Goal: Task Accomplishment & Management: Manage account settings

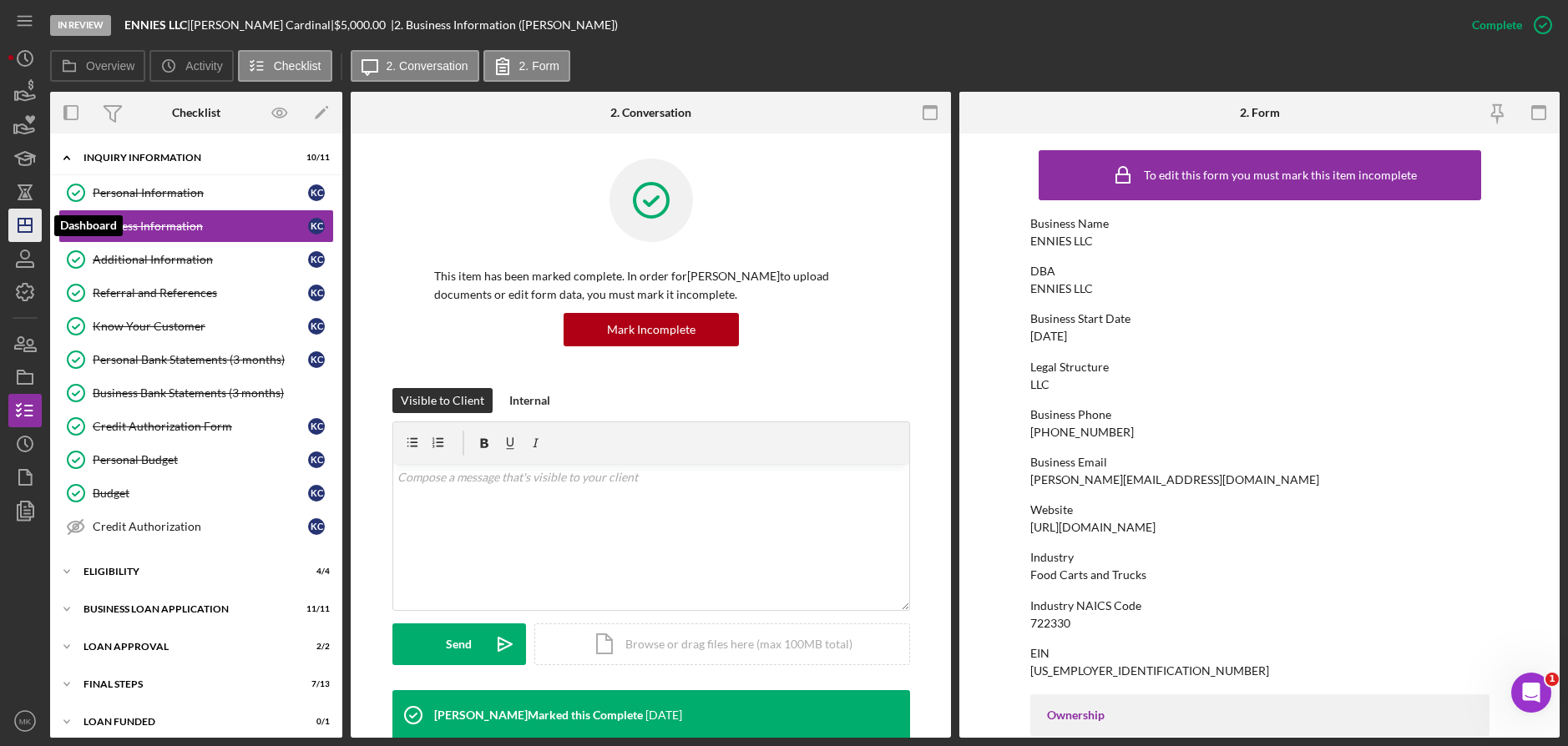
click at [25, 221] on line "button" at bounding box center [25, 221] width 0 height 6
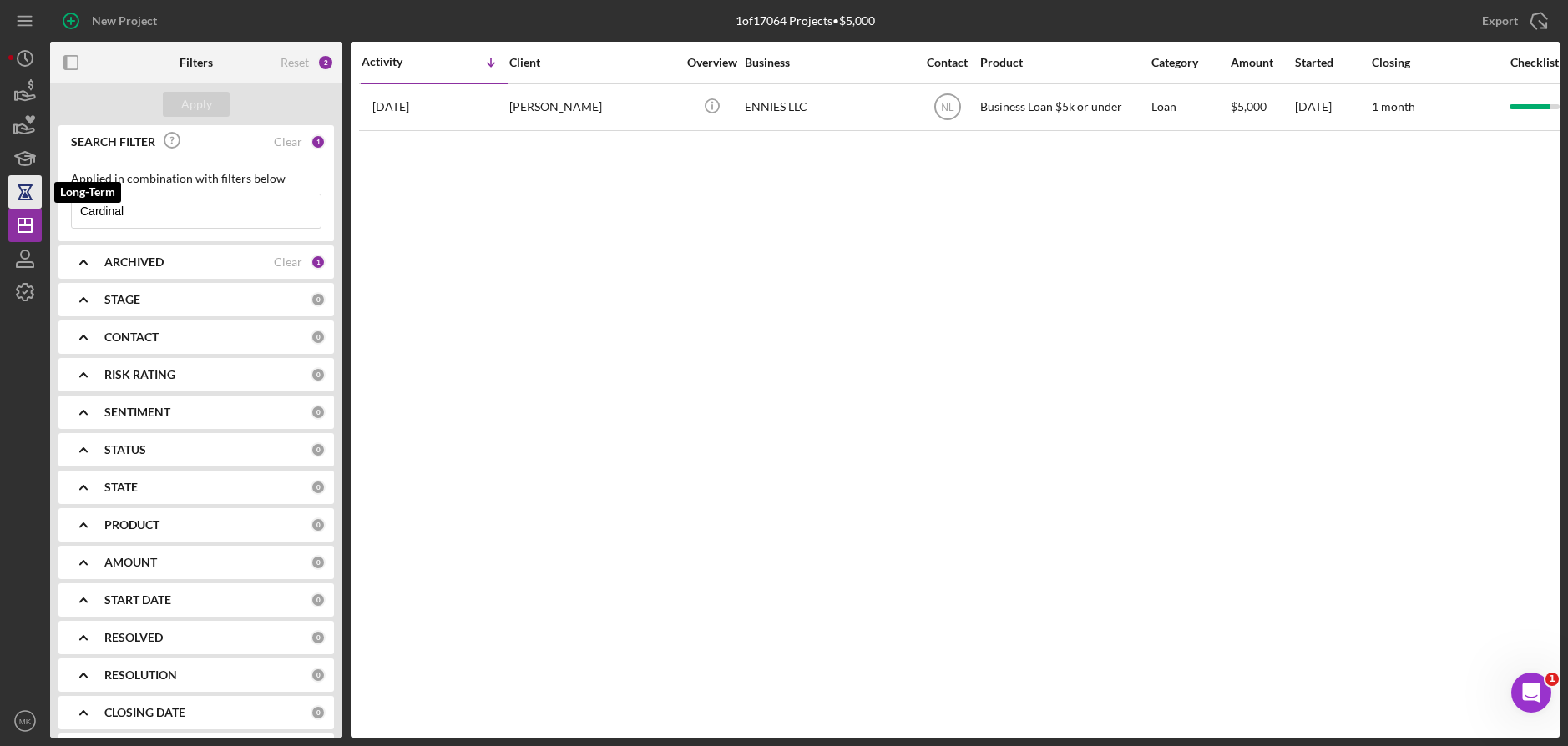
drag, startPoint x: 163, startPoint y: 218, endPoint x: 39, endPoint y: 207, distance: 124.5
click at [39, 207] on div "New Project 1 of 17064 Projects • $5,000 Cardinal Export Icon/Export Filters Re…" at bounding box center [783, 369] width 1551 height 738
click at [139, 209] on input "Hayes" at bounding box center [196, 211] width 248 height 34
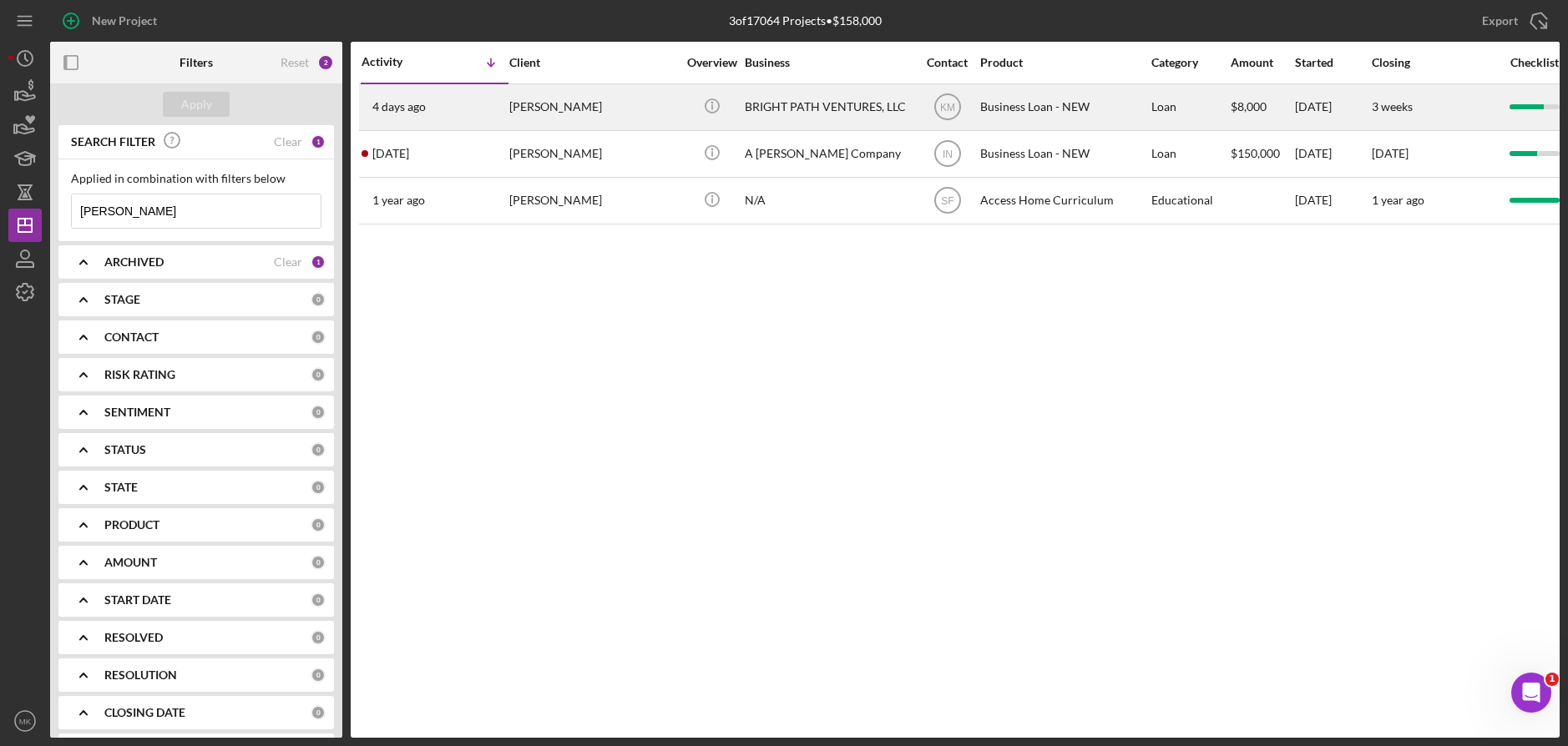
type input "Hayes"
click at [566, 113] on div "Angel Hayes" at bounding box center [593, 107] width 167 height 44
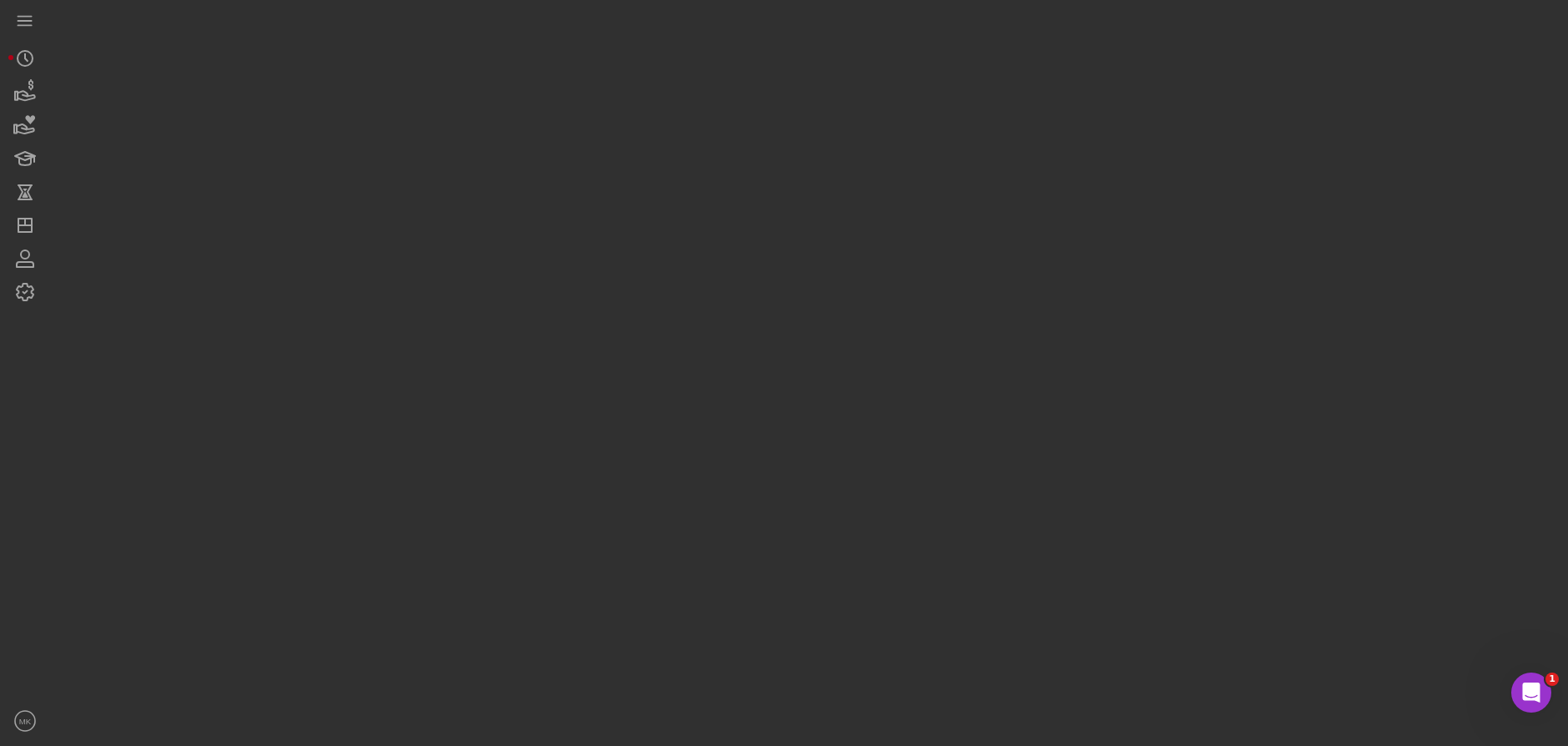
click at [566, 113] on div at bounding box center [804, 369] width 1509 height 738
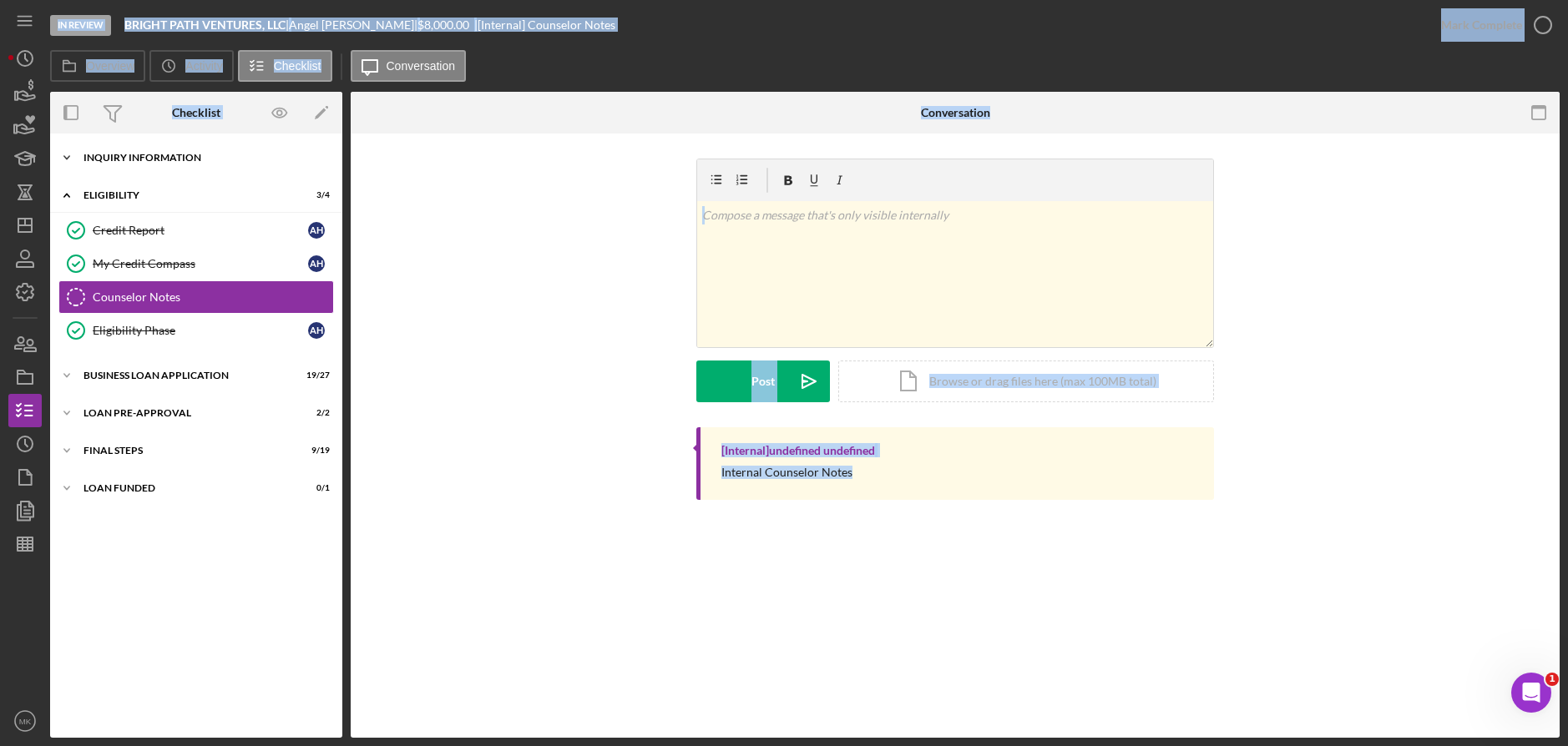
click at [107, 161] on div "INQUIRY INFORMATION" at bounding box center [202, 158] width 238 height 10
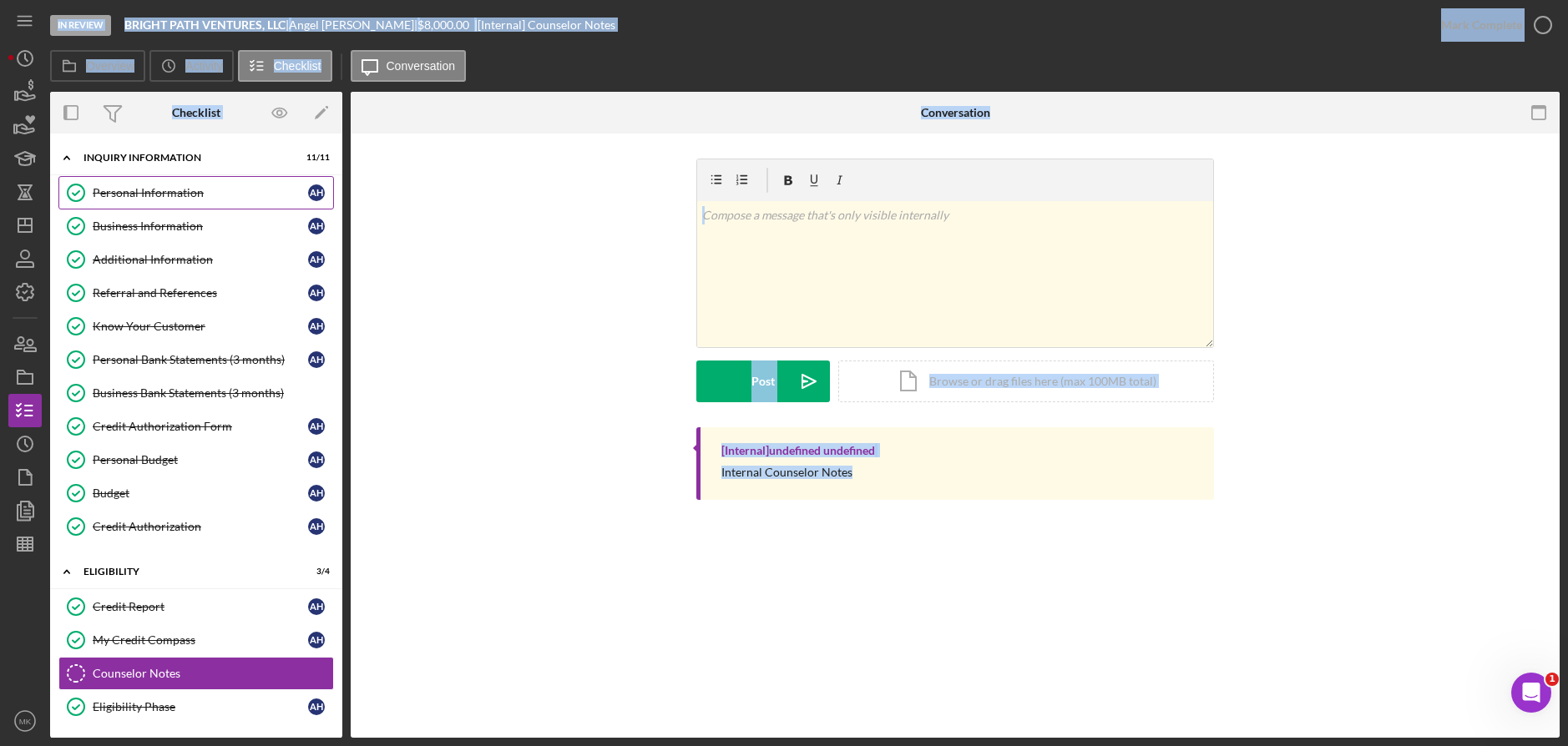
click at [123, 188] on div "Personal Information" at bounding box center [200, 192] width 216 height 14
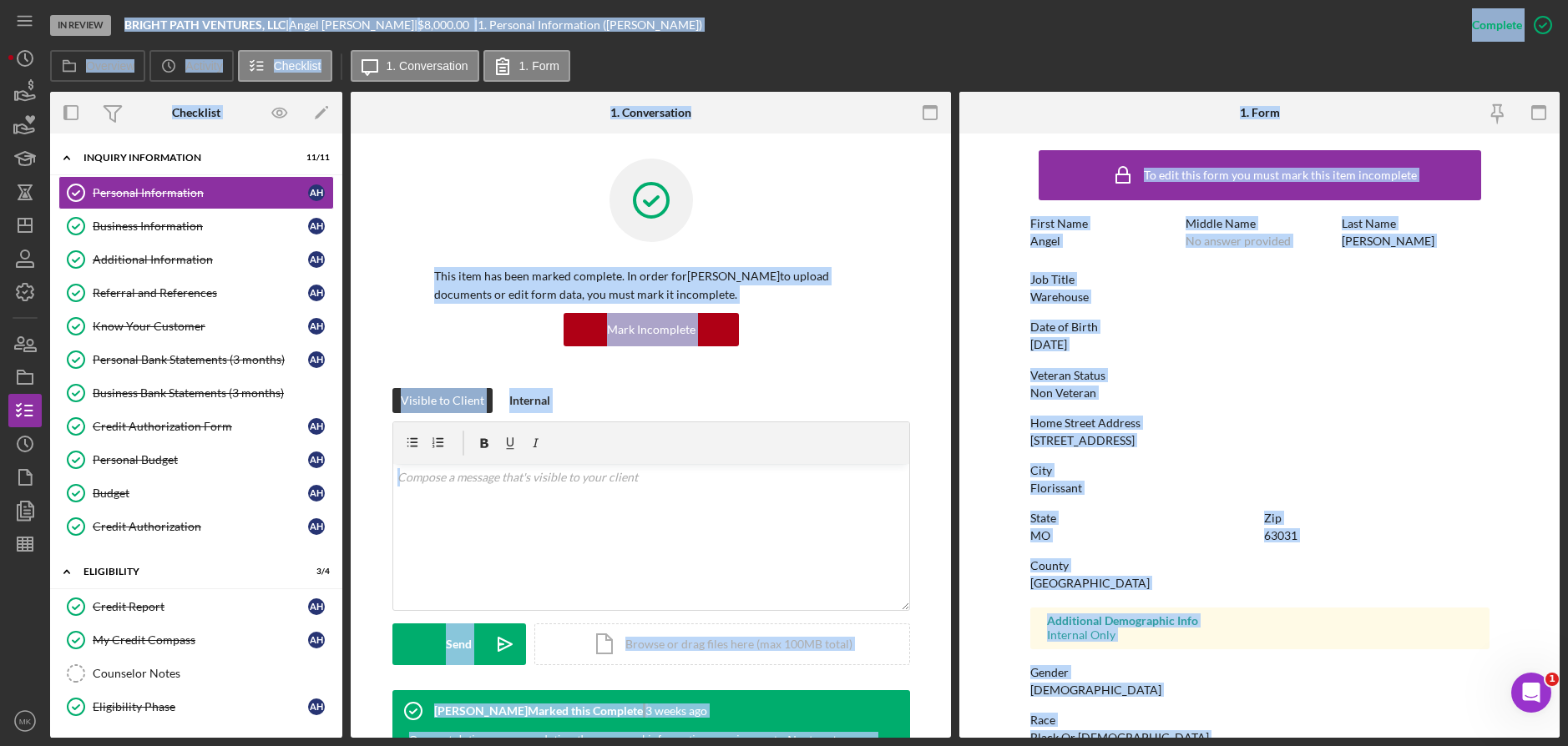
scroll to position [153, 0]
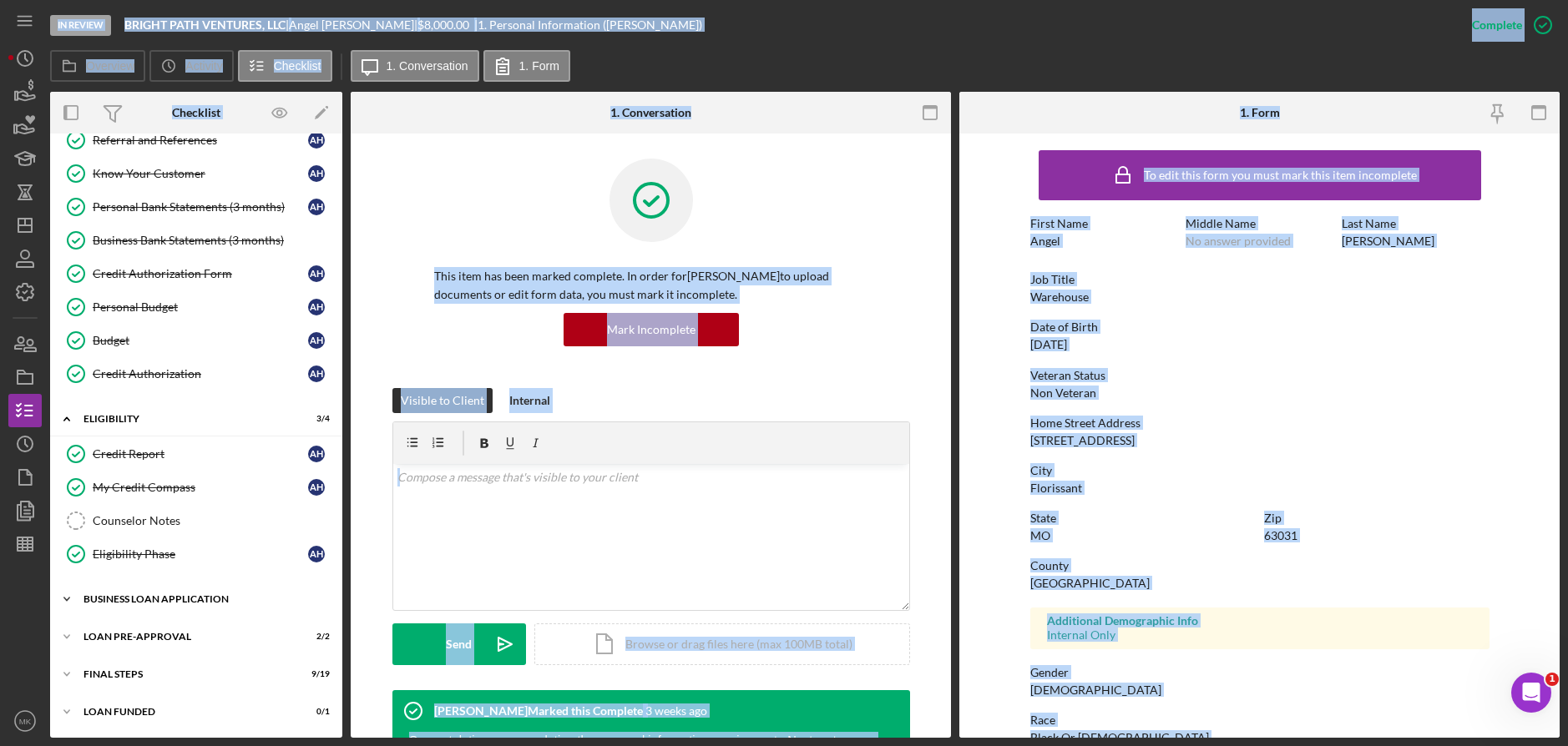
click at [82, 598] on icon "Icon/Expander" at bounding box center [66, 599] width 34 height 34
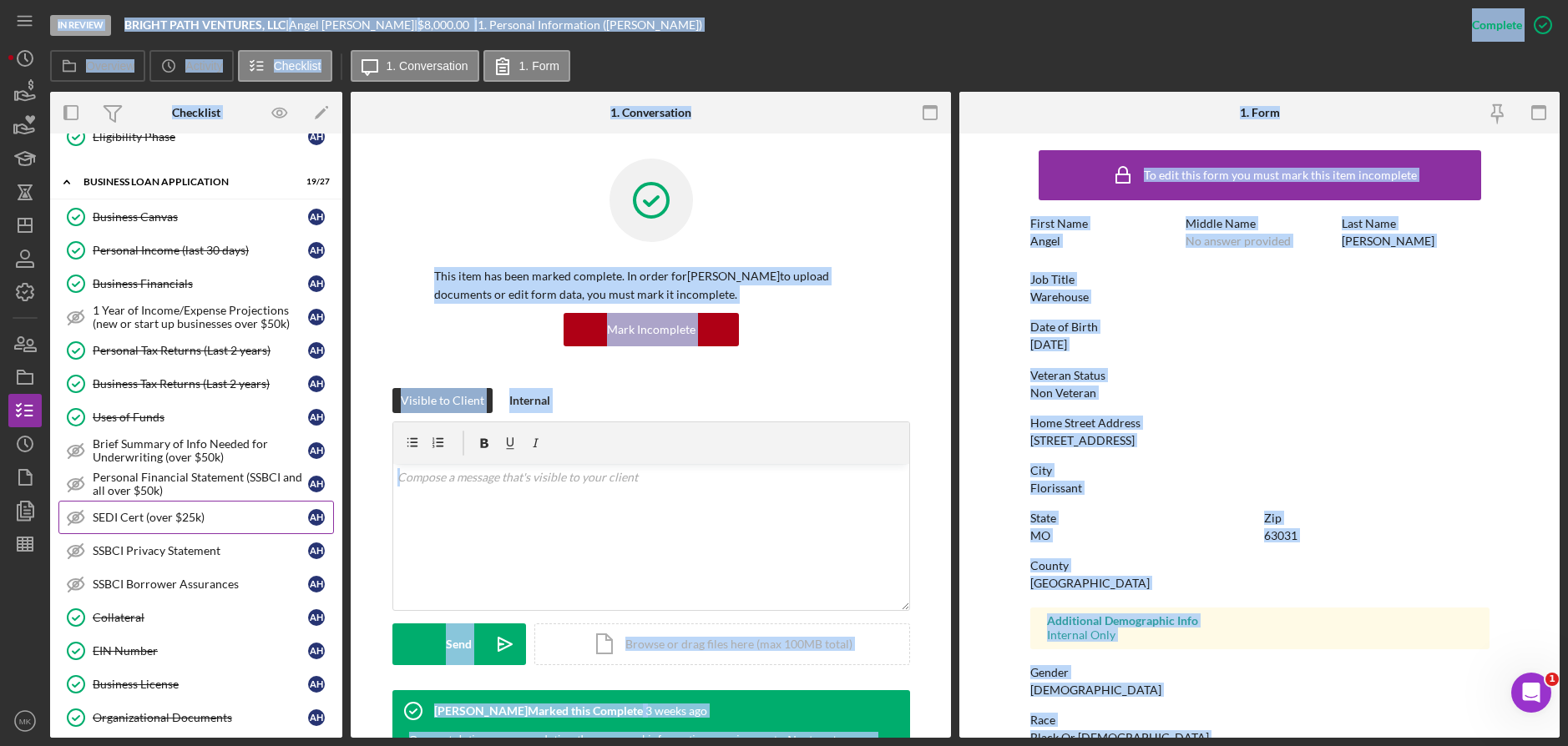
scroll to position [654, 0]
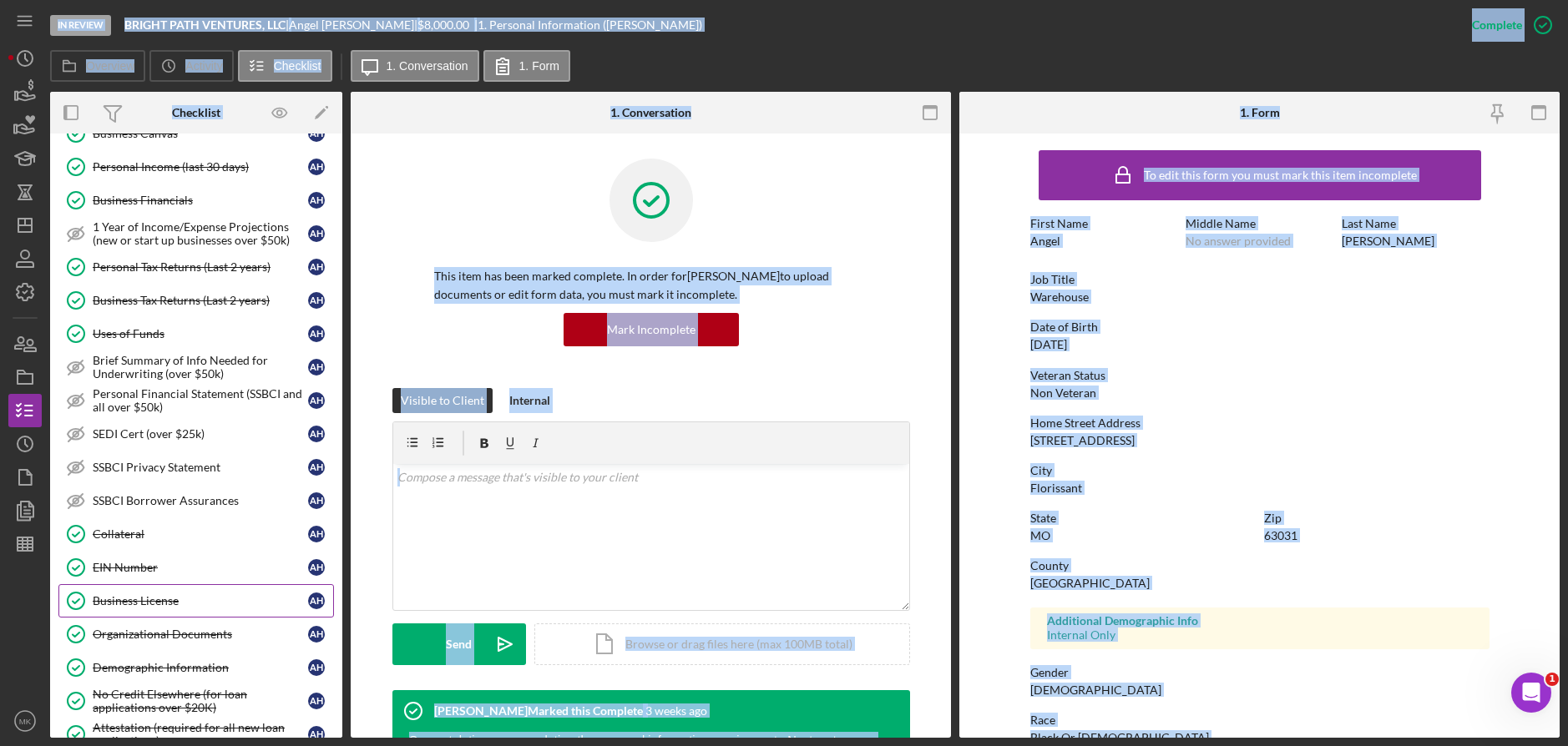
click at [163, 602] on div "Business License" at bounding box center [200, 601] width 216 height 14
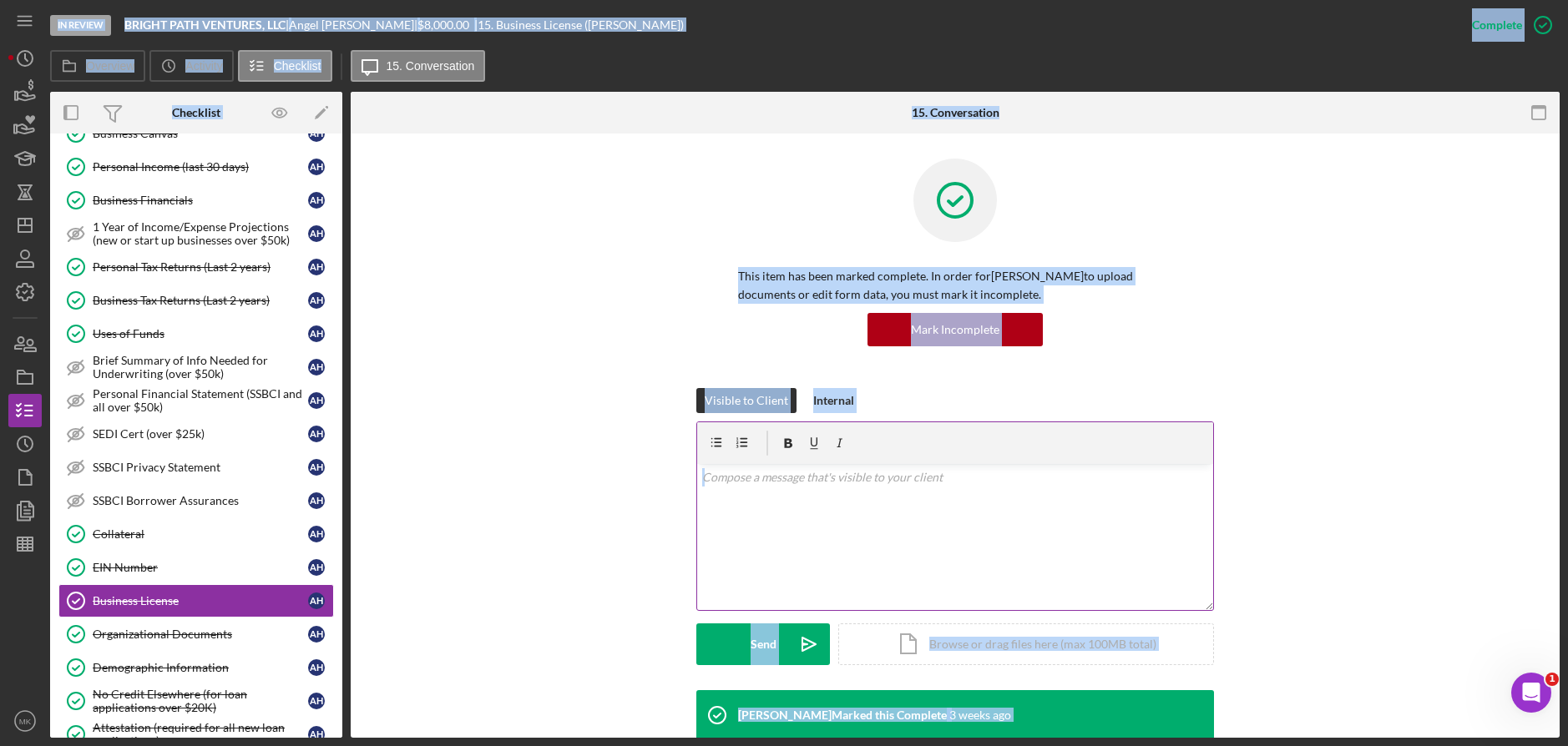
scroll to position [117, 0]
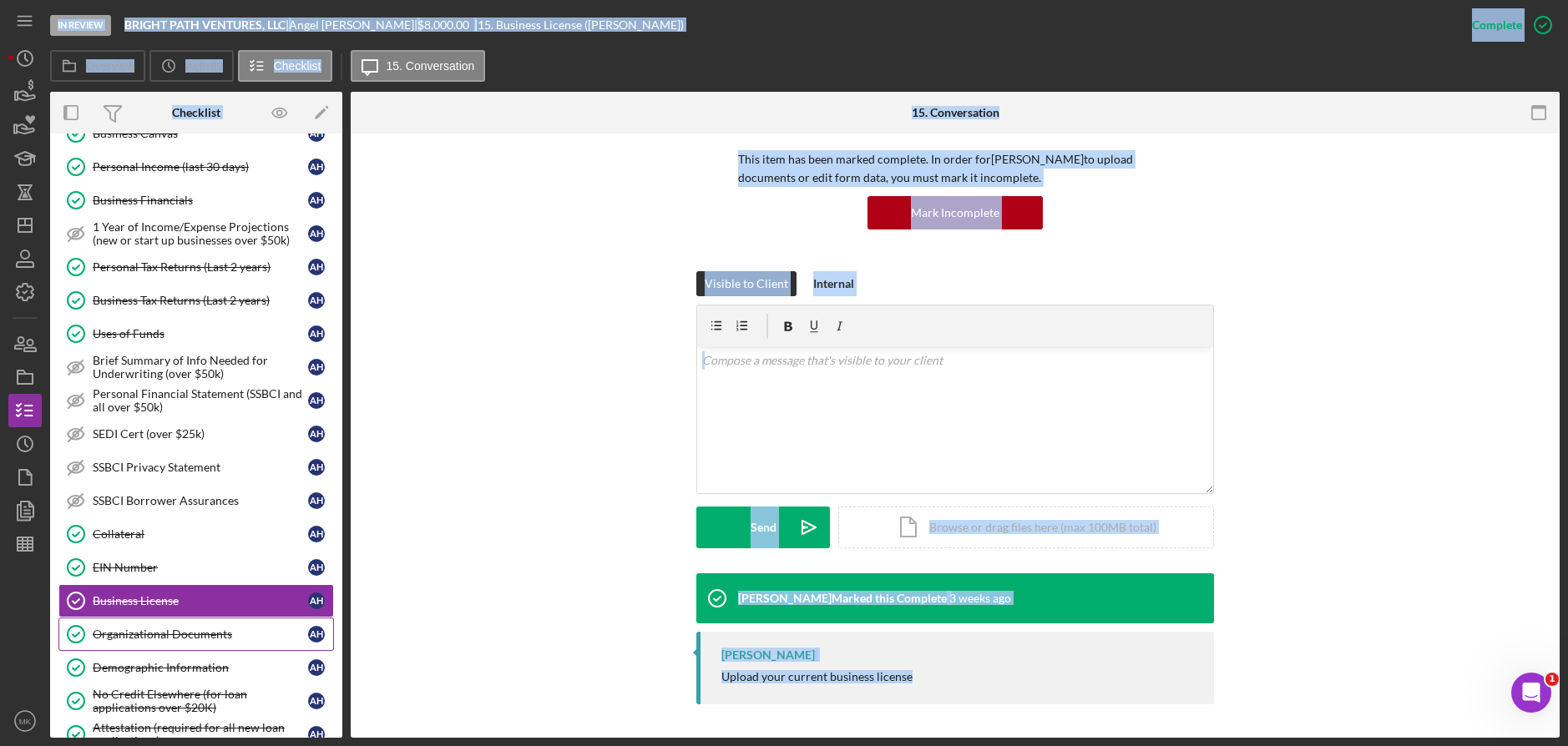
click at [180, 641] on div "Organizational Documents" at bounding box center [200, 635] width 216 height 14
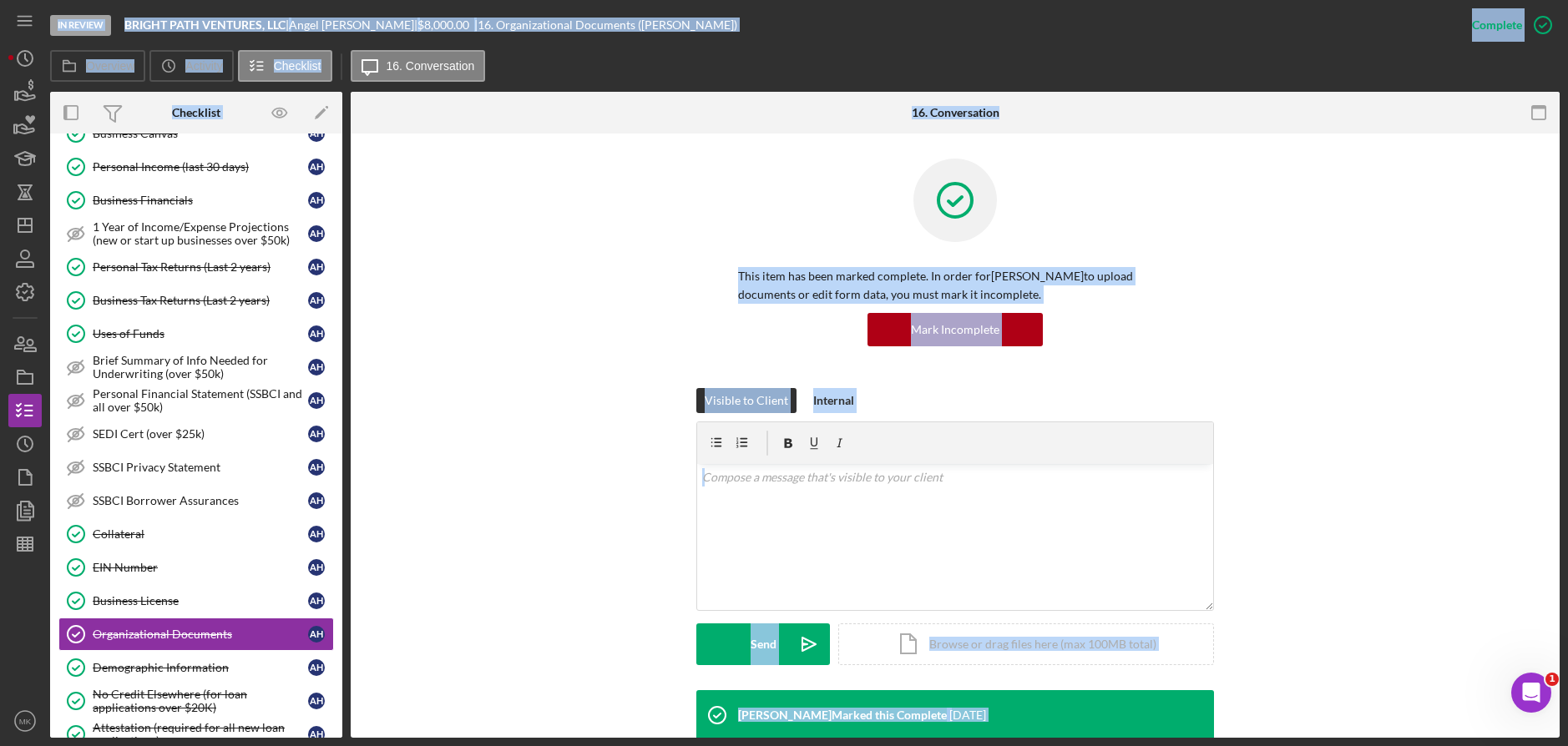
scroll to position [334, 0]
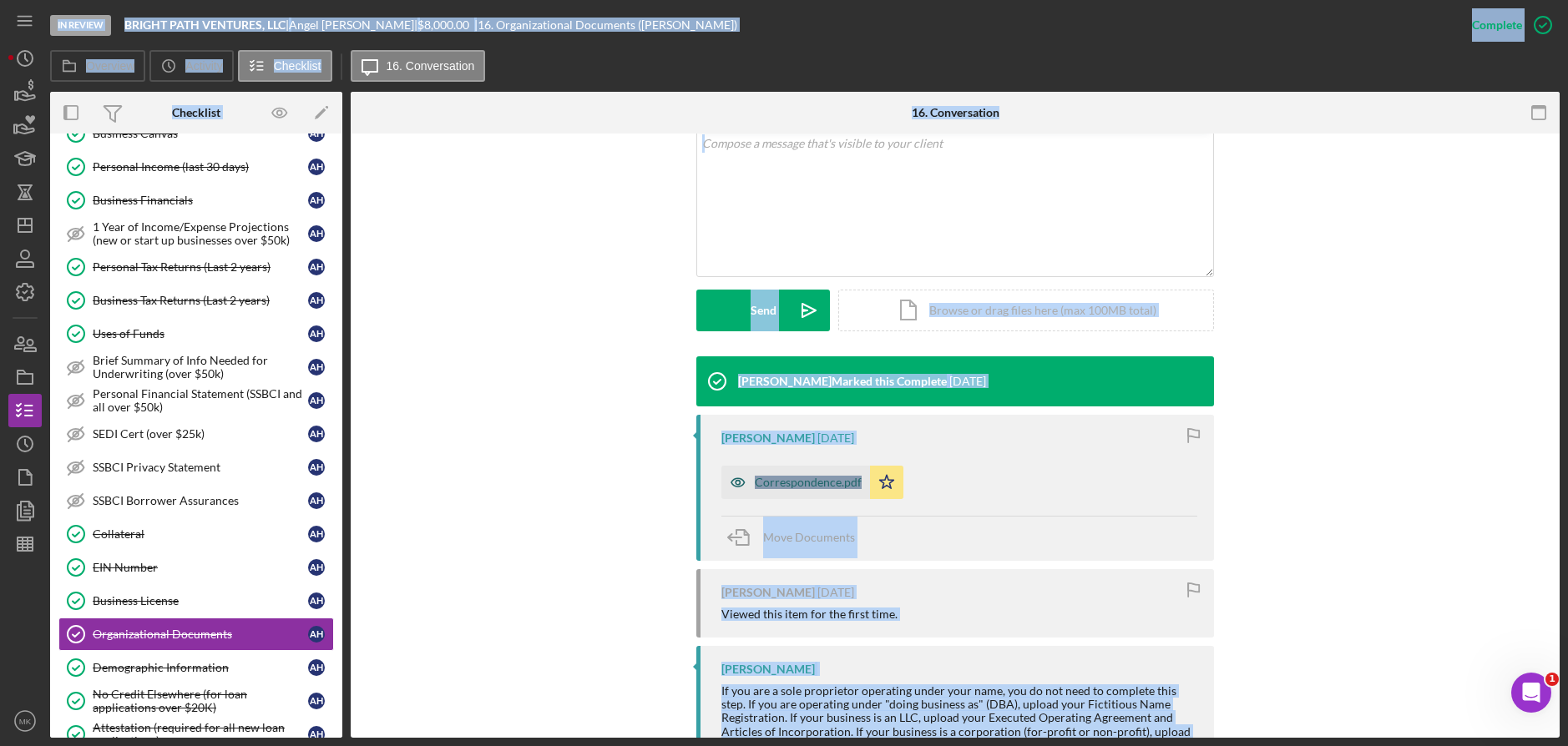
click at [830, 484] on div "Correspondence.pdf" at bounding box center [808, 482] width 107 height 14
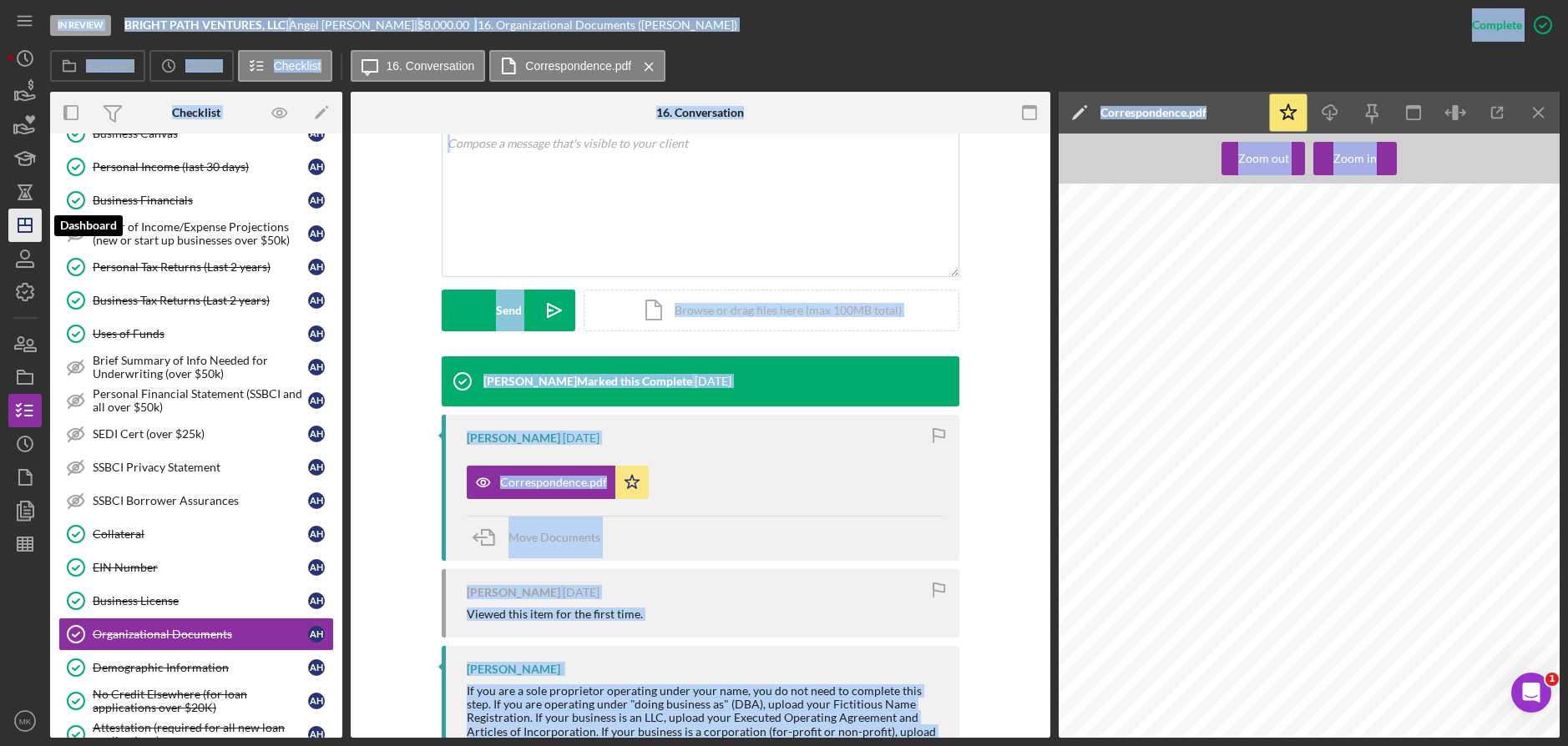
click at [31, 226] on line "button" at bounding box center [24, 226] width 14 height 0
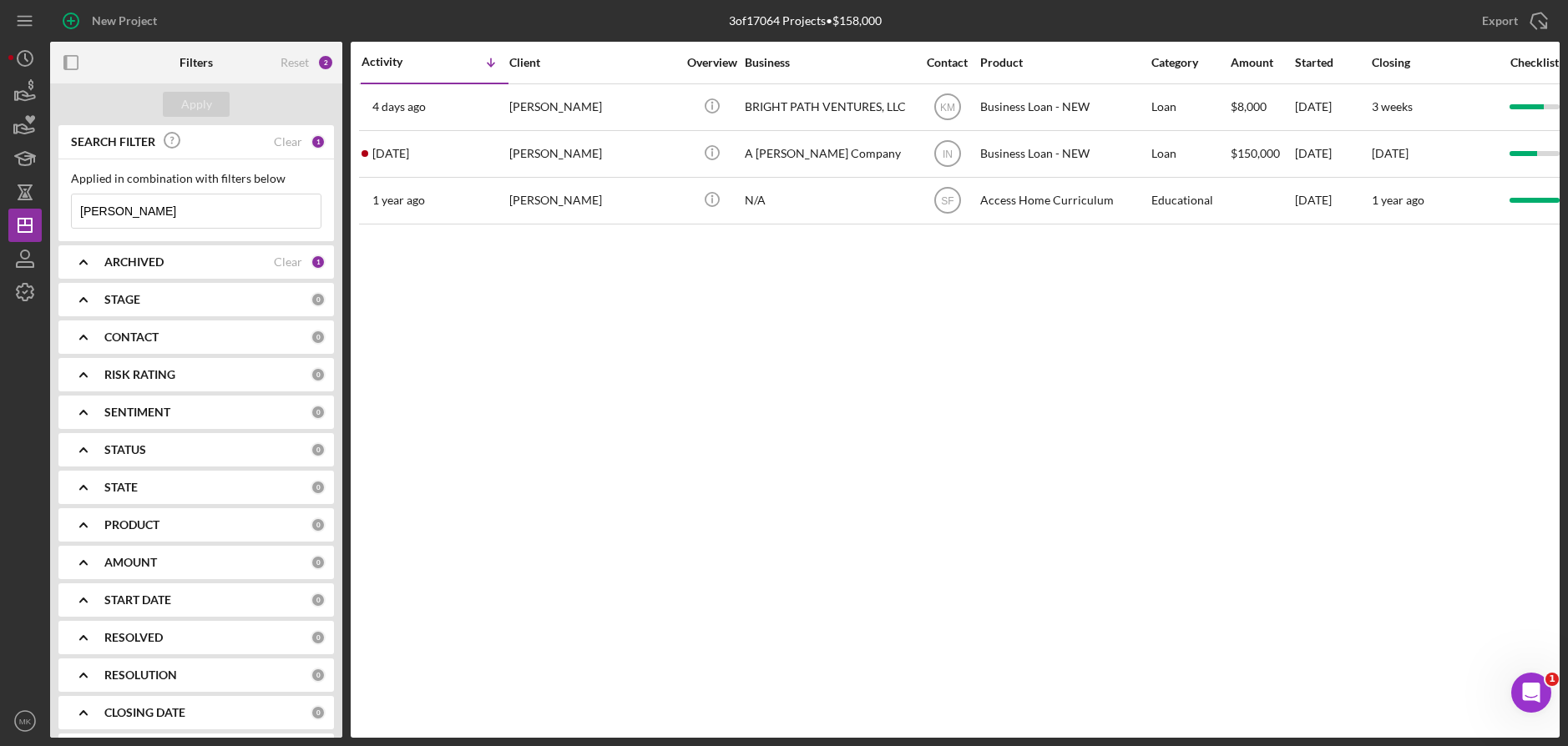
click at [197, 208] on input "Hayes" at bounding box center [196, 211] width 248 height 34
drag, startPoint x: 95, startPoint y: 220, endPoint x: 13, endPoint y: 220, distance: 82.0
click at [13, 220] on div "New Project 3 of 17064 Projects • $158,000 Hayes Export Icon/Export Filters Res…" at bounding box center [783, 369] width 1551 height 738
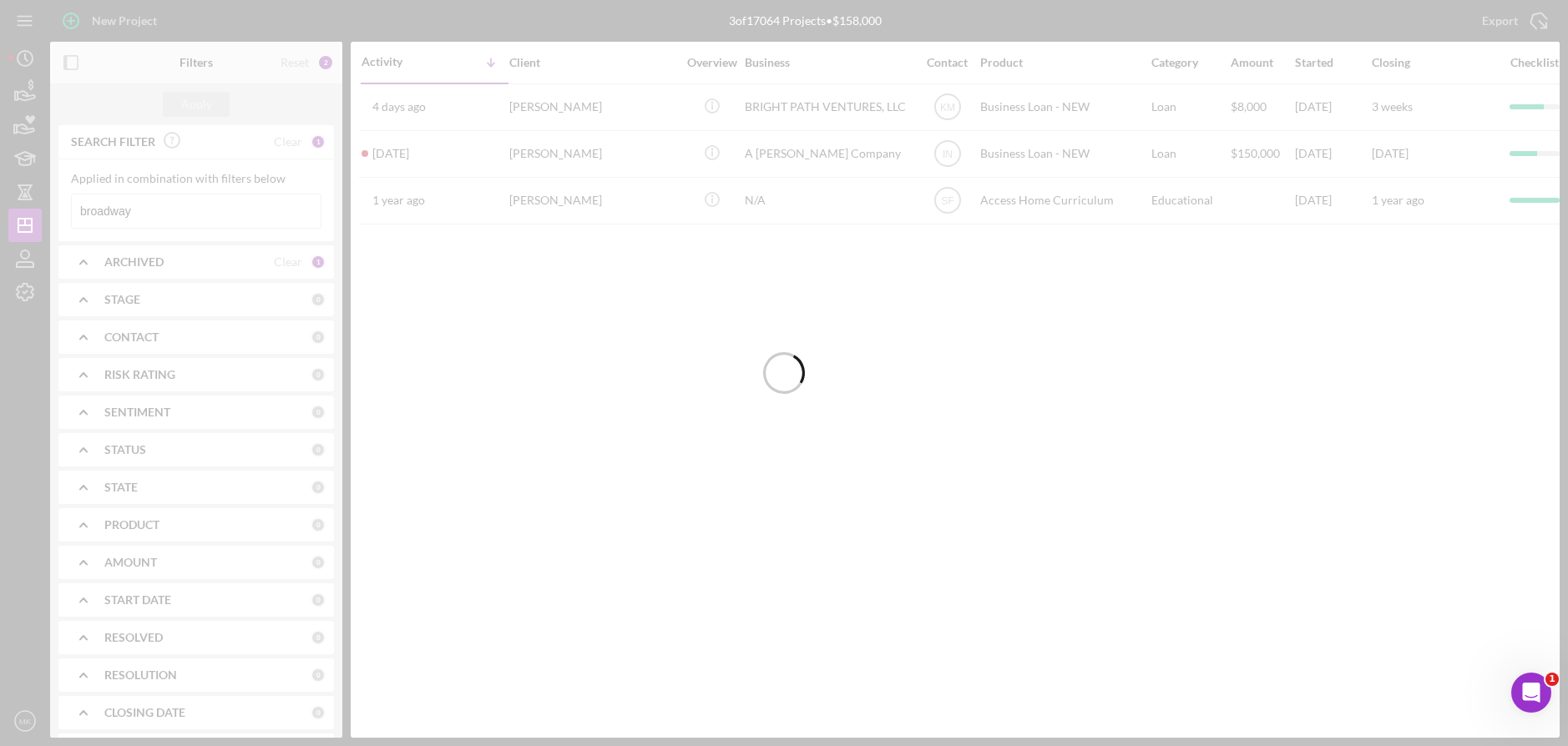
type input "broadway"
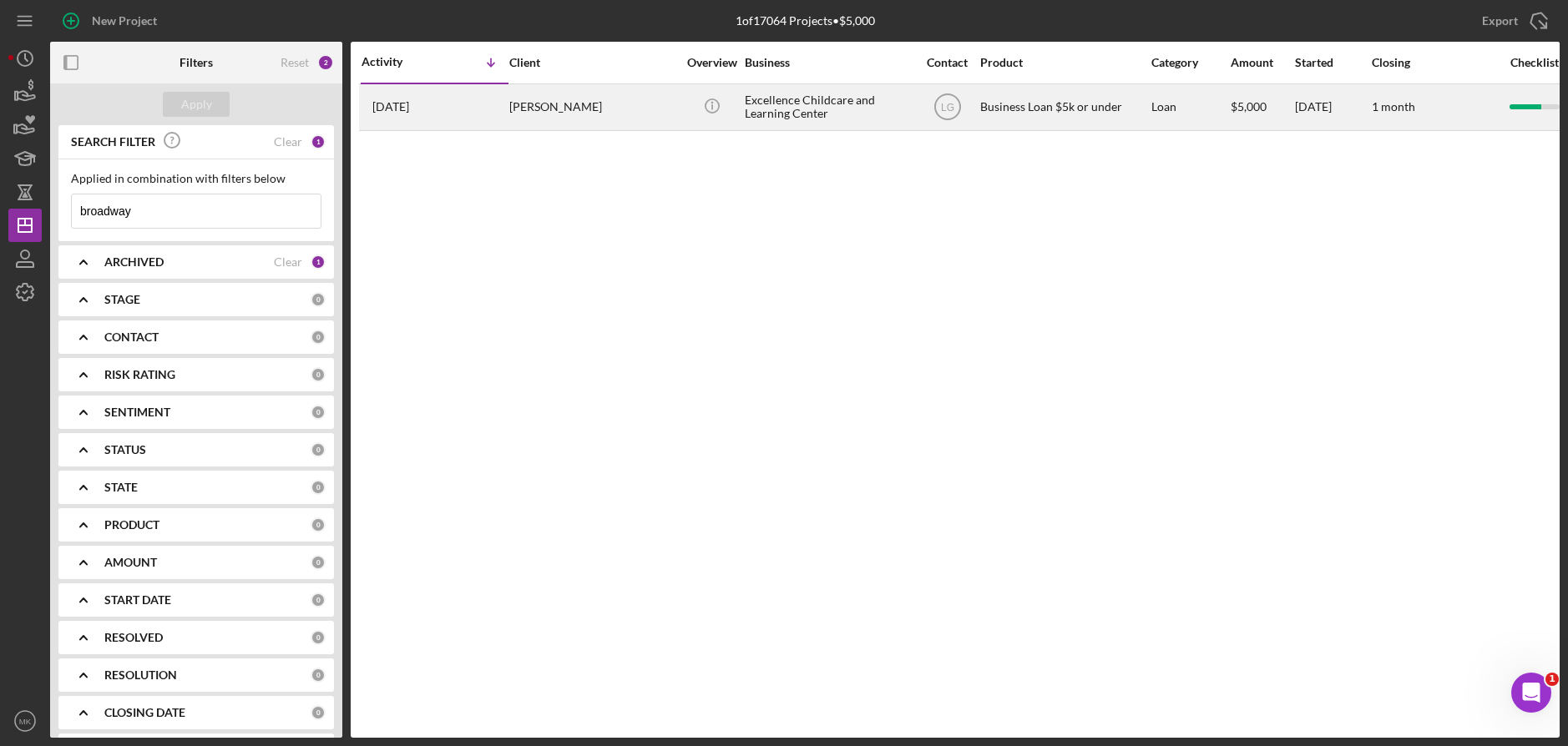
click at [651, 106] on div "Cynthia Broadway" at bounding box center [593, 107] width 167 height 44
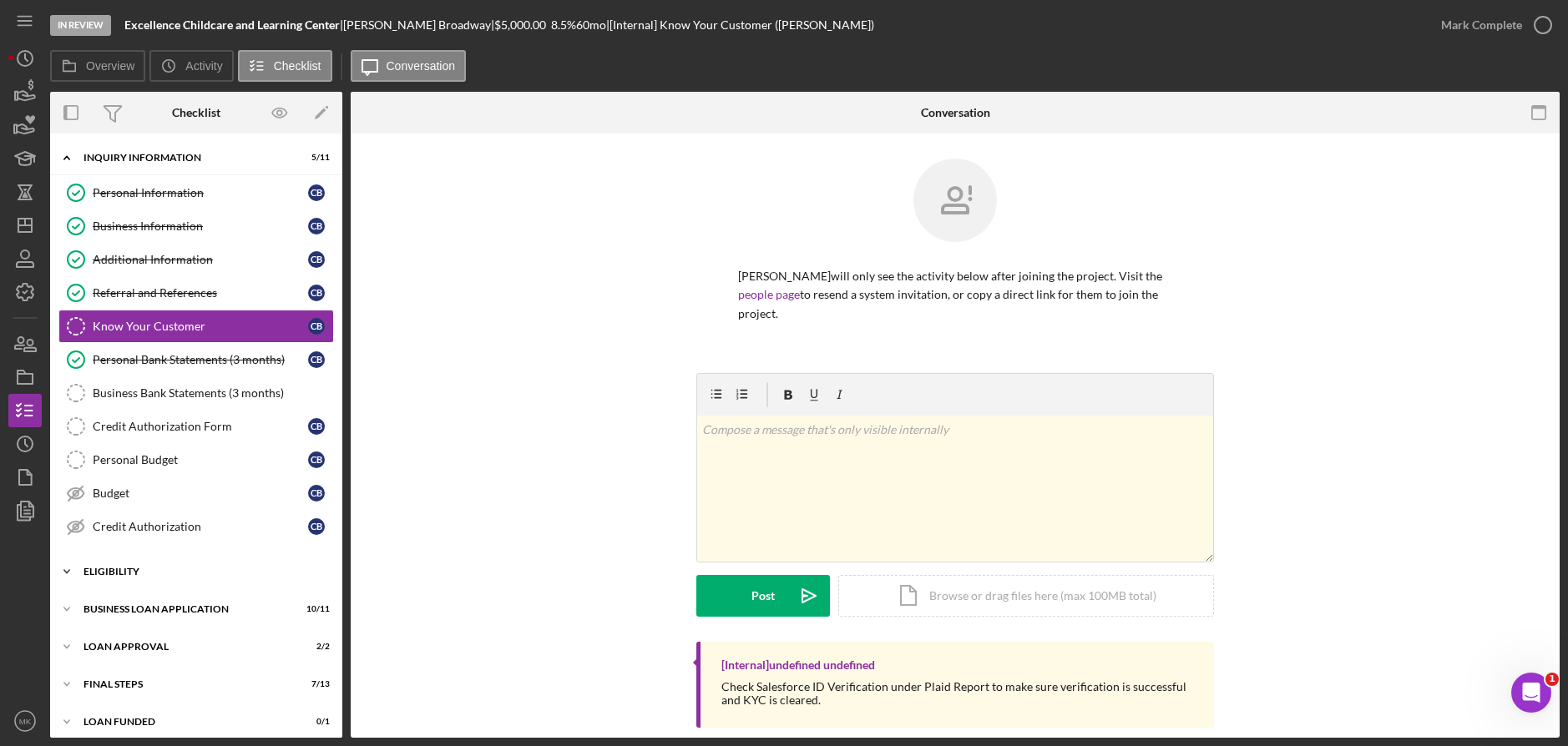
scroll to position [10, 0]
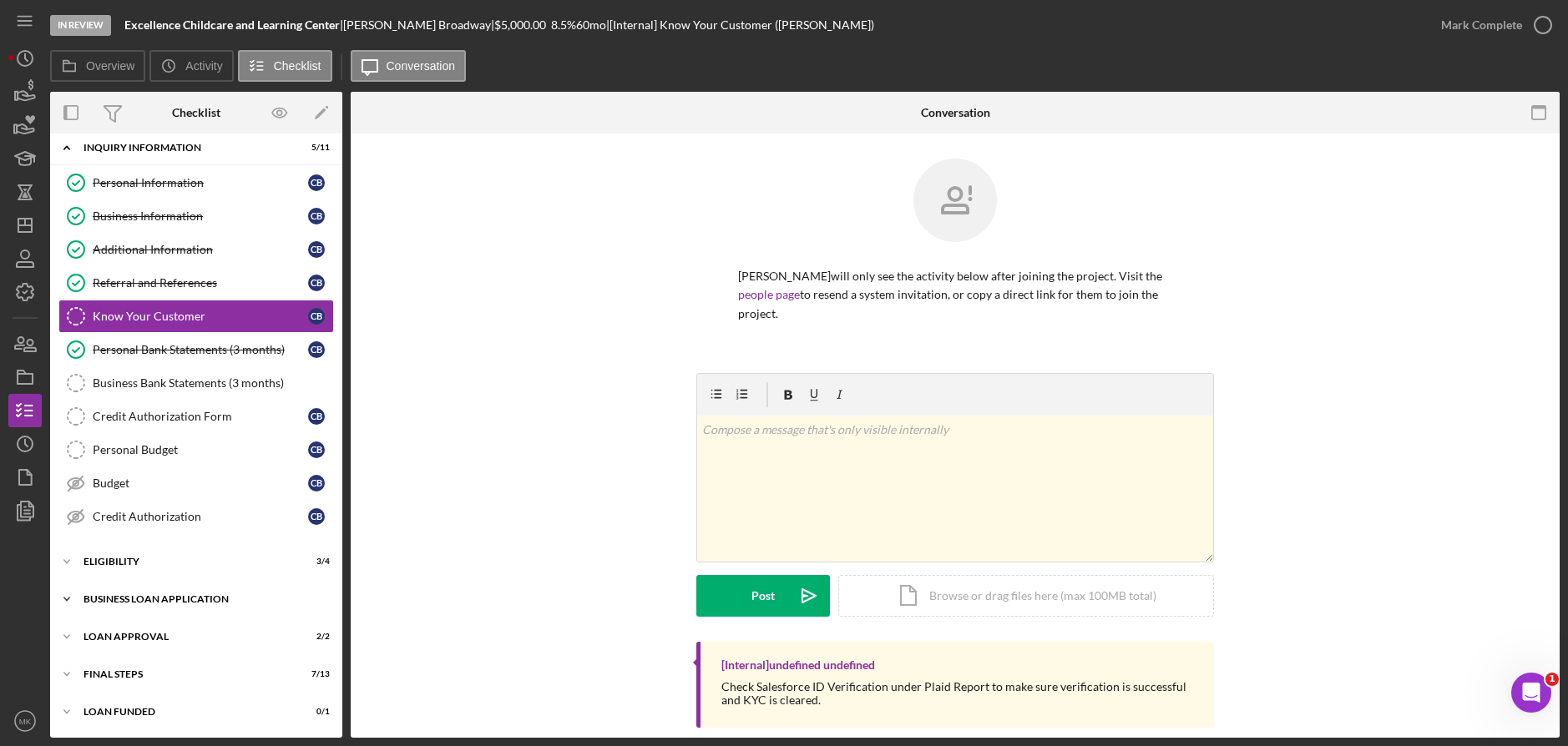
click at [150, 595] on div "BUSINESS LOAN APPLICATION" at bounding box center [202, 599] width 238 height 10
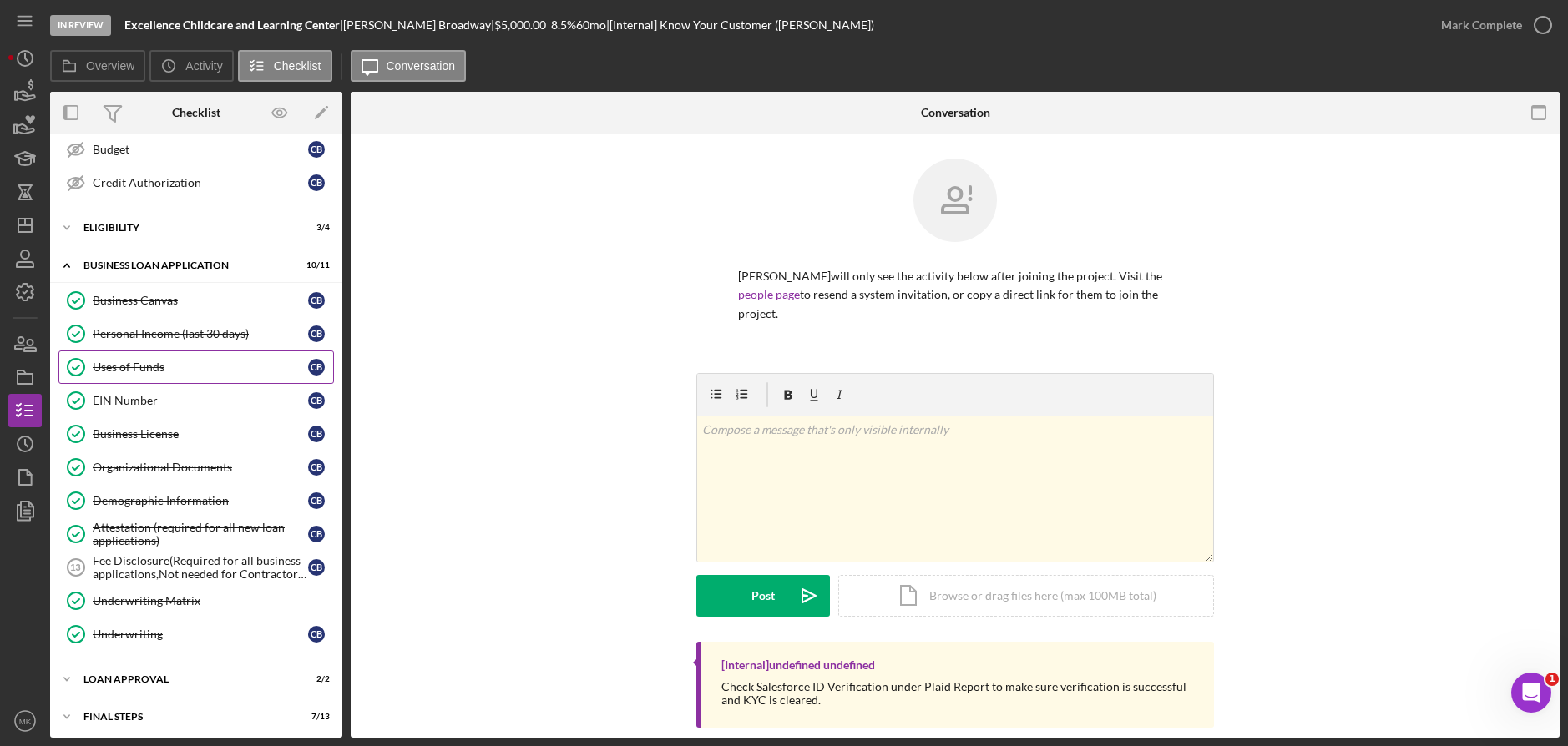
click at [174, 365] on div "Uses of Funds" at bounding box center [200, 367] width 216 height 14
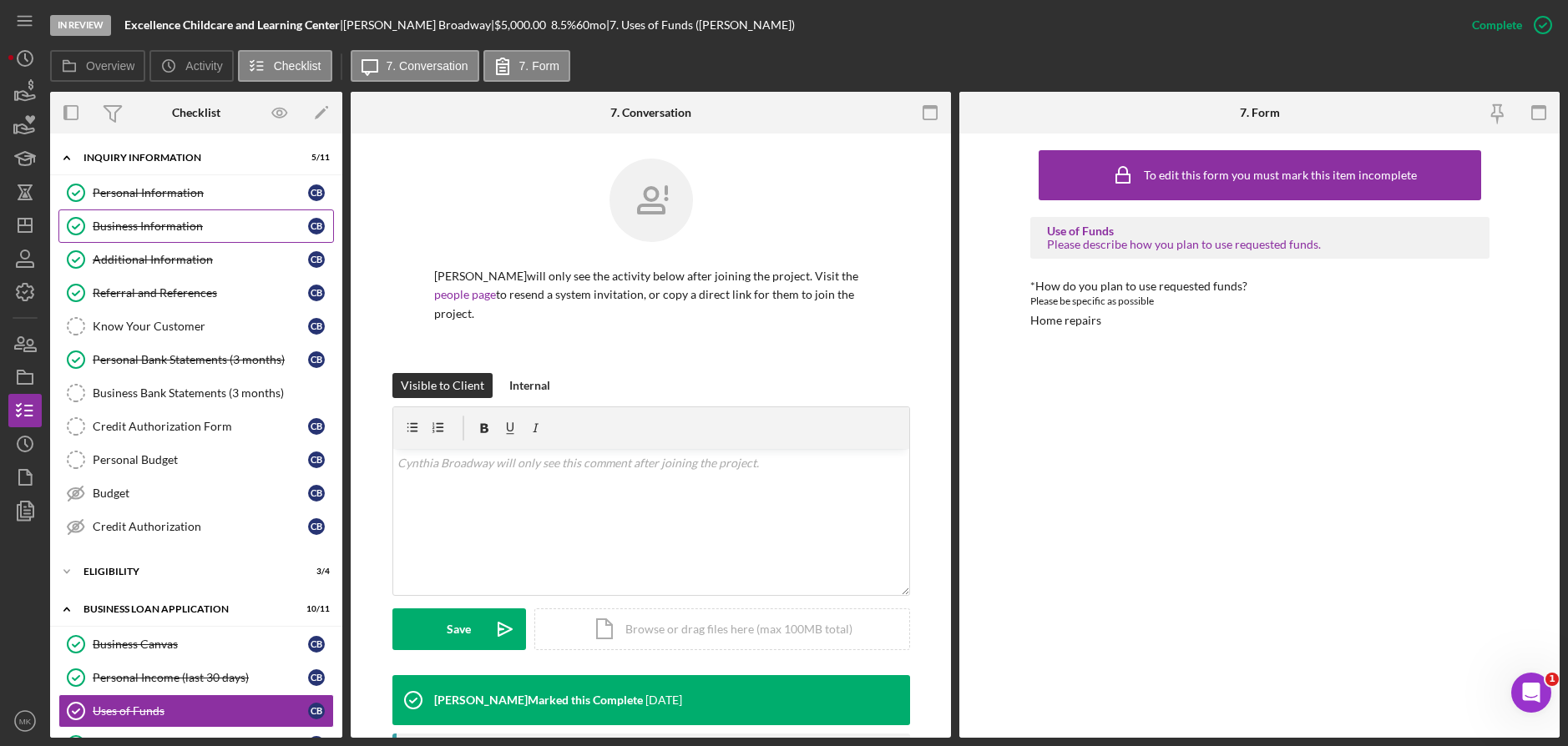
click at [207, 229] on div "Business Information" at bounding box center [200, 226] width 216 height 14
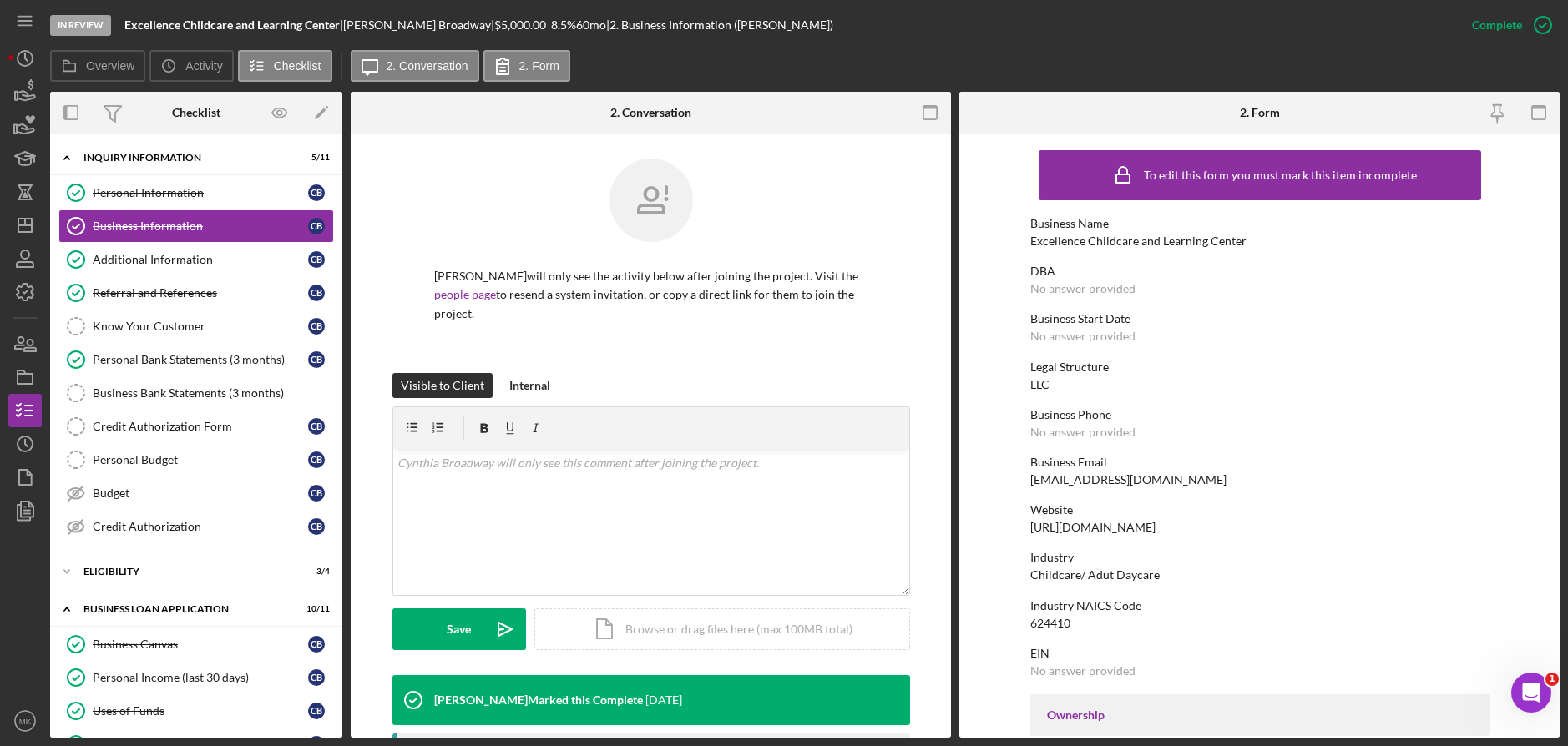
scroll to position [386, 0]
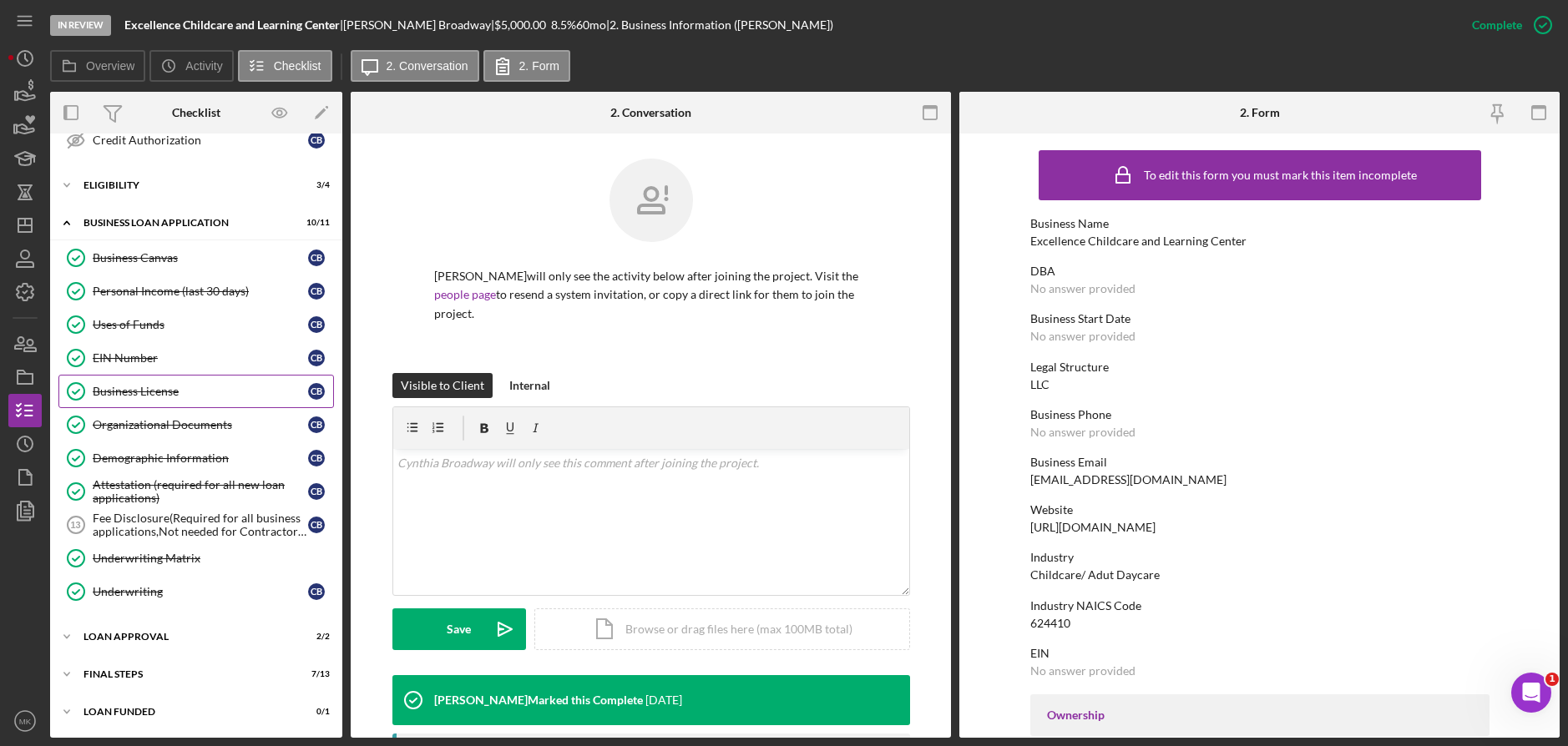
click at [172, 399] on link "Business License Business License C B" at bounding box center [196, 392] width 276 height 34
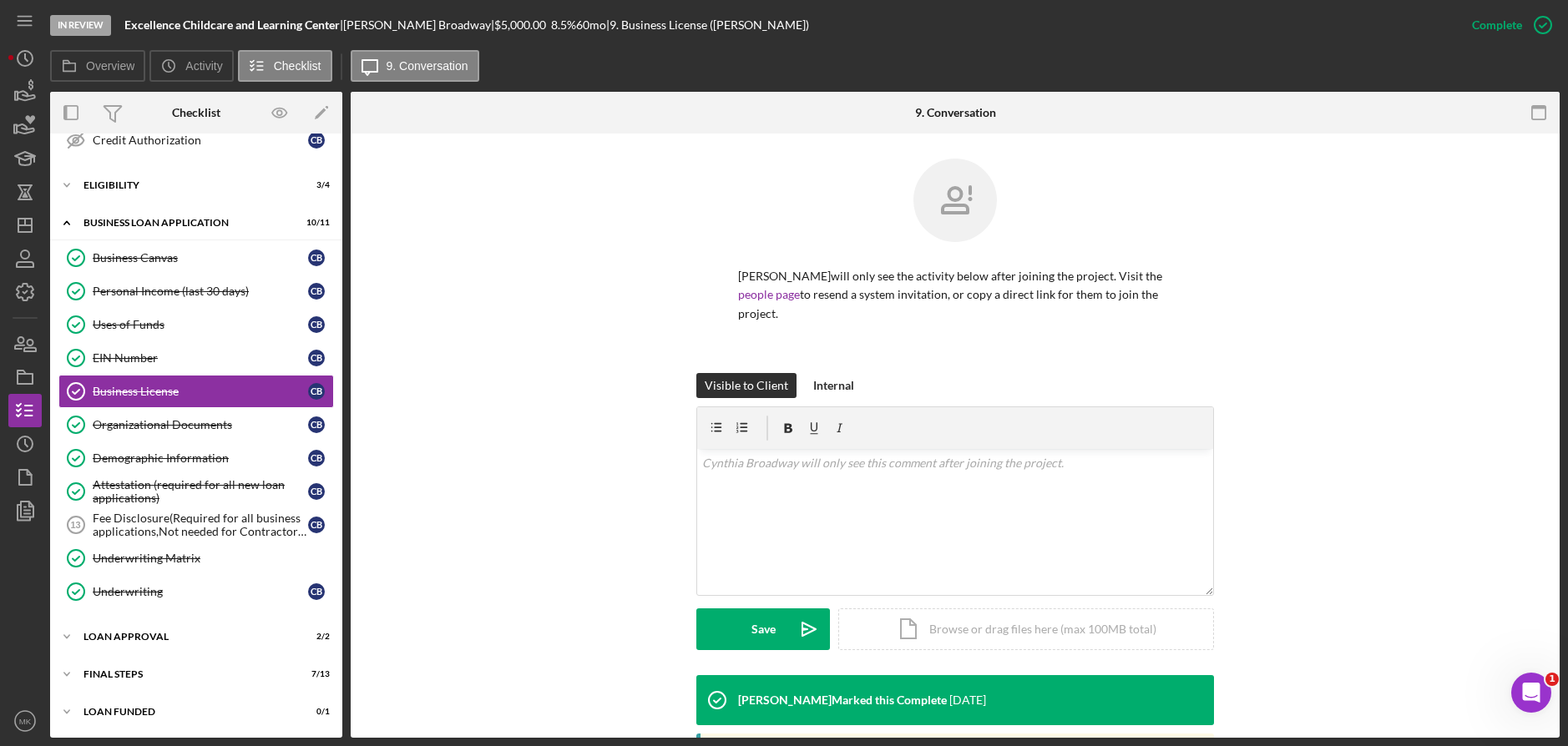
scroll to position [185, 0]
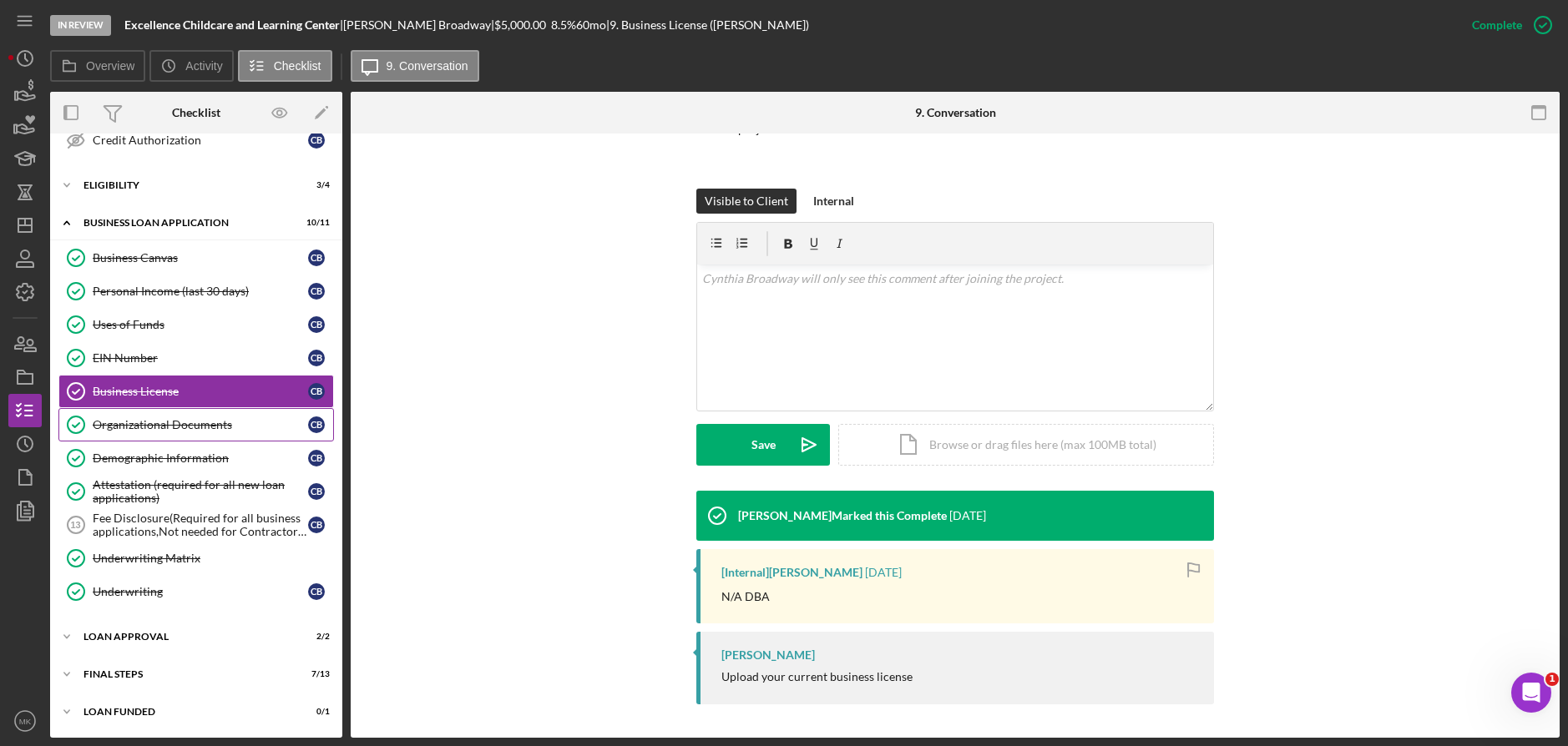
click at [187, 424] on div "Organizational Documents" at bounding box center [200, 424] width 216 height 14
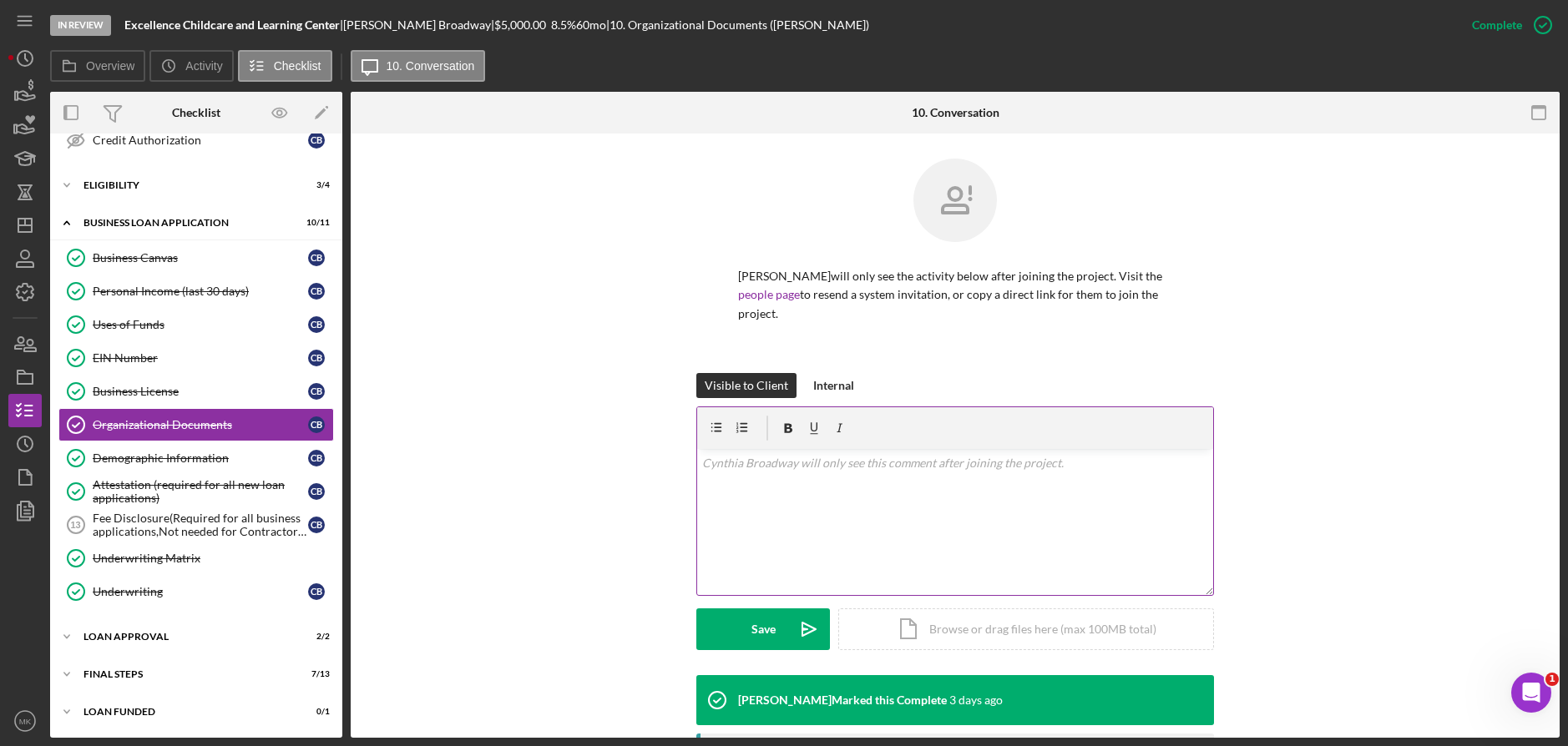
scroll to position [170, 0]
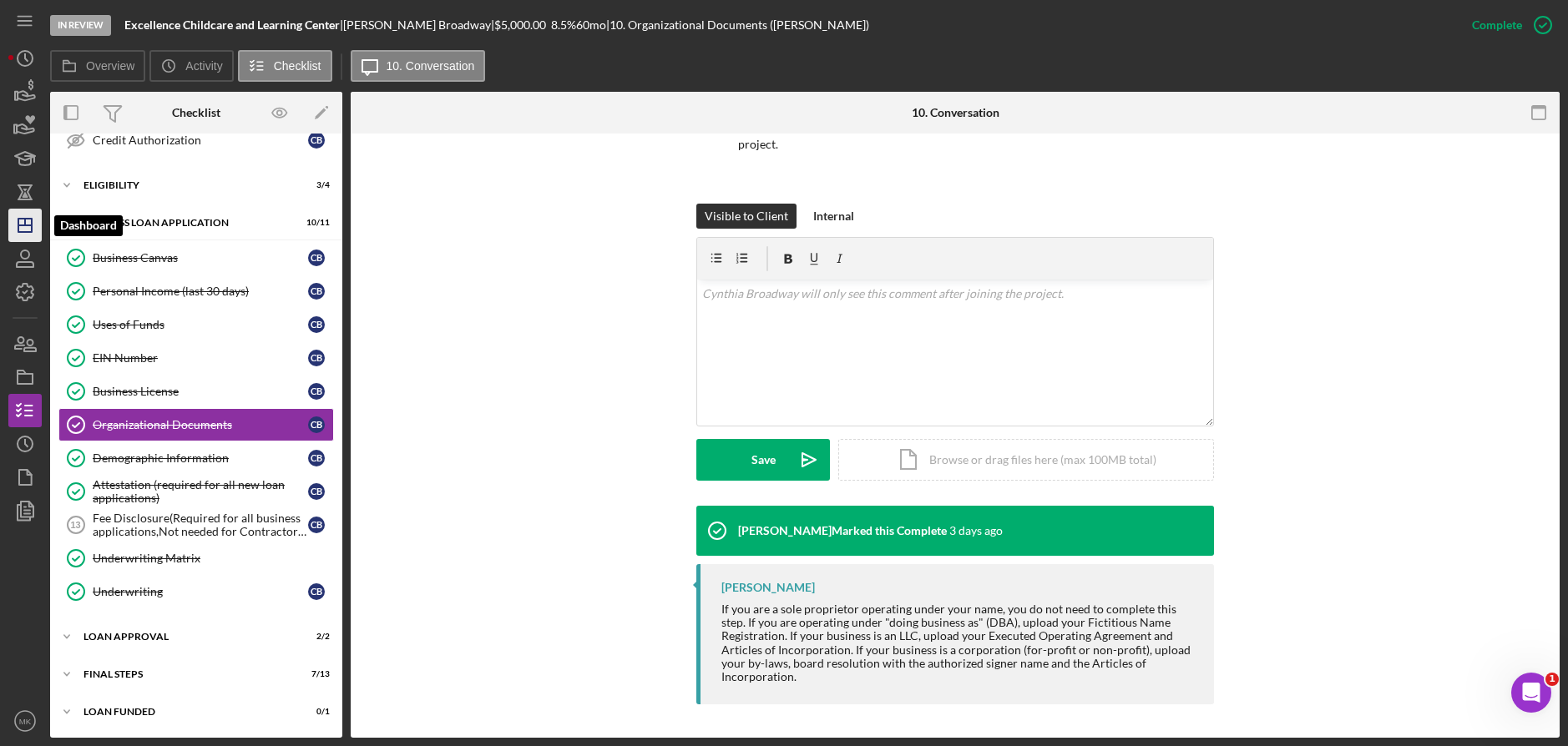
click at [15, 230] on icon "Icon/Dashboard" at bounding box center [25, 226] width 42 height 42
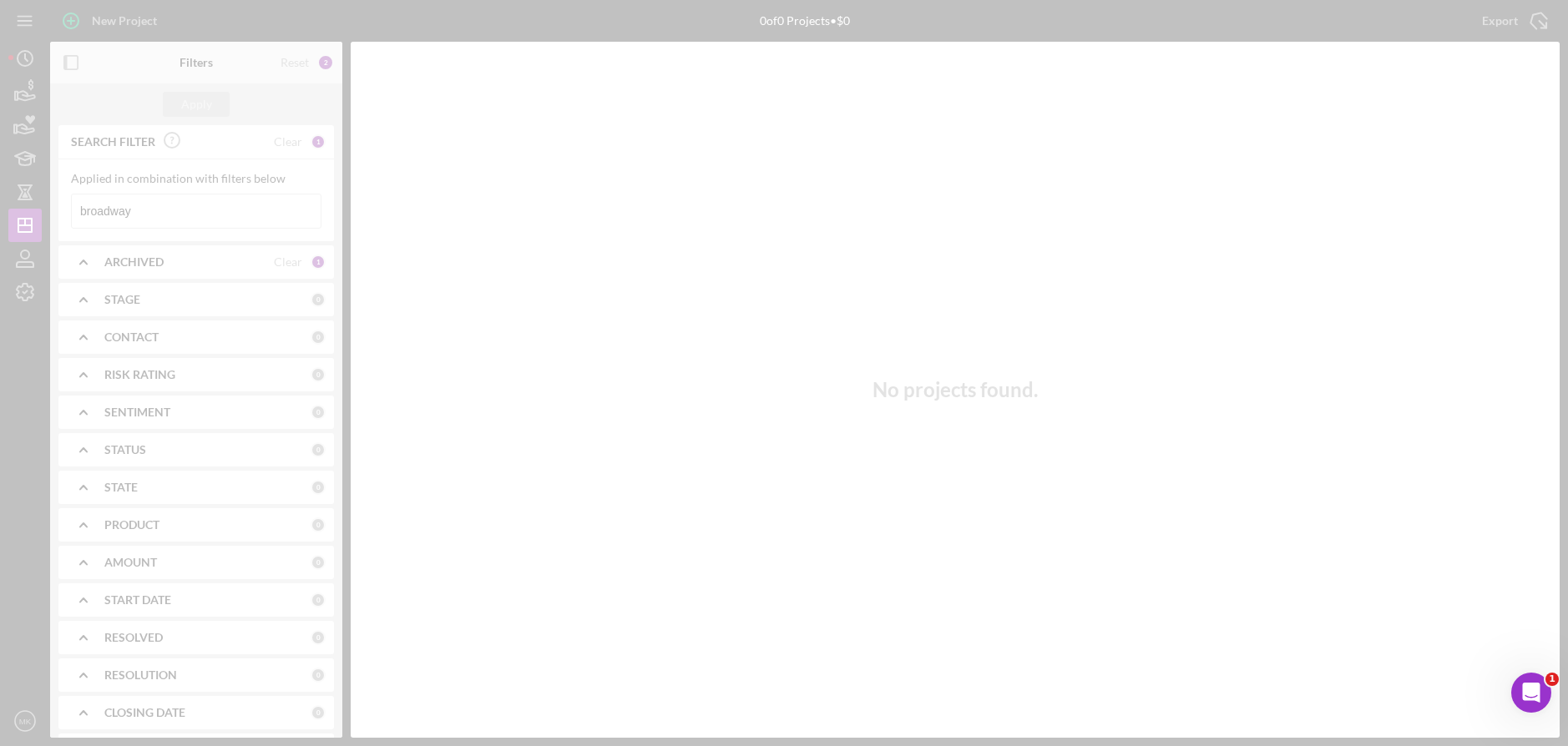
click at [153, 212] on div at bounding box center [784, 373] width 1568 height 746
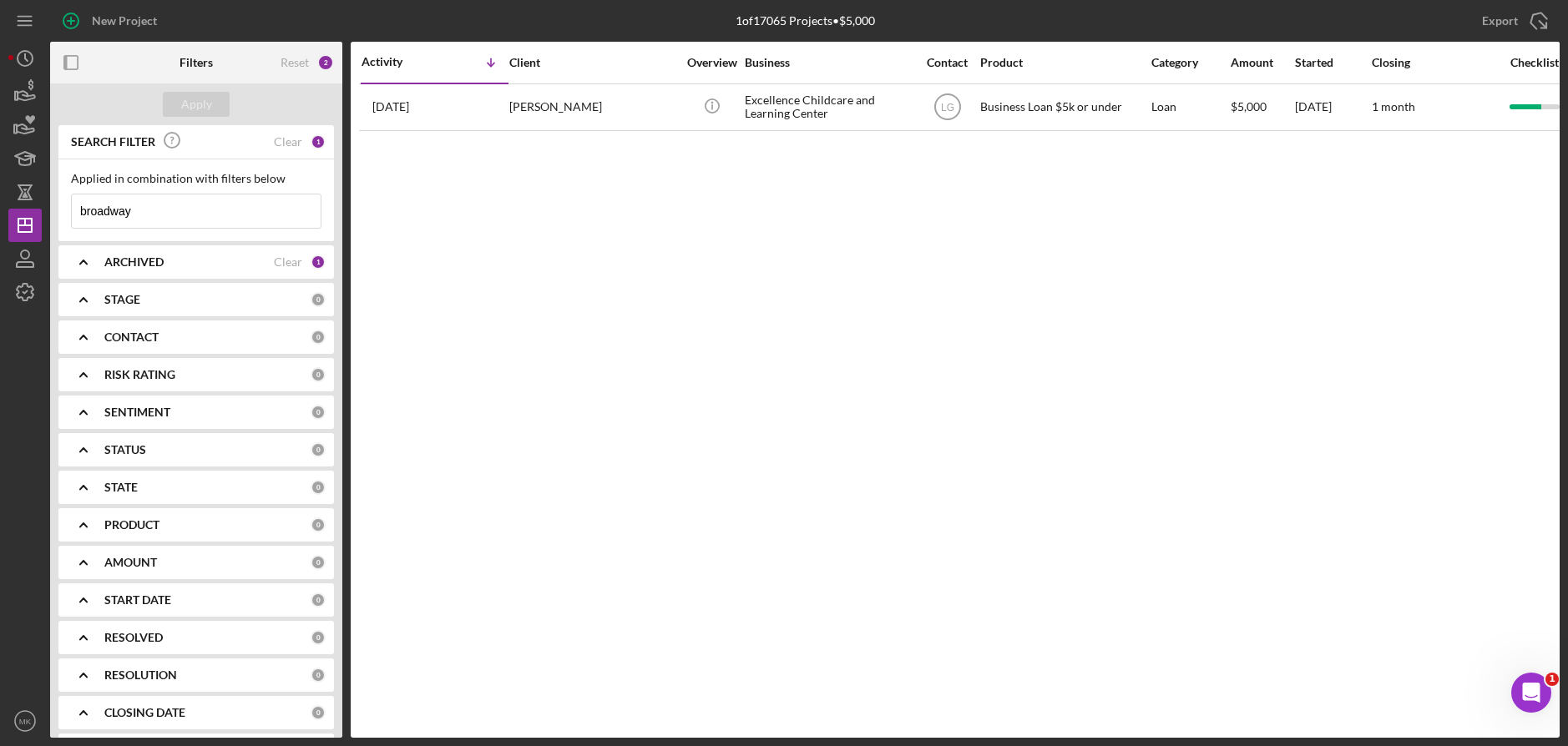
drag, startPoint x: 153, startPoint y: 212, endPoint x: -20, endPoint y: 205, distance: 173.1
click at [0, 205] on html "New Project 1 of 17065 Projects • $5,000 broadway Export Icon/Export Filters Re…" at bounding box center [784, 373] width 1568 height 746
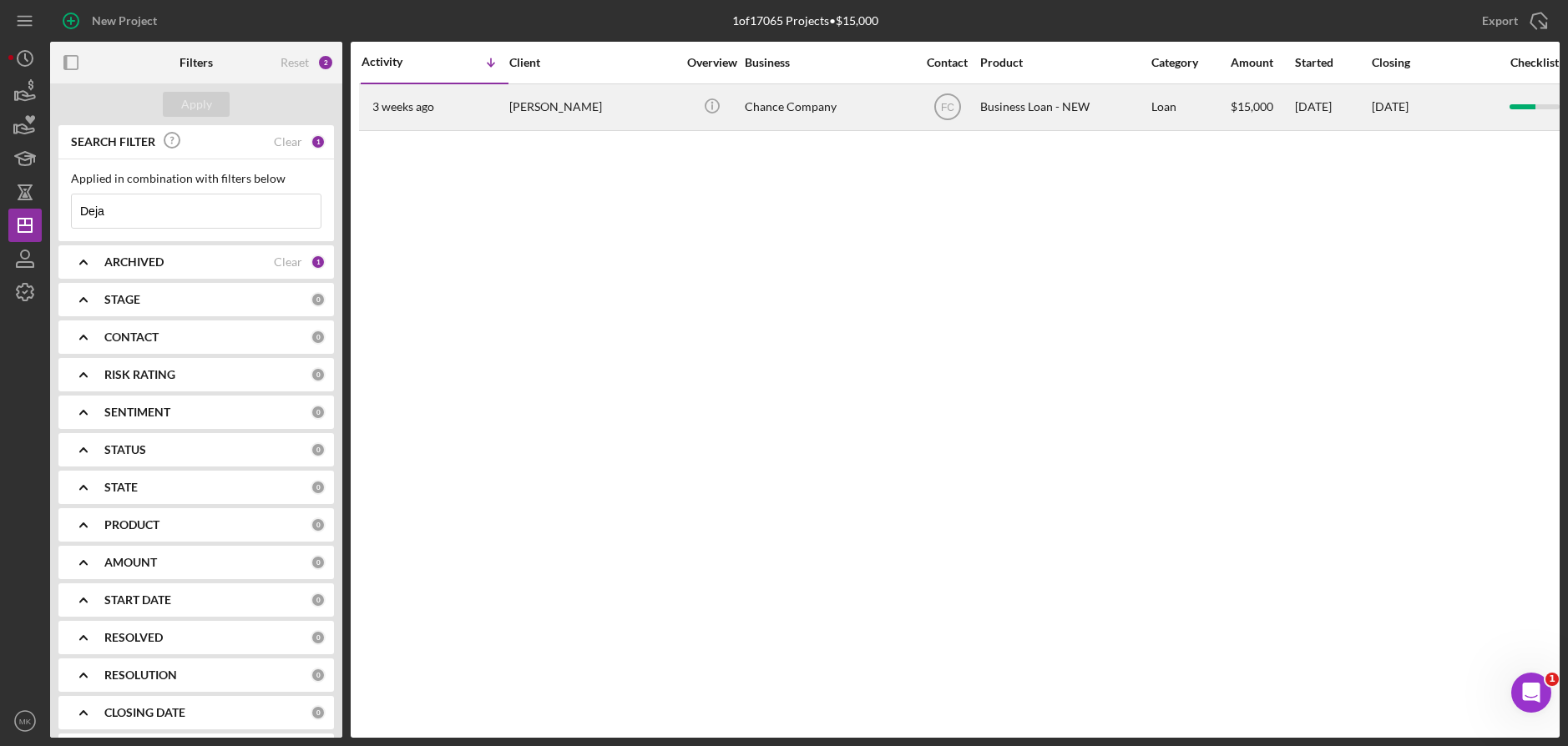
type input "Deja"
click at [538, 106] on div "[PERSON_NAME]" at bounding box center [593, 107] width 167 height 44
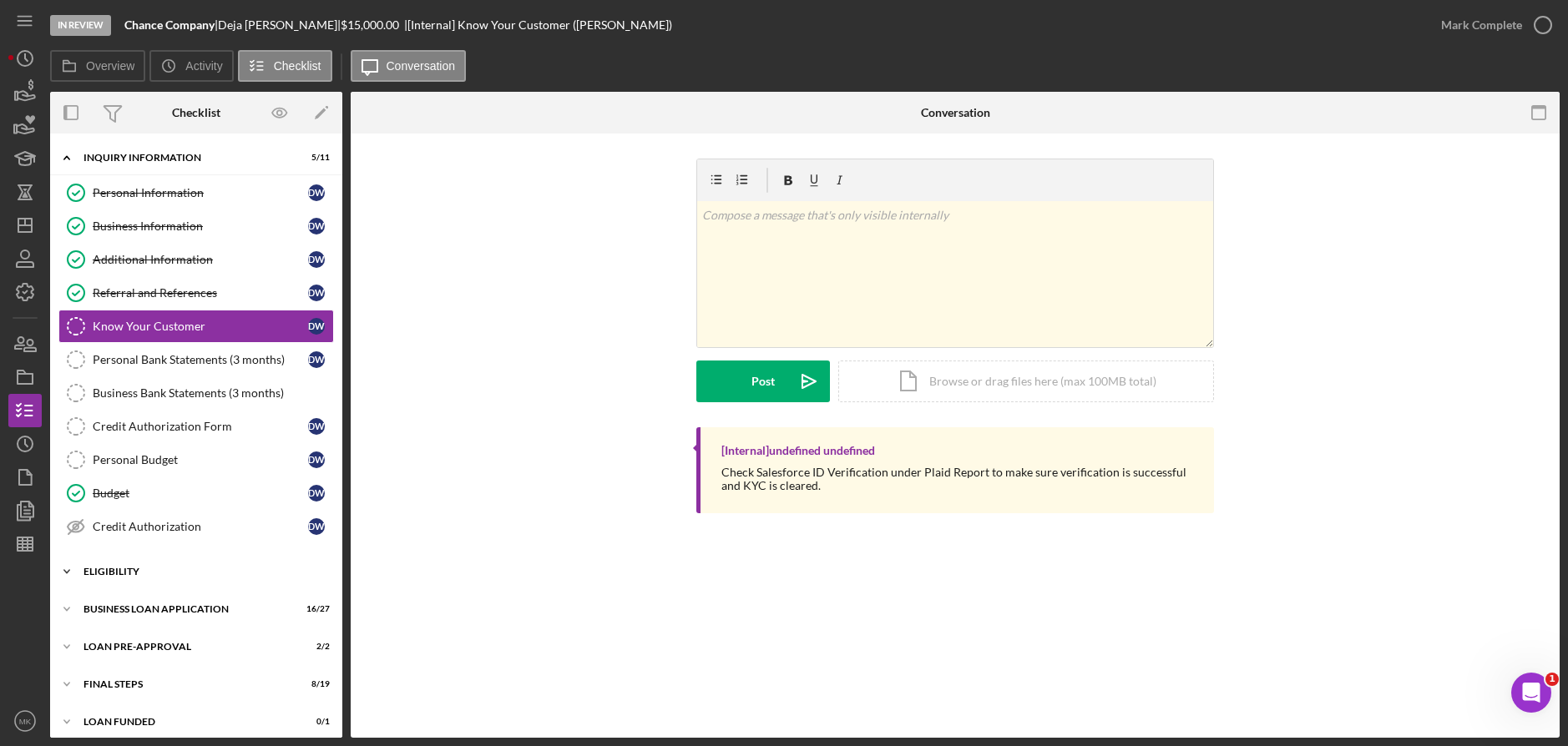
scroll to position [10, 0]
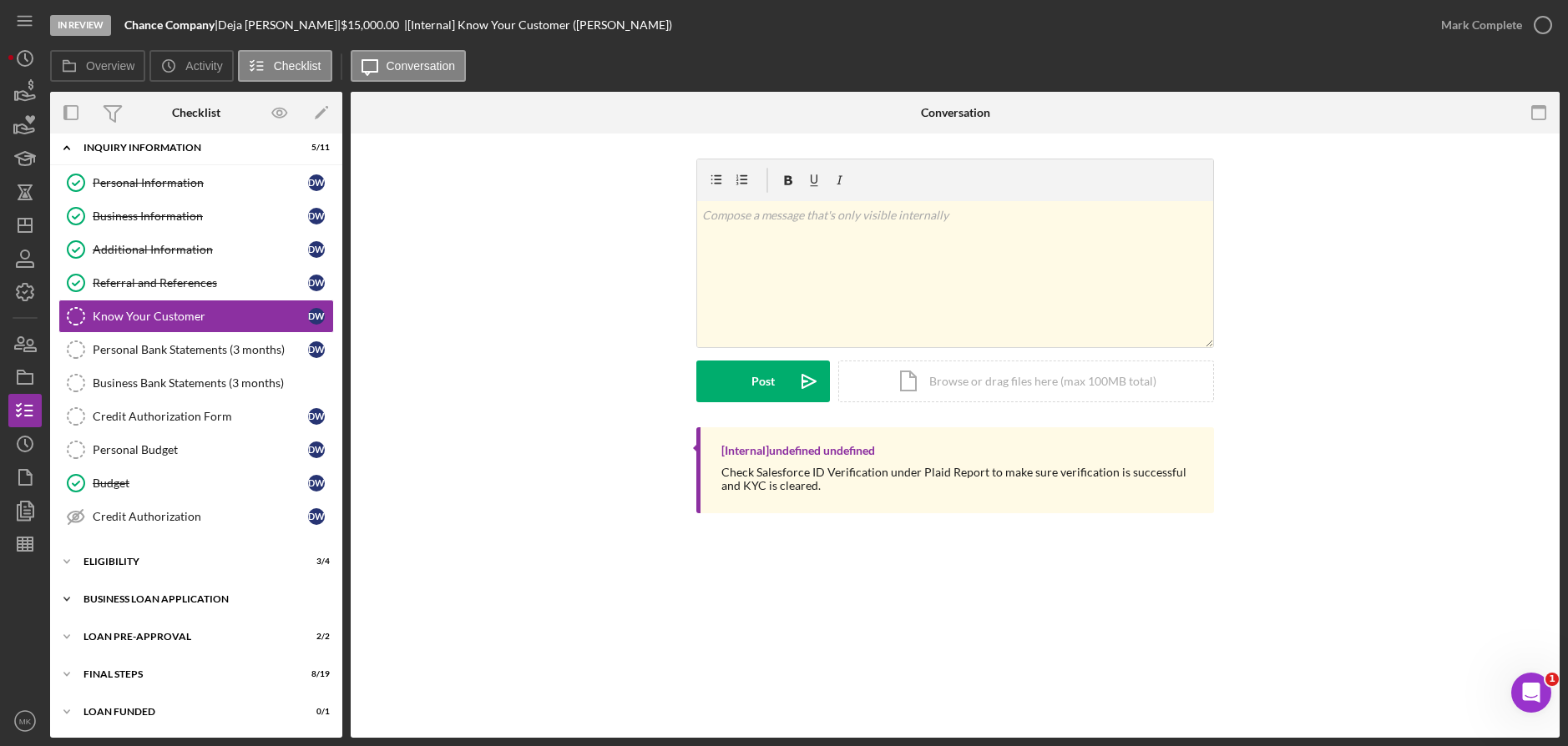
click at [132, 598] on div "BUSINESS LOAN APPLICATION" at bounding box center [202, 599] width 238 height 10
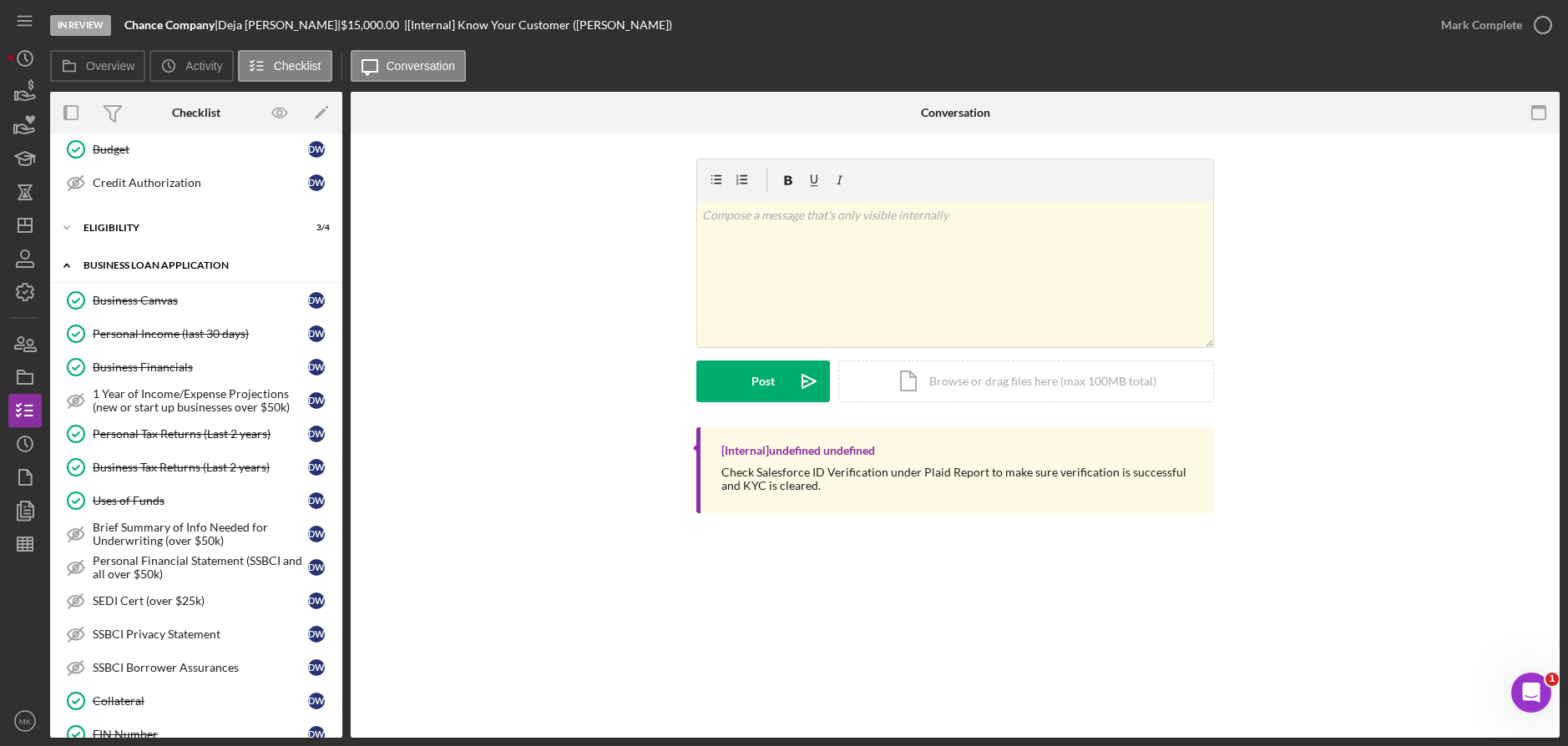
scroll to position [428, 0]
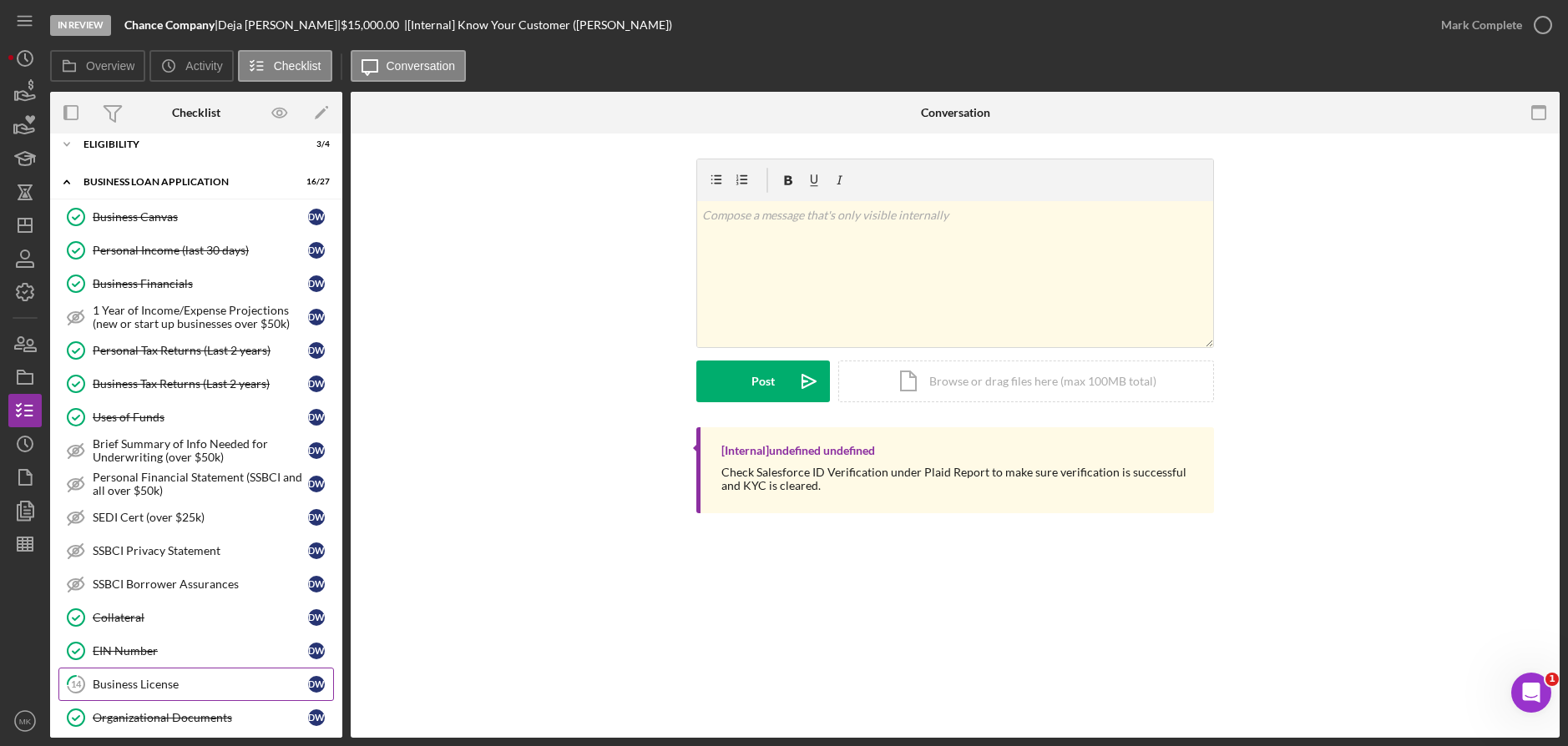
click at [175, 690] on div "Business License" at bounding box center [200, 684] width 216 height 14
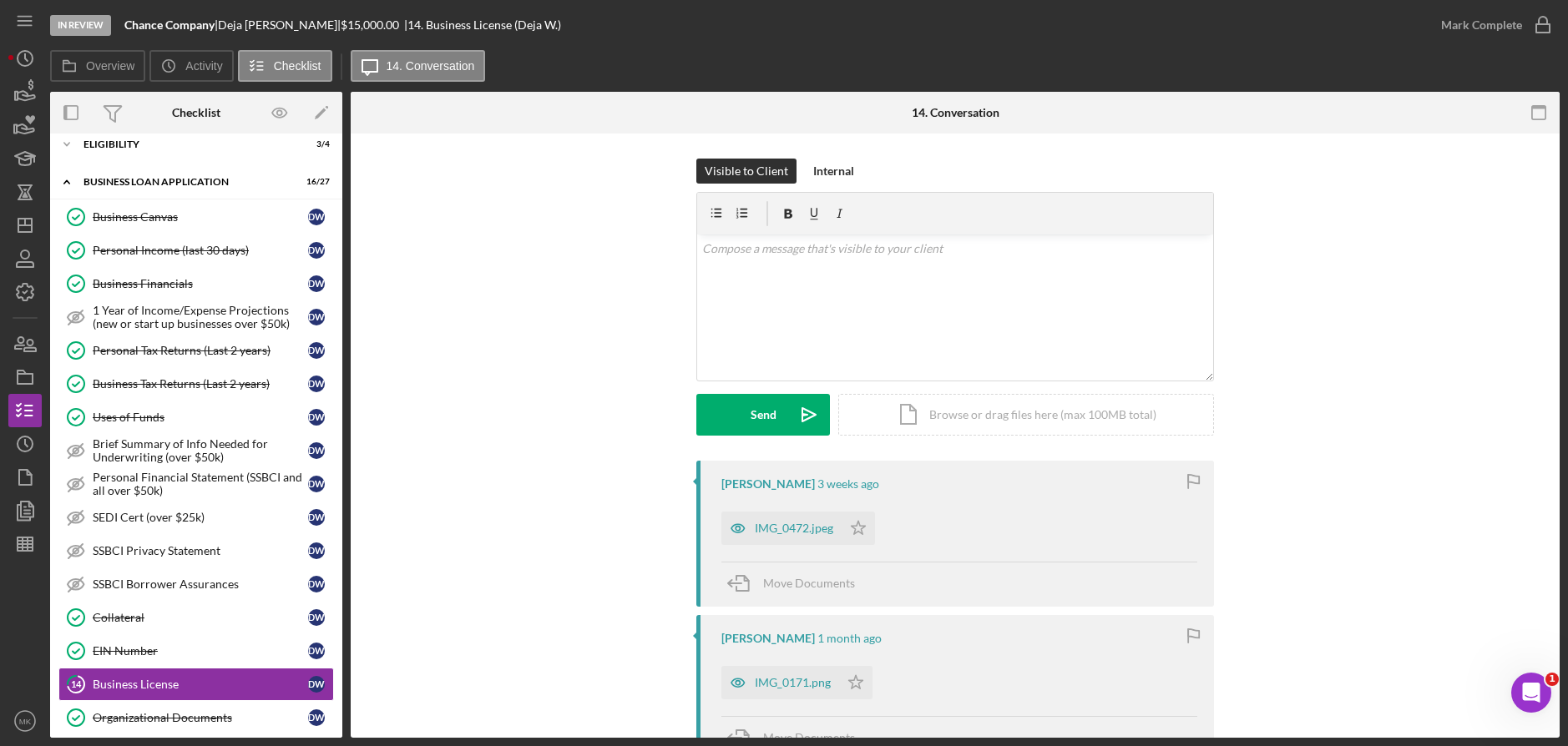
scroll to position [216, 0]
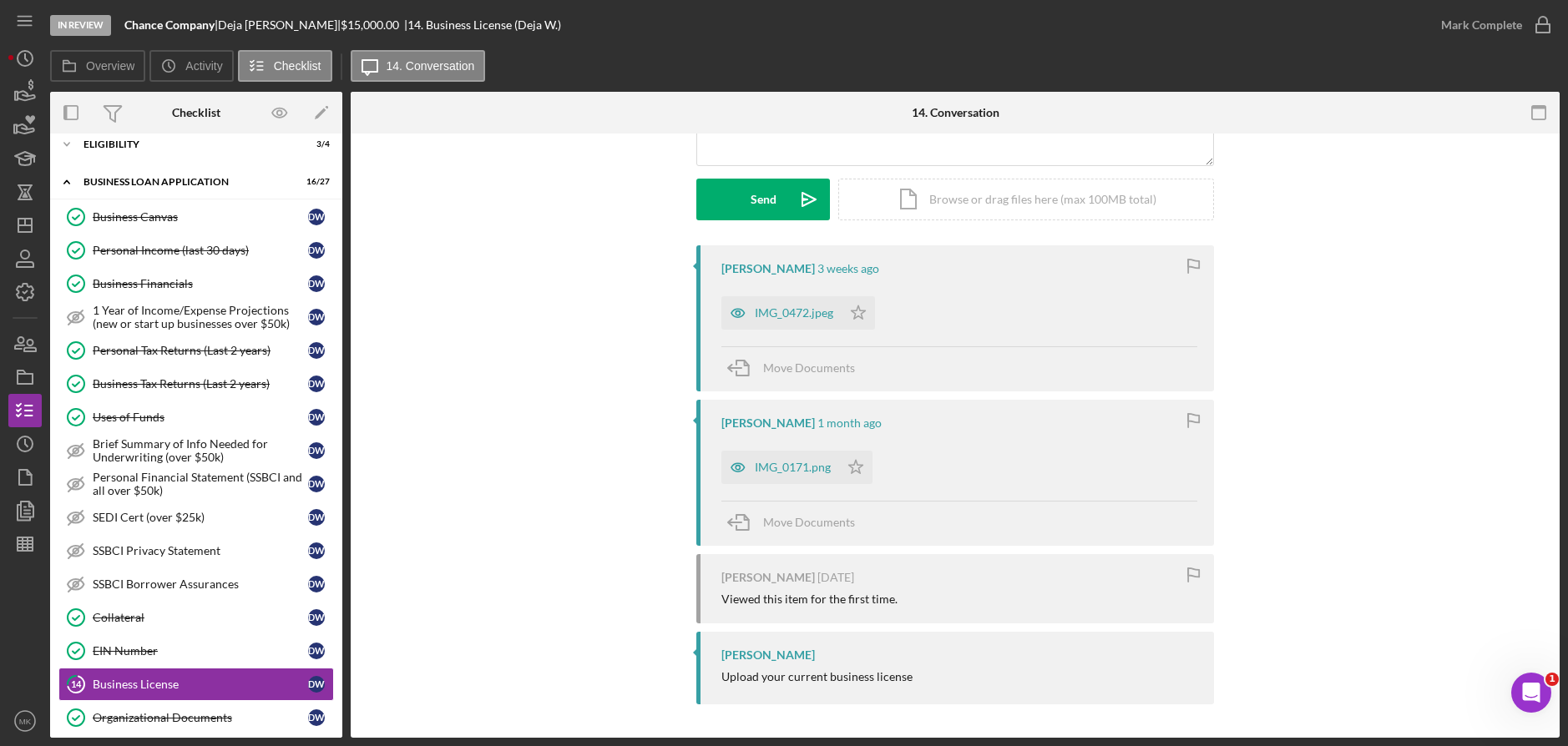
click at [922, 315] on div "IMG_0472.jpeg Icon/Star" at bounding box center [959, 309] width 476 height 42
click at [799, 314] on div "IMG_0472.jpeg" at bounding box center [794, 313] width 79 height 14
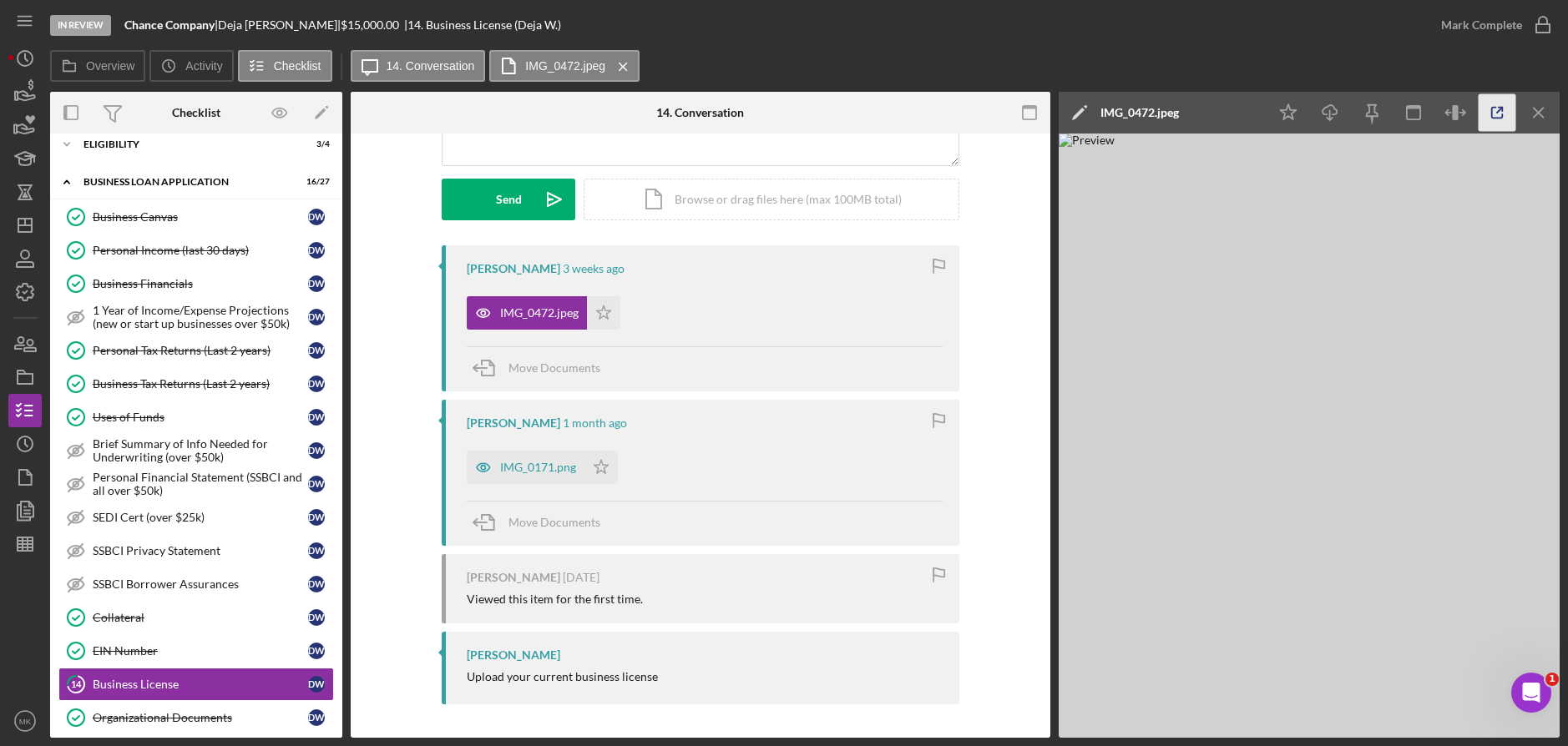
click at [1509, 113] on icon "button" at bounding box center [1496, 112] width 37 height 37
click at [19, 228] on polygon "button" at bounding box center [24, 225] width 14 height 14
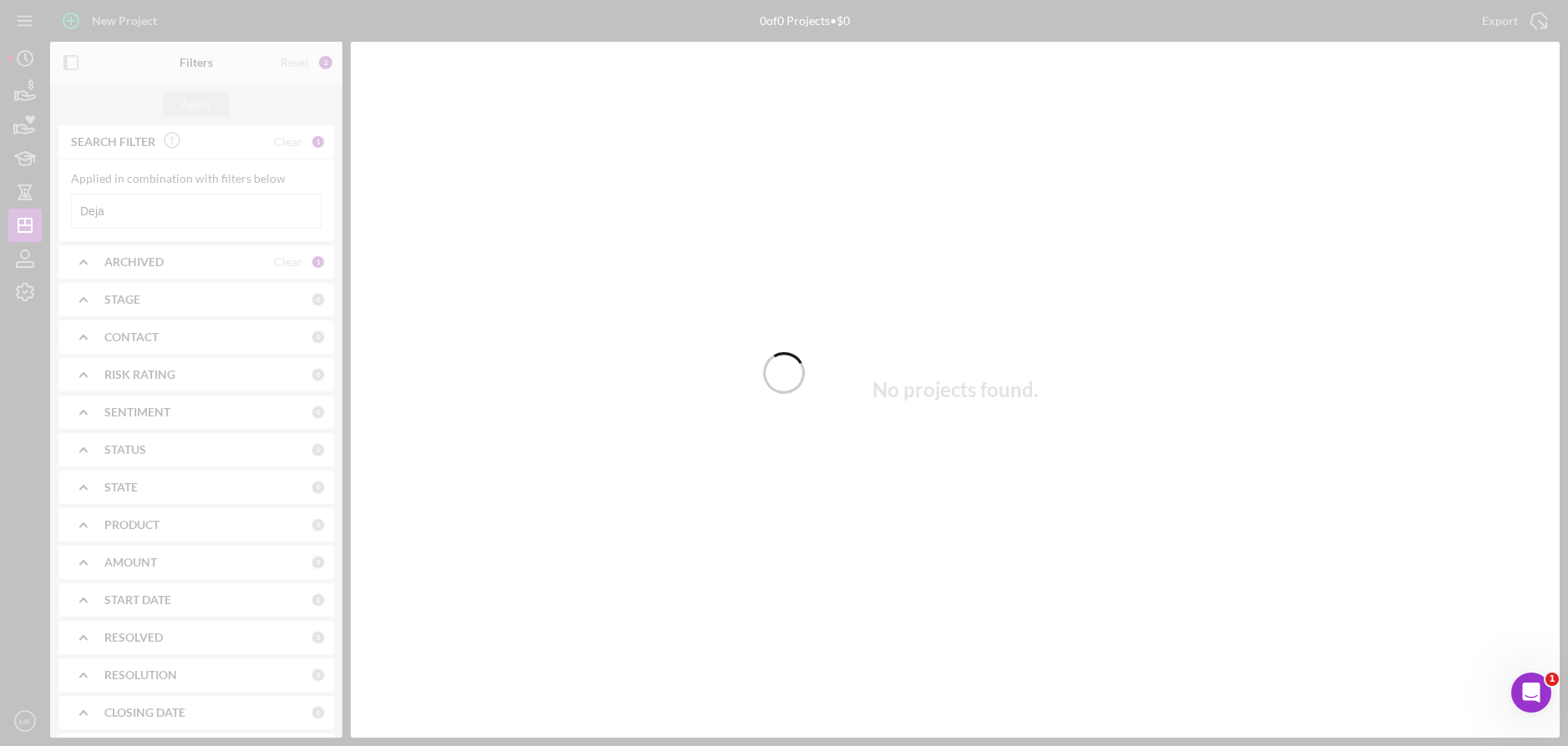
click at [156, 213] on div at bounding box center [784, 373] width 1568 height 746
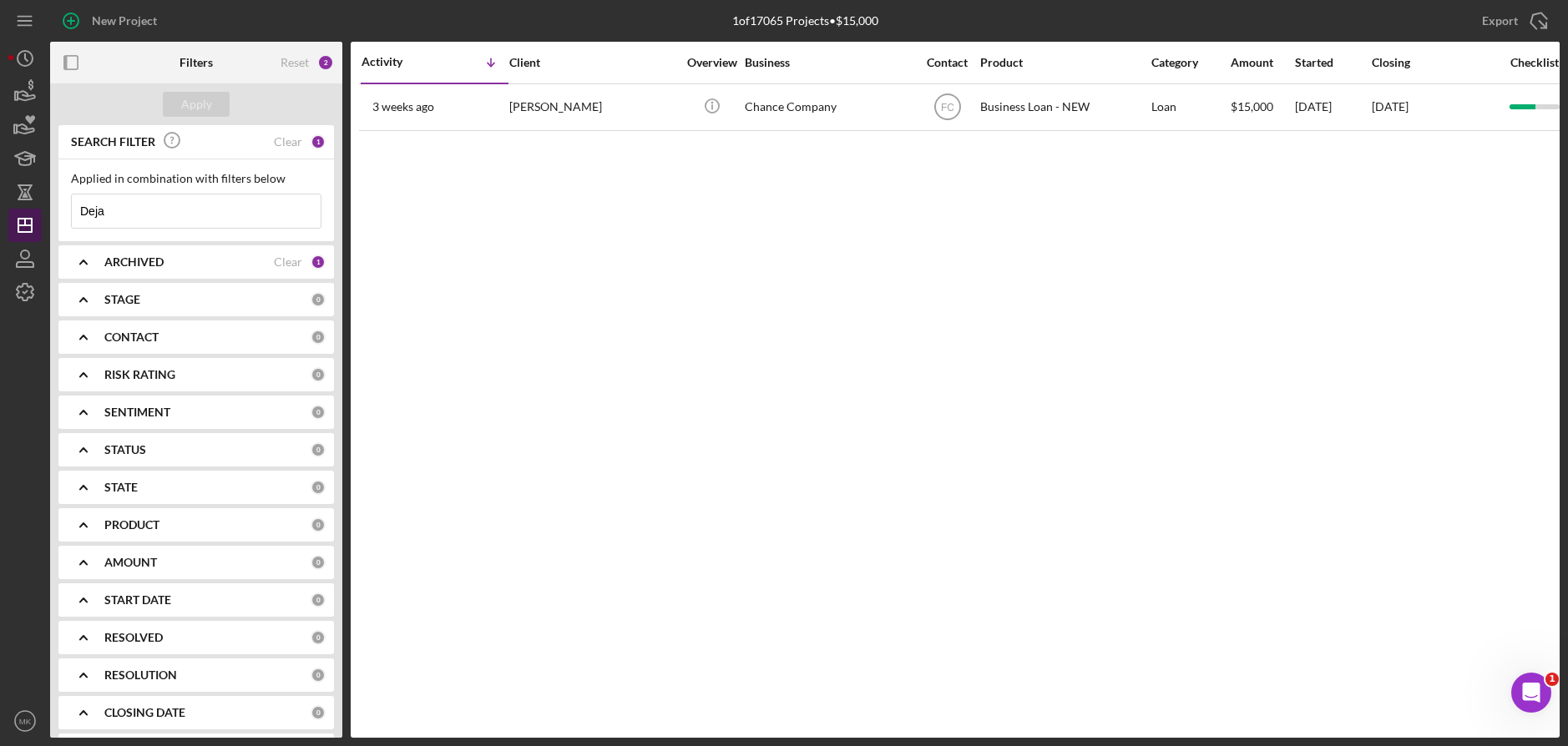
drag, startPoint x: 156, startPoint y: 213, endPoint x: 22, endPoint y: 212, distance: 134.0
click at [22, 212] on div "New Project 1 of 17065 Projects • $15,000 Deja Export Icon/Export Filters Reset…" at bounding box center [783, 369] width 1551 height 738
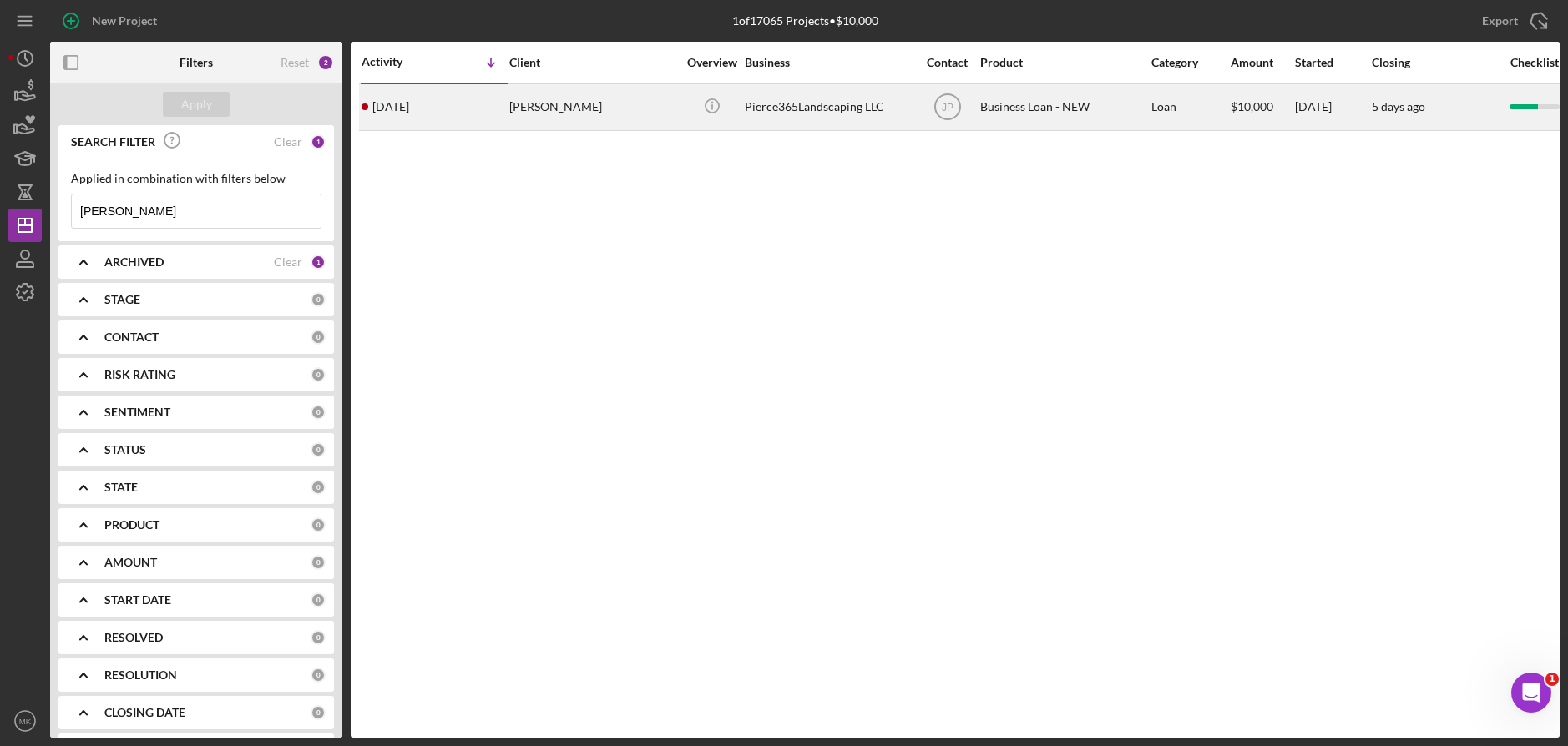
type input "Pierce"
click at [545, 111] on div "Patrick Pierce" at bounding box center [593, 107] width 167 height 44
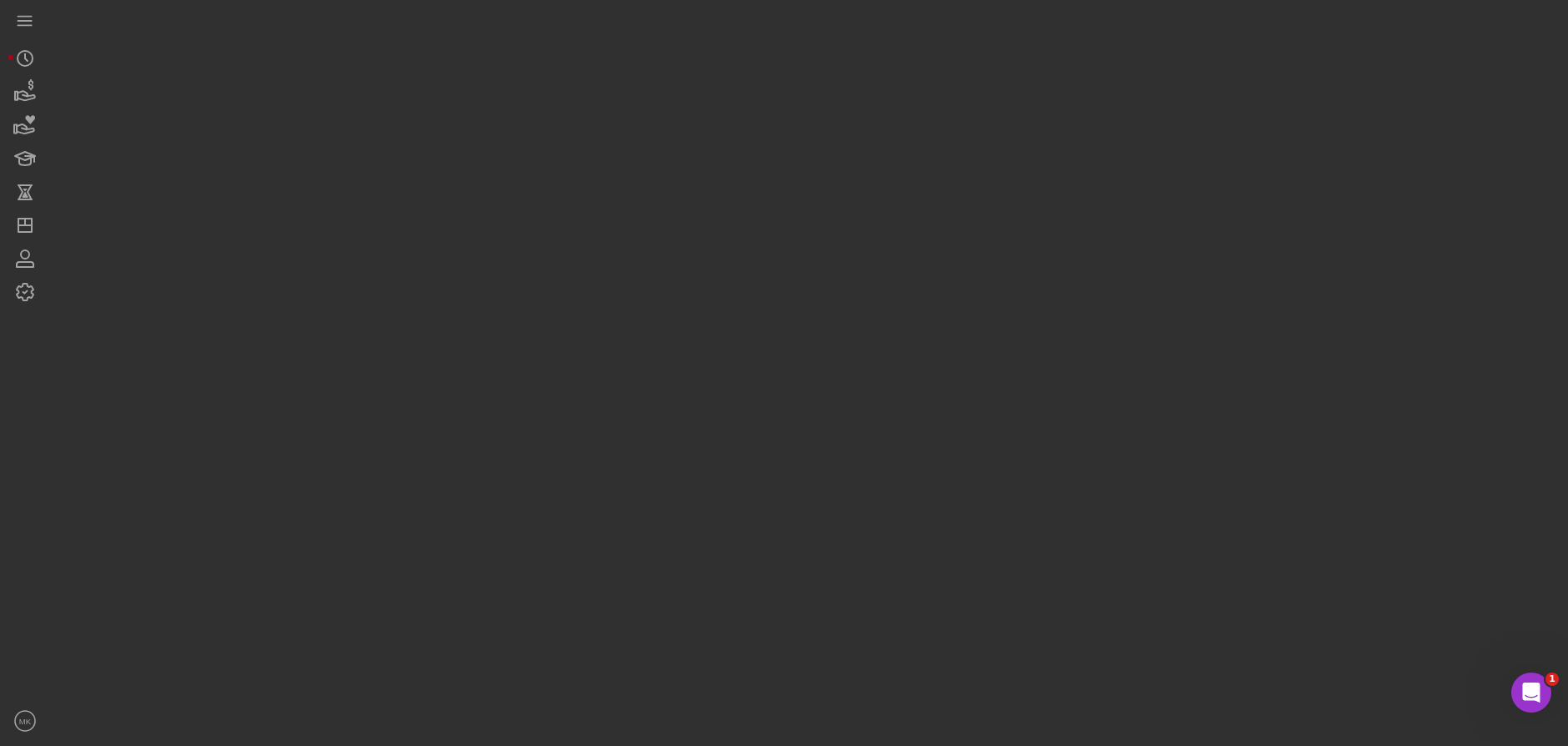
click at [545, 111] on div at bounding box center [804, 369] width 1509 height 738
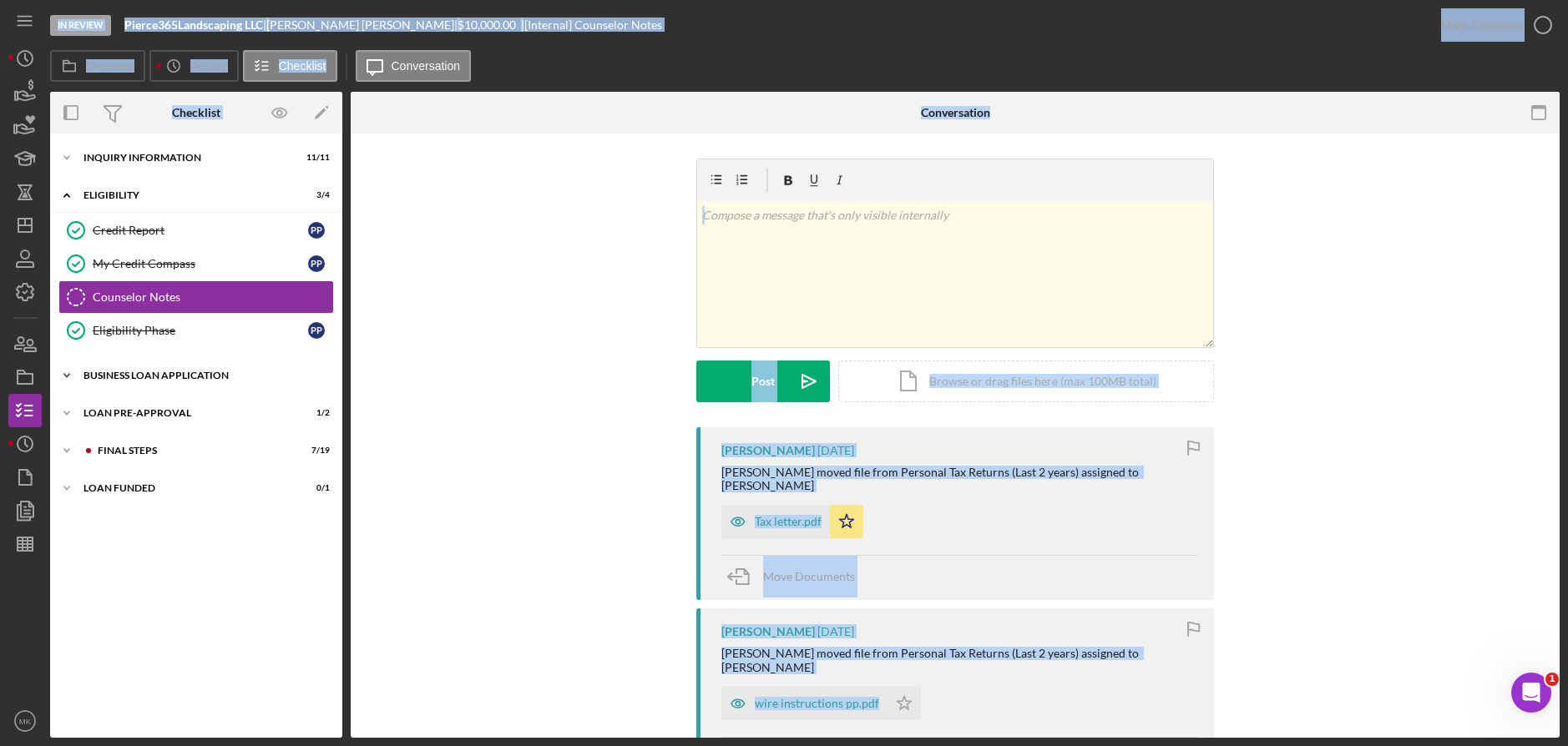
click at [150, 370] on div "Icon/Expander BUSINESS LOAN APPLICATION 15 / 27" at bounding box center [196, 375] width 292 height 34
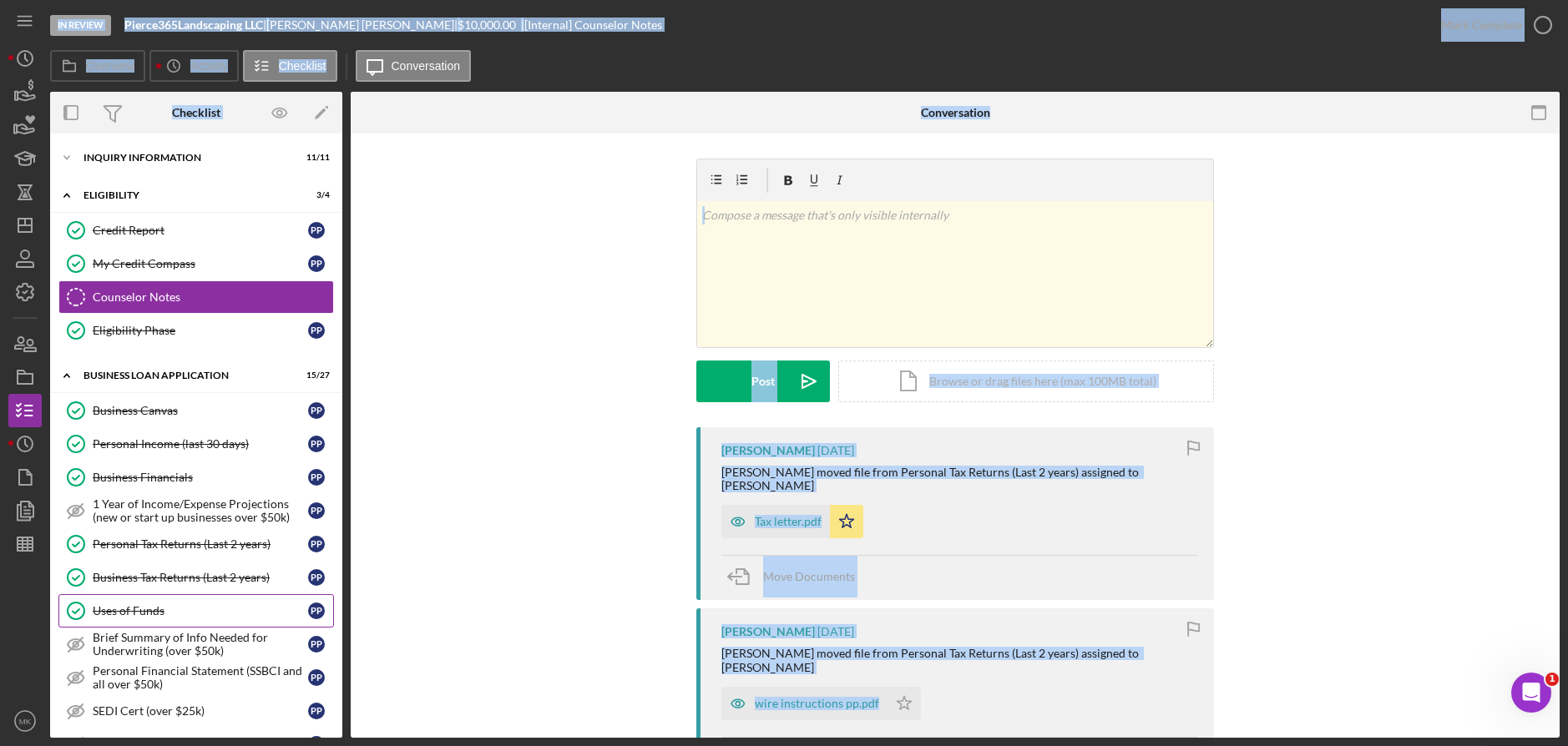
click at [149, 614] on div "Uses of Funds" at bounding box center [200, 611] width 216 height 14
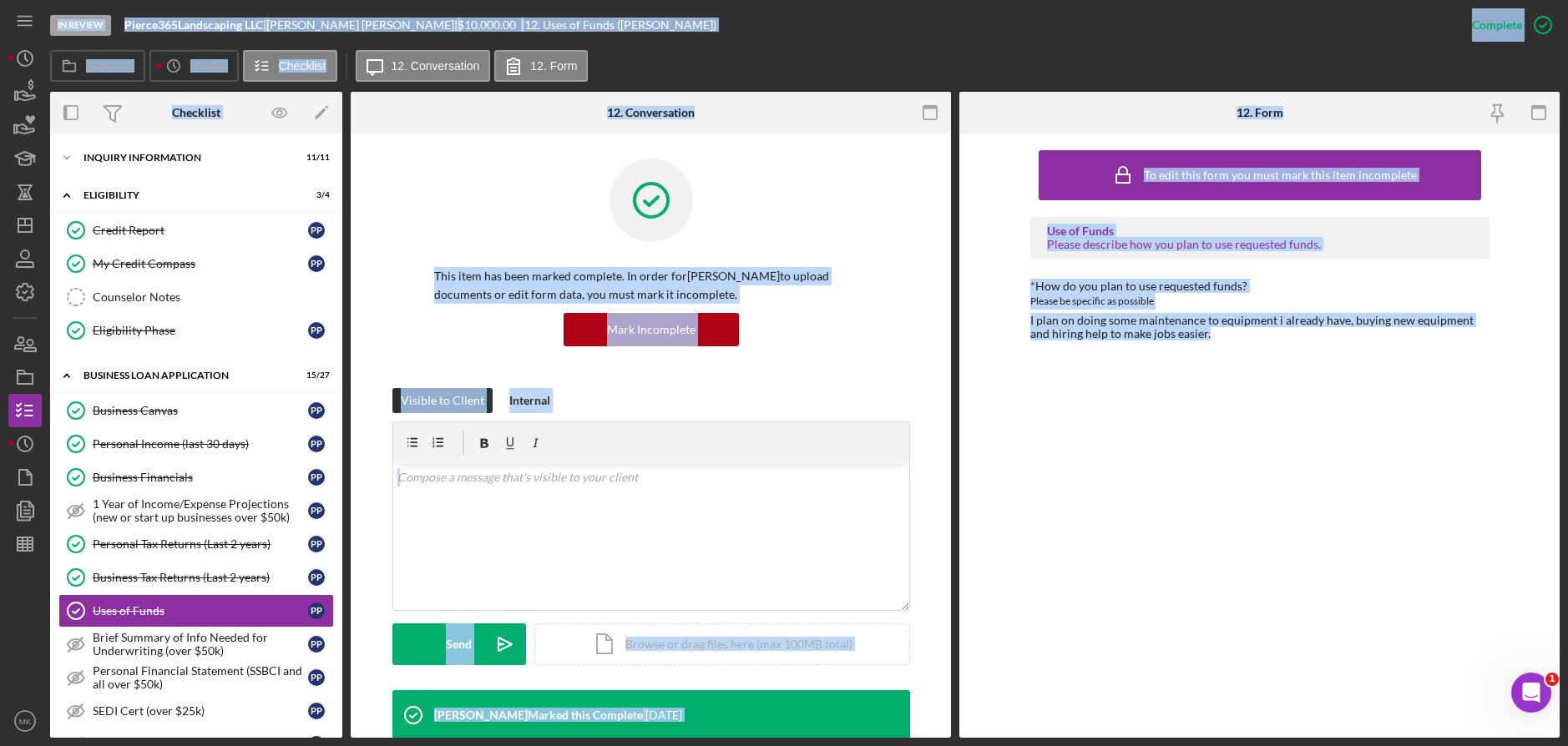
click at [1180, 431] on div "To edit this form you must mark this item incomplete Use of Funds Please descri…" at bounding box center [1260, 436] width 460 height 587
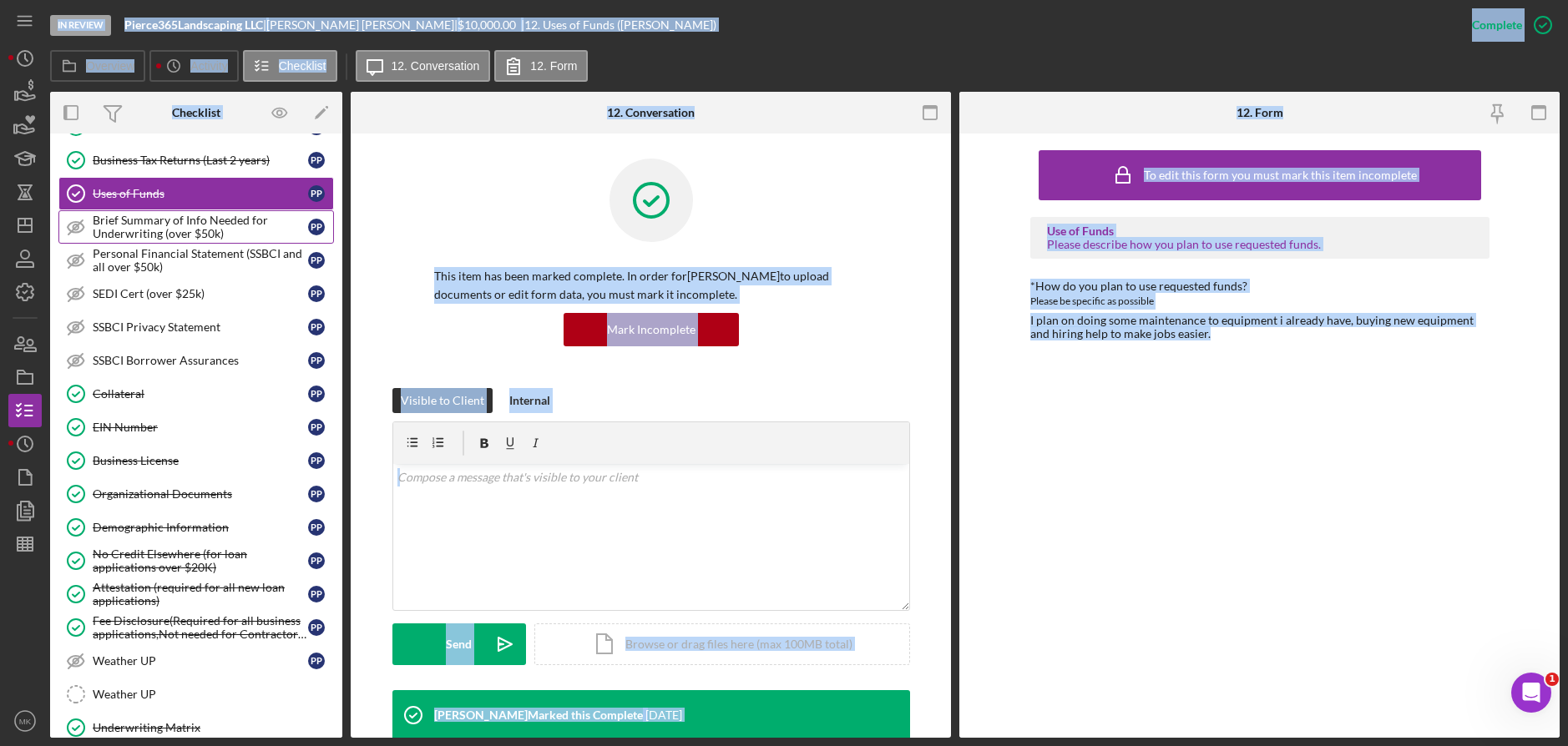
scroll to position [585, 0]
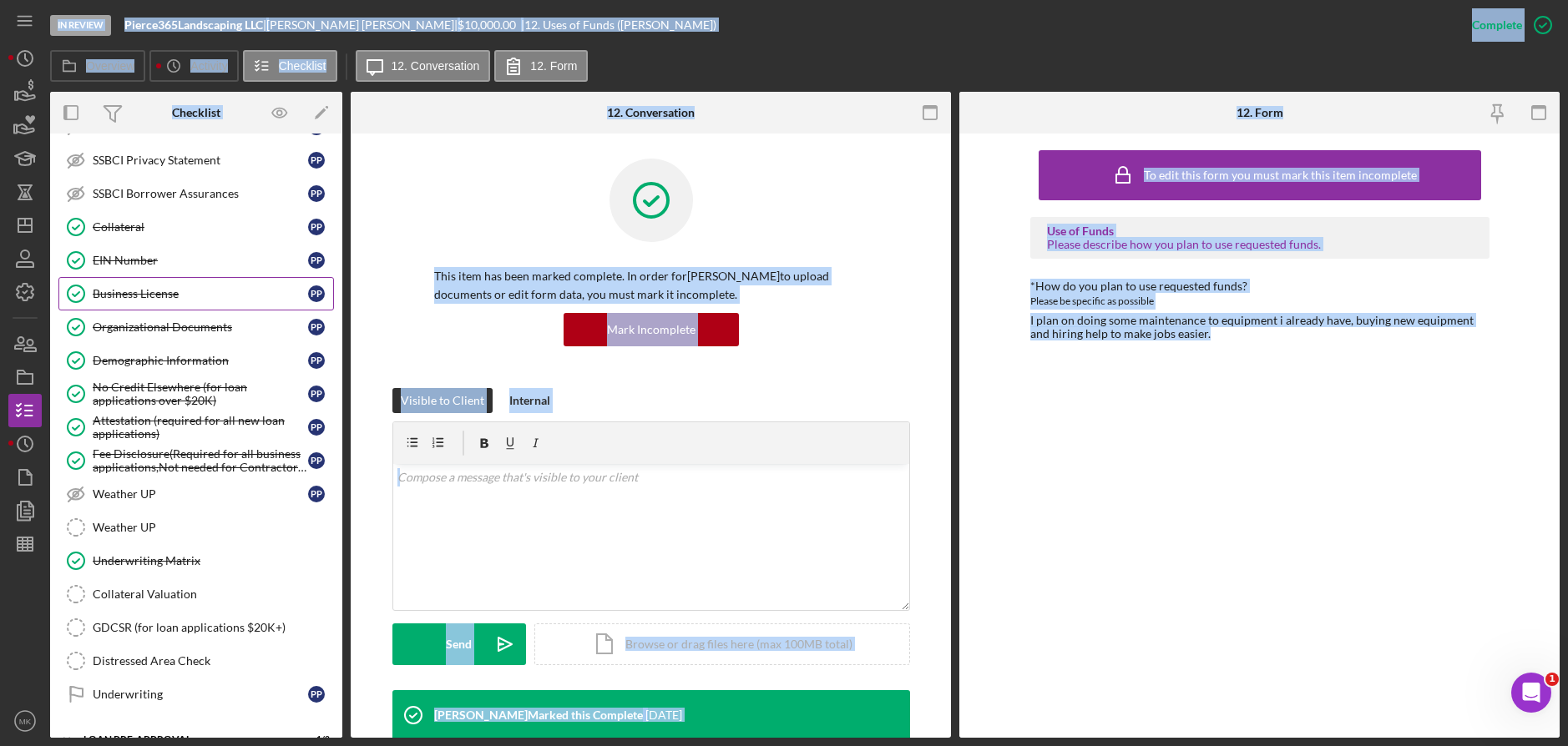
click at [179, 297] on div "Business License" at bounding box center [200, 294] width 216 height 14
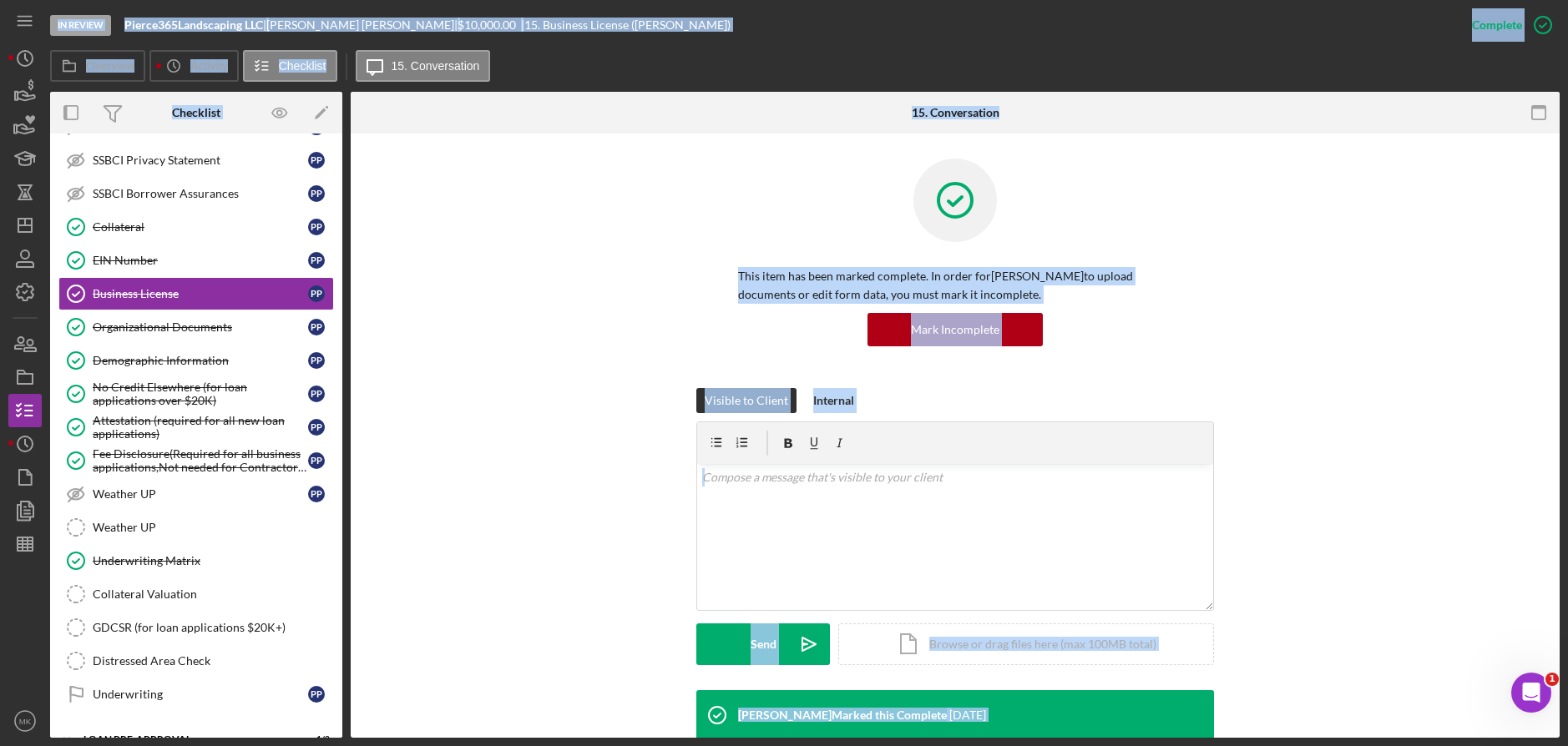
scroll to position [194, 0]
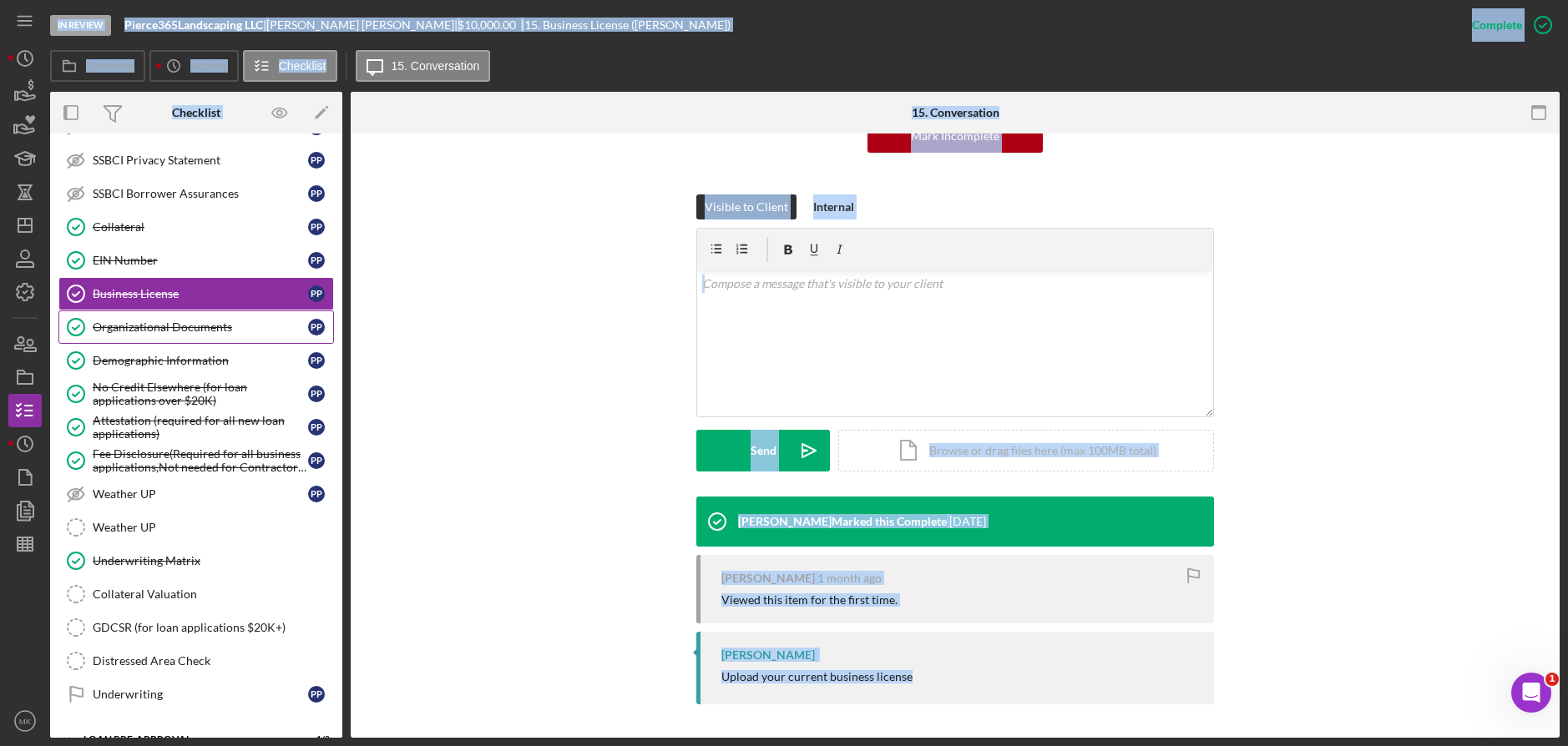
click at [168, 323] on div "Organizational Documents" at bounding box center [200, 327] width 216 height 14
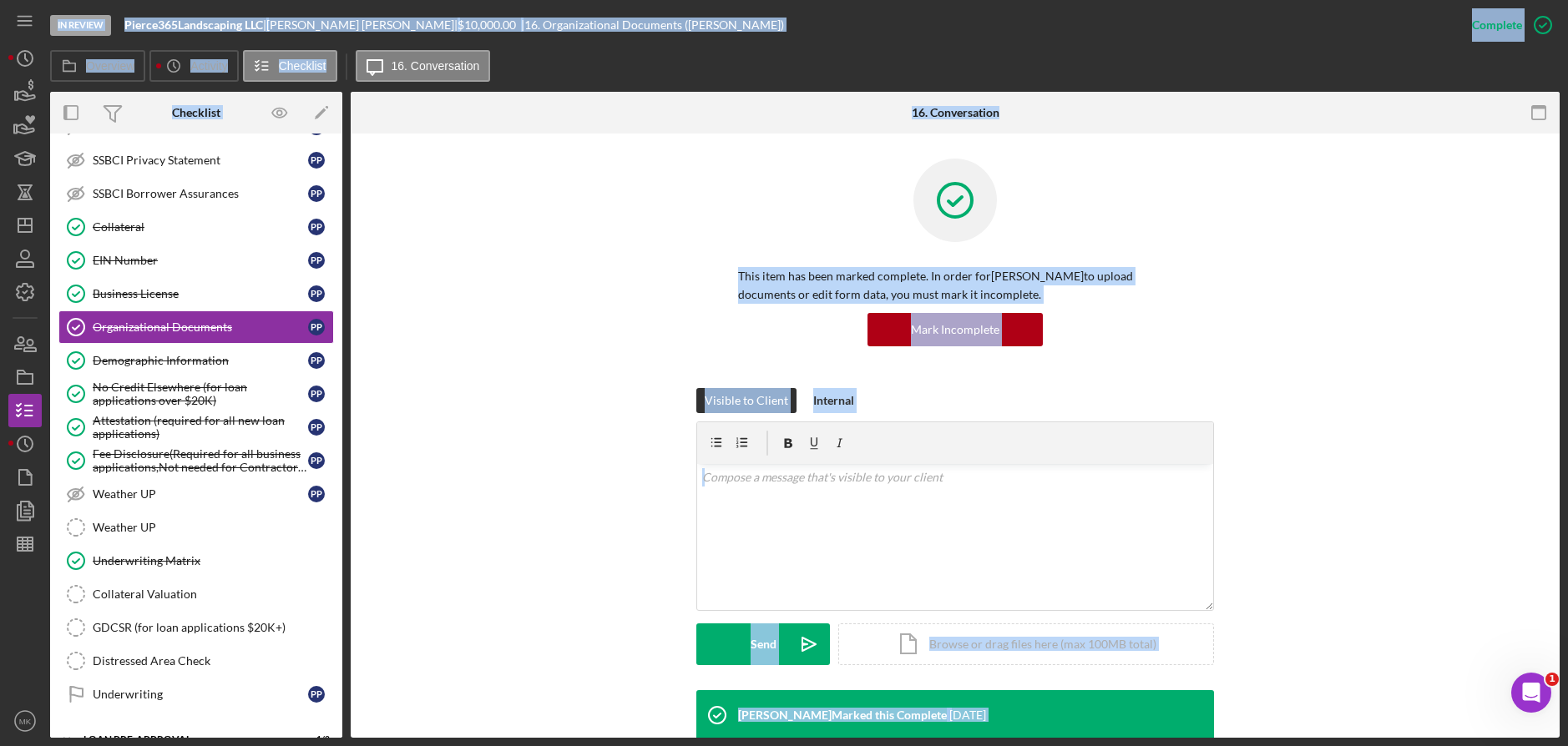
scroll to position [334, 0]
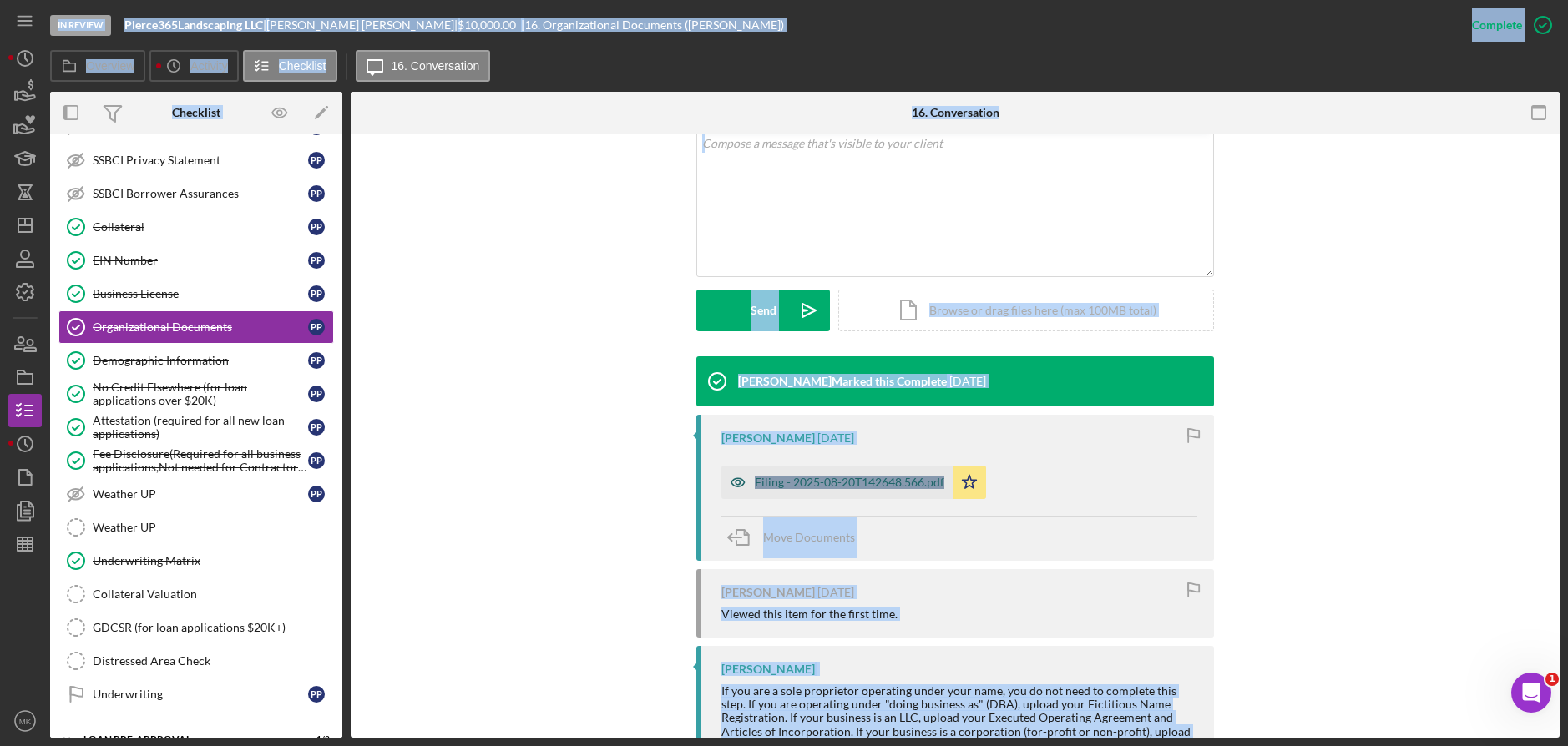
click at [804, 488] on div "Filing - 2025-08-20T142648.566.pdf" at bounding box center [849, 482] width 189 height 14
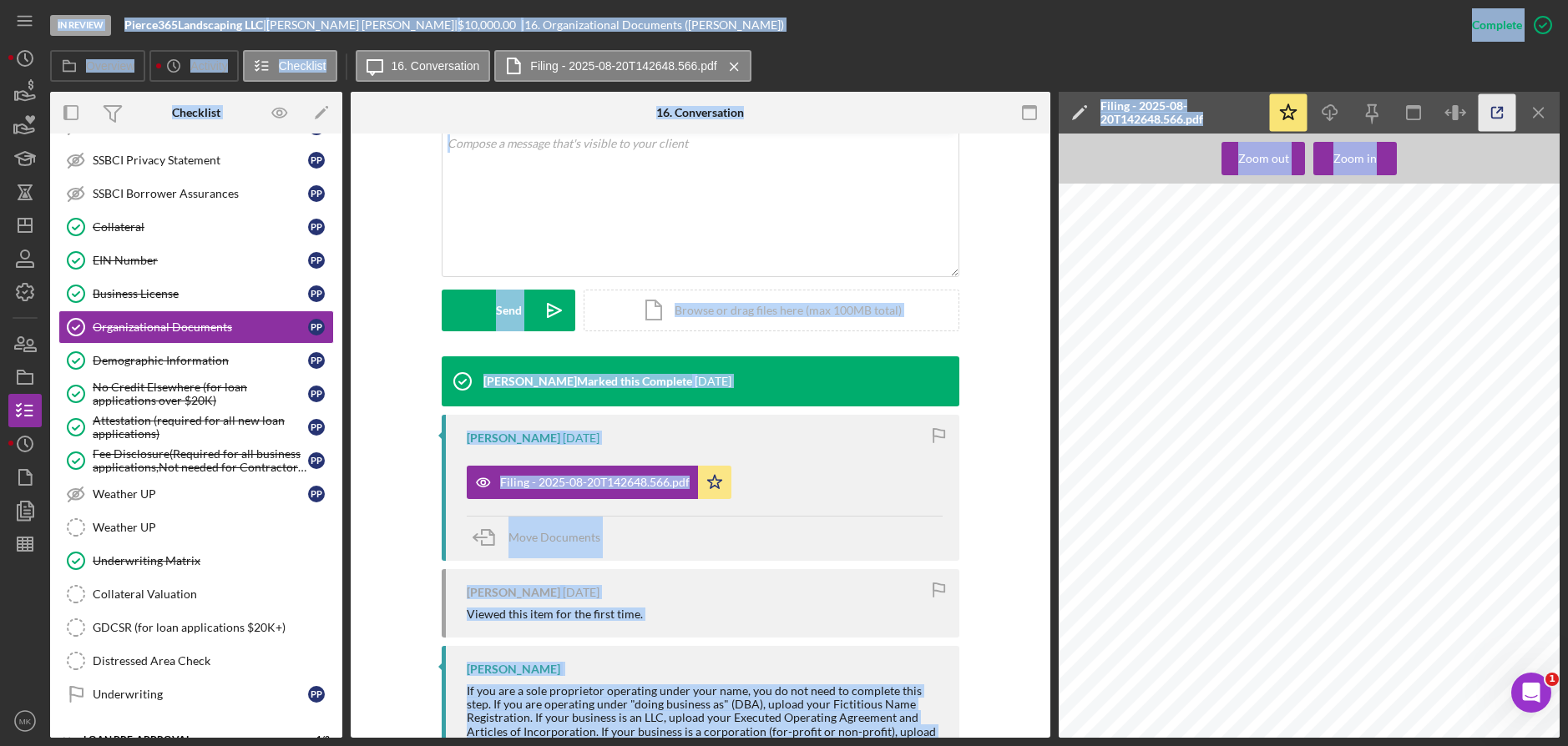
click at [1499, 95] on icon "button" at bounding box center [1496, 112] width 37 height 37
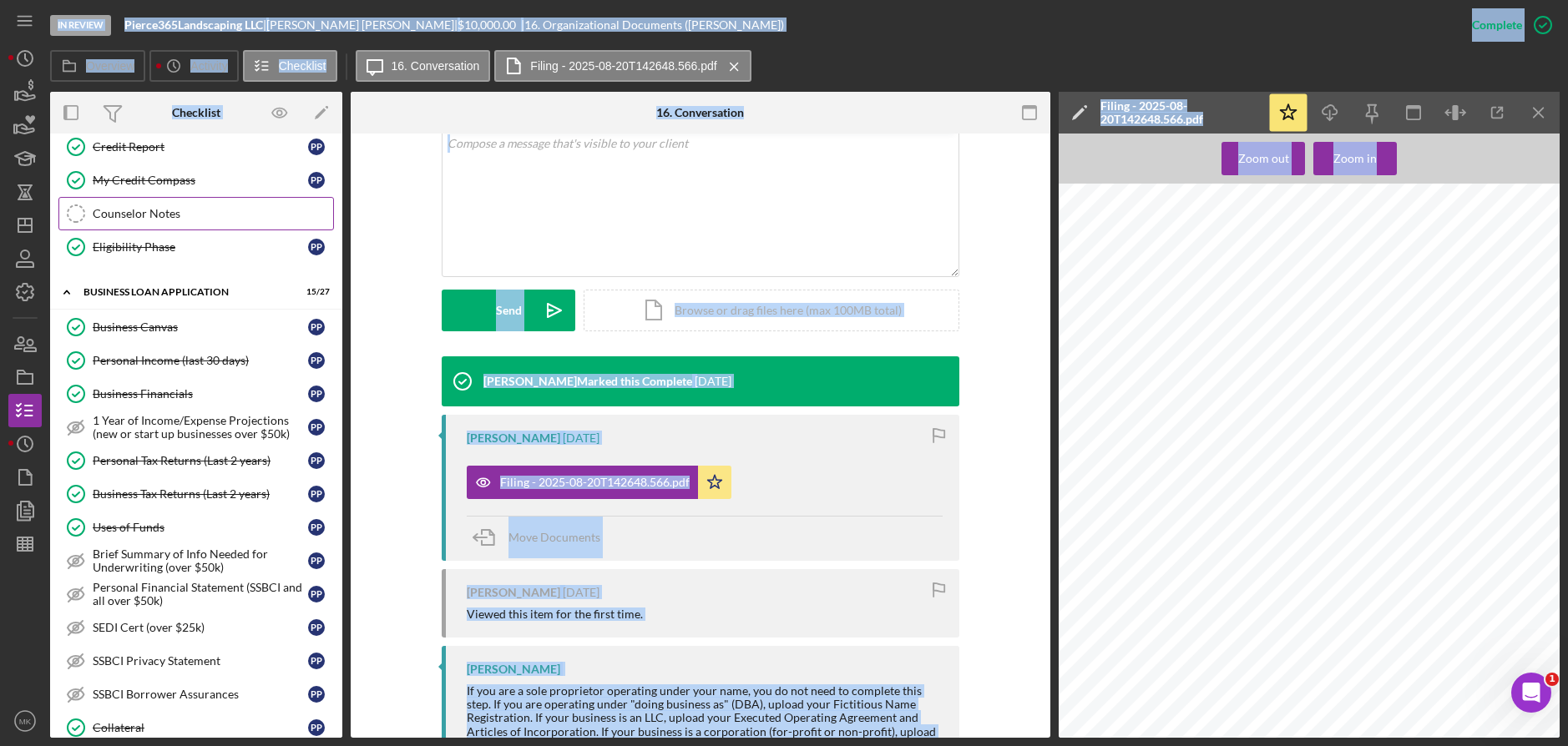
scroll to position [0, 0]
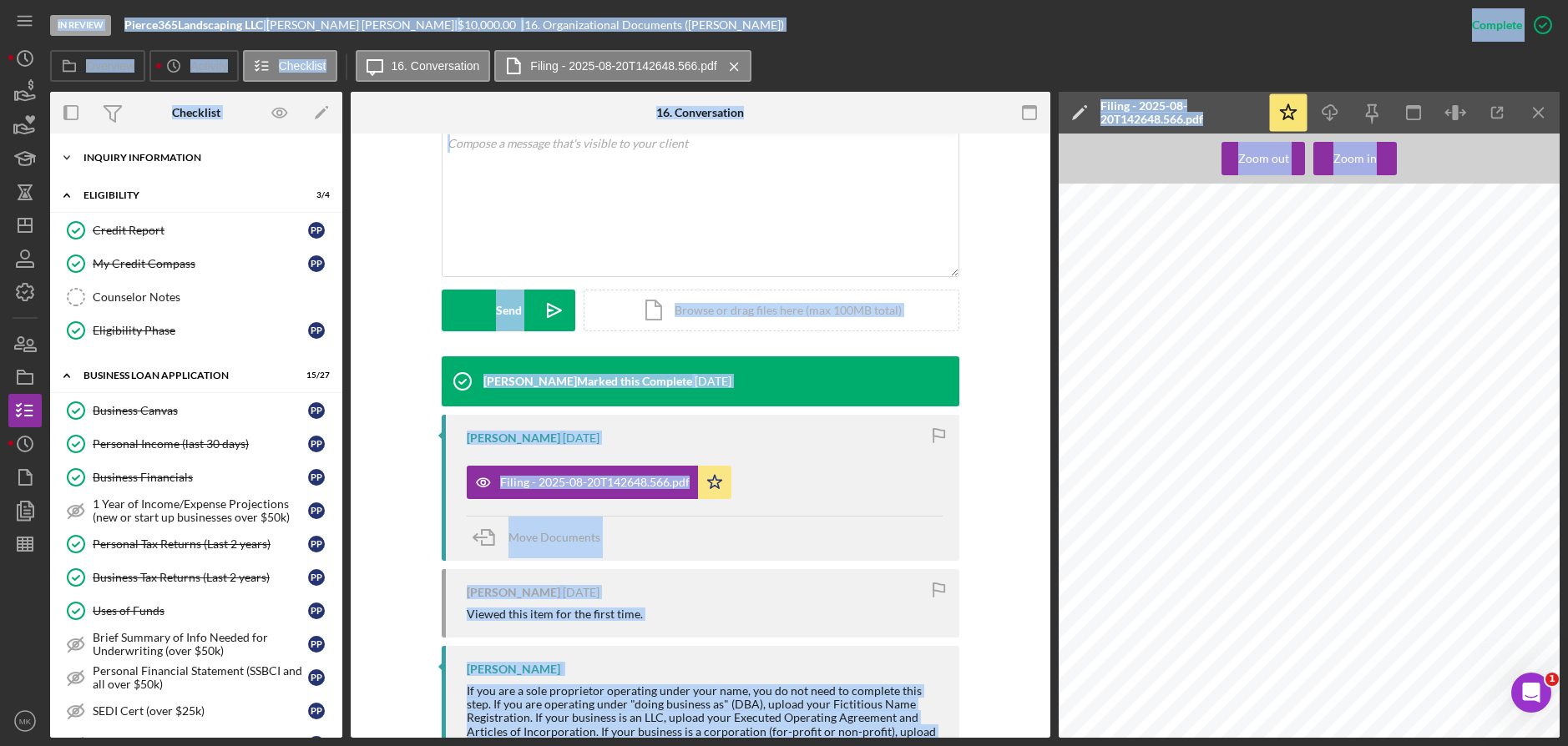
click at [176, 164] on div "Icon/Expander INQUIRY INFORMATION 11 / 11" at bounding box center [196, 158] width 292 height 34
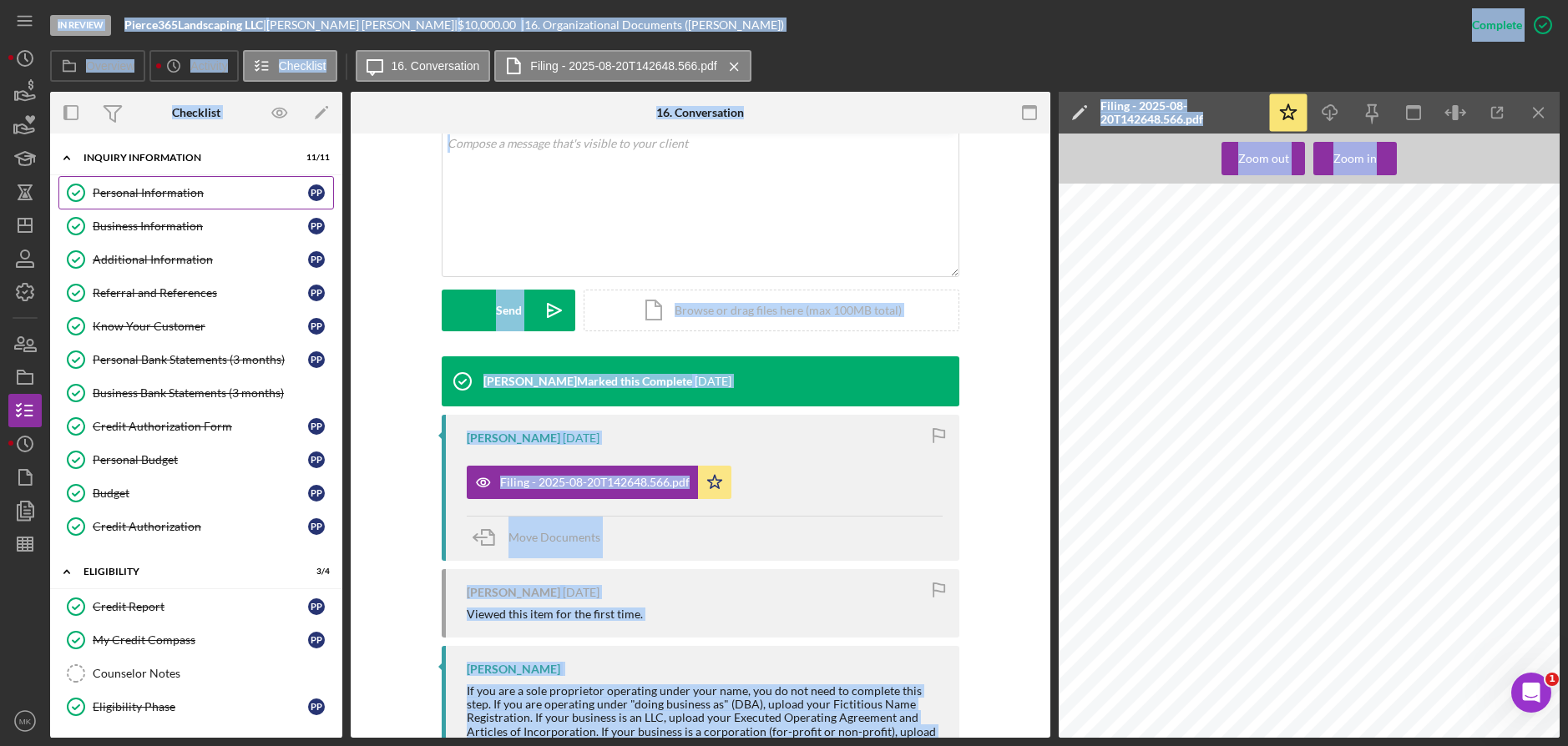
click at [160, 195] on div "Personal Information" at bounding box center [200, 192] width 216 height 14
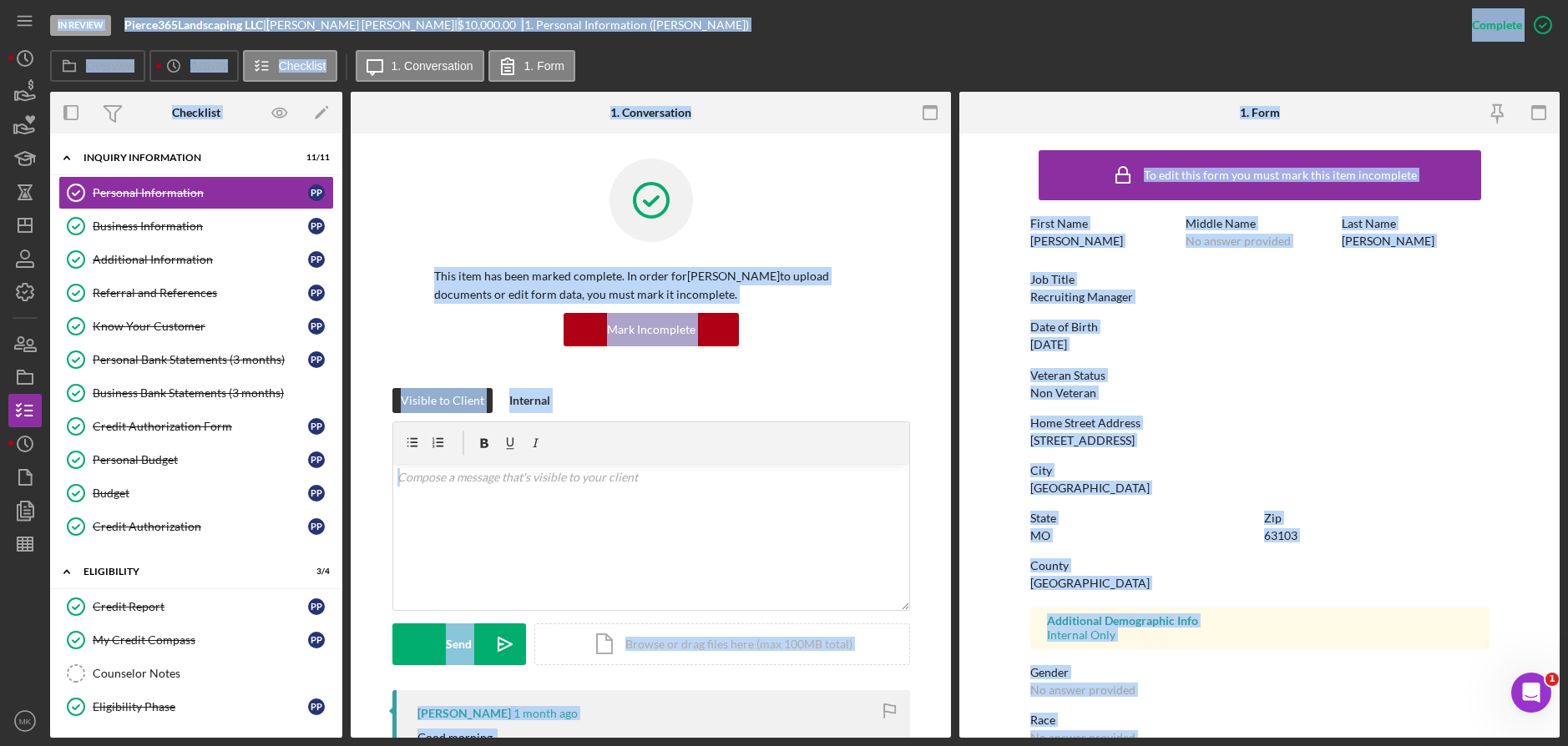
click at [1279, 411] on div "To edit this form you must mark this item incomplete First Name Patrick Middle …" at bounding box center [1260, 523] width 460 height 762
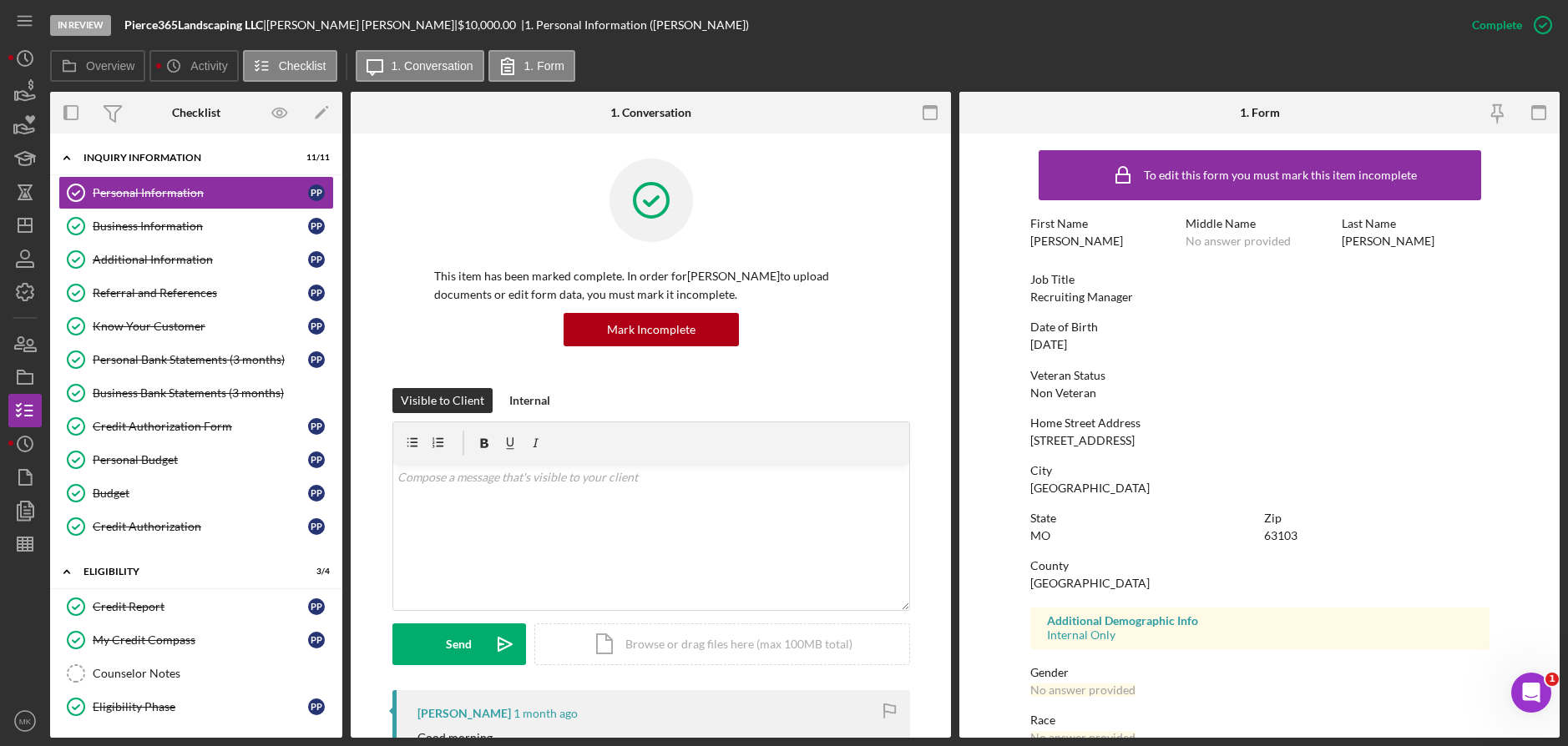
scroll to position [175, 0]
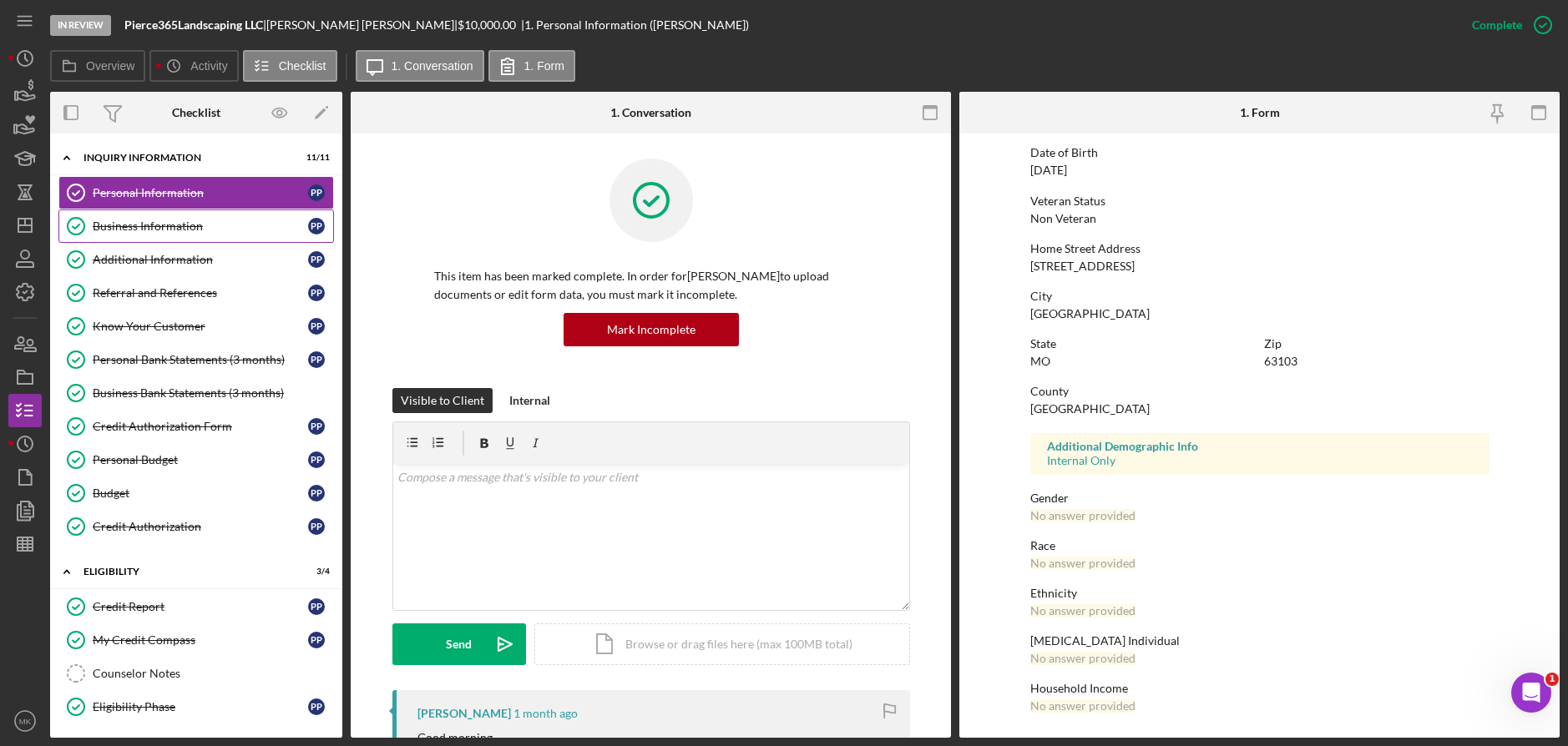
click at [171, 213] on link "Business Information Business Information P P" at bounding box center [196, 226] width 276 height 34
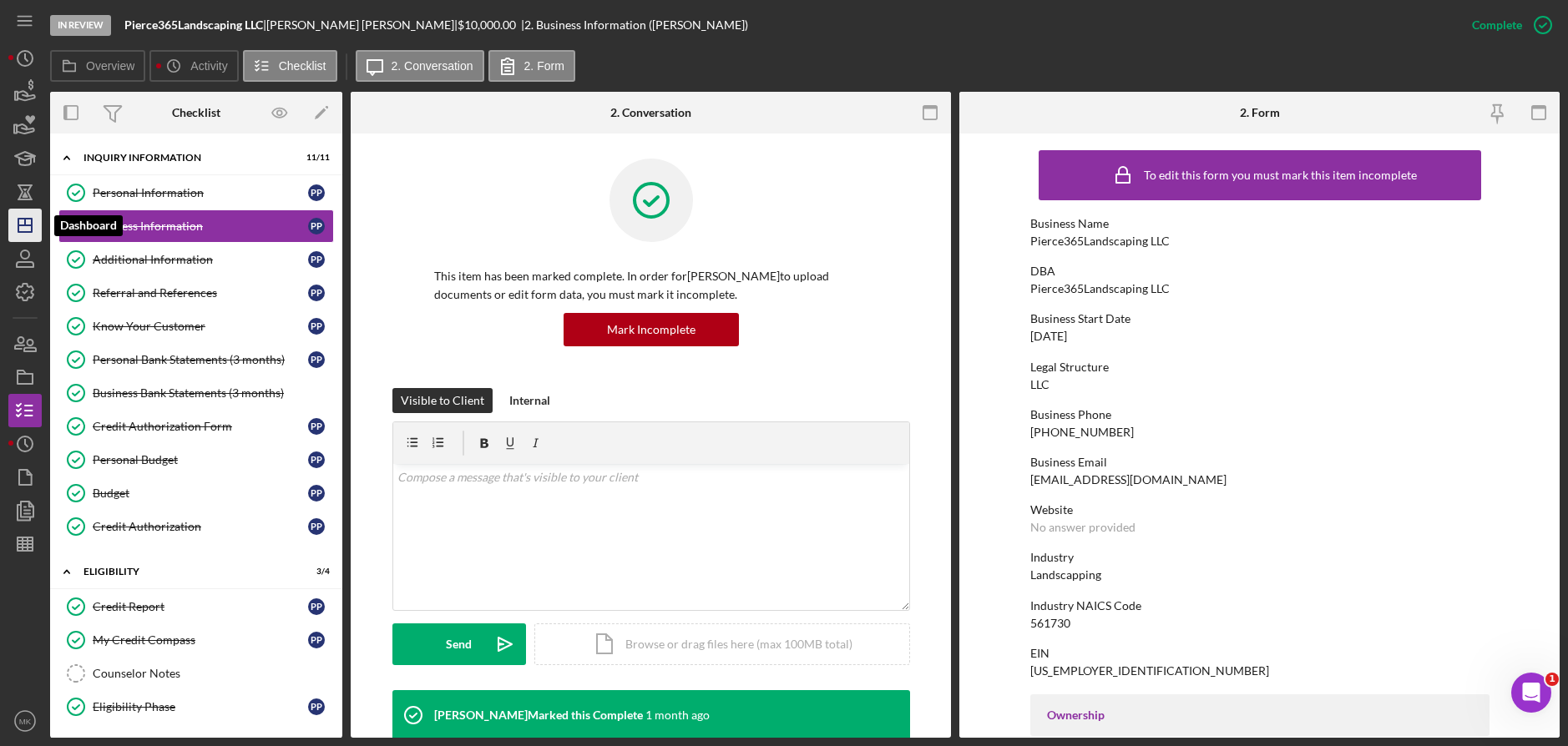
click at [24, 224] on icon "Icon/Dashboard" at bounding box center [25, 226] width 42 height 42
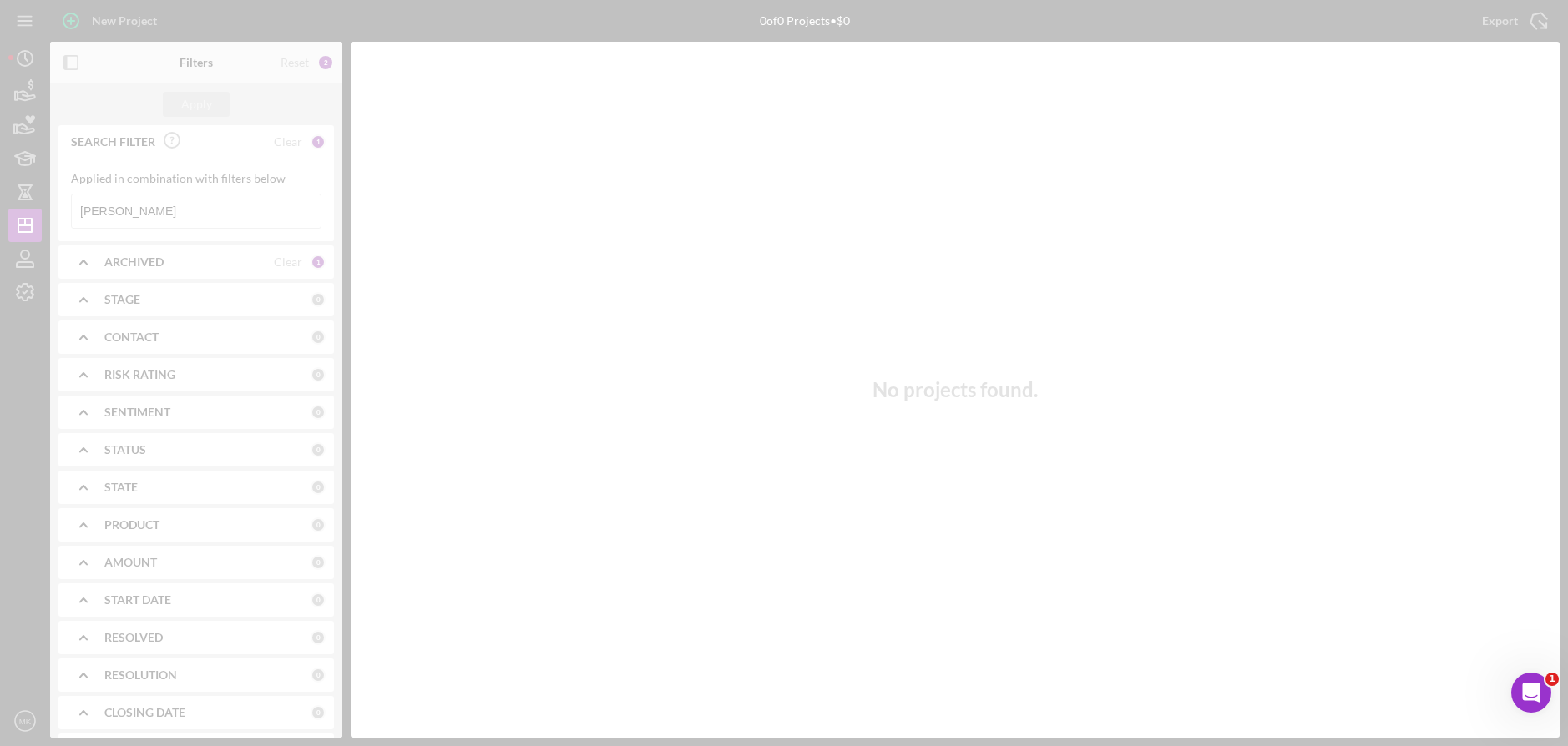
click at [182, 207] on div at bounding box center [784, 373] width 1568 height 746
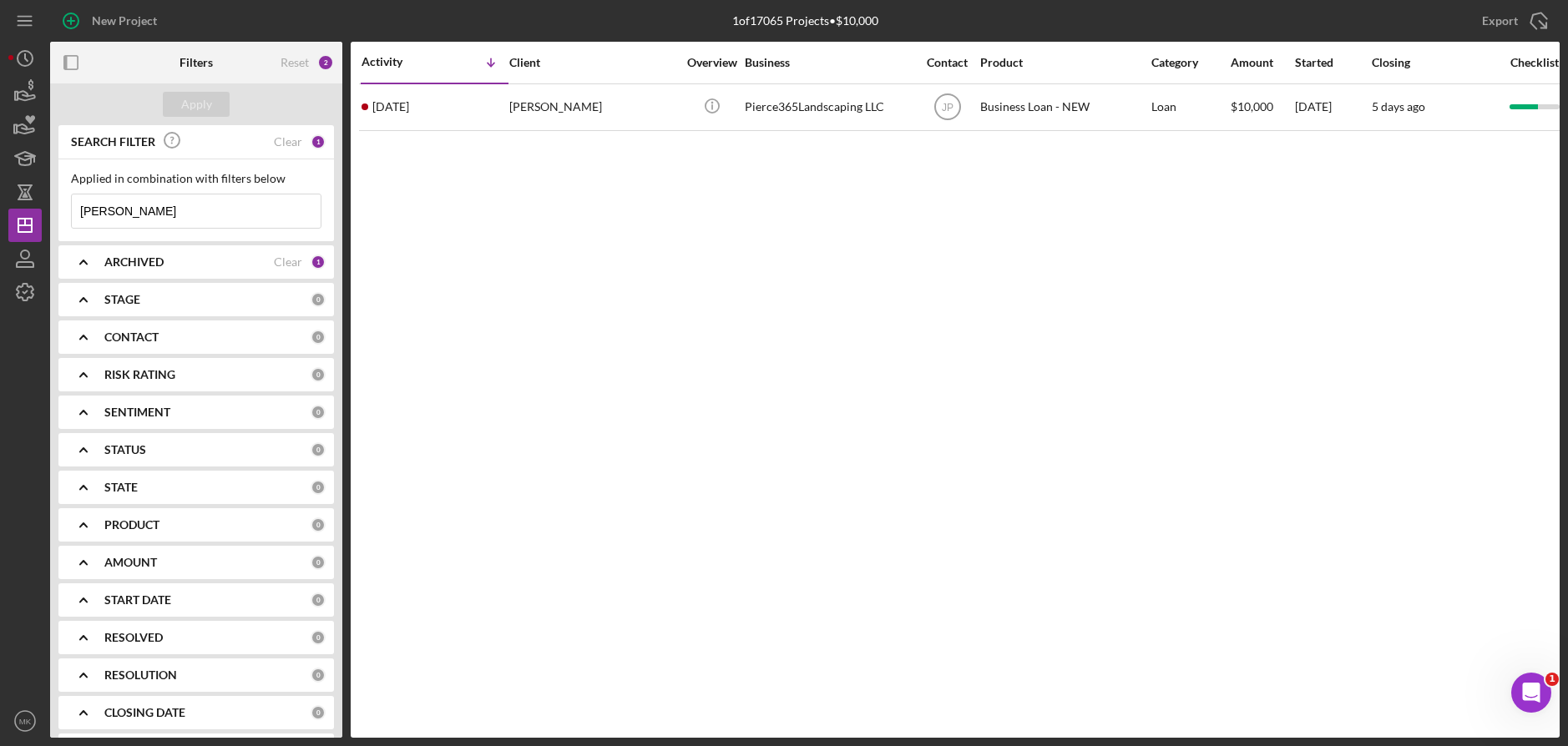
drag, startPoint x: 176, startPoint y: 213, endPoint x: 49, endPoint y: 211, distance: 127.0
click at [49, 211] on div "New Project 1 of 17065 Projects • $10,000 Pierce Export Icon/Export Filters Res…" at bounding box center [783, 369] width 1551 height 738
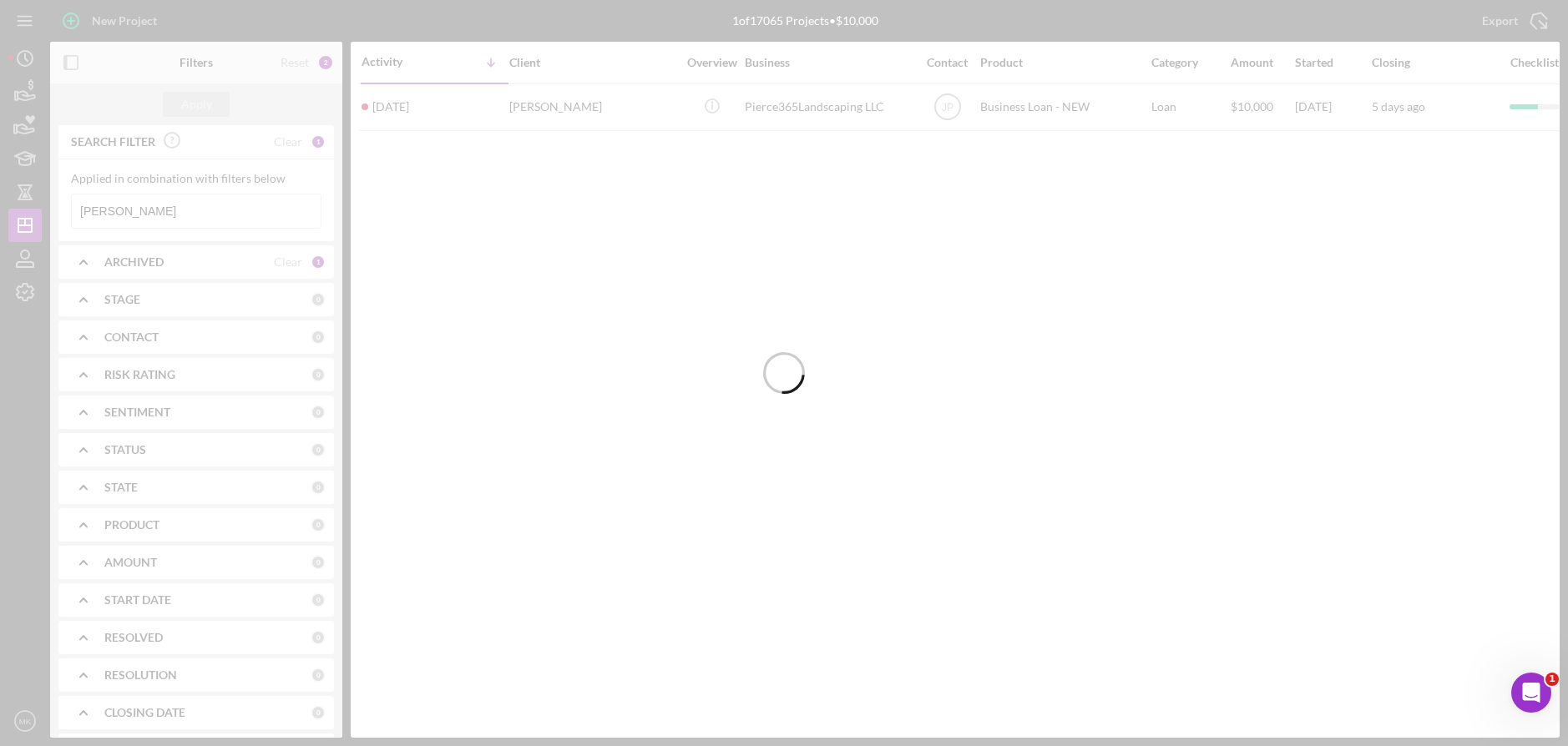
click at [150, 215] on div at bounding box center [784, 373] width 1568 height 746
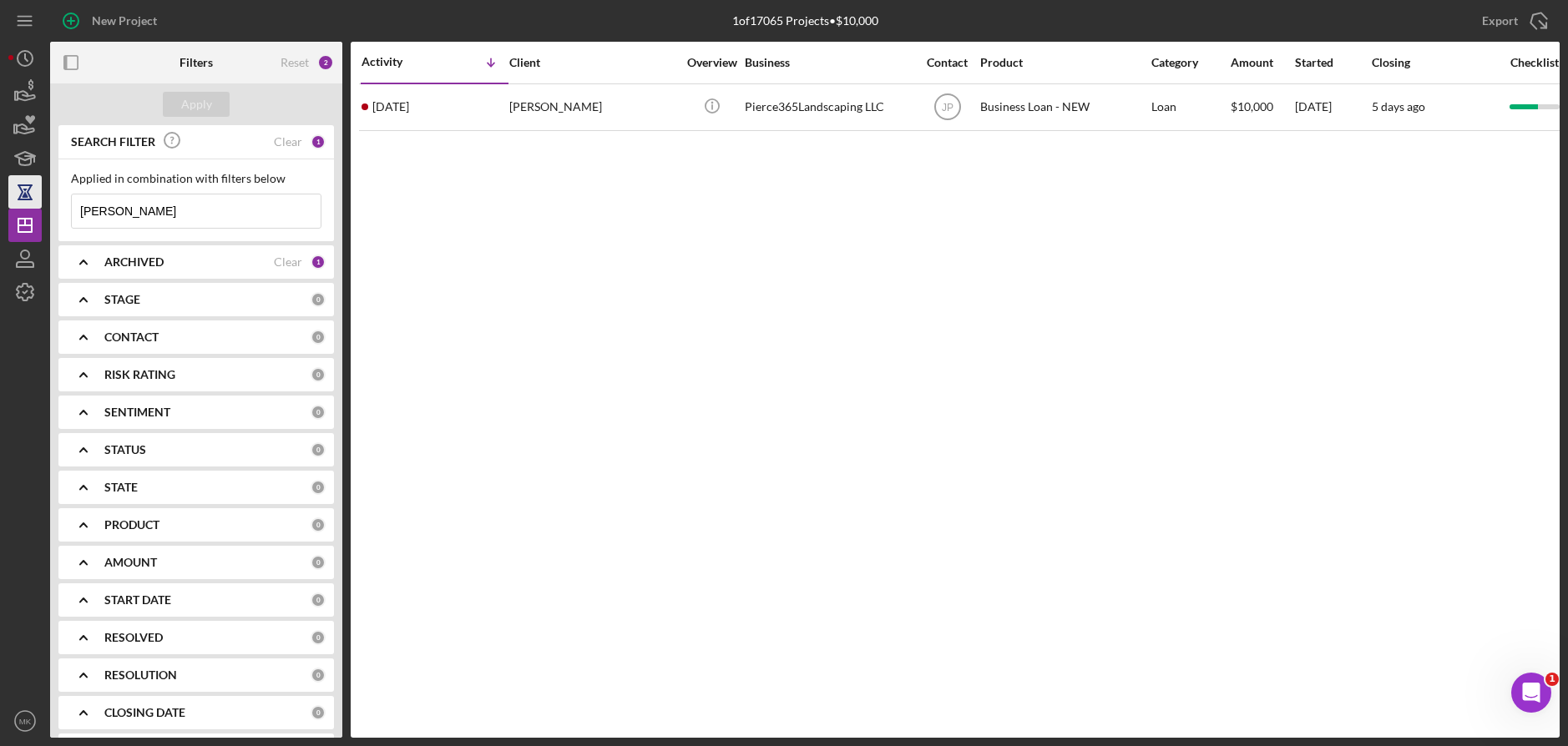
drag, startPoint x: 150, startPoint y: 215, endPoint x: 29, endPoint y: 204, distance: 121.5
click at [29, 204] on div "New Project 1 of 17065 Projects • $10,000 Pierce Export Icon/Export Filters Res…" at bounding box center [783, 369] width 1551 height 738
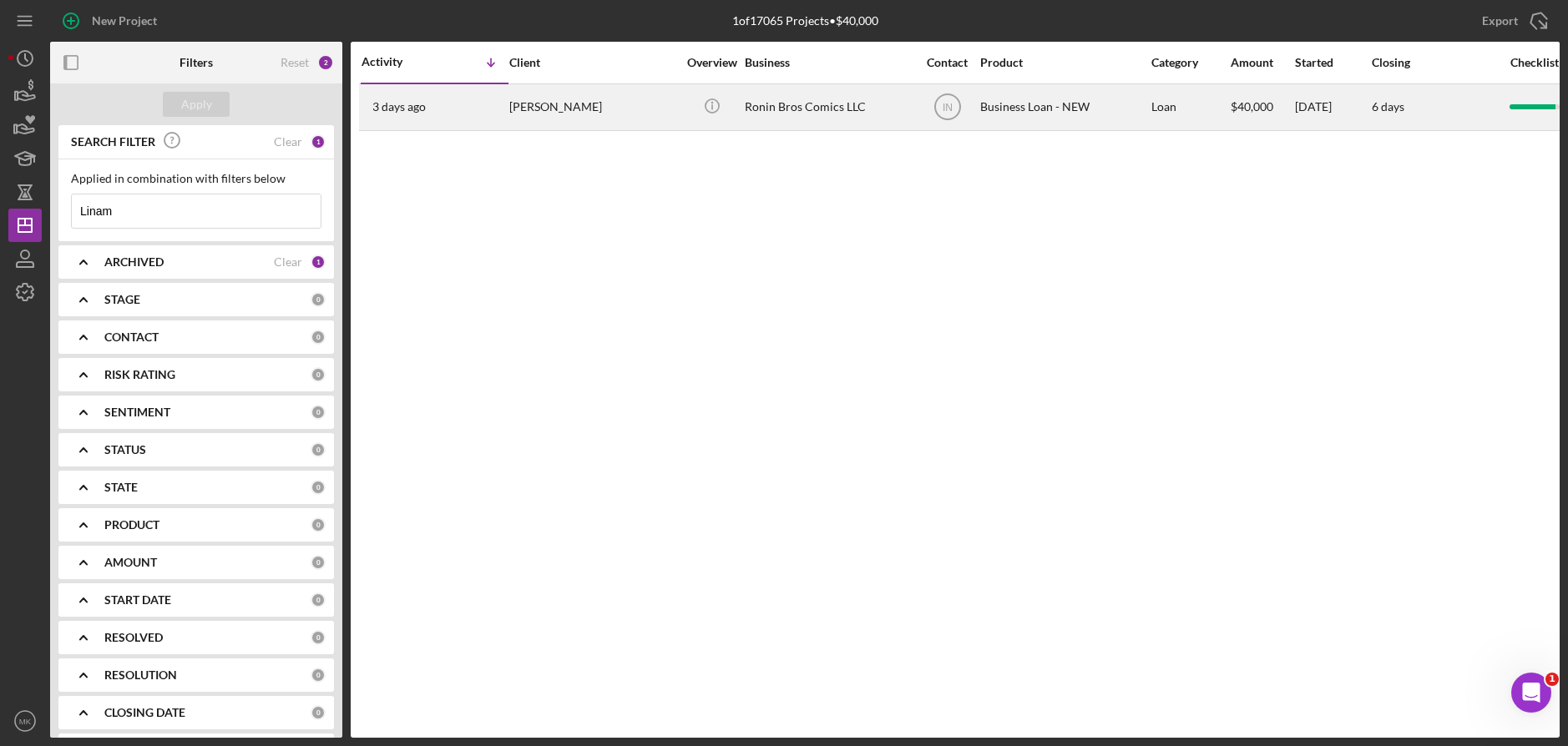
type input "Linam"
click at [607, 121] on div "Michael Linam" at bounding box center [593, 107] width 167 height 44
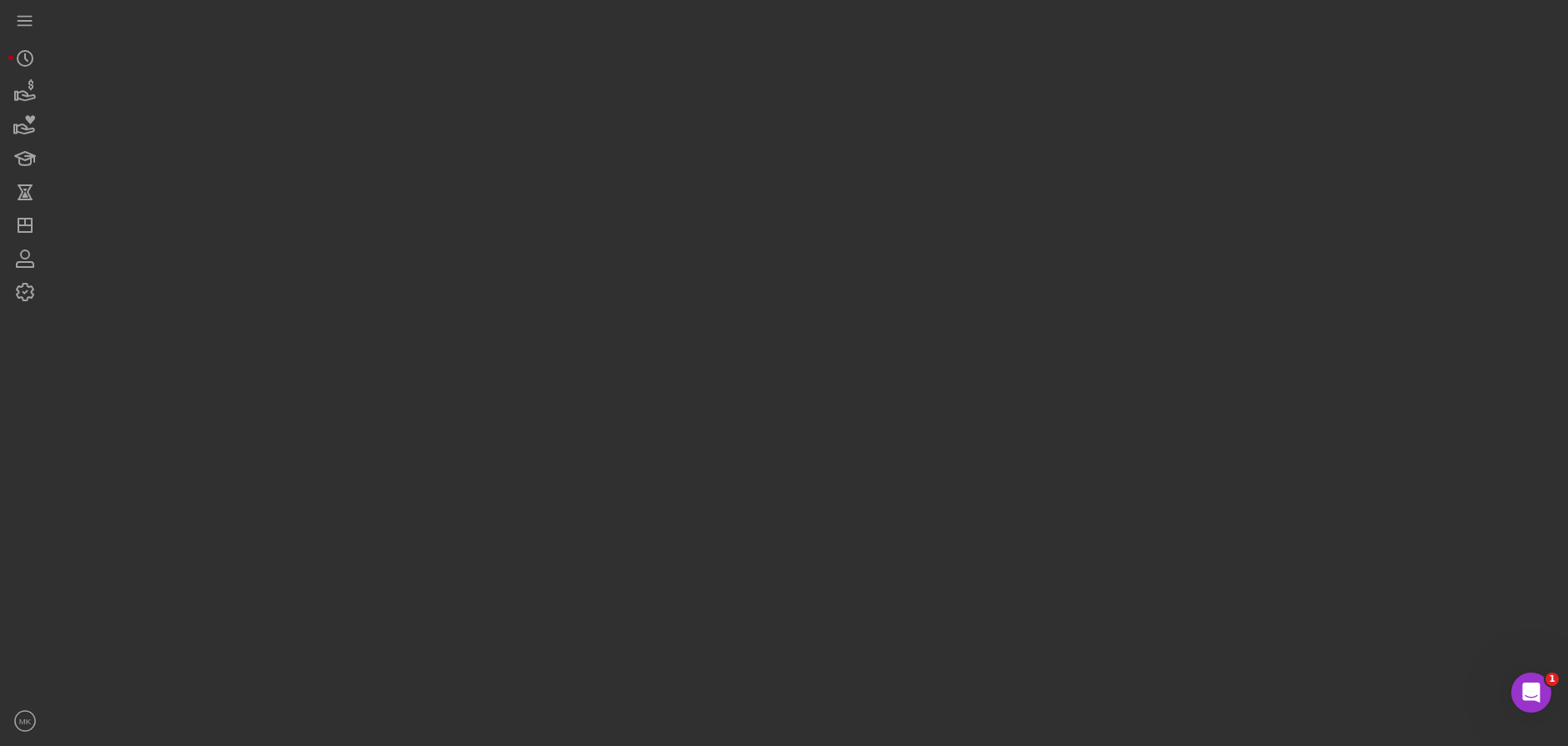
click at [607, 121] on div at bounding box center [804, 369] width 1509 height 738
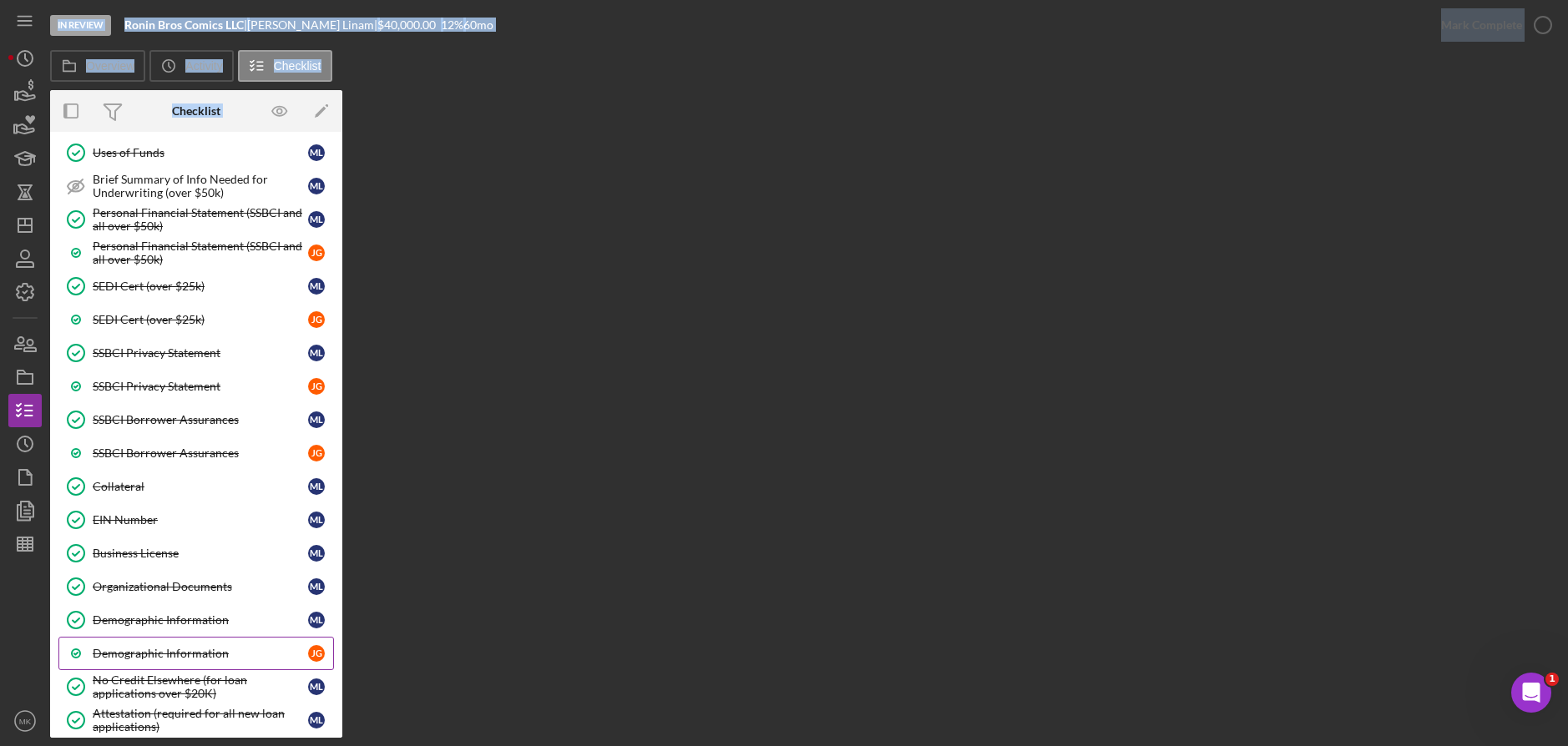
scroll to position [501, 0]
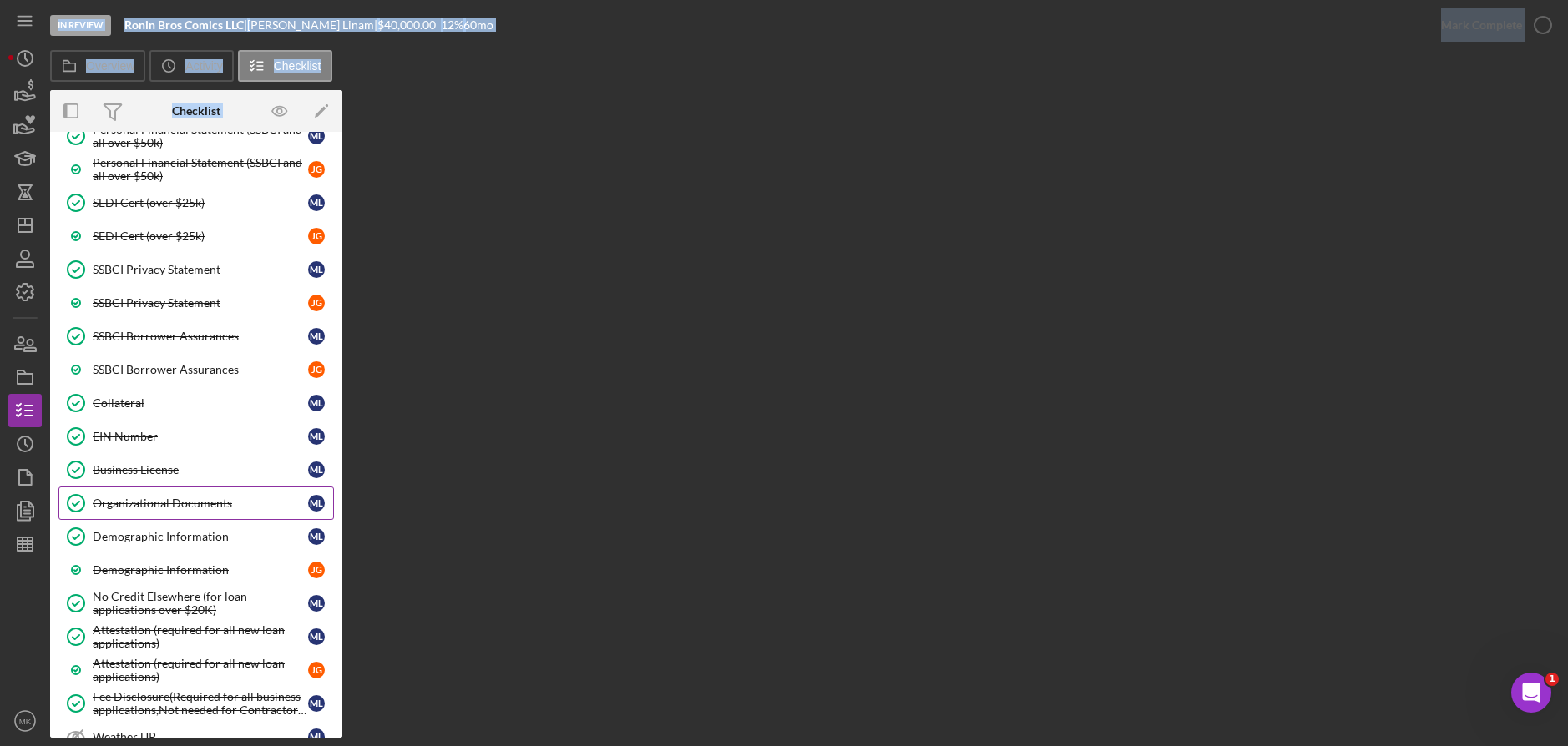
click at [211, 510] on div "Organizational Documents" at bounding box center [200, 503] width 216 height 14
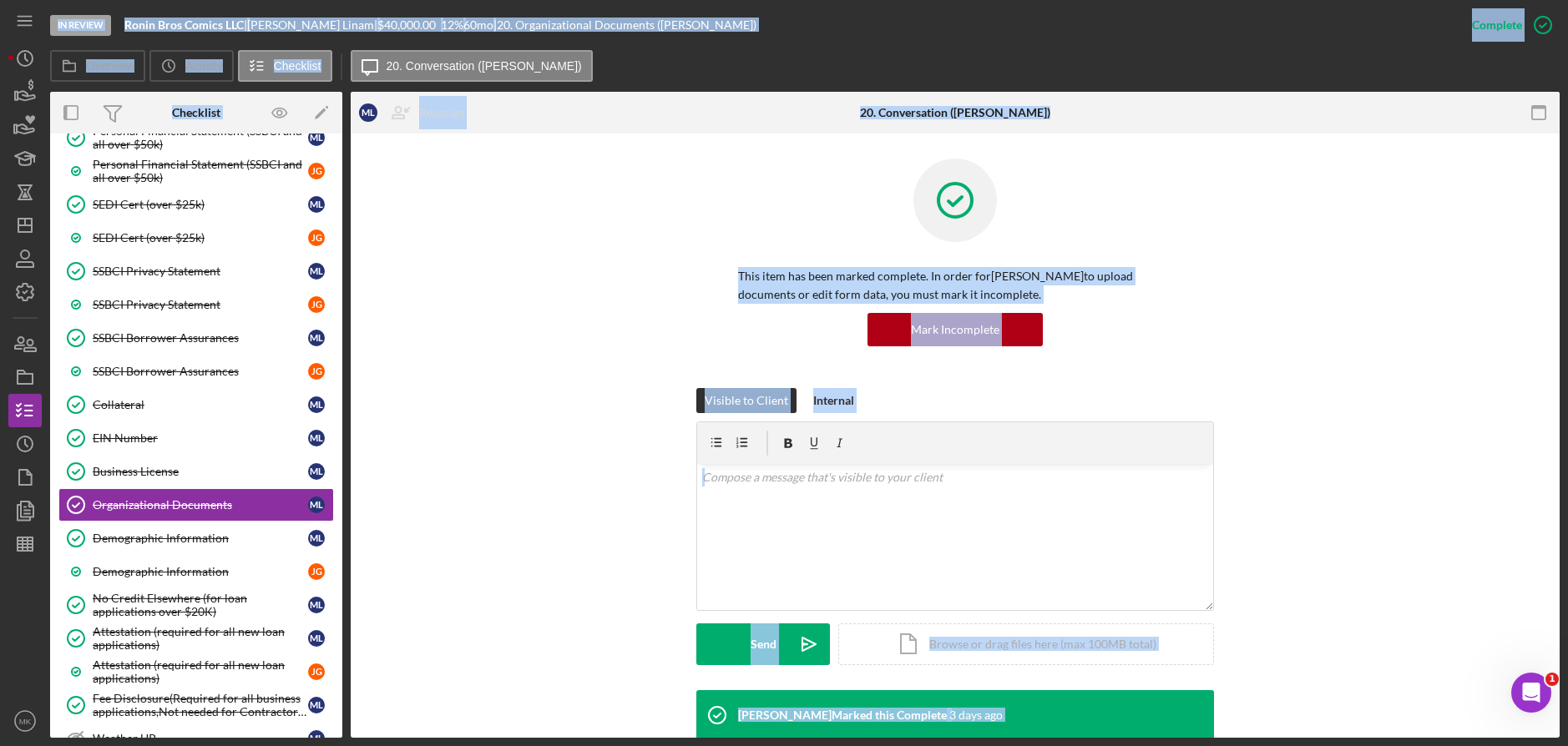
scroll to position [418, 0]
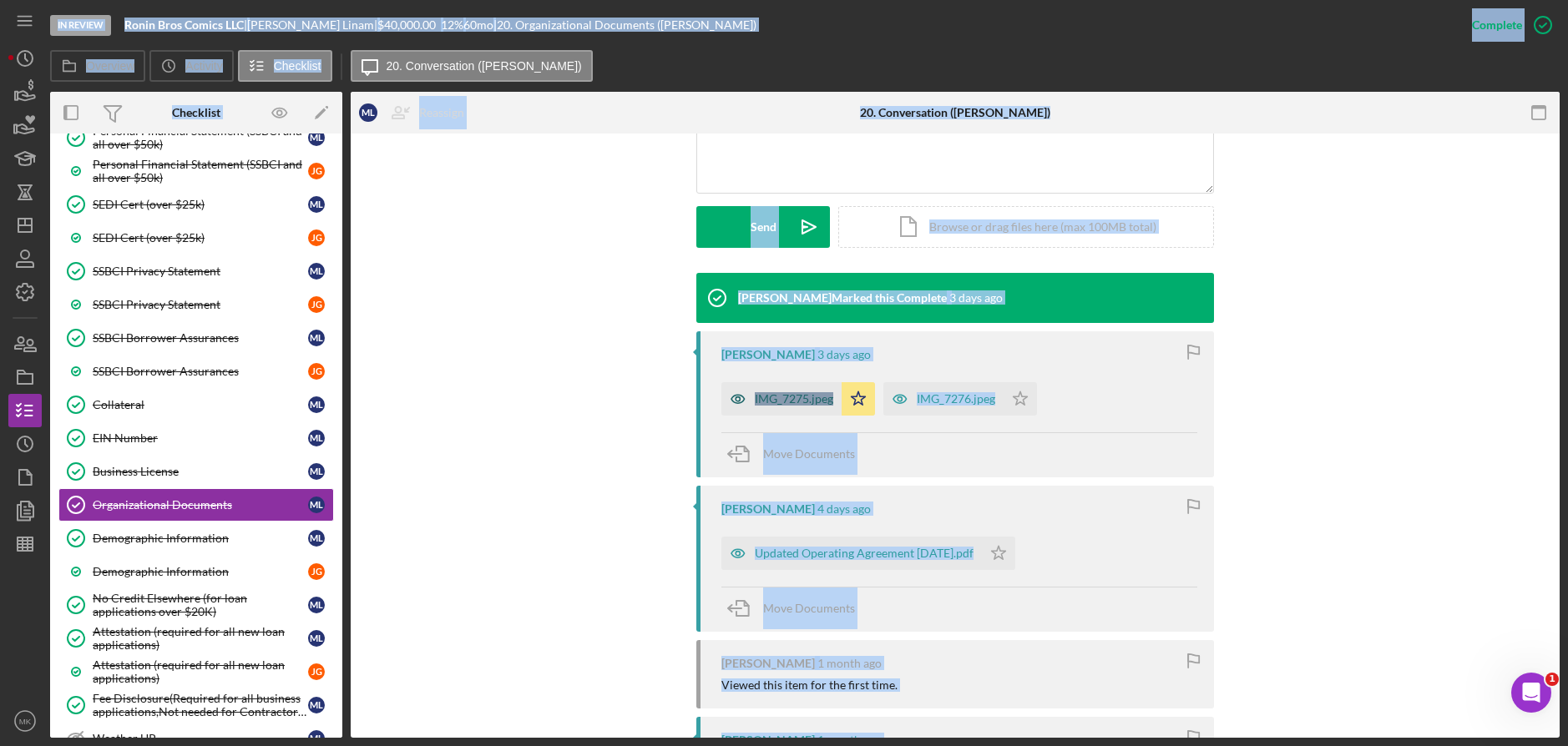
click at [790, 401] on div "IMG_7275.jpeg" at bounding box center [794, 399] width 79 height 14
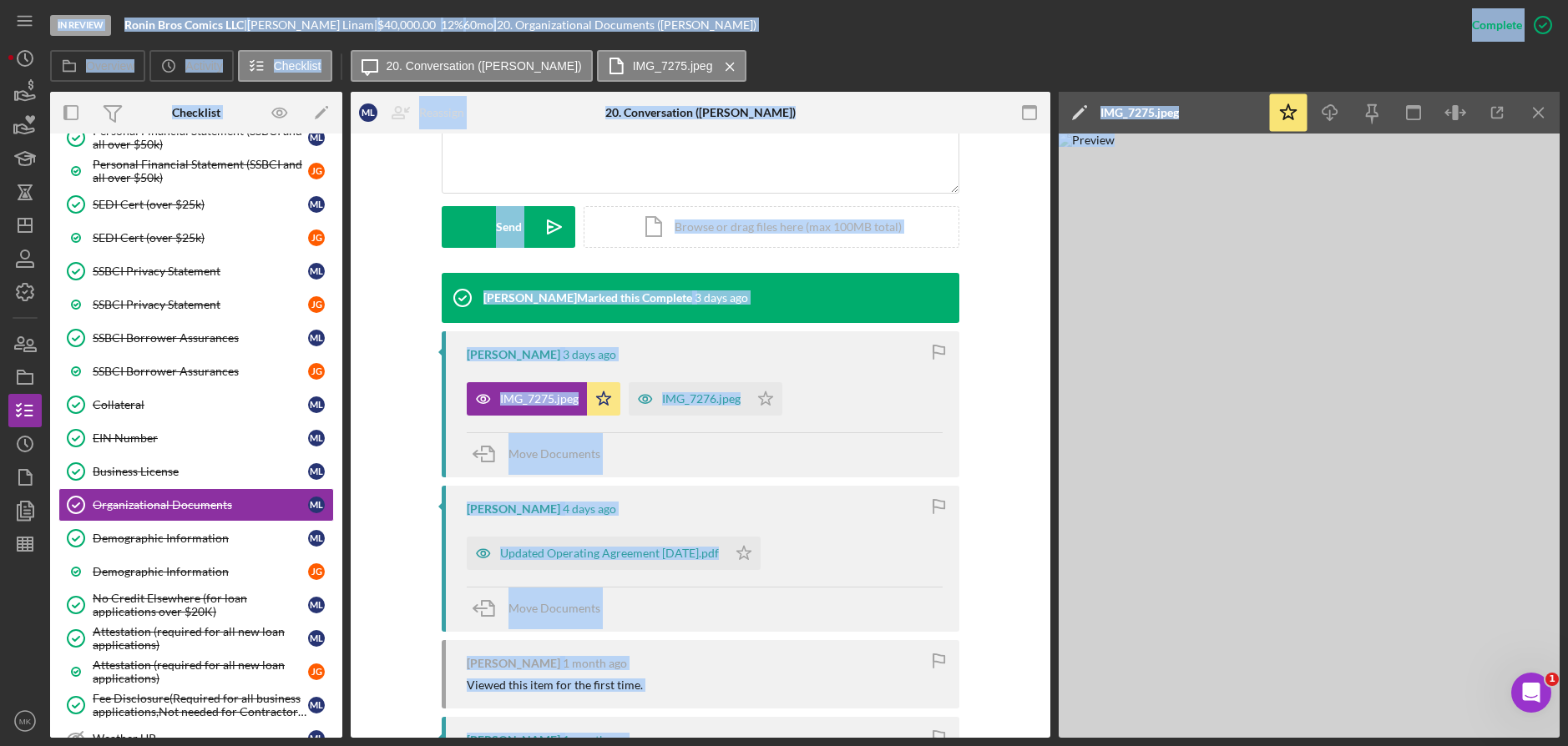
click at [1289, 330] on img at bounding box center [1309, 435] width 501 height 605
click at [716, 400] on div "IMG_7276.jpeg" at bounding box center [701, 399] width 79 height 14
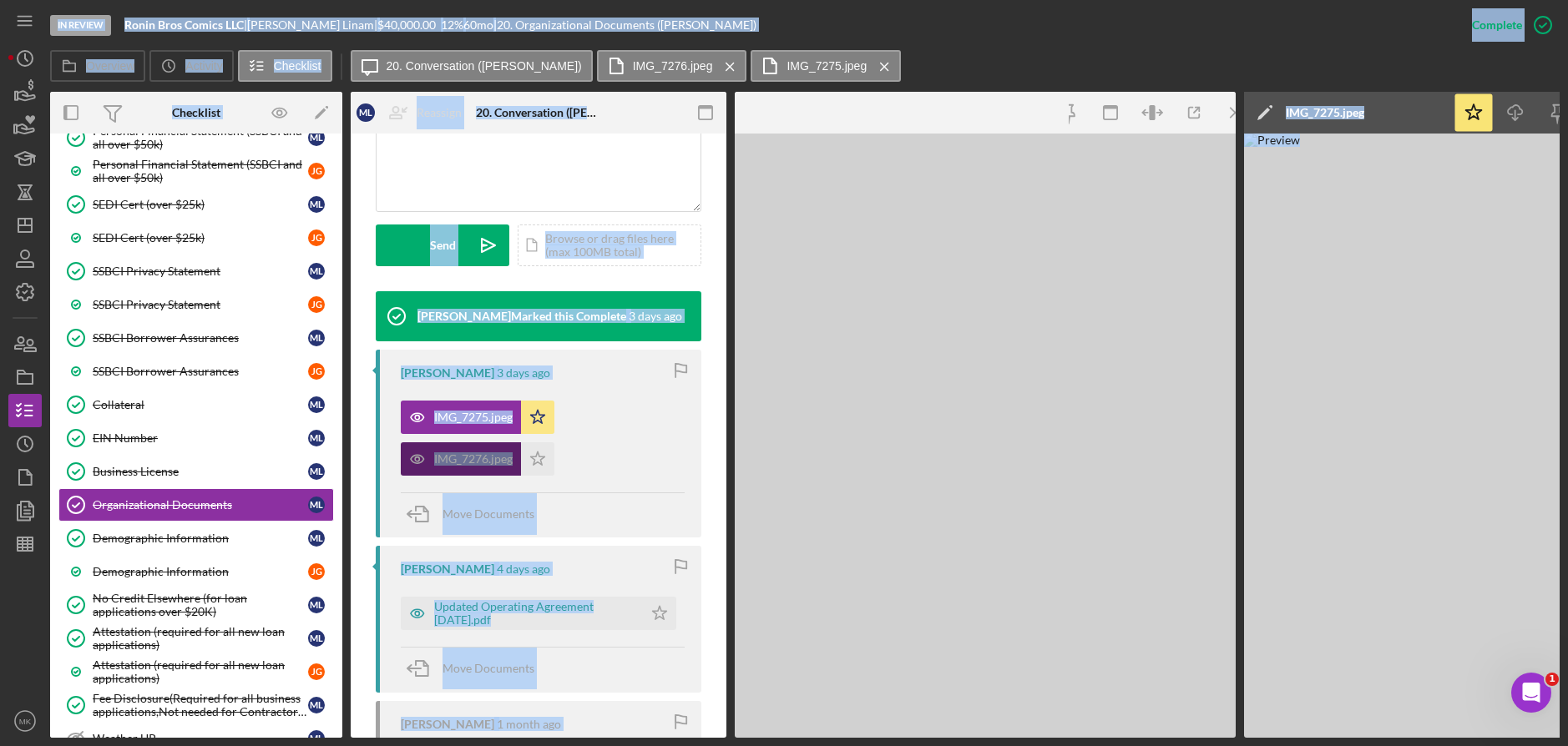
scroll to position [436, 0]
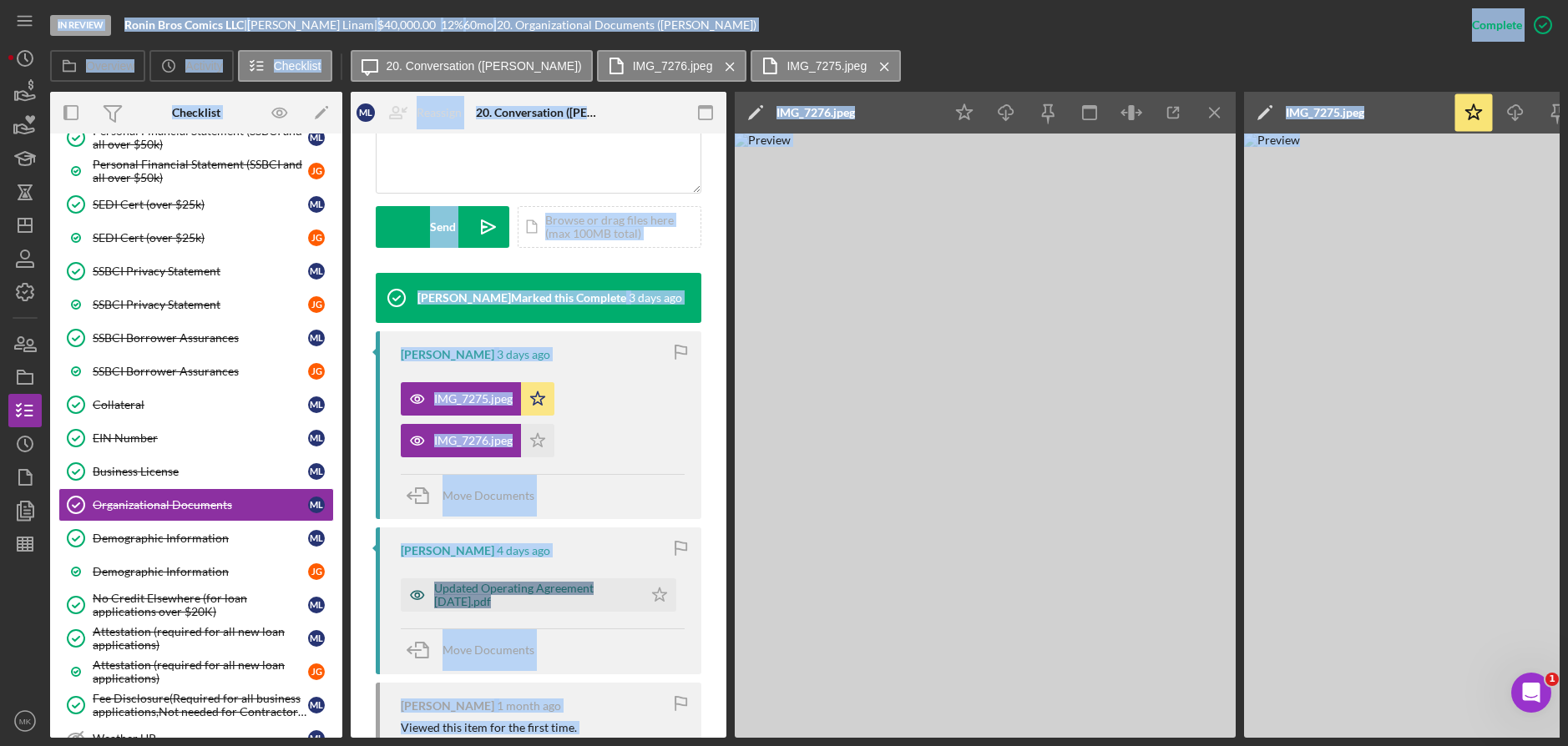
click at [496, 599] on div "Updated Operating Agreement 8-25-25.pdf" at bounding box center [534, 595] width 200 height 26
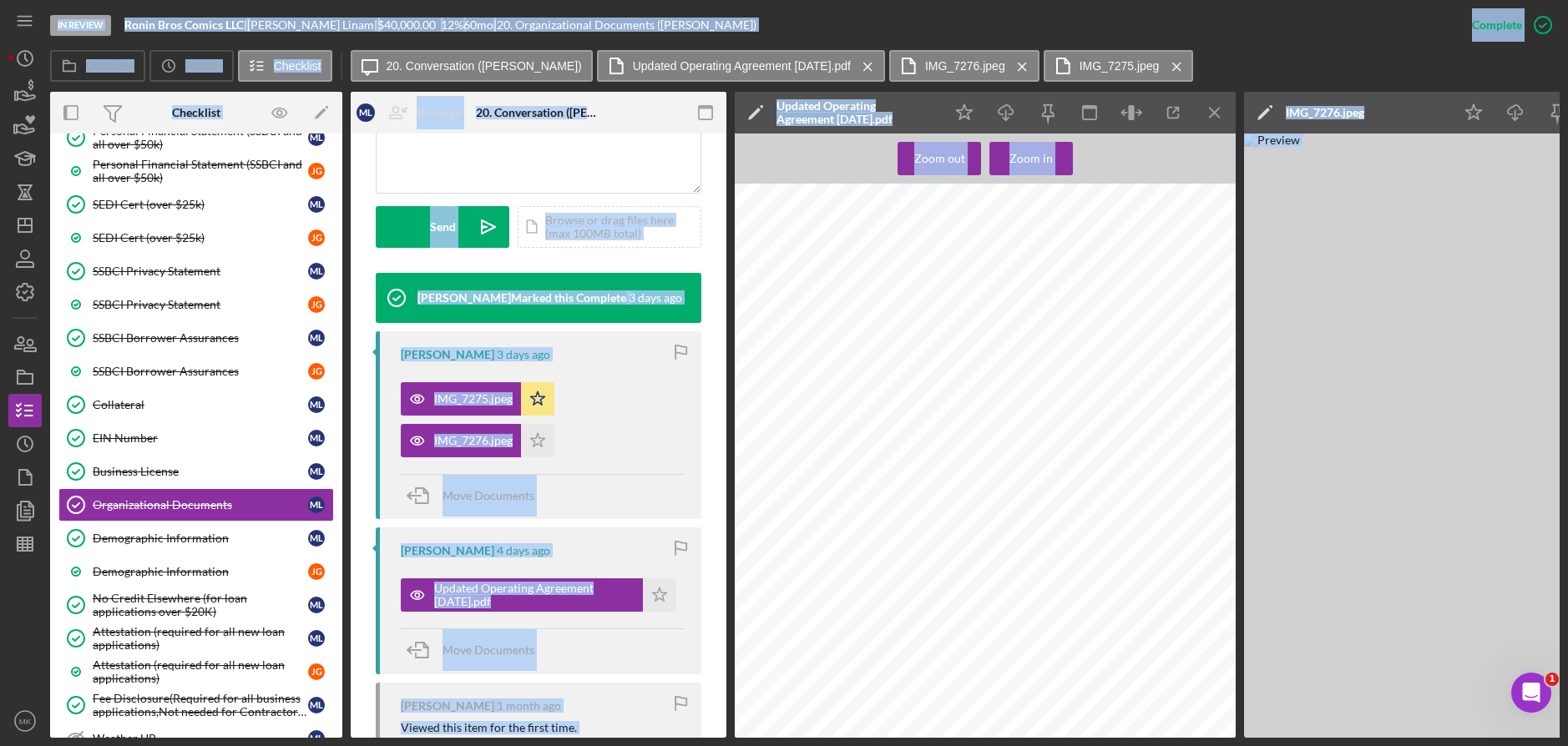
click at [915, 477] on div at bounding box center [991, 515] width 511 height 662
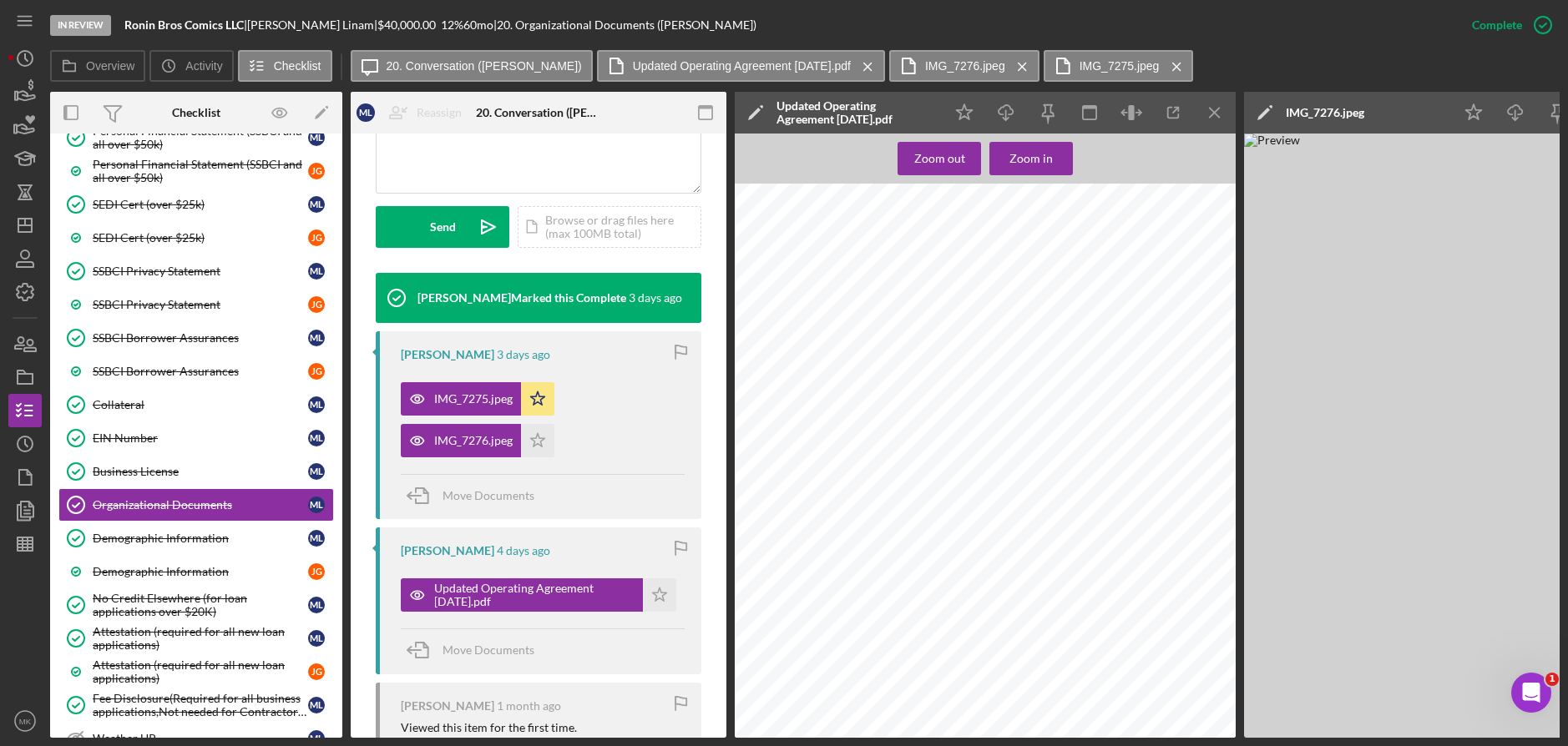
scroll to position [770, 0]
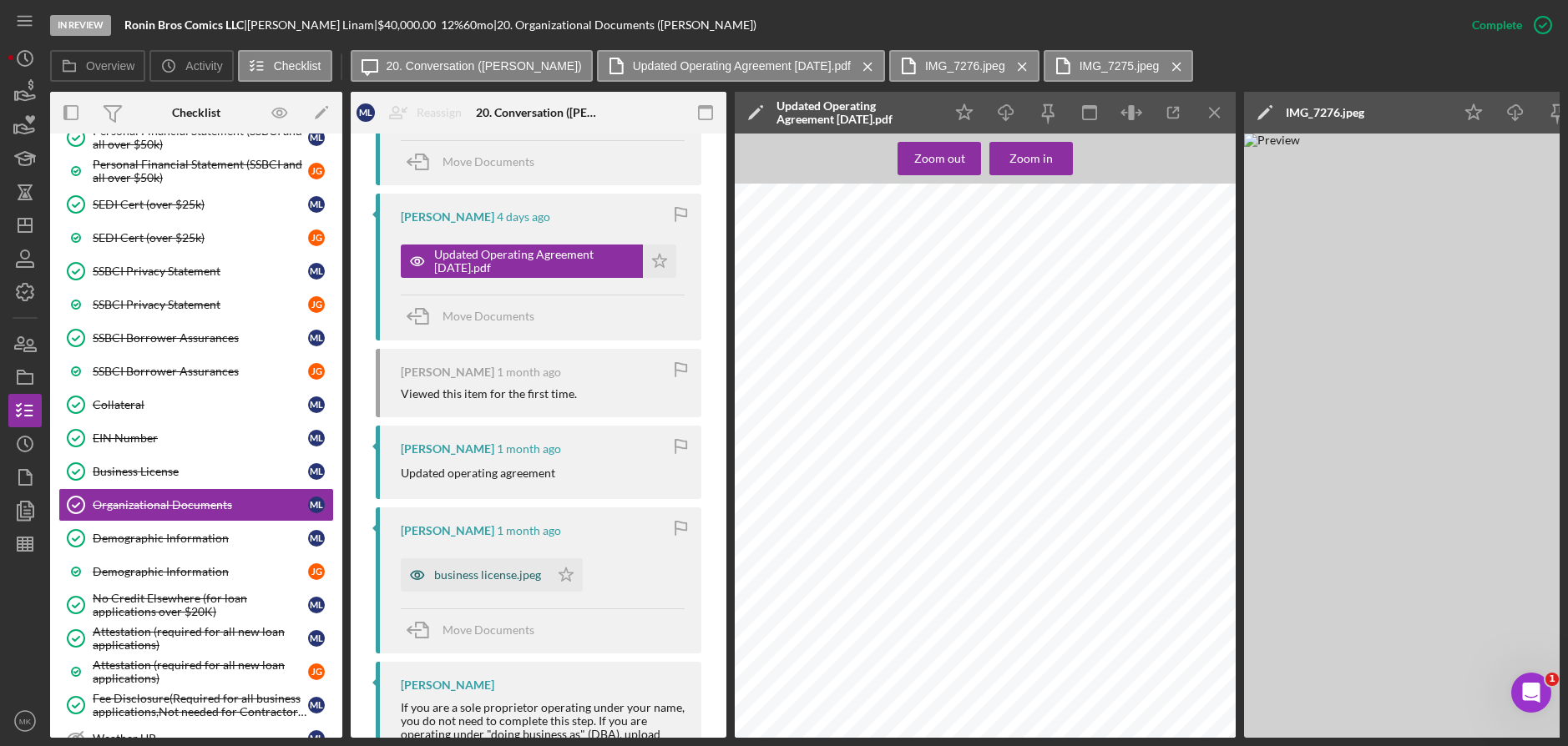
click at [478, 578] on div "business license.jpeg" at bounding box center [488, 575] width 107 height 14
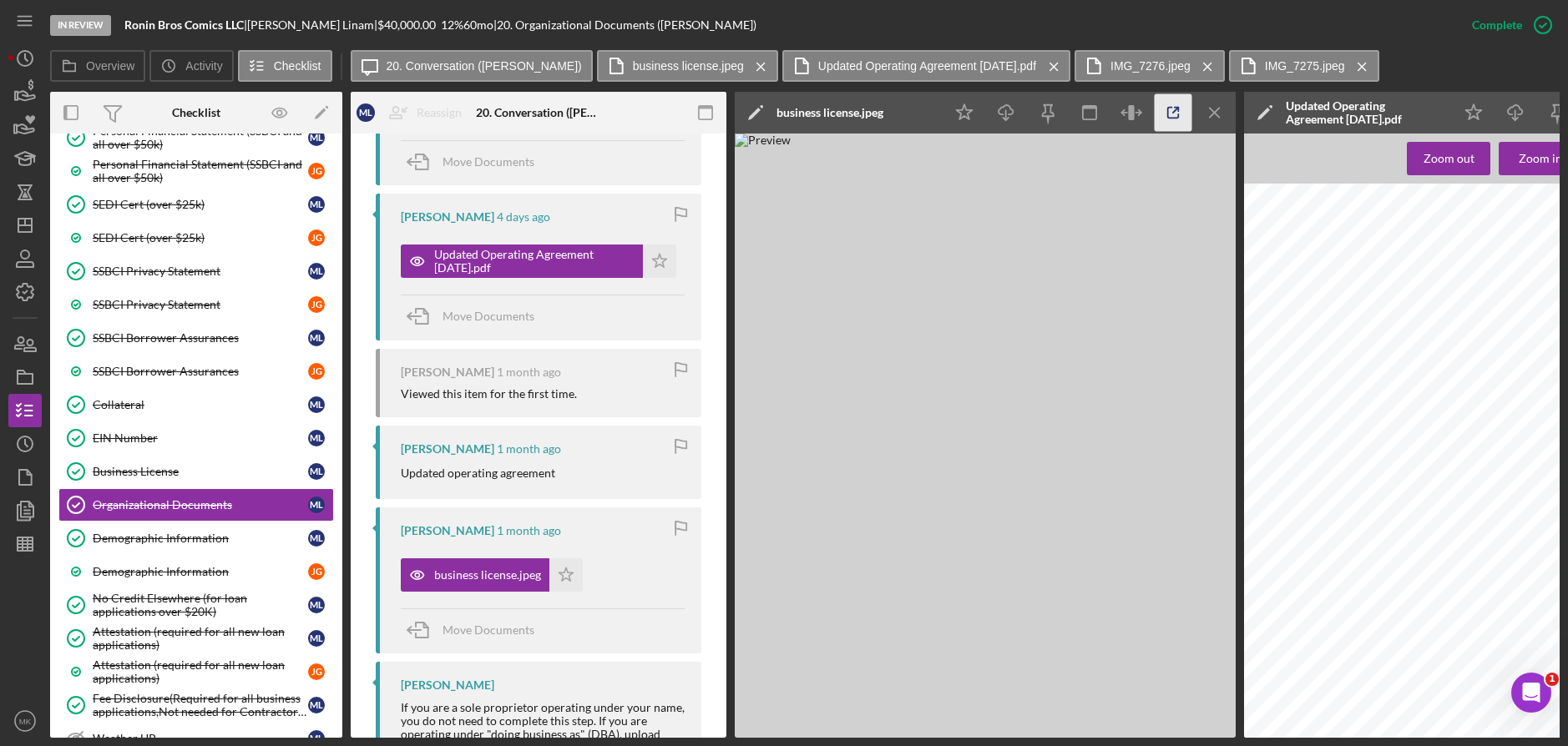
click at [1185, 117] on icon "button" at bounding box center [1173, 112] width 37 height 37
click at [1205, 116] on icon "Icon/Menu Close" at bounding box center [1215, 112] width 37 height 37
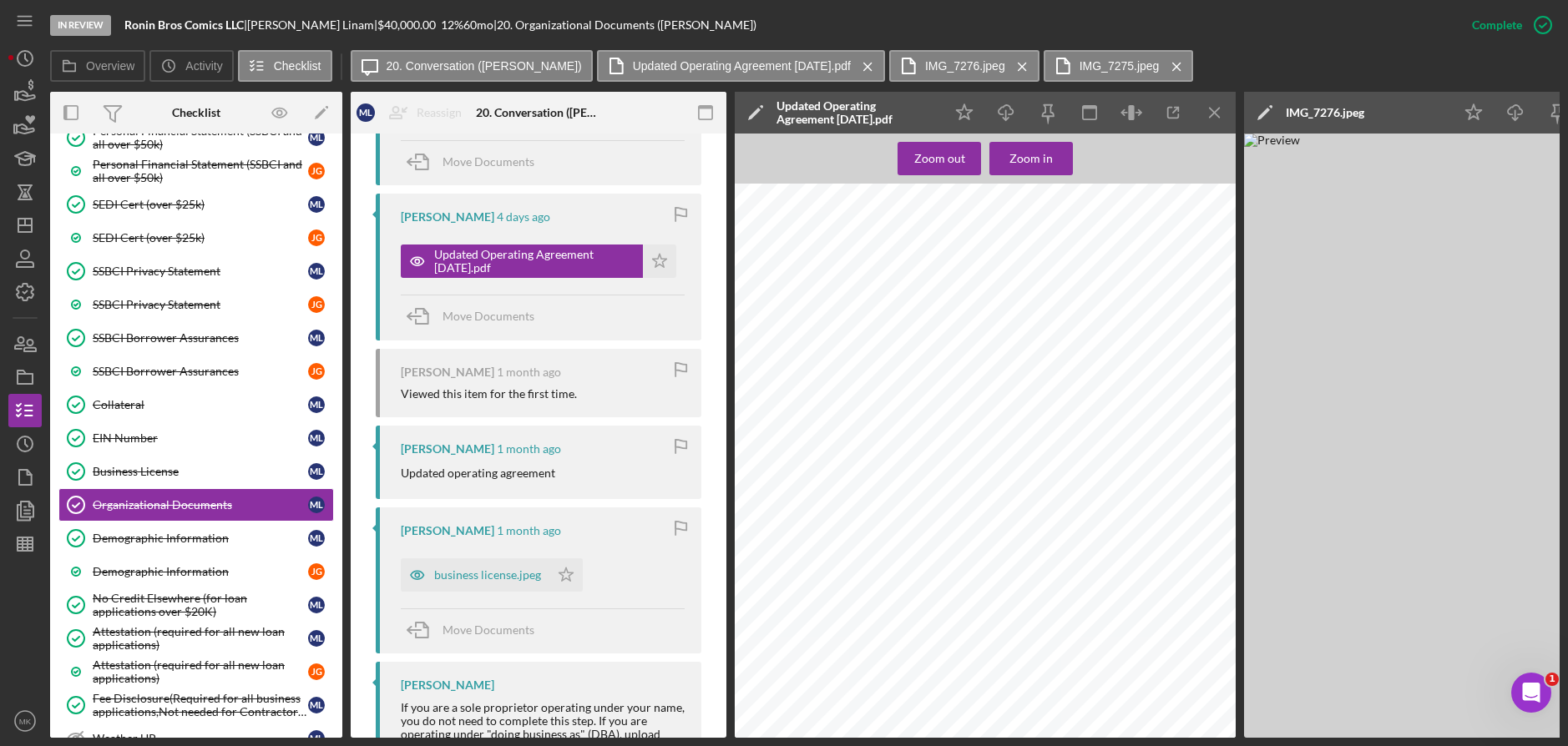
scroll to position [418, 0]
click at [1350, 358] on img at bounding box center [1494, 435] width 501 height 605
click at [1224, 119] on icon "Icon/Menu Close" at bounding box center [1215, 112] width 37 height 37
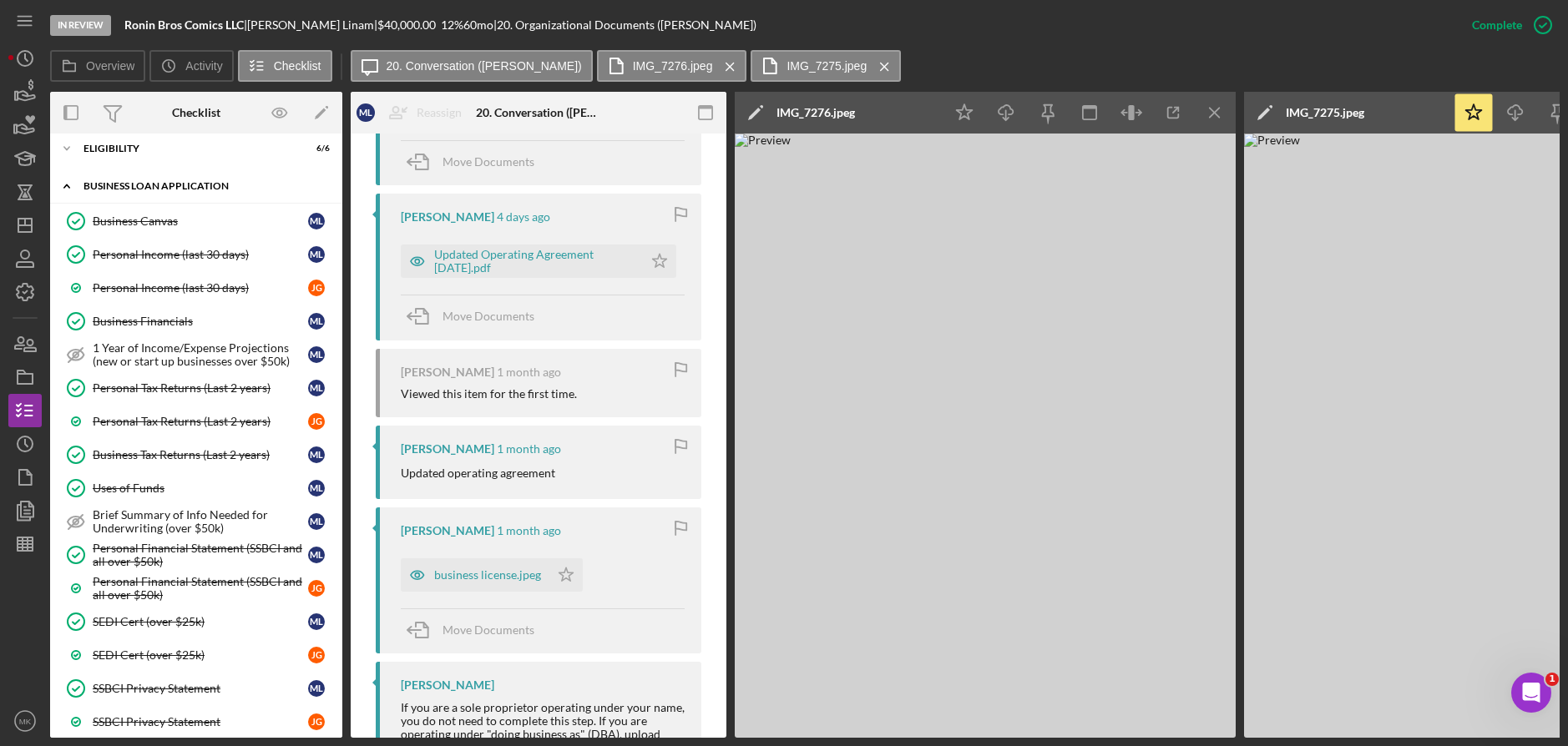
scroll to position [0, 0]
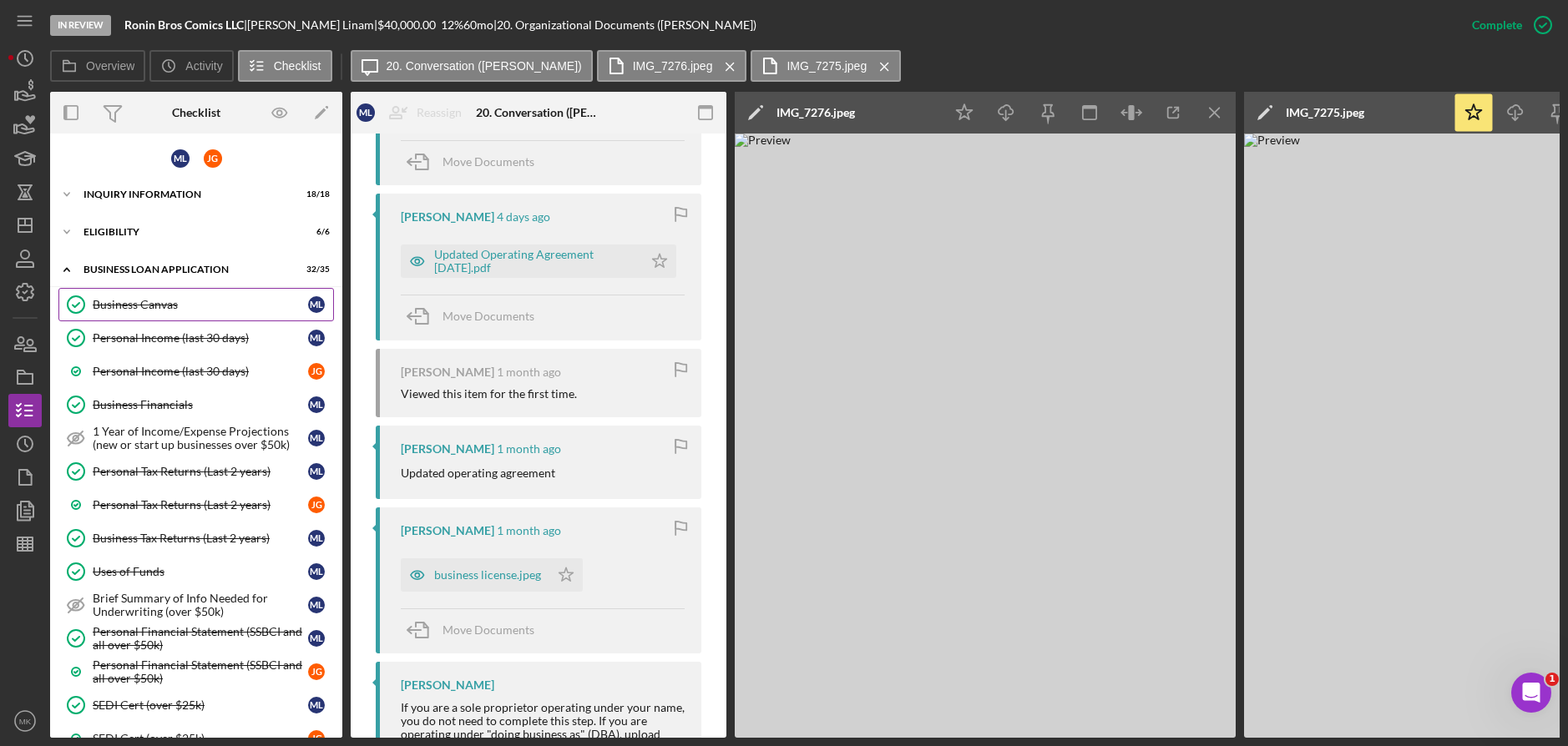
click at [164, 313] on link "Business Canvas Business Canvas M L" at bounding box center [196, 305] width 276 height 34
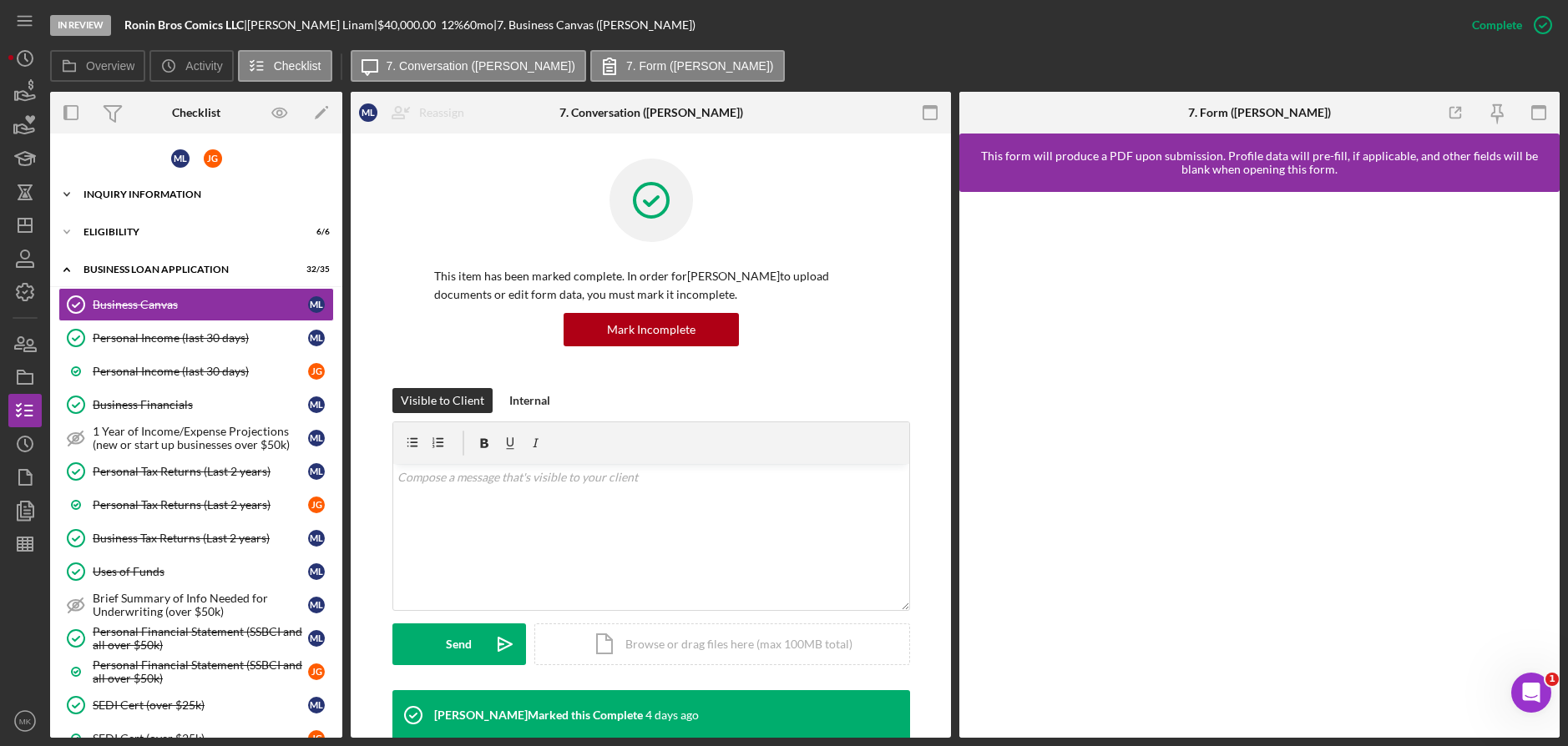
click at [204, 200] on div "Icon/Expander INQUIRY INFORMATION 18 / 18" at bounding box center [196, 194] width 292 height 34
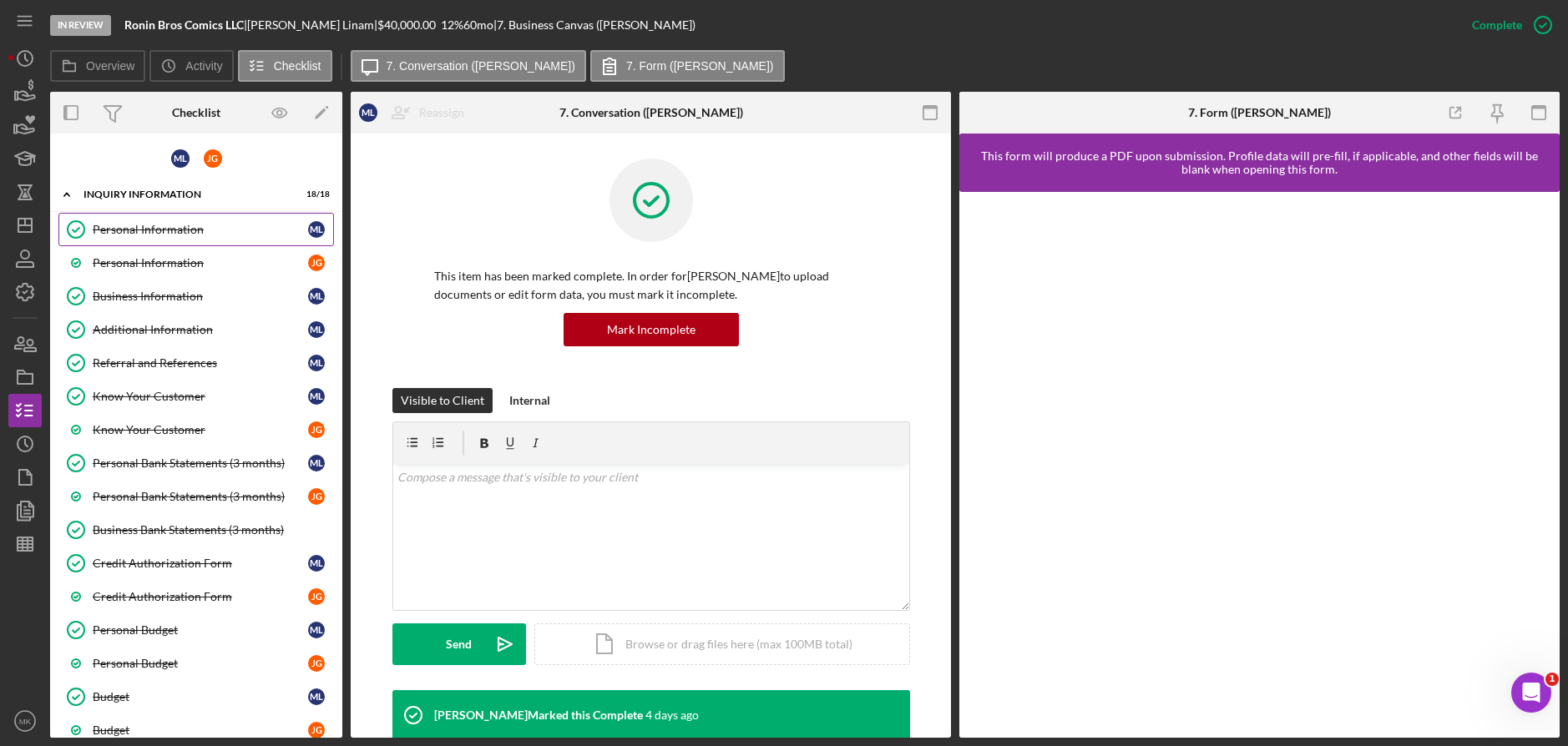
click at [168, 228] on div "Personal Information" at bounding box center [200, 229] width 216 height 14
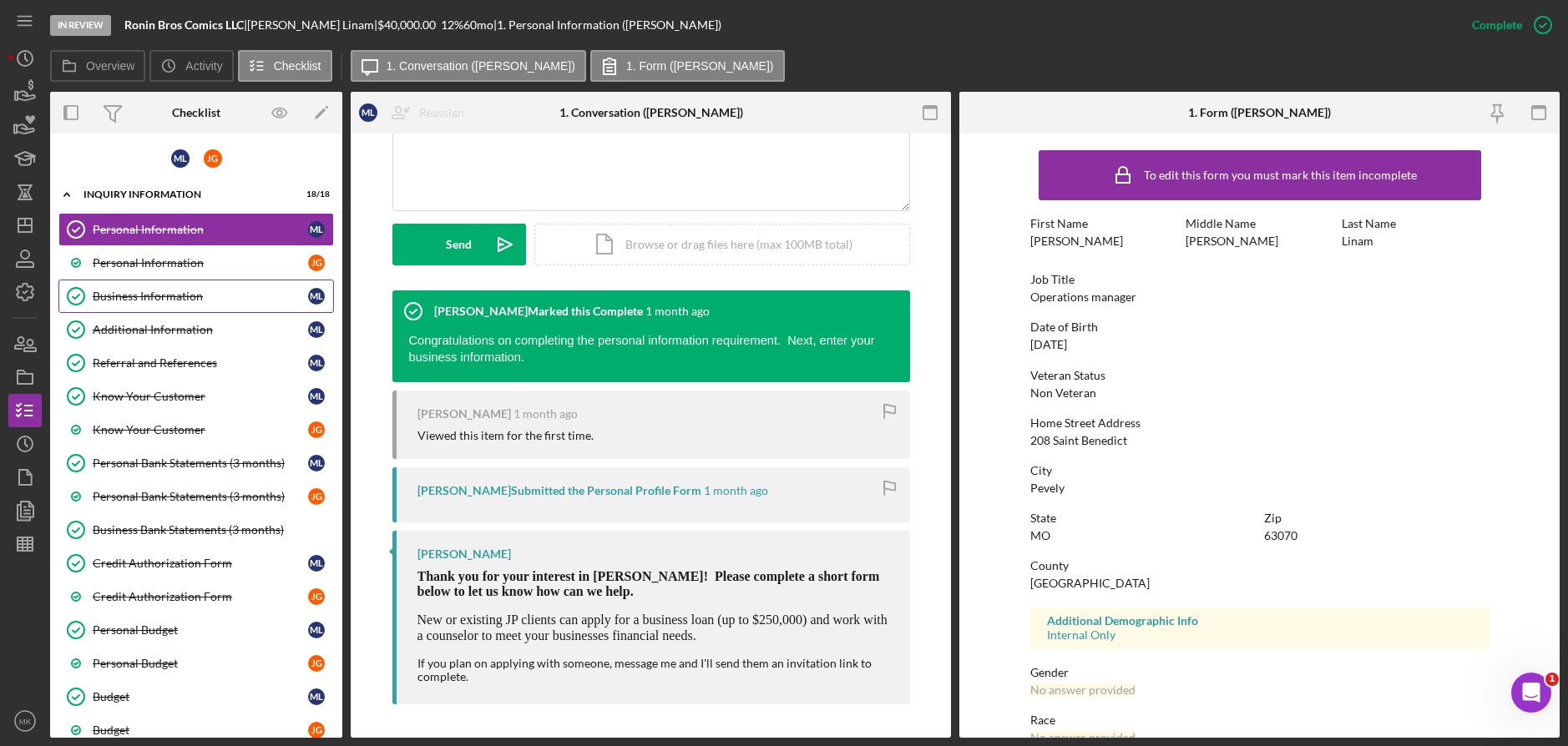
click at [152, 306] on link "Business Information Business Information M L" at bounding box center [196, 296] width 276 height 34
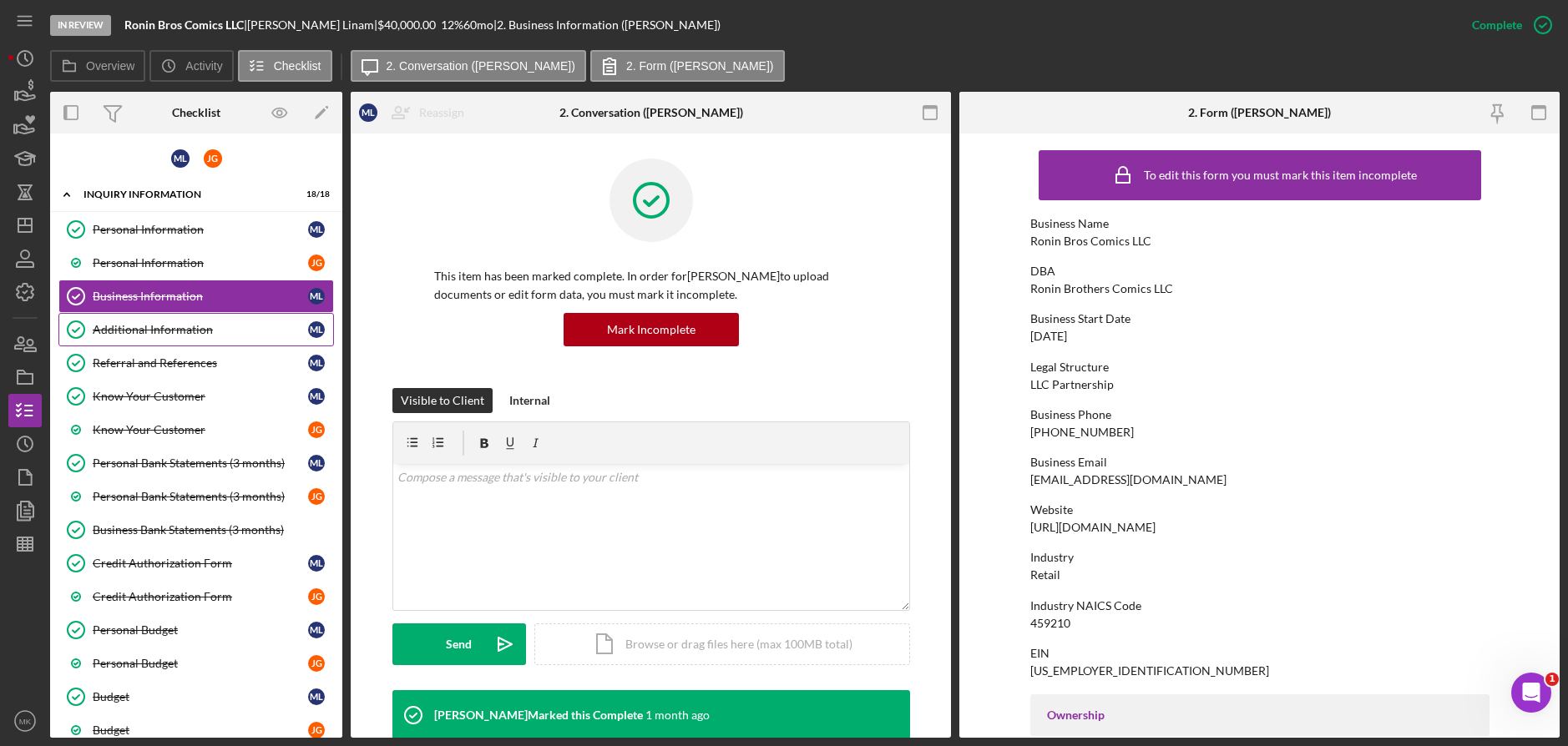
click at [161, 334] on div "Additional Information" at bounding box center [200, 329] width 216 height 14
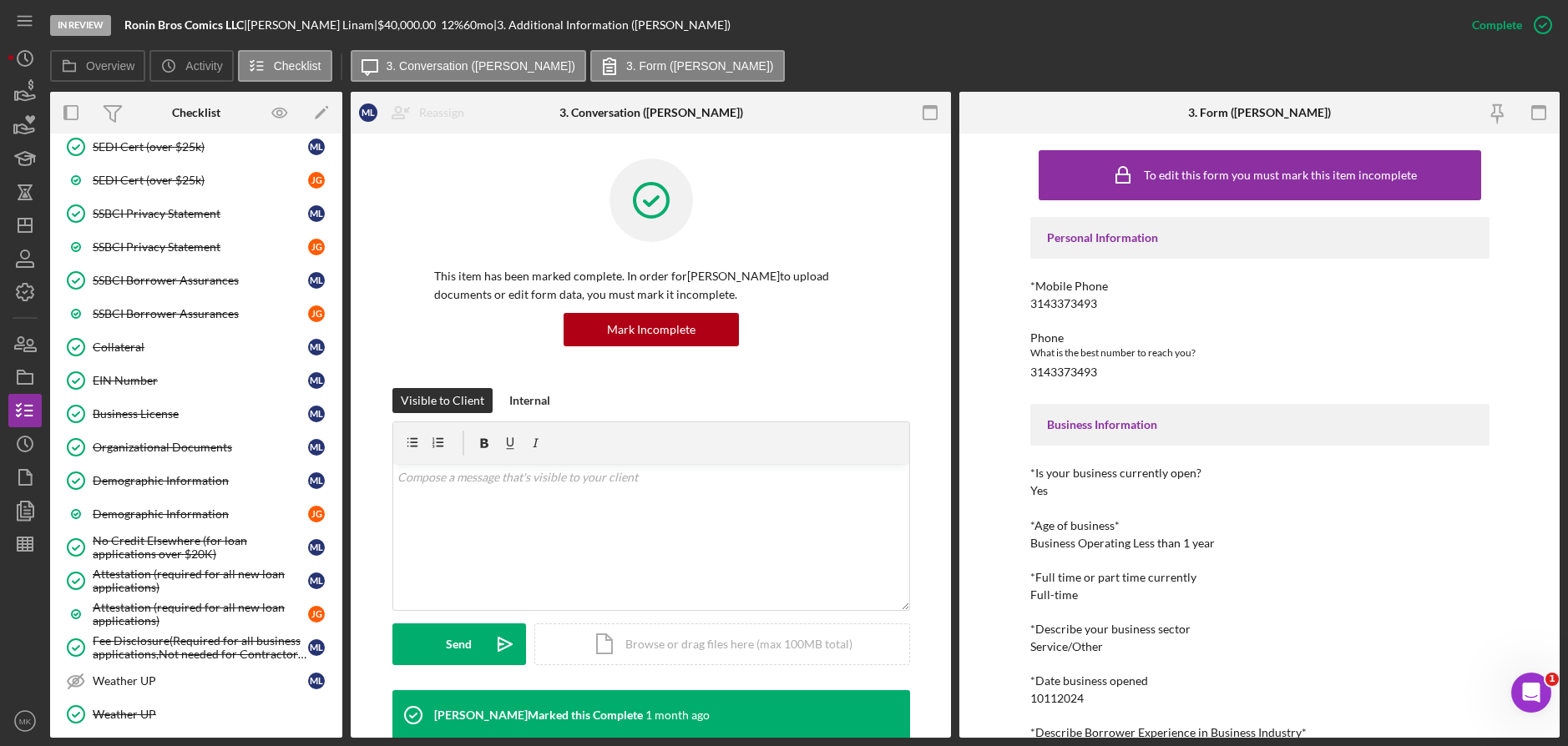
scroll to position [1458, 0]
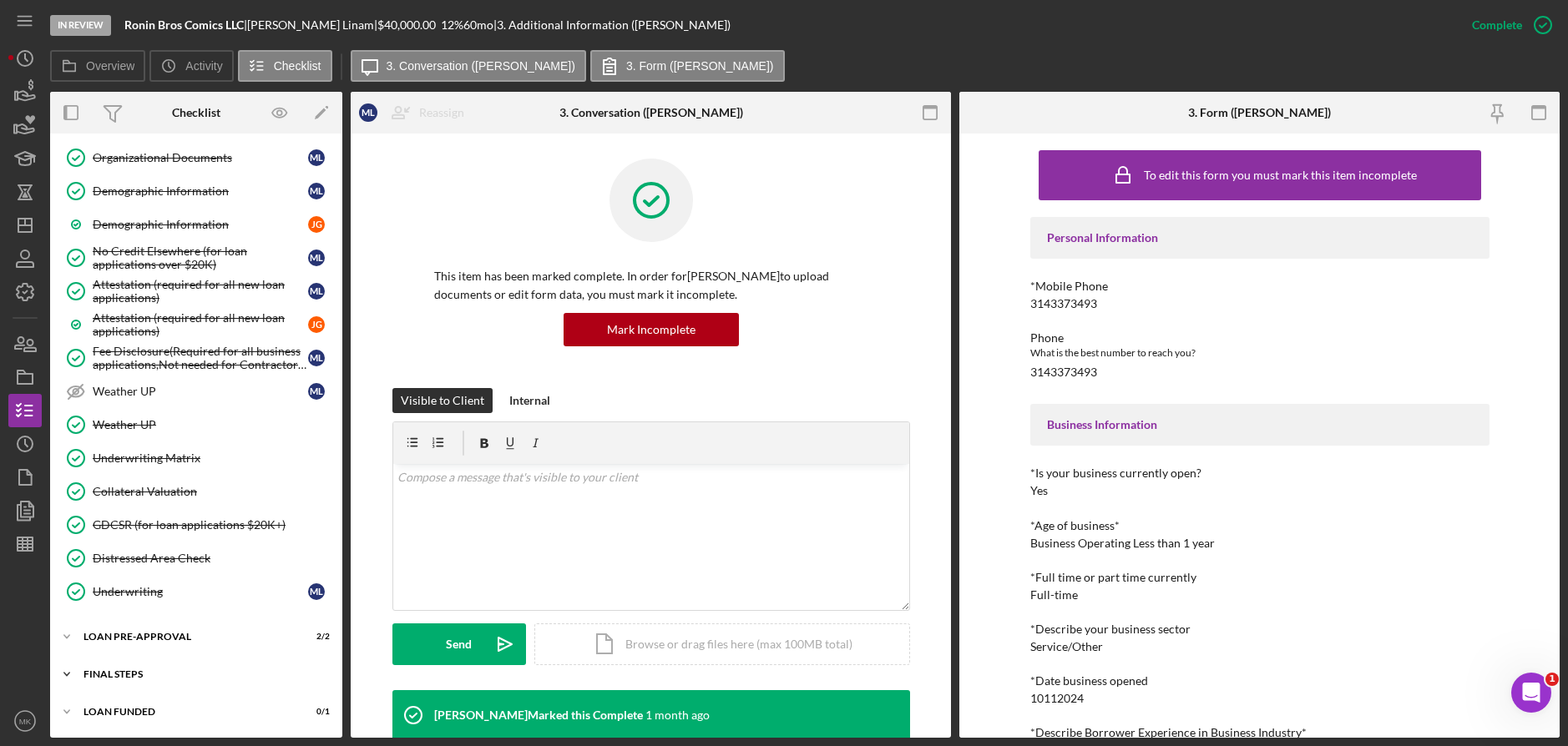
click at [133, 673] on div "FINAL STEPS" at bounding box center [202, 674] width 238 height 10
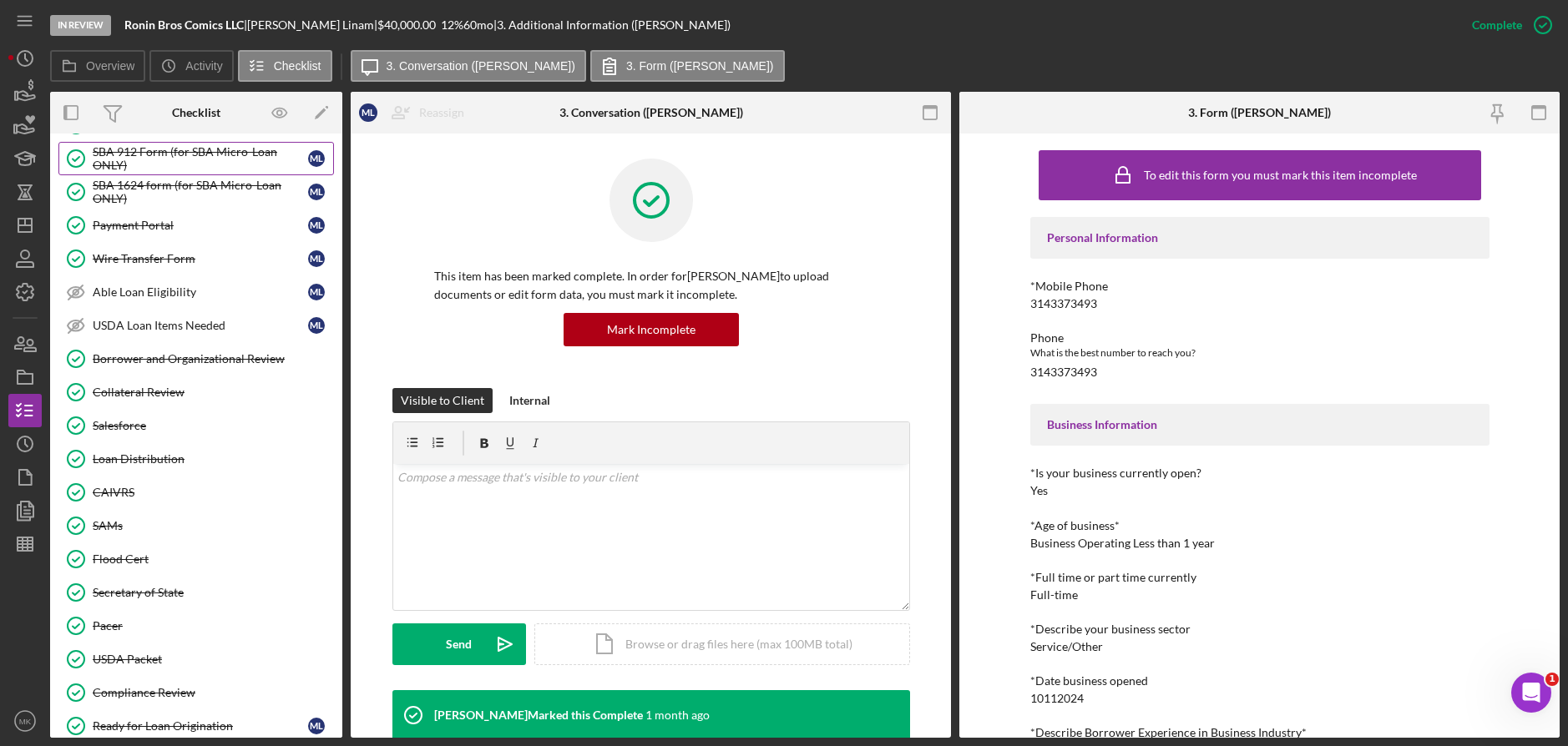
click at [185, 160] on div "SBA 912 Form (for SBA Micro-Loan ONLY)" at bounding box center [200, 158] width 216 height 26
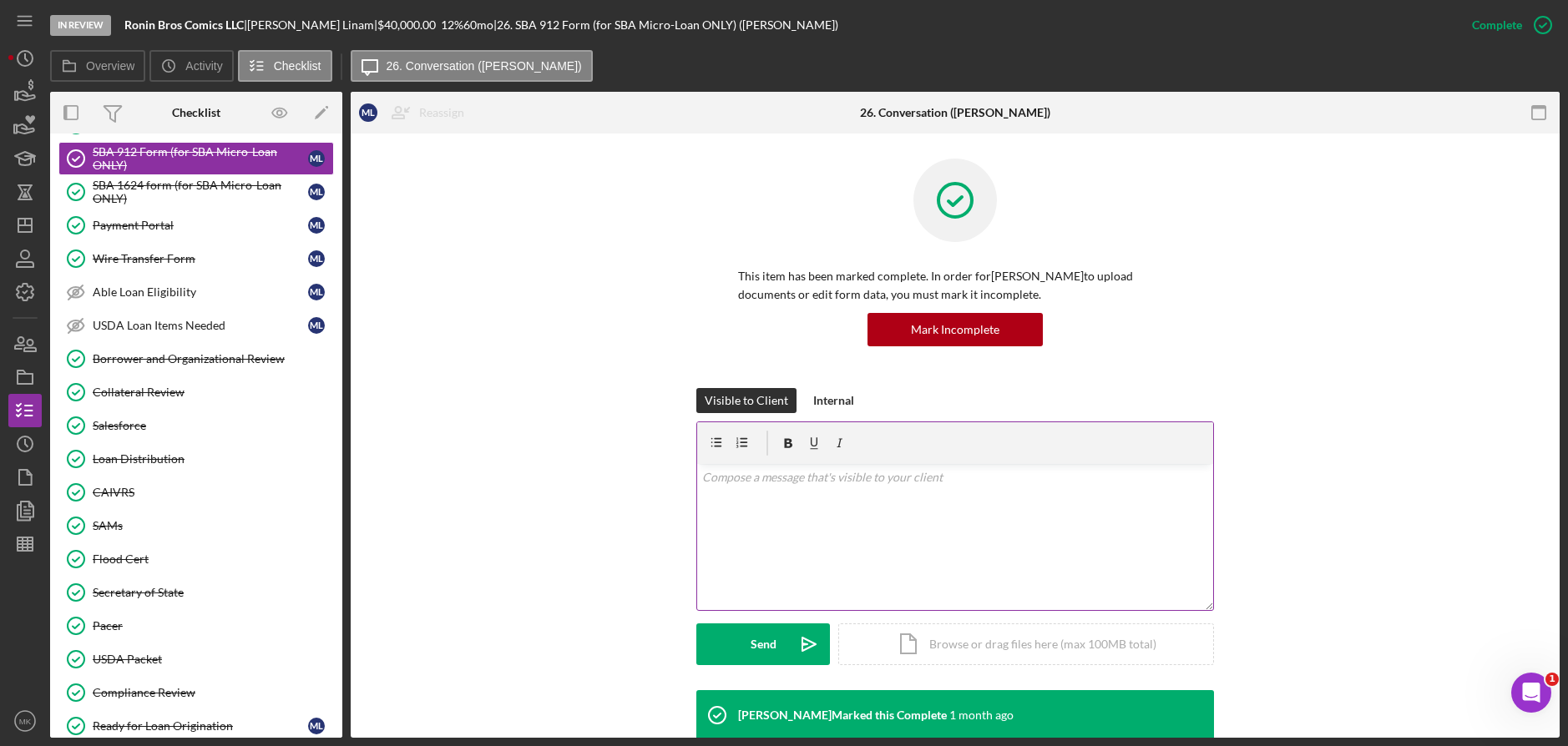
scroll to position [159, 0]
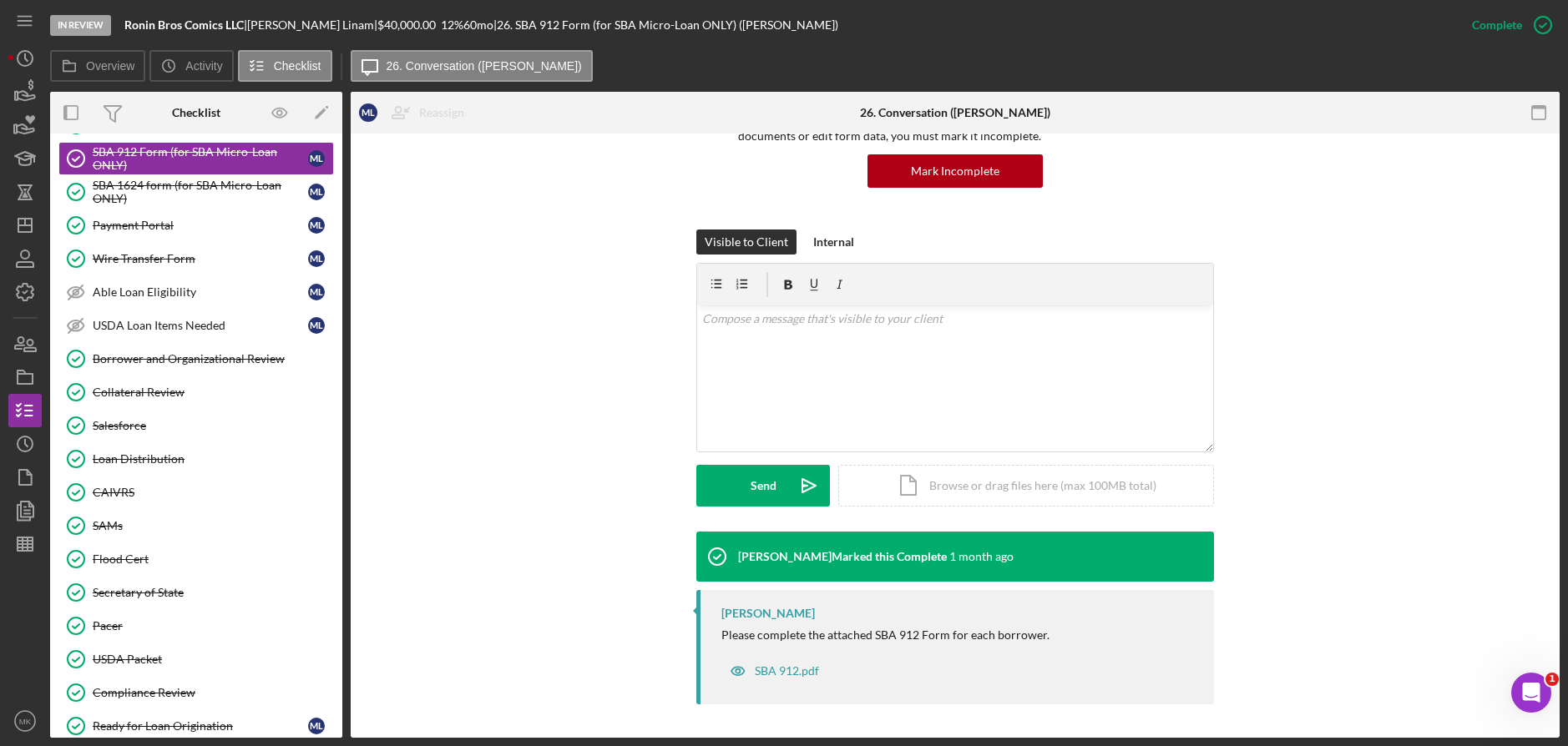
click at [1283, 127] on div at bounding box center [1358, 112] width 403 height 42
click at [181, 186] on div "SBA 1624 form (for SBA Micro-Loan ONLY)" at bounding box center [200, 191] width 216 height 26
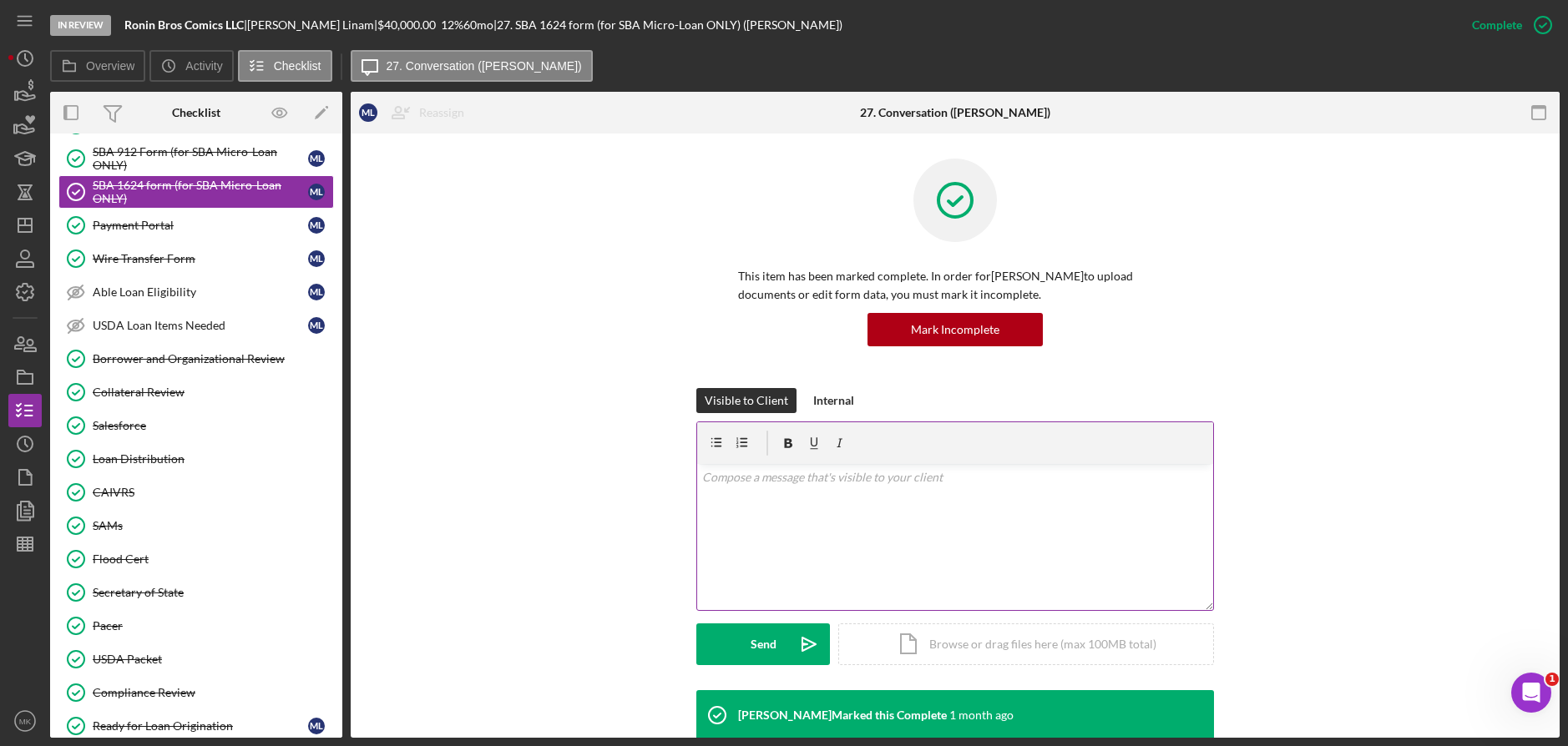
scroll to position [159, 0]
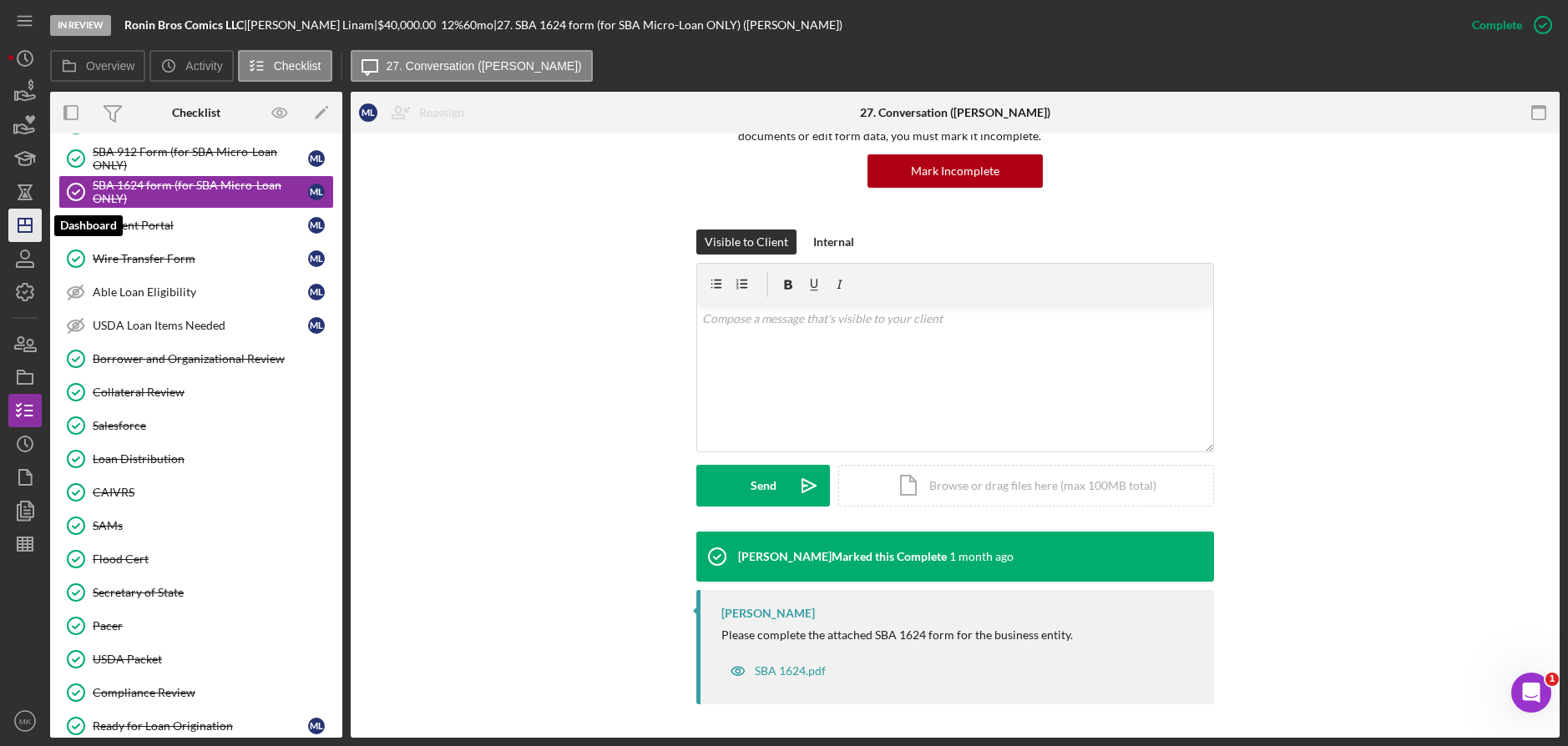
click at [34, 229] on icon "Icon/Dashboard" at bounding box center [25, 226] width 42 height 42
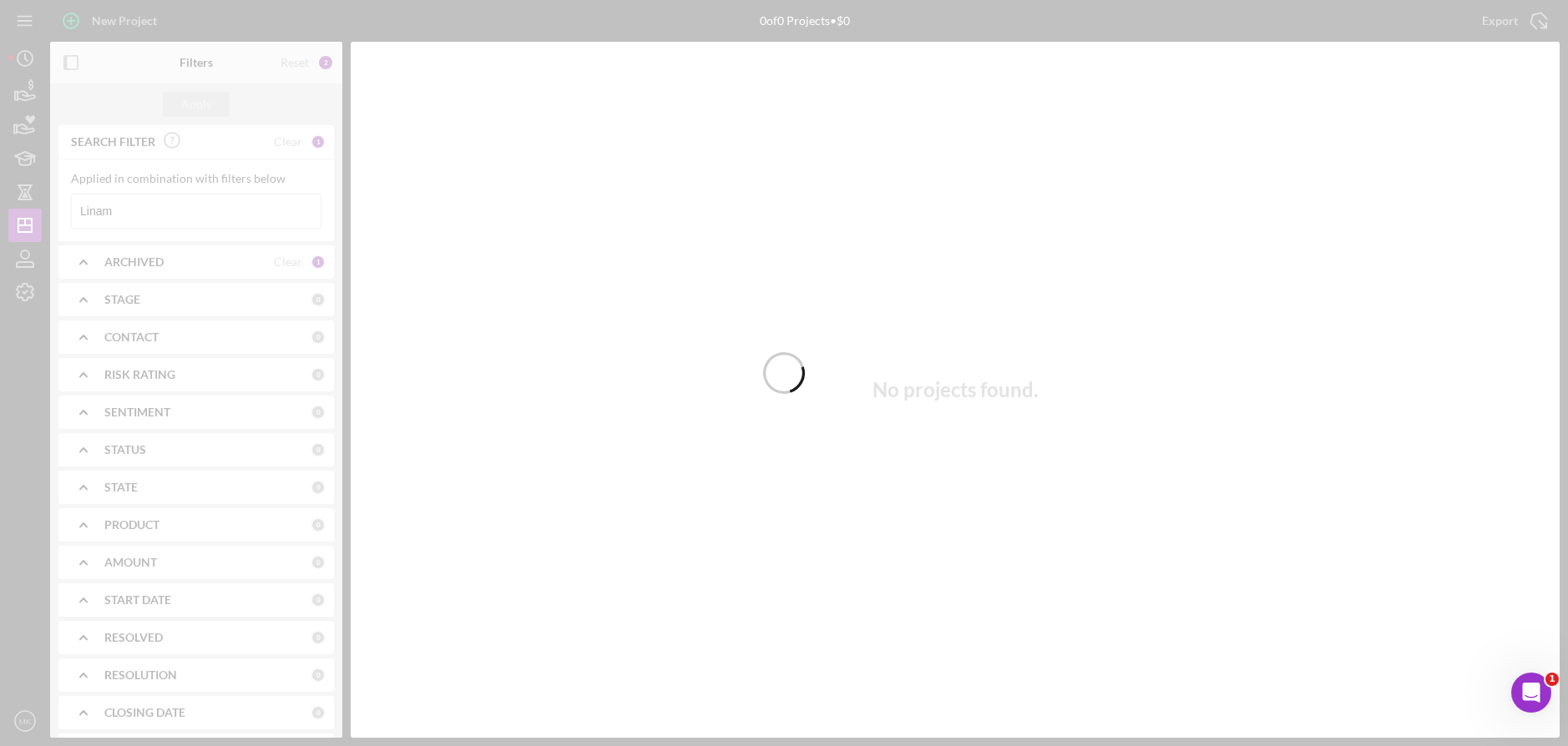
click at [155, 210] on div at bounding box center [784, 373] width 1568 height 746
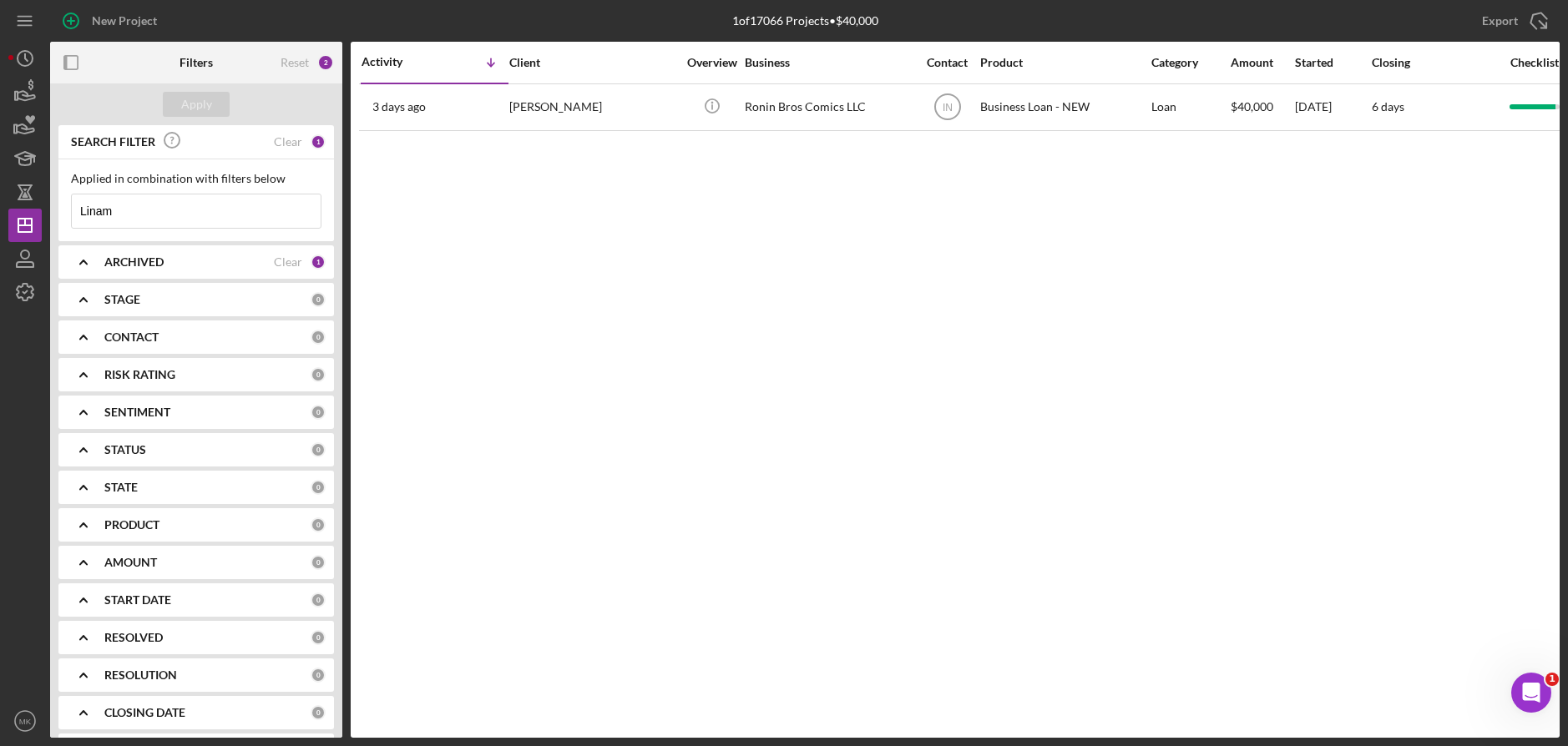
drag, startPoint x: 155, startPoint y: 210, endPoint x: 49, endPoint y: 185, distance: 108.9
click at [49, 185] on div "New Project 1 of 17066 Projects • $40,000 Linam Export Icon/Export Filters Rese…" at bounding box center [783, 369] width 1551 height 738
type input "Williams"
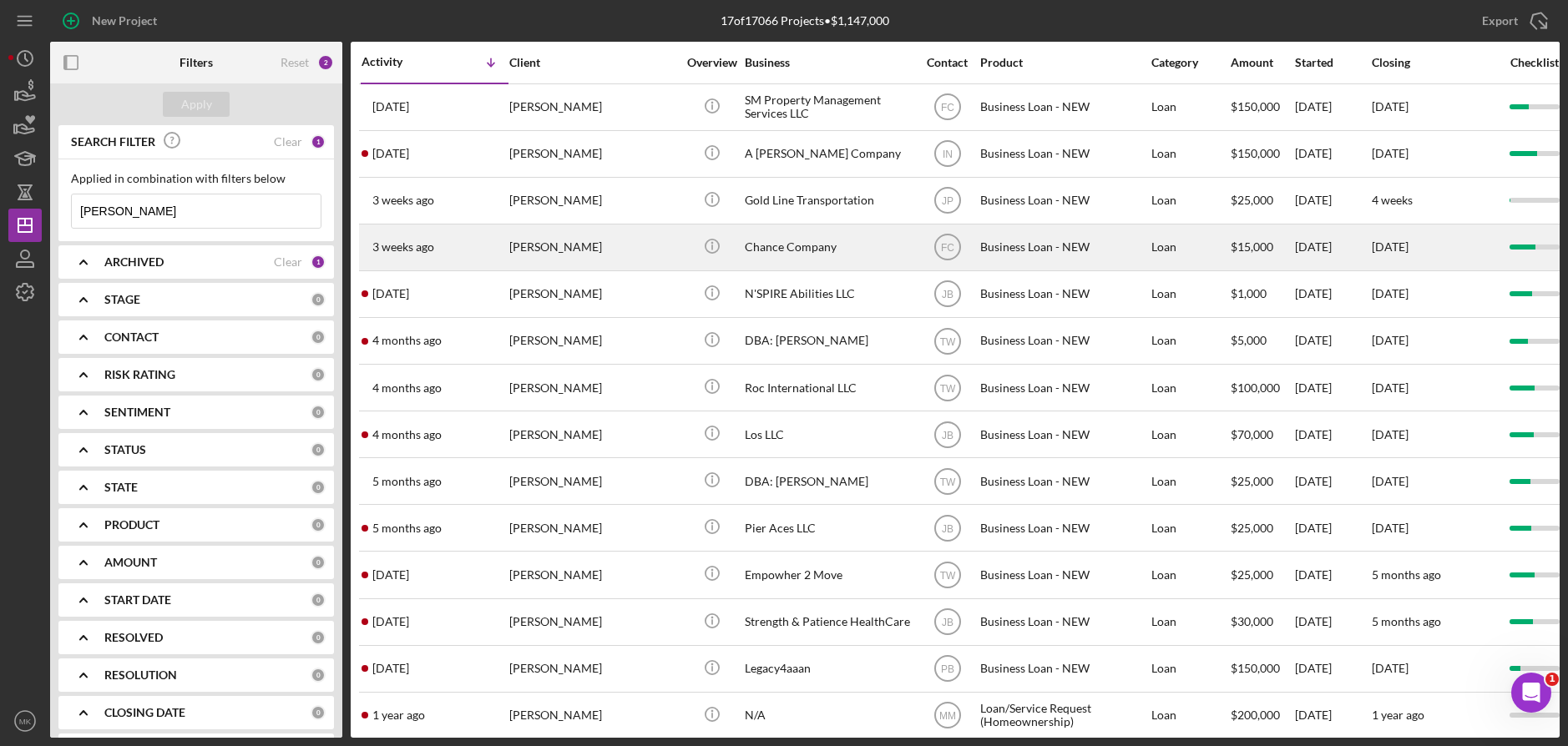
click at [567, 258] on div "[PERSON_NAME]" at bounding box center [593, 247] width 167 height 44
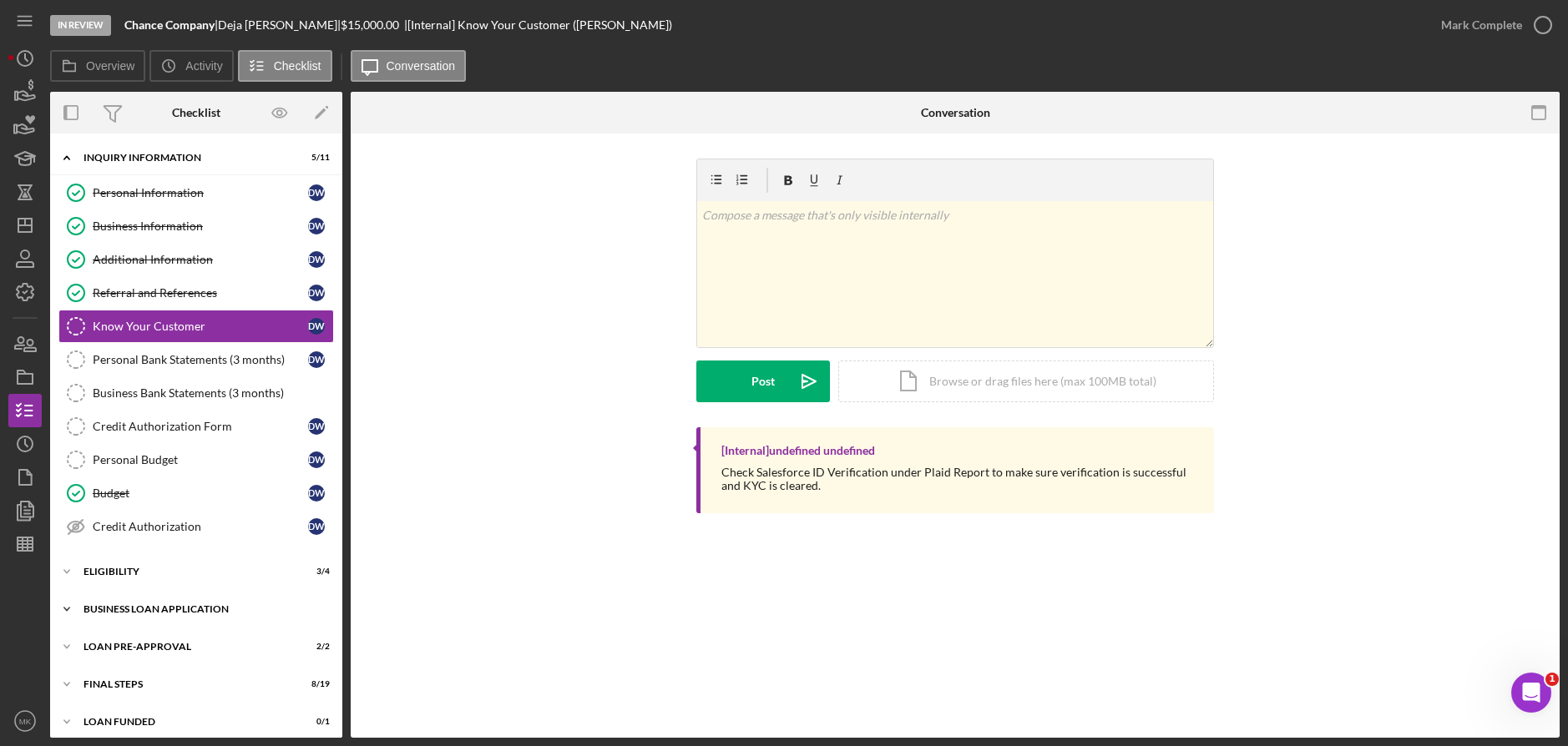
scroll to position [10, 0]
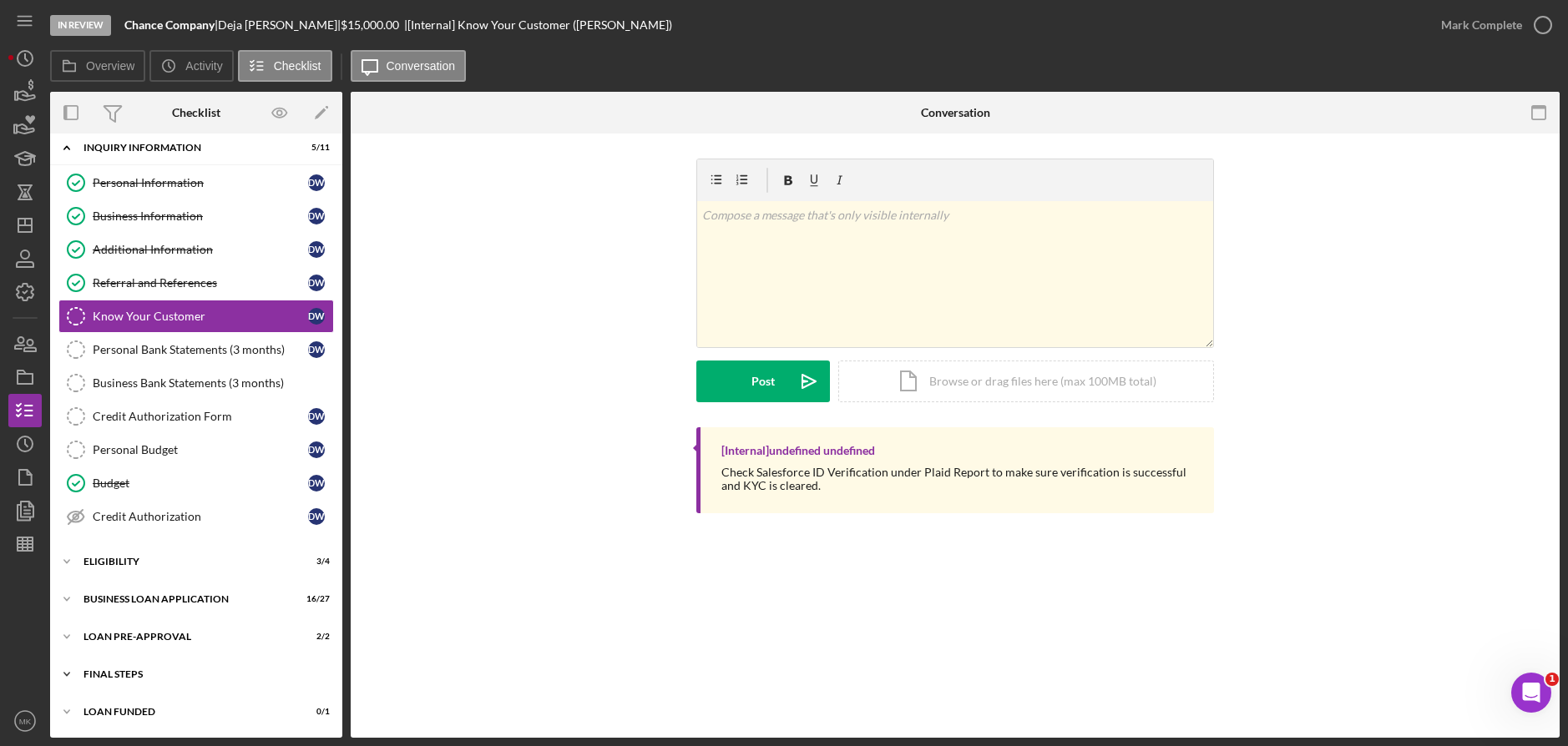
click at [143, 683] on div "Icon/Expander FINAL STEPS 8 / 19" at bounding box center [196, 674] width 292 height 34
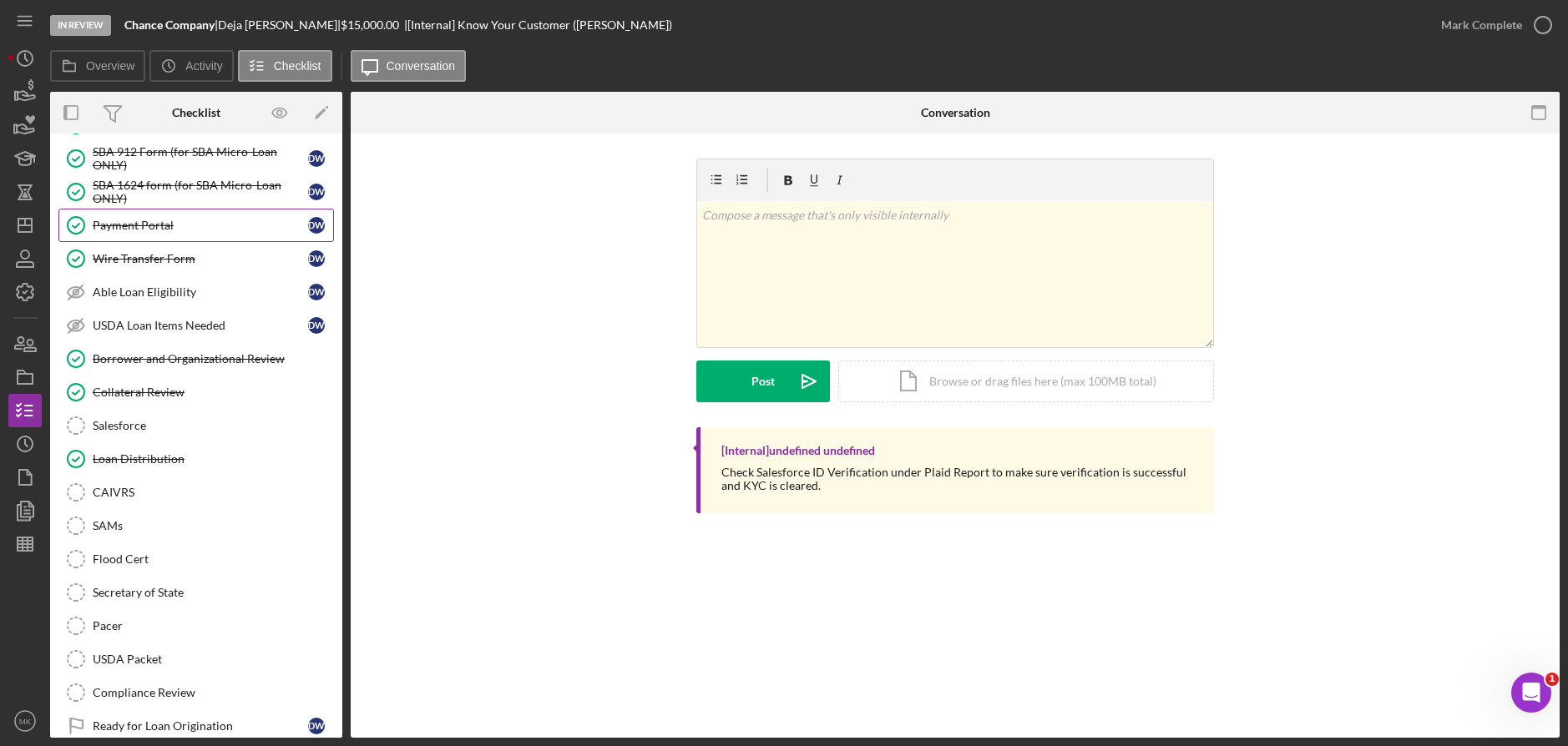
scroll to position [428, 0]
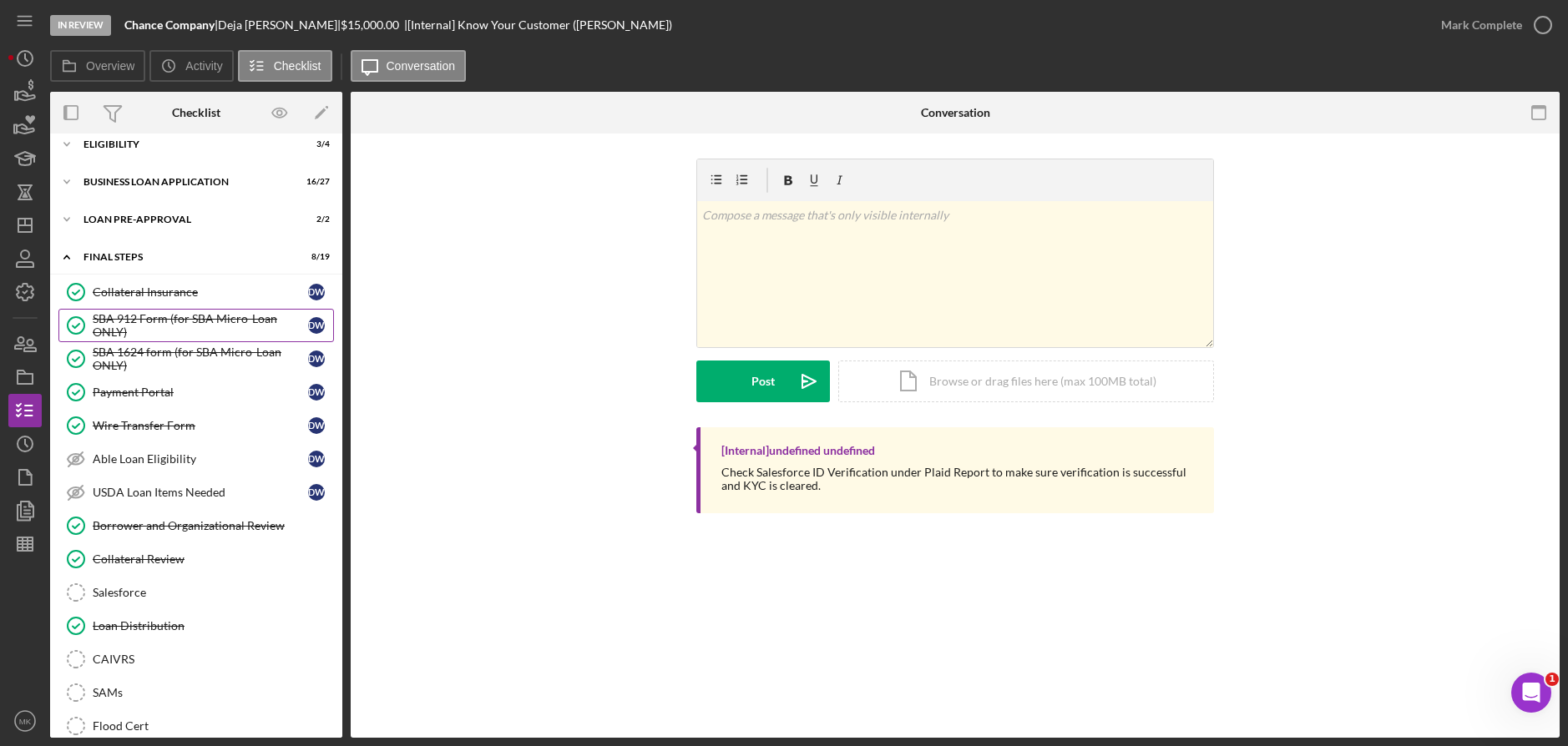
click at [156, 327] on div "SBA 912 Form (for SBA Micro-Loan ONLY)" at bounding box center [200, 325] width 216 height 26
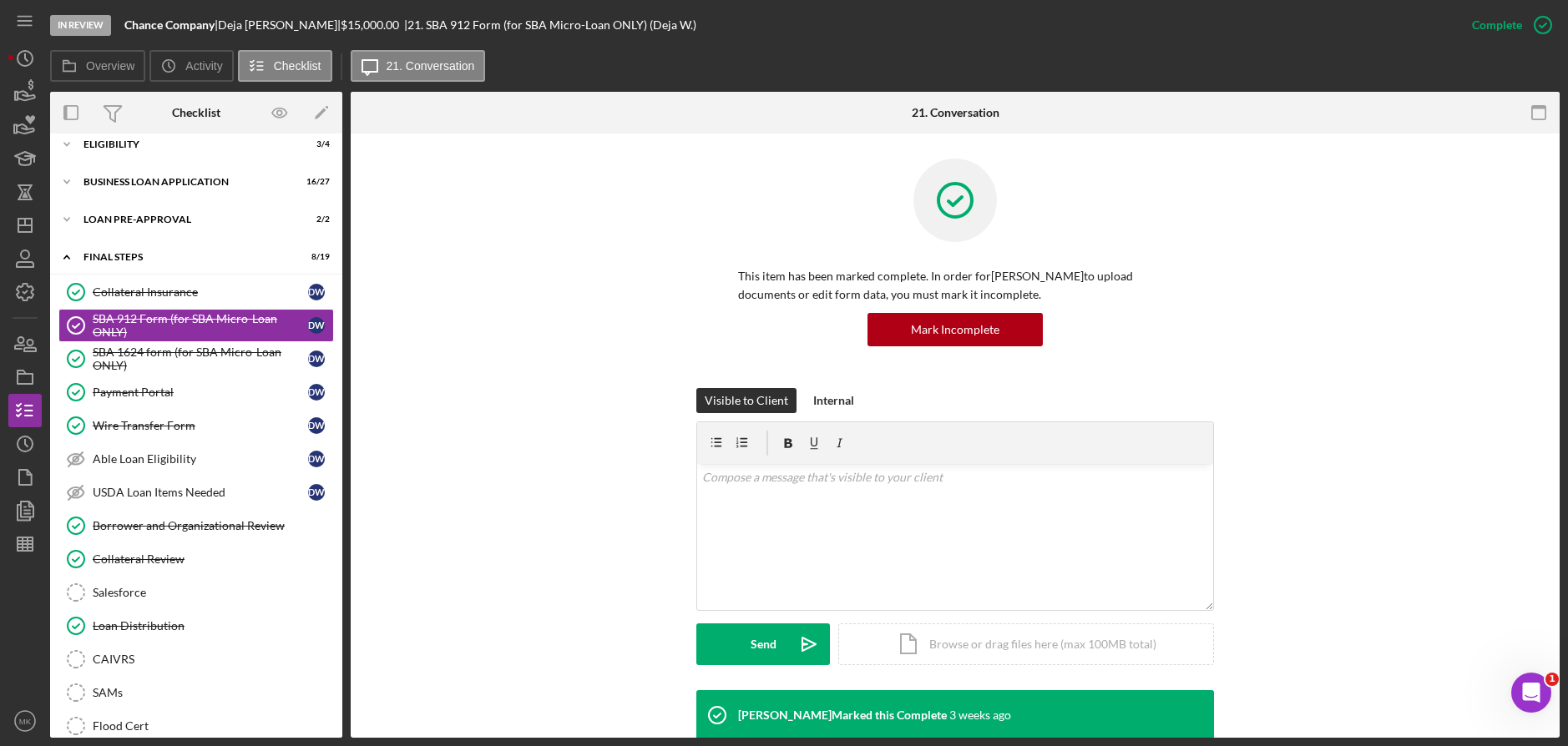
scroll to position [334, 0]
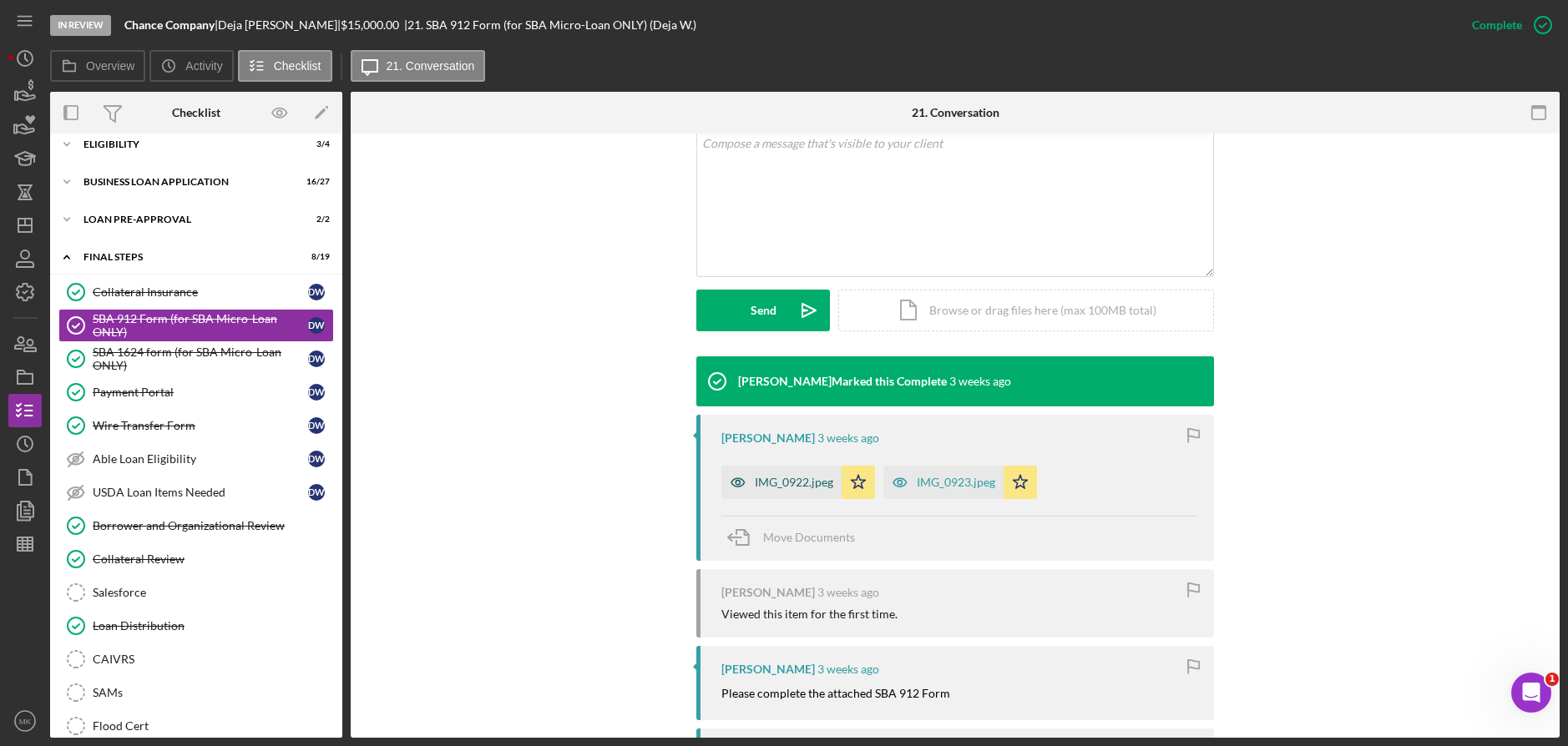
click at [790, 486] on div "IMG_0922.jpeg" at bounding box center [794, 482] width 79 height 14
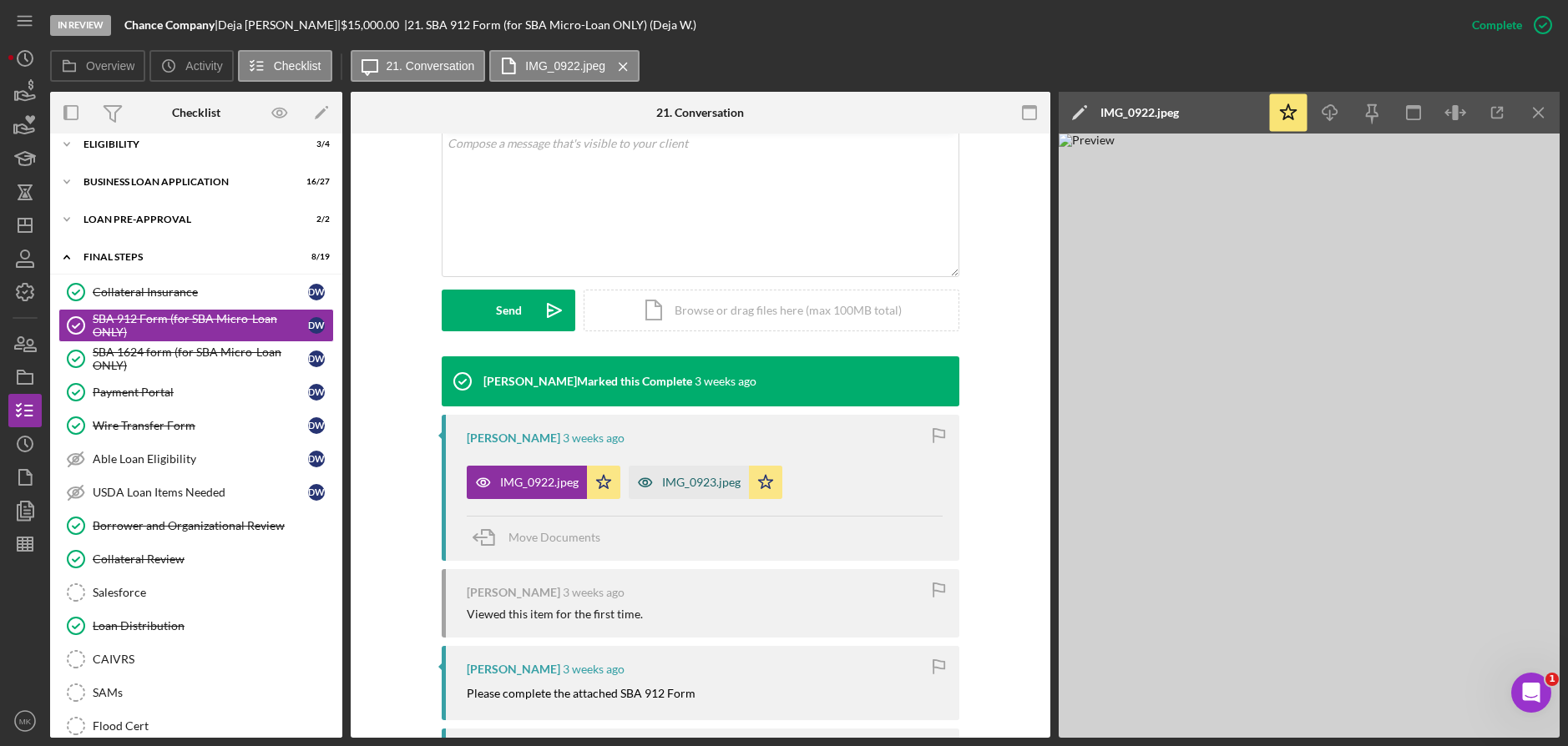
click at [708, 482] on div "IMG_0923.jpeg" at bounding box center [701, 482] width 79 height 14
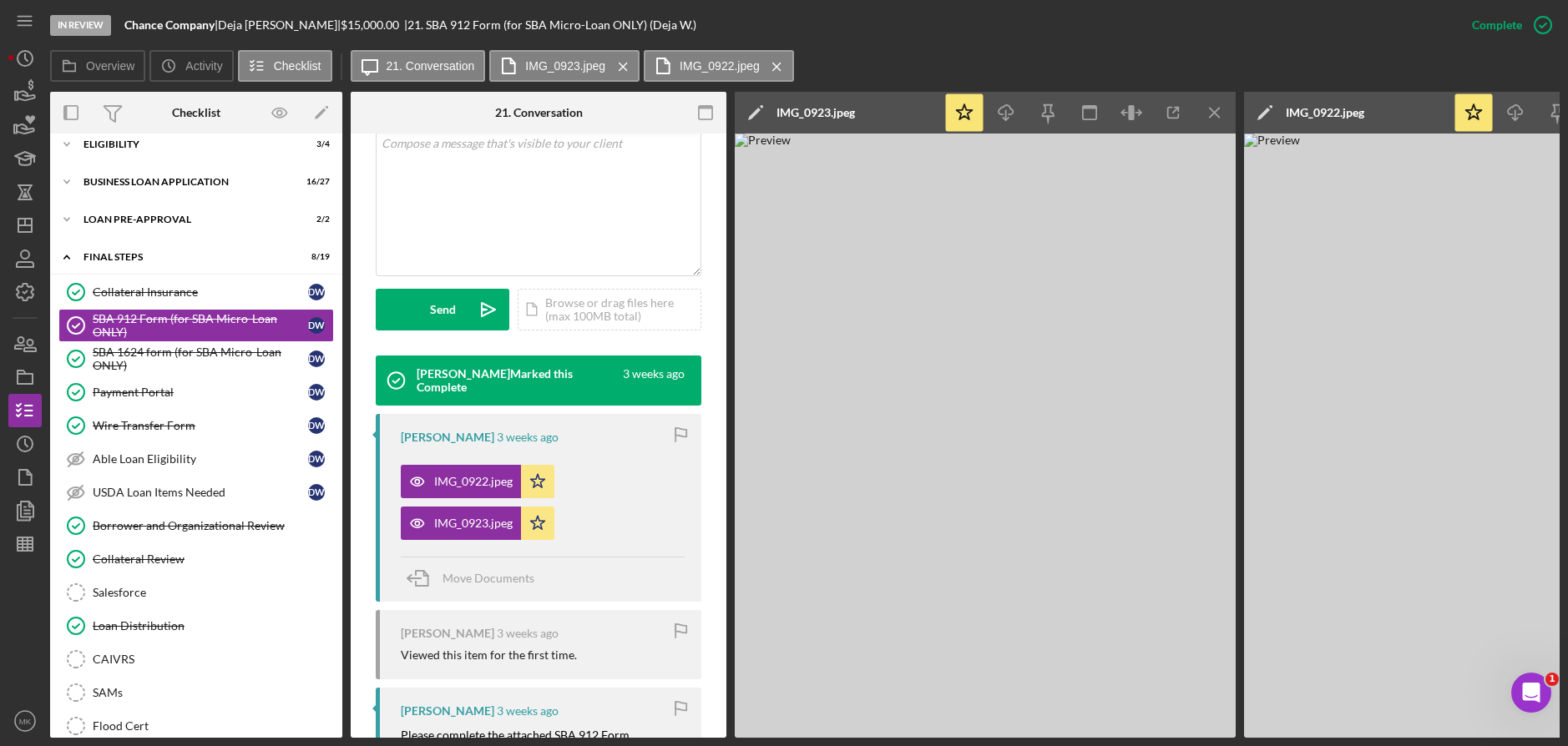
click at [1002, 455] on img at bounding box center [985, 435] width 501 height 605
click at [1412, 458] on img at bounding box center [1494, 435] width 501 height 605
click at [1374, 117] on div "Icon/Edit IMG_0922.jpeg" at bounding box center [1348, 112] width 208 height 42
click at [1223, 116] on icon "Icon/Menu Close" at bounding box center [1215, 112] width 37 height 37
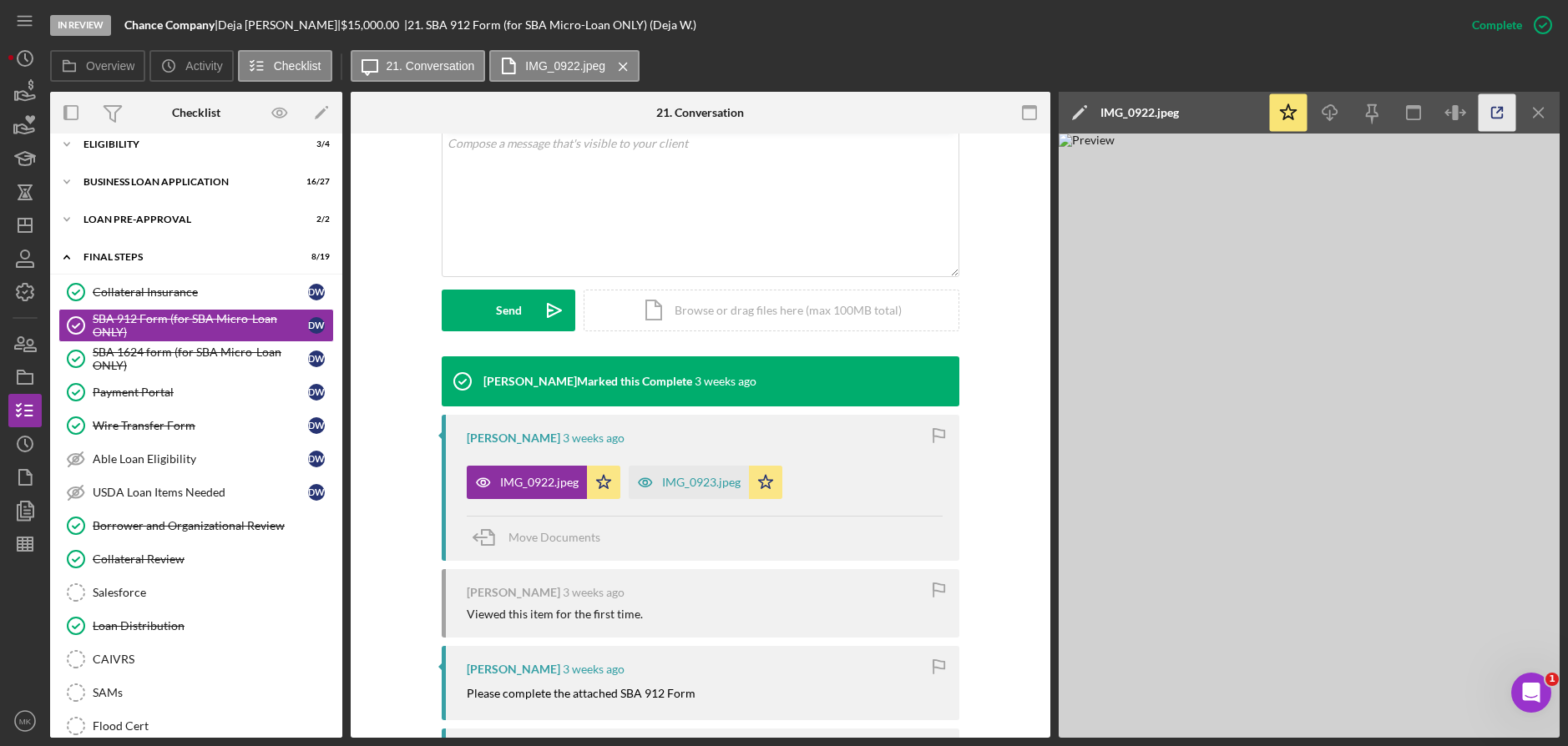
click at [1490, 111] on icon "button" at bounding box center [1496, 112] width 37 height 37
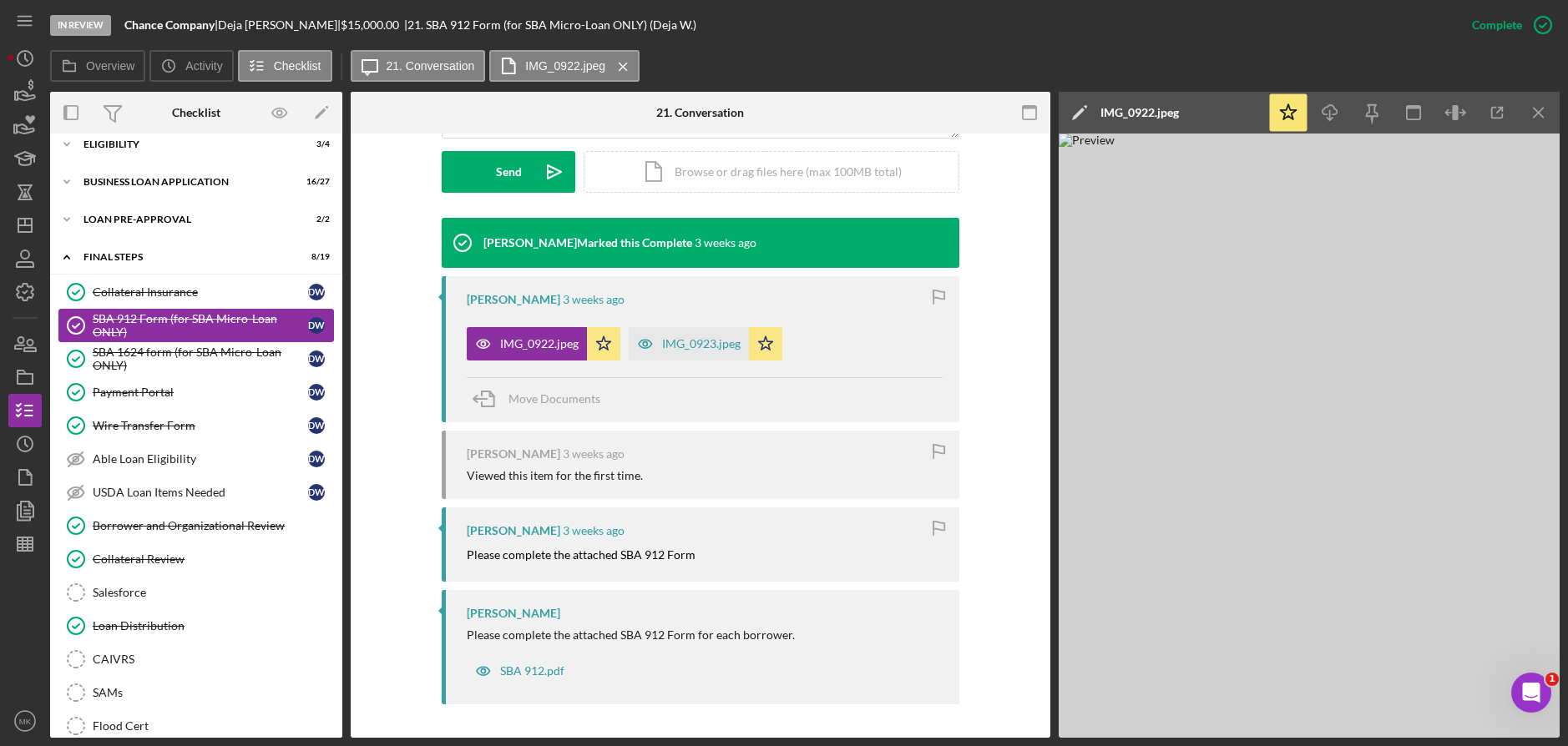
click at [185, 342] on link "SBA 912 Form (for SBA Micro-Loan ONLY) SBA 912 Form (for SBA Micro-Loan ONLY) D…" at bounding box center [196, 325] width 276 height 34
click at [176, 357] on div "SBA 1624 form (for SBA Micro-Loan ONLY)" at bounding box center [200, 358] width 216 height 26
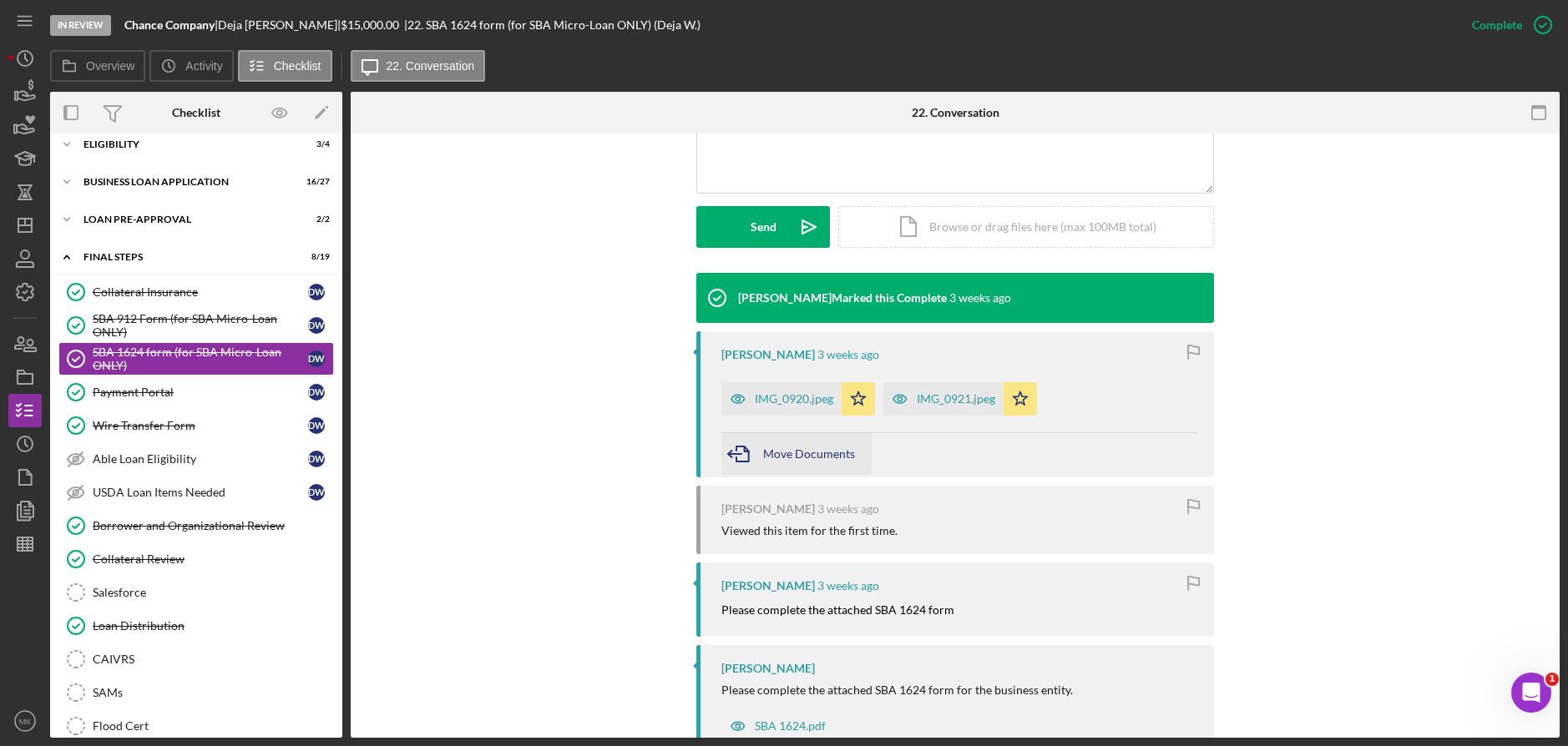
scroll to position [472, 0]
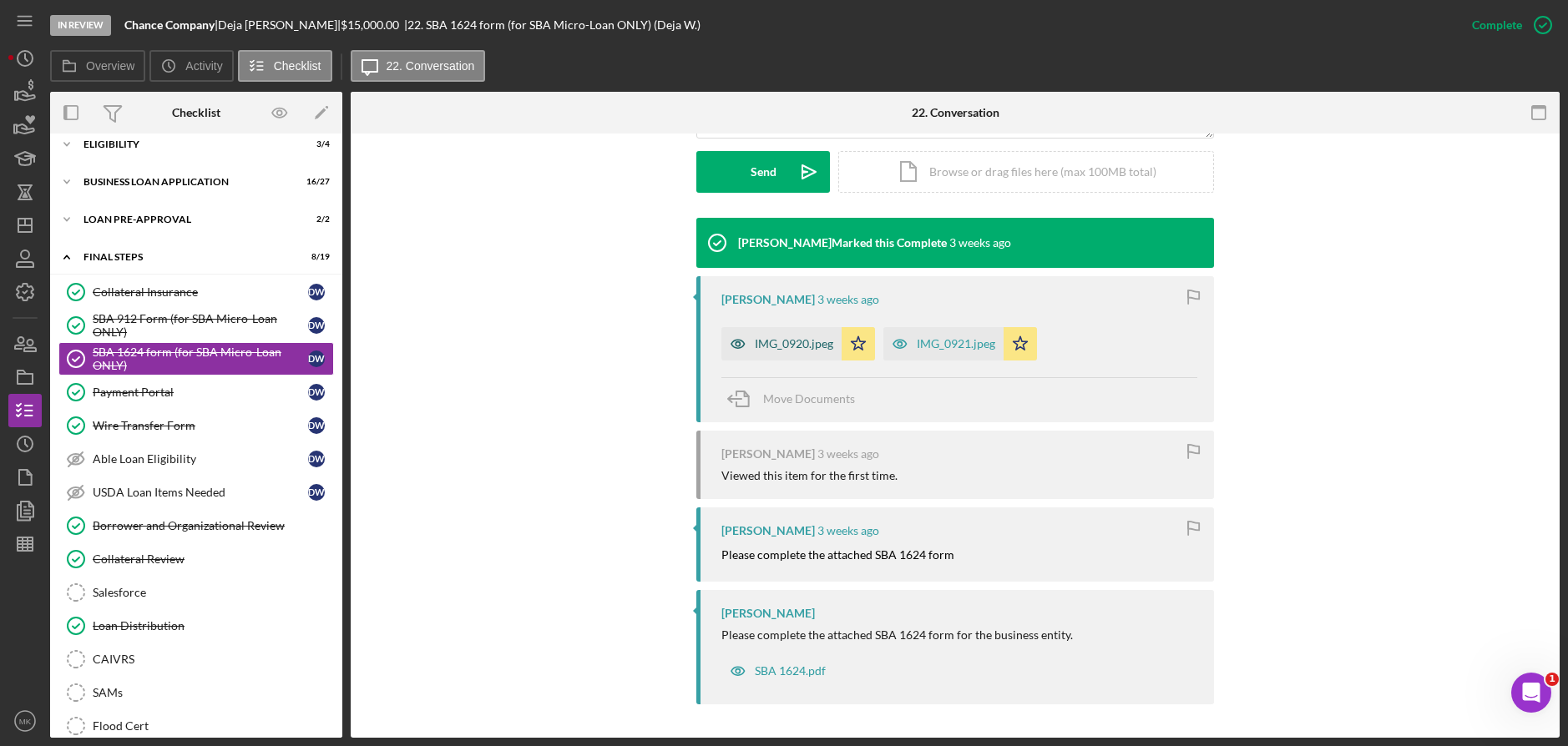
click at [793, 343] on div "IMG_0920.jpeg" at bounding box center [794, 344] width 79 height 14
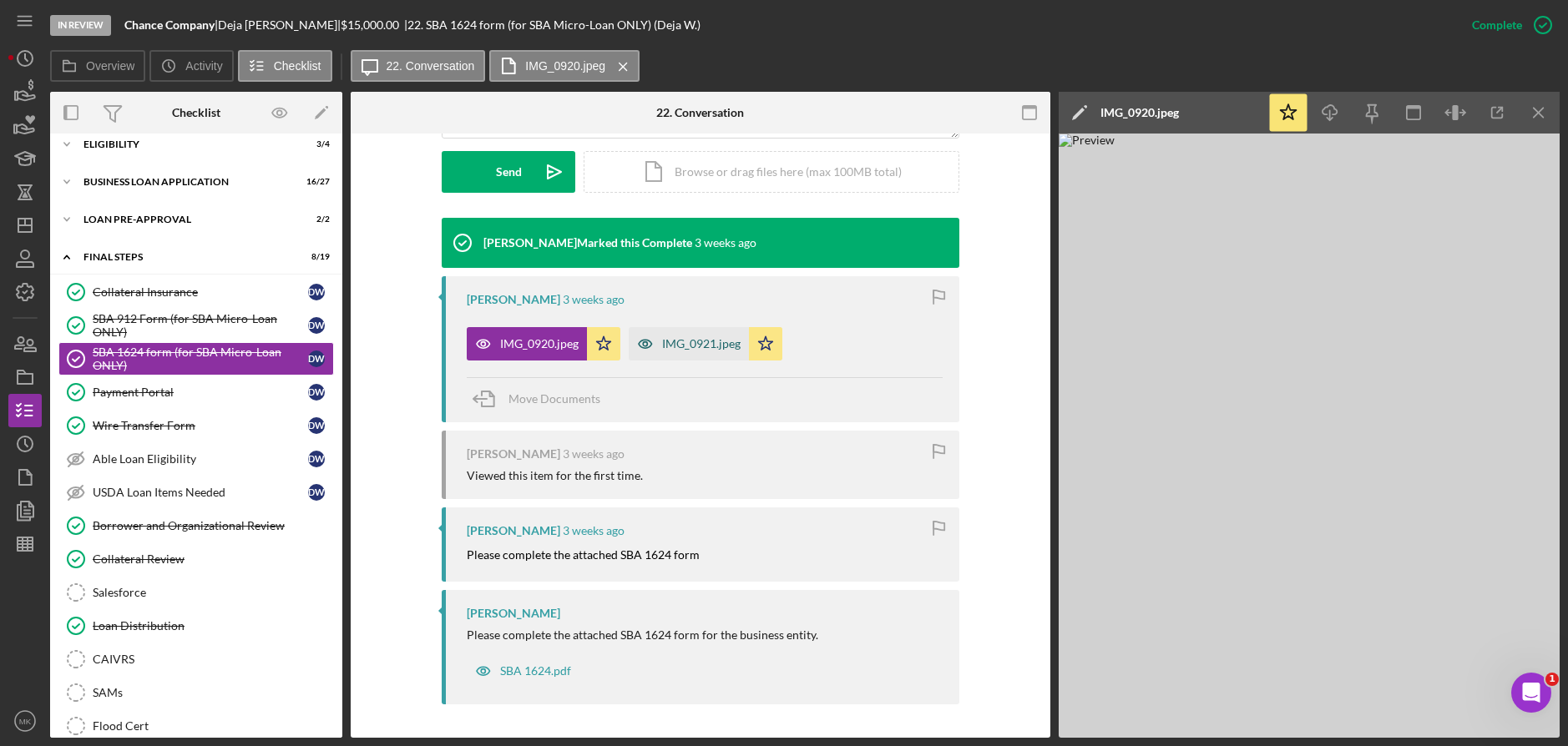
click at [690, 350] on div "IMG_0921.jpeg" at bounding box center [701, 344] width 79 height 14
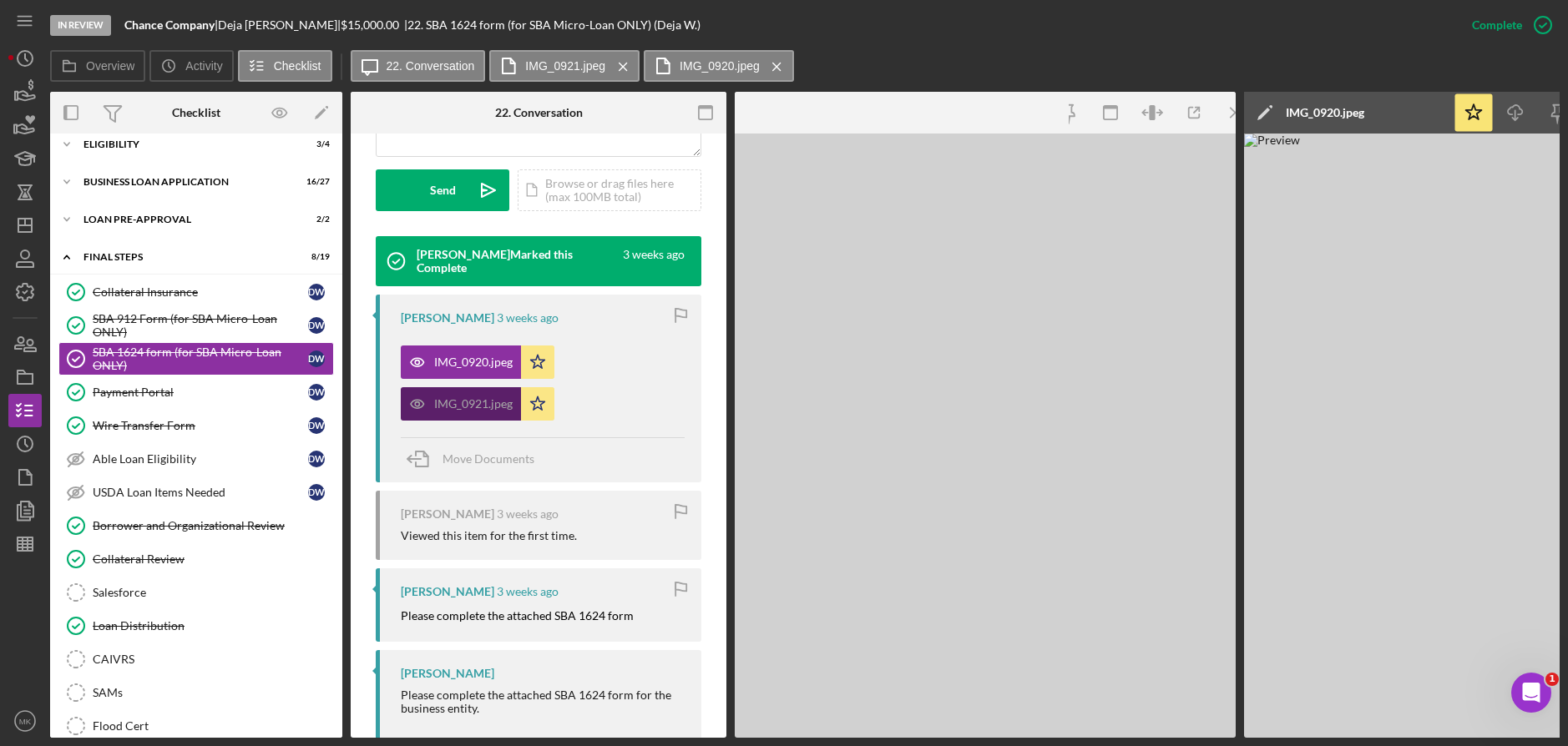
scroll to position [491, 0]
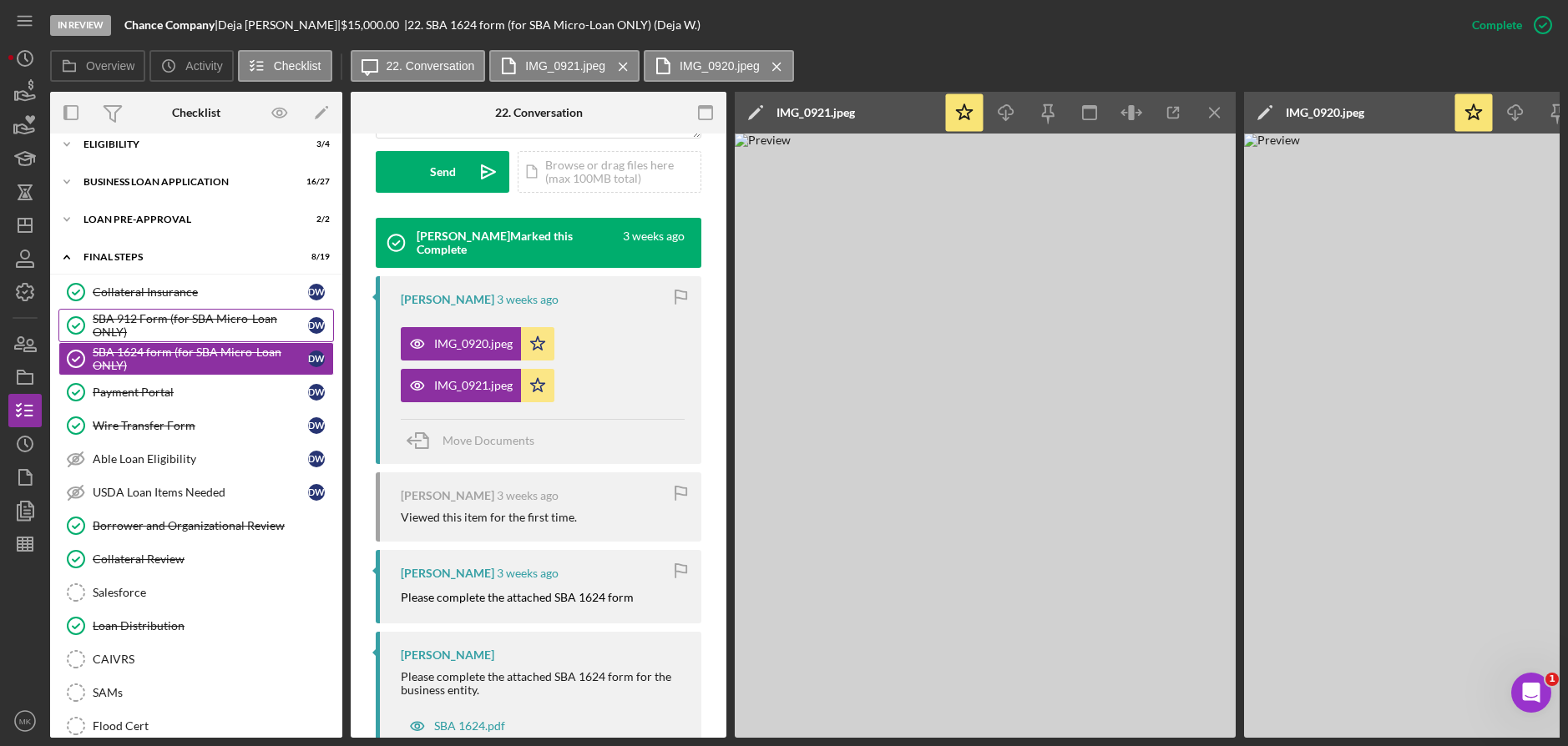
click at [162, 323] on div "SBA 912 Form (for SBA Micro-Loan ONLY)" at bounding box center [200, 325] width 216 height 26
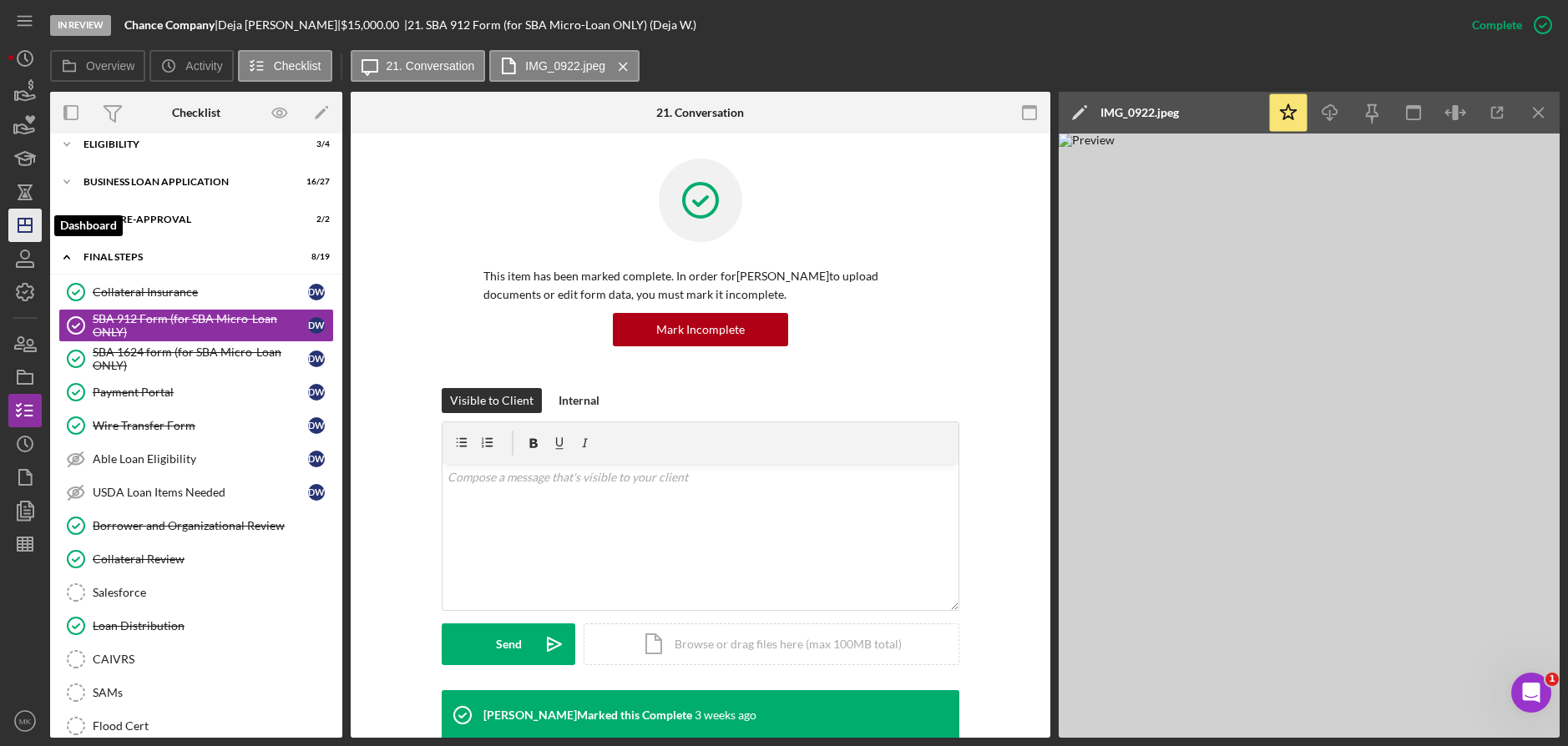
click at [25, 228] on icon "Icon/Dashboard" at bounding box center [25, 226] width 42 height 42
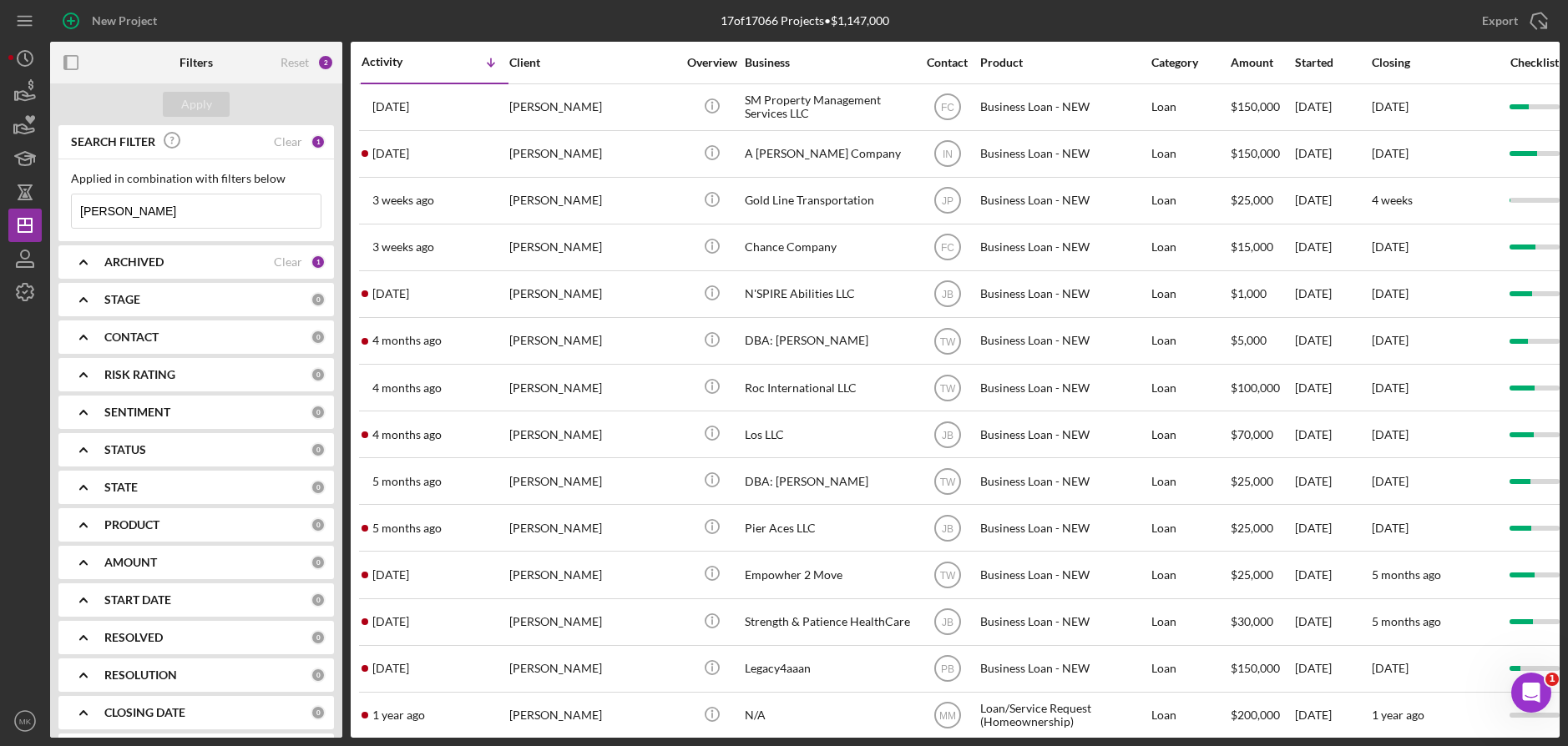
drag, startPoint x: 156, startPoint y: 211, endPoint x: -15, endPoint y: 208, distance: 171.0
click at [0, 208] on html "New Project 17 of 17066 Projects • $1,147,000 Williams Export Icon/Export Filte…" at bounding box center [784, 373] width 1568 height 746
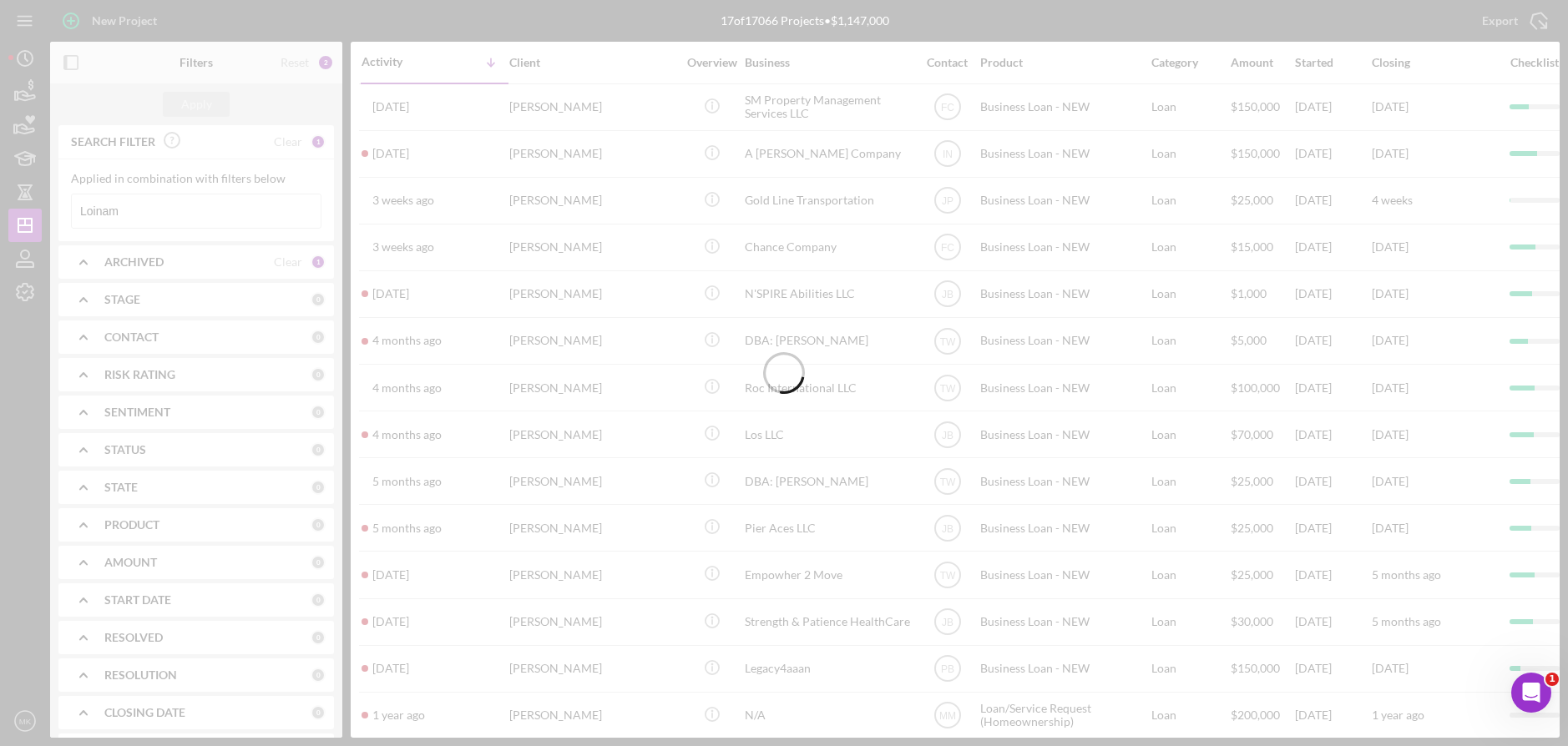
click at [90, 210] on div at bounding box center [784, 373] width 1568 height 746
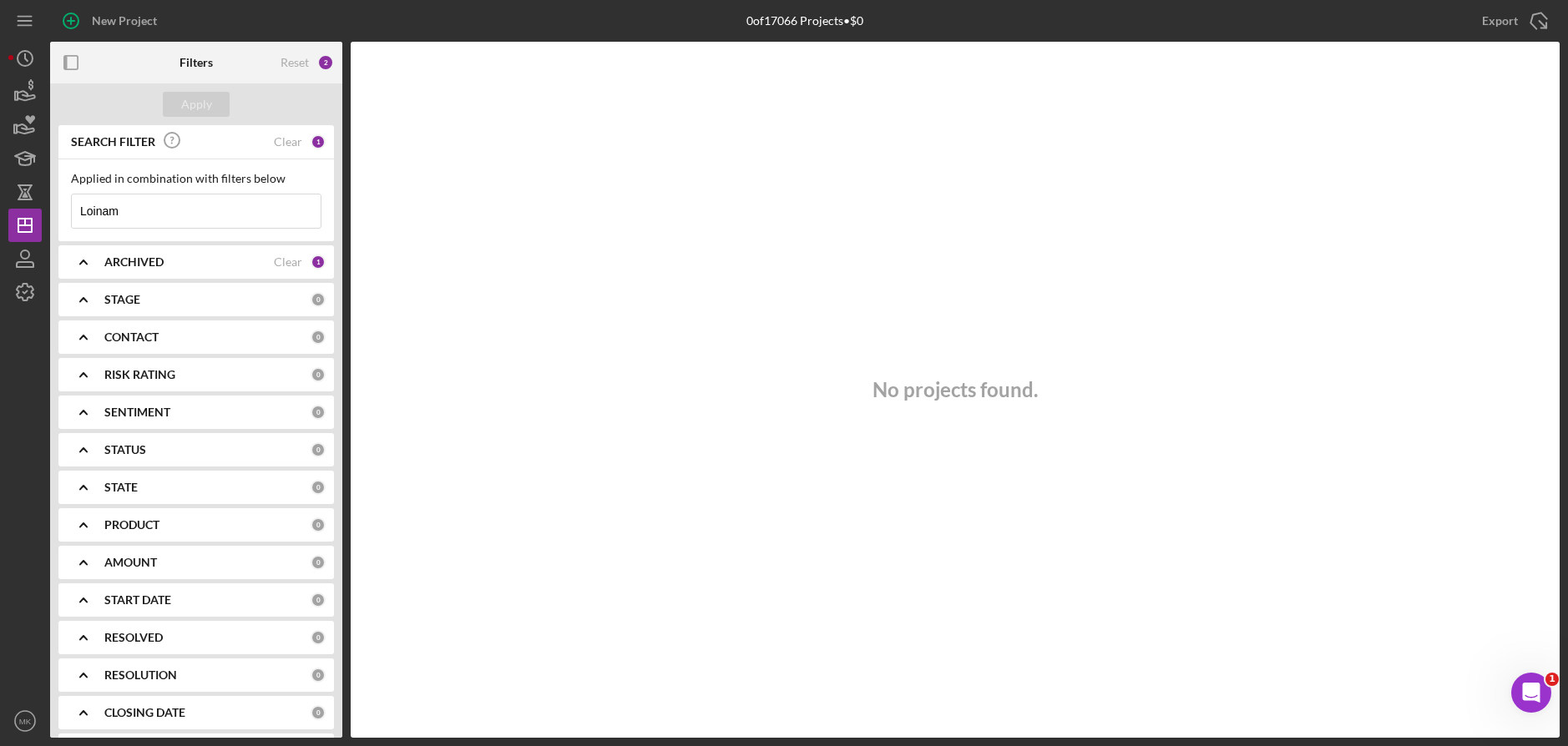
click at [92, 216] on input "Loinam" at bounding box center [196, 211] width 248 height 34
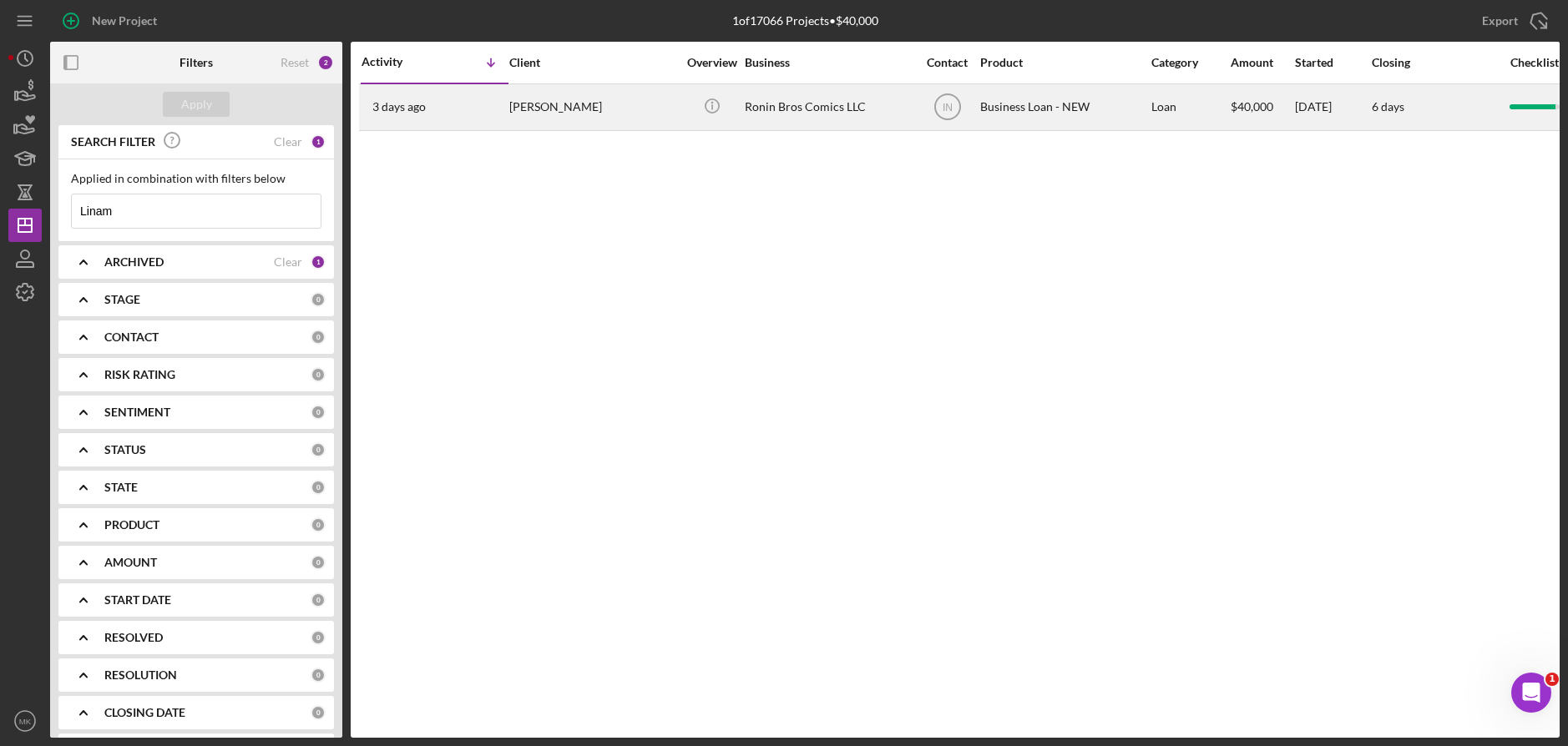
type input "Linam"
click at [578, 117] on div "Michael Linam" at bounding box center [593, 107] width 167 height 44
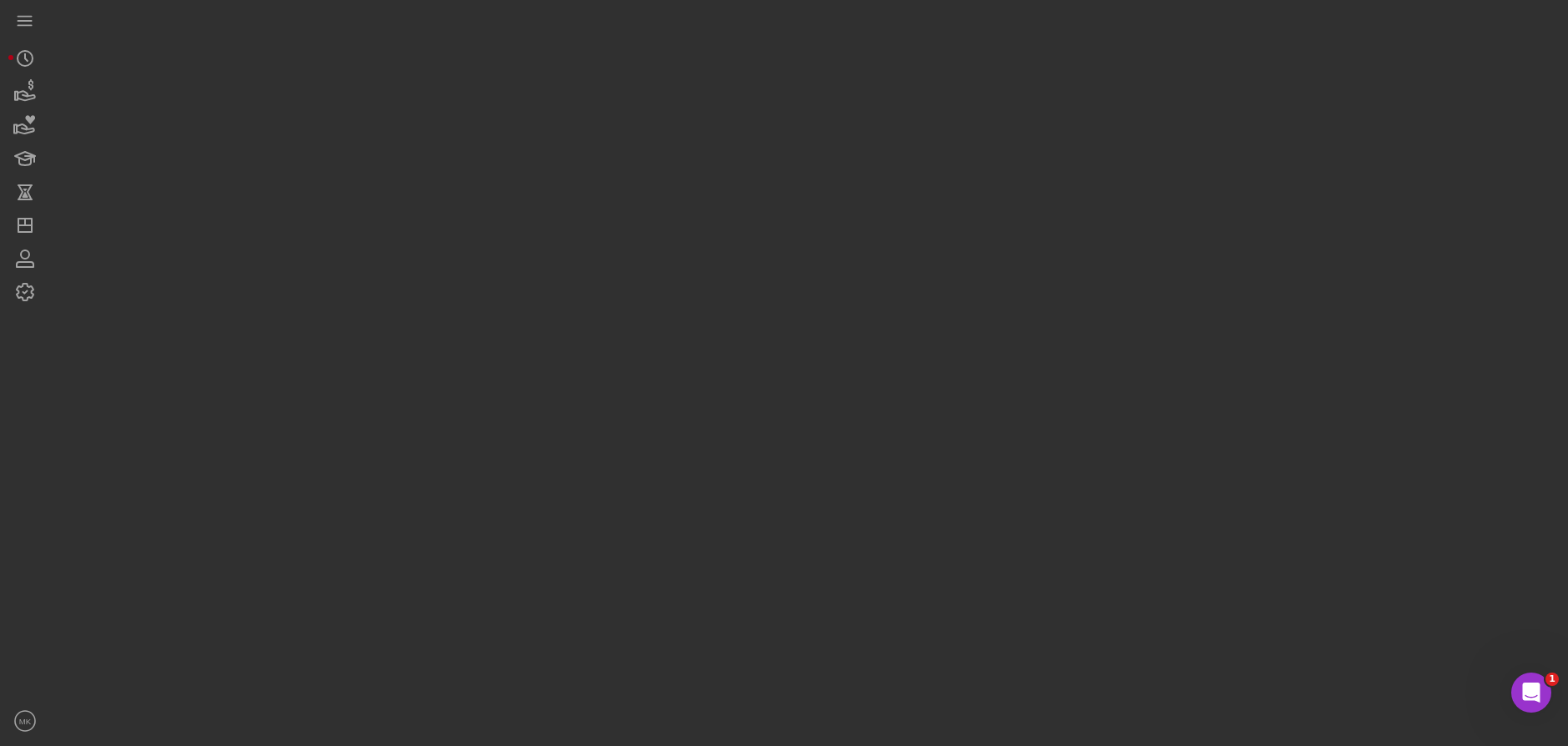
click at [578, 117] on div at bounding box center [804, 369] width 1509 height 738
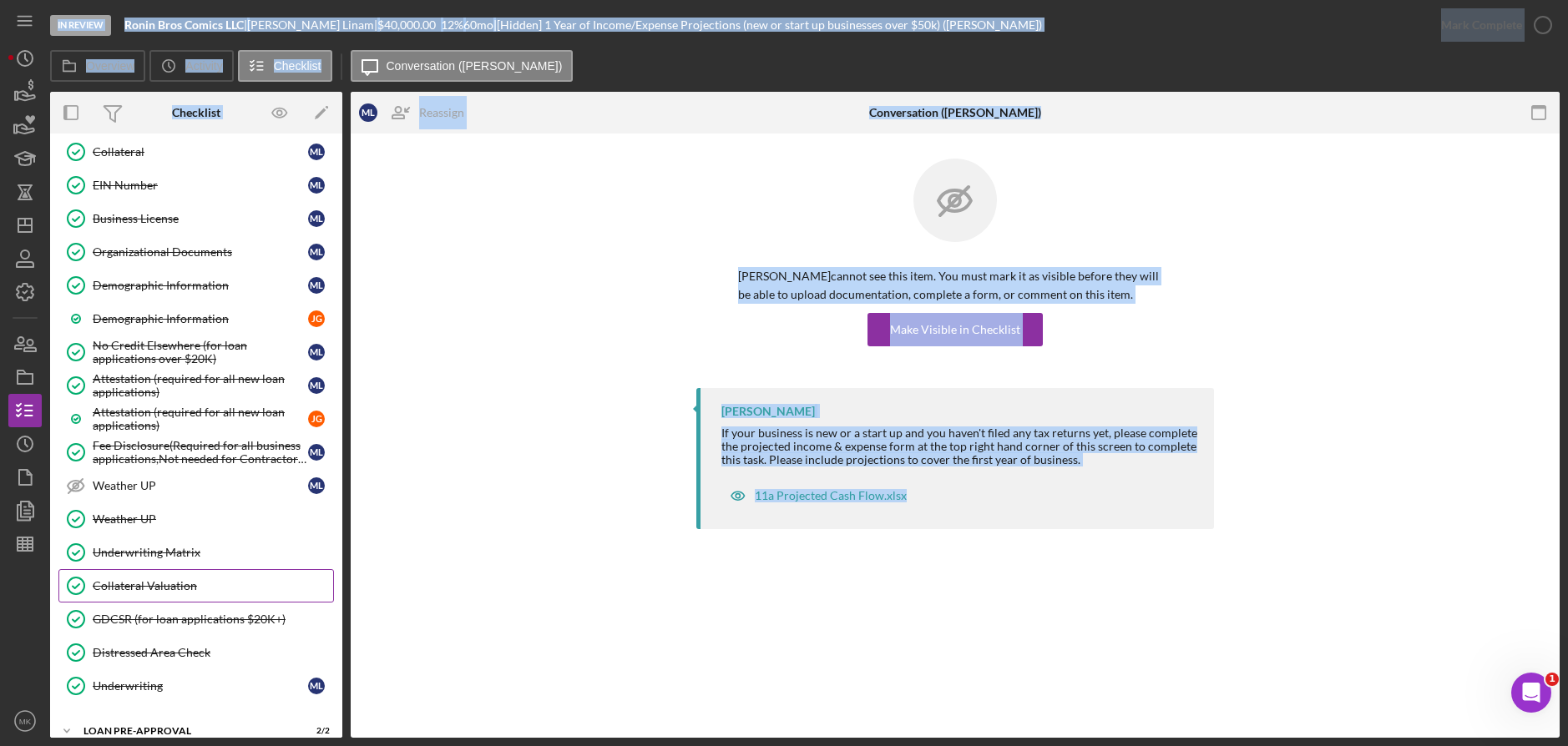
scroll to position [848, 0]
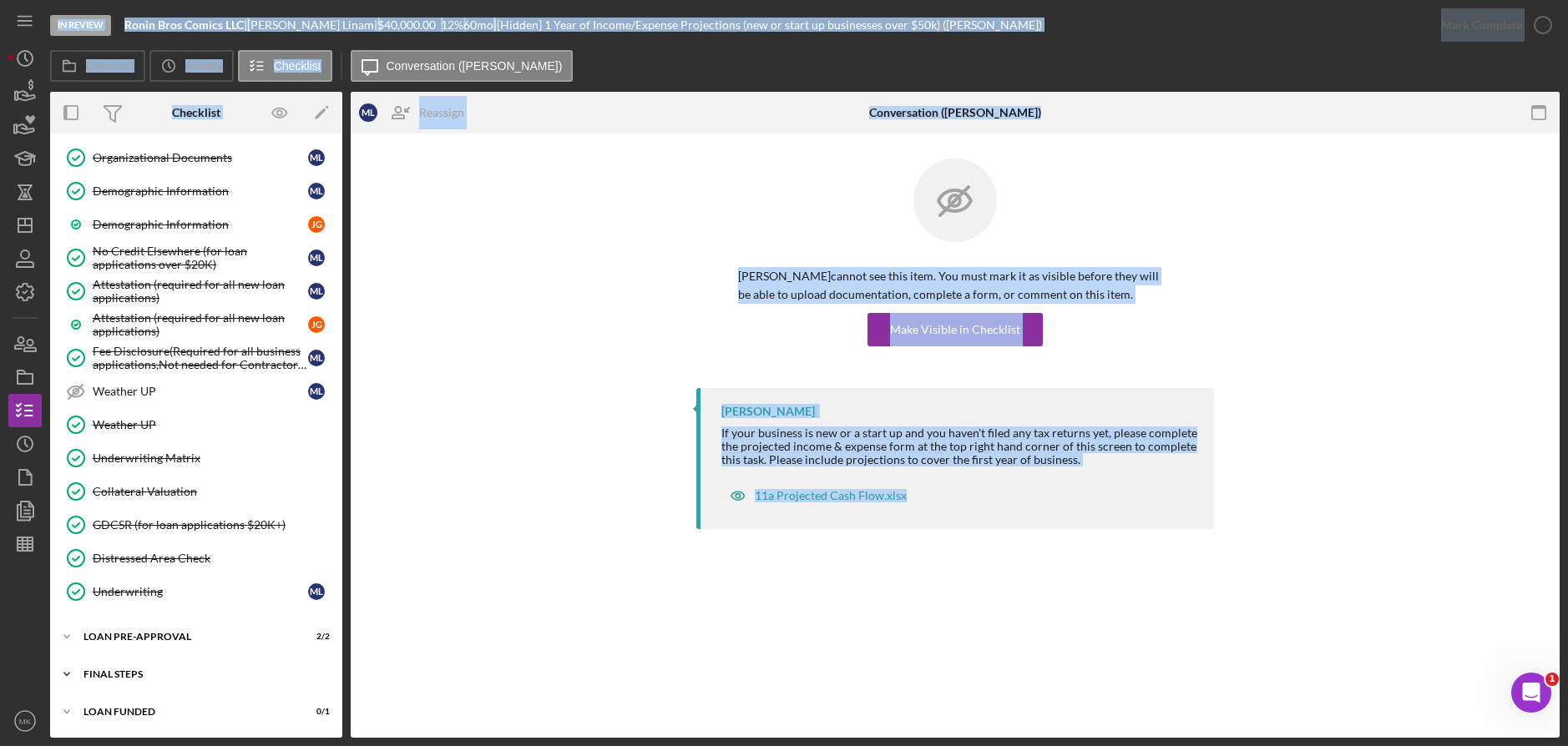
click at [135, 673] on div "FINAL STEPS" at bounding box center [202, 674] width 238 height 10
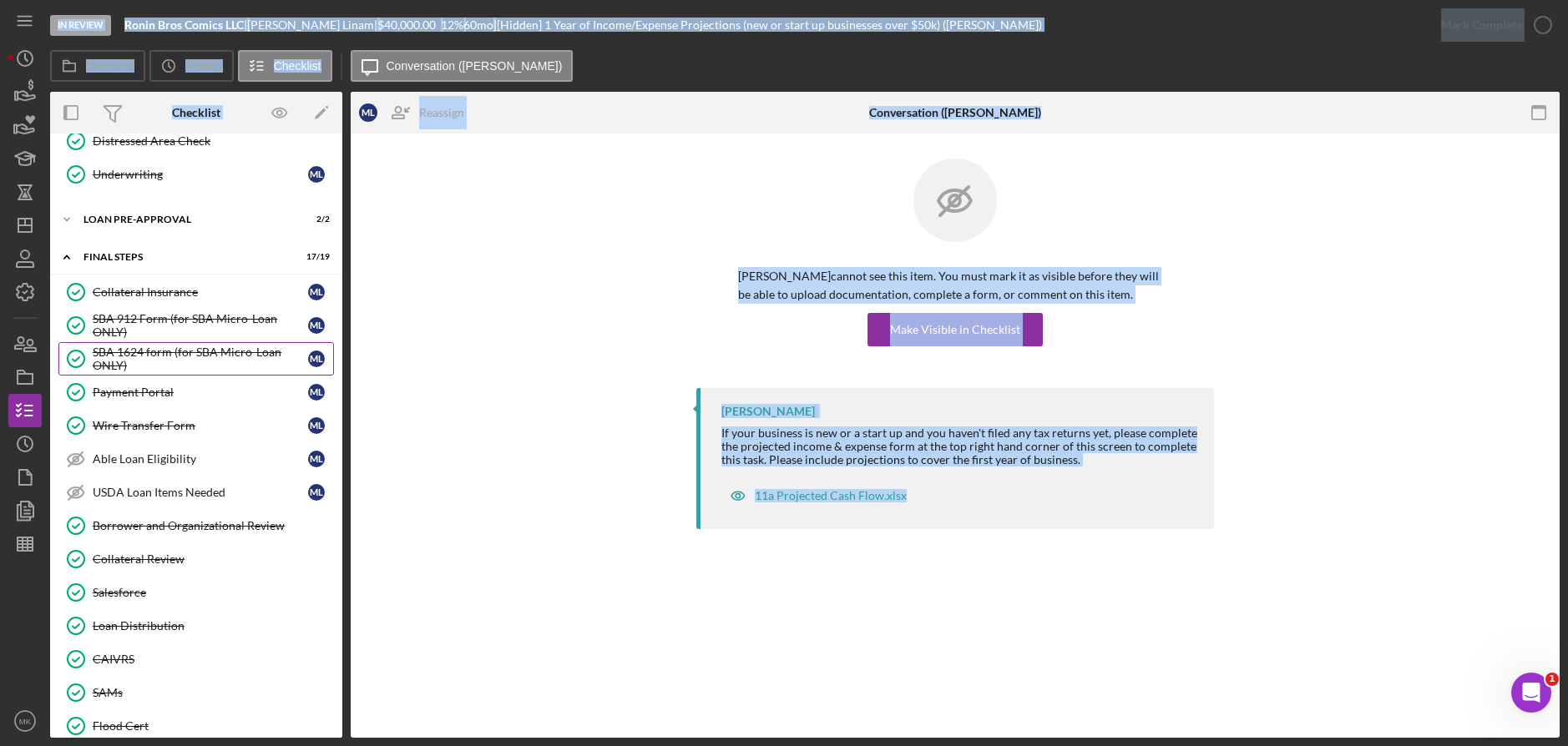
click at [200, 361] on div "SBA 1624 form (for SBA Micro-Loan ONLY)" at bounding box center [200, 358] width 216 height 26
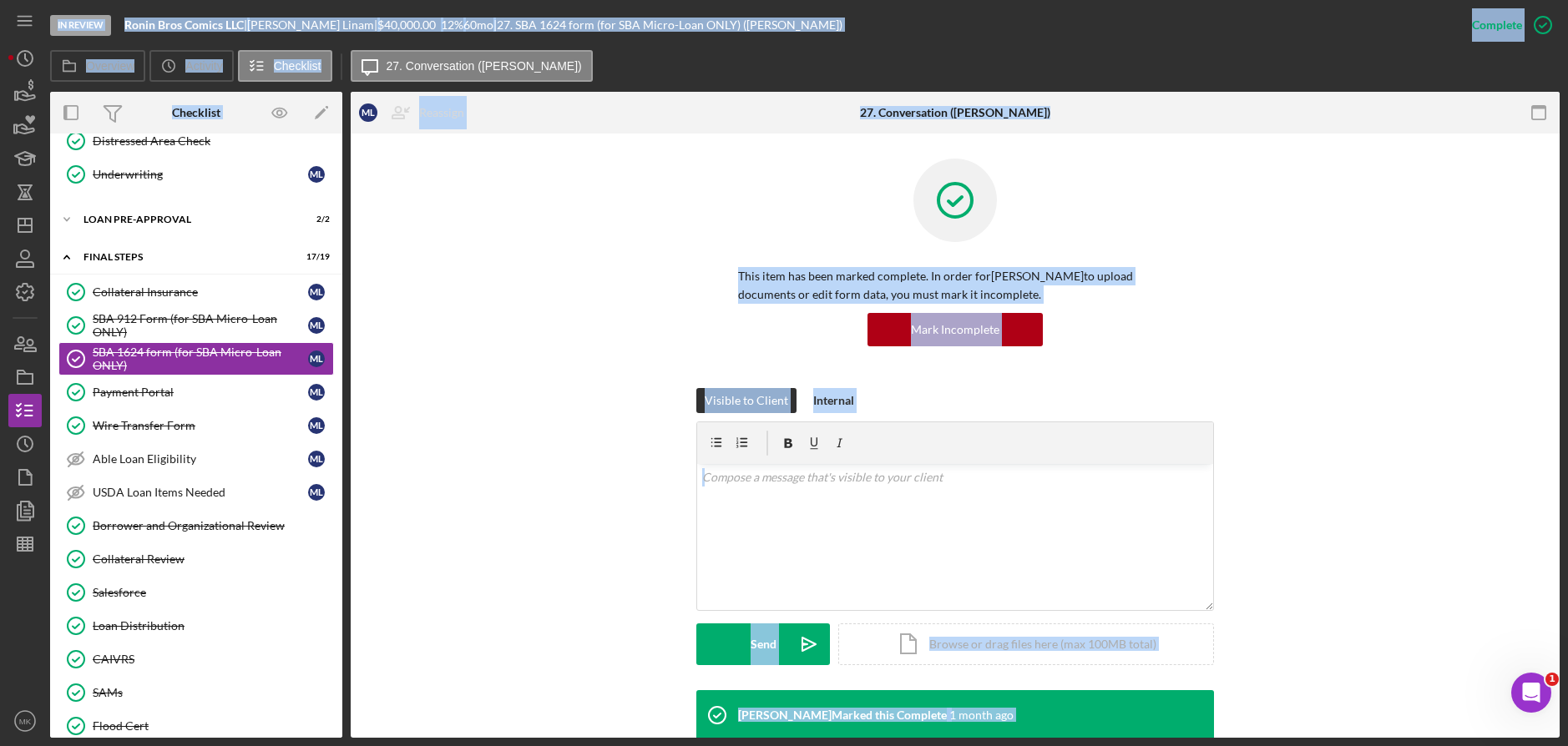
scroll to position [159, 0]
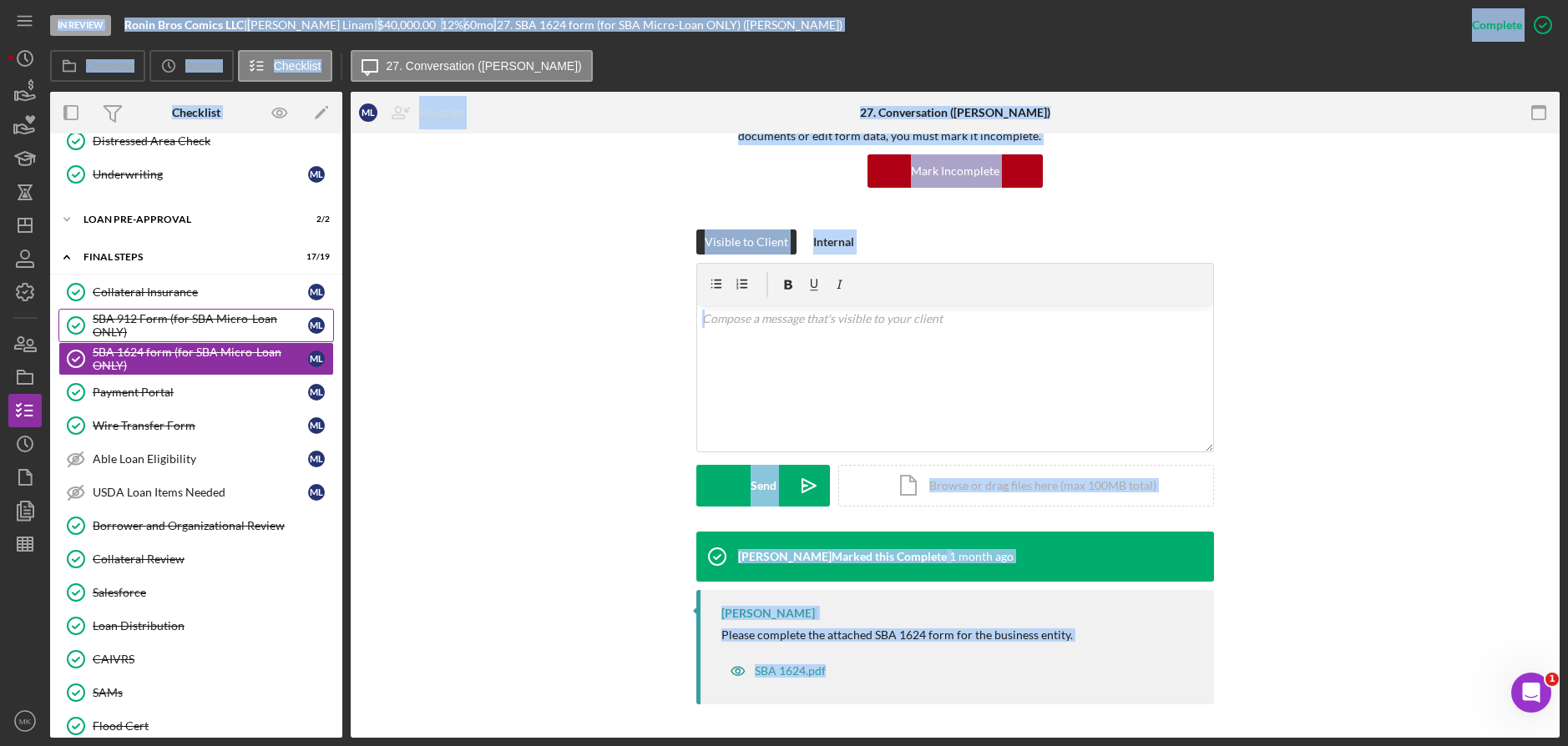
click at [108, 336] on div "SBA 912 Form (for SBA Micro-Loan ONLY)" at bounding box center [200, 325] width 216 height 26
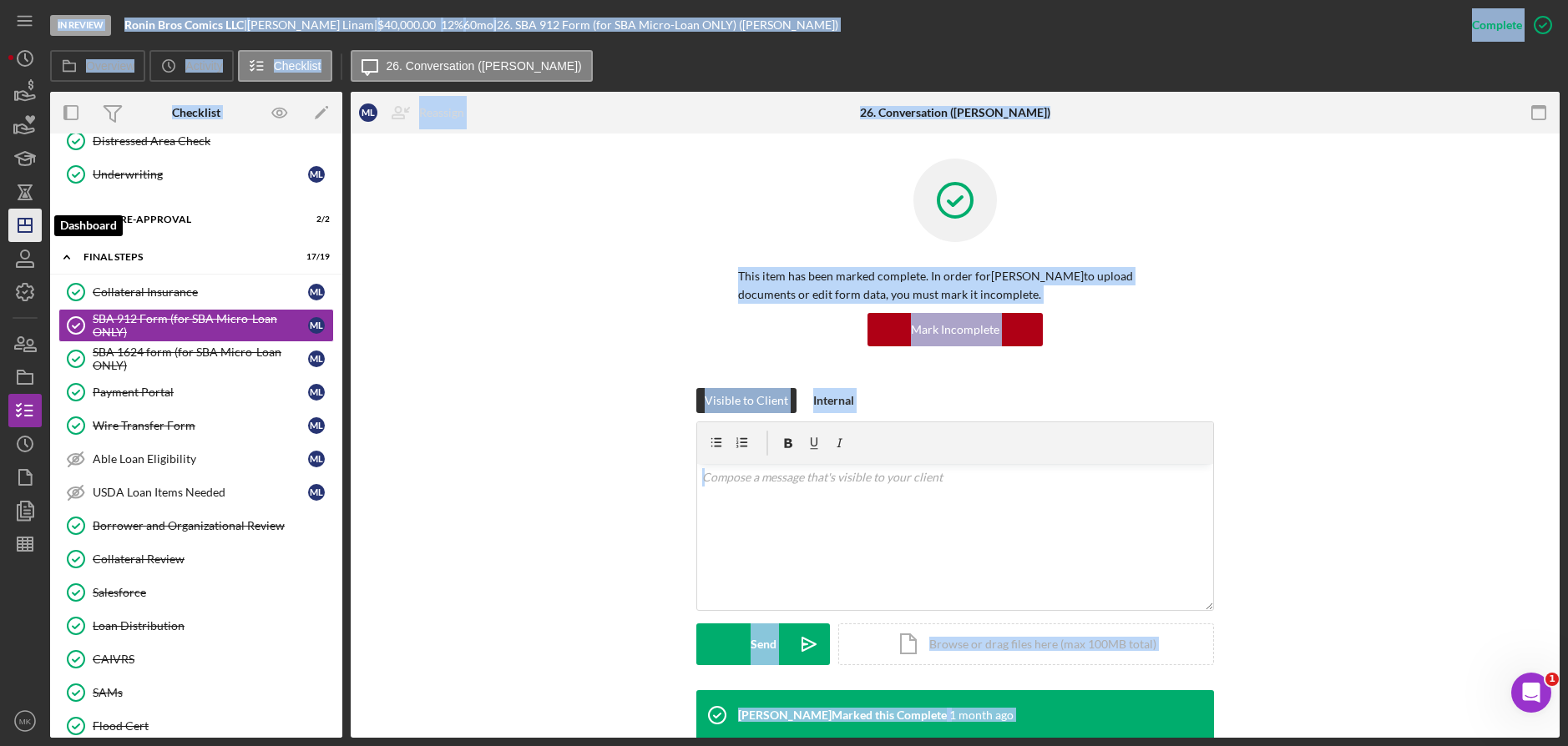
click at [30, 217] on icon "Icon/Dashboard" at bounding box center [25, 226] width 42 height 42
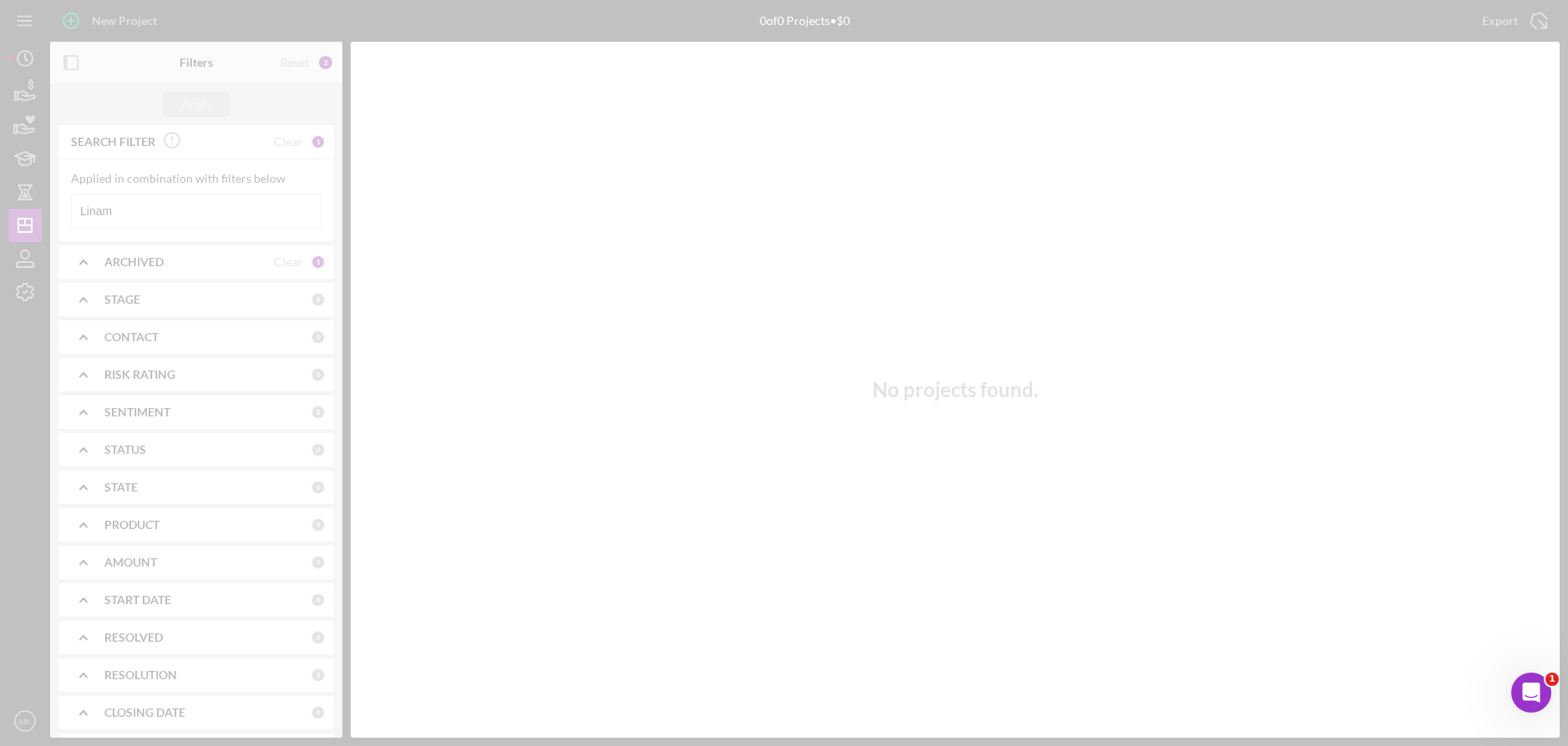
click at [146, 217] on div at bounding box center [784, 373] width 1568 height 746
click at [160, 214] on div at bounding box center [784, 373] width 1568 height 746
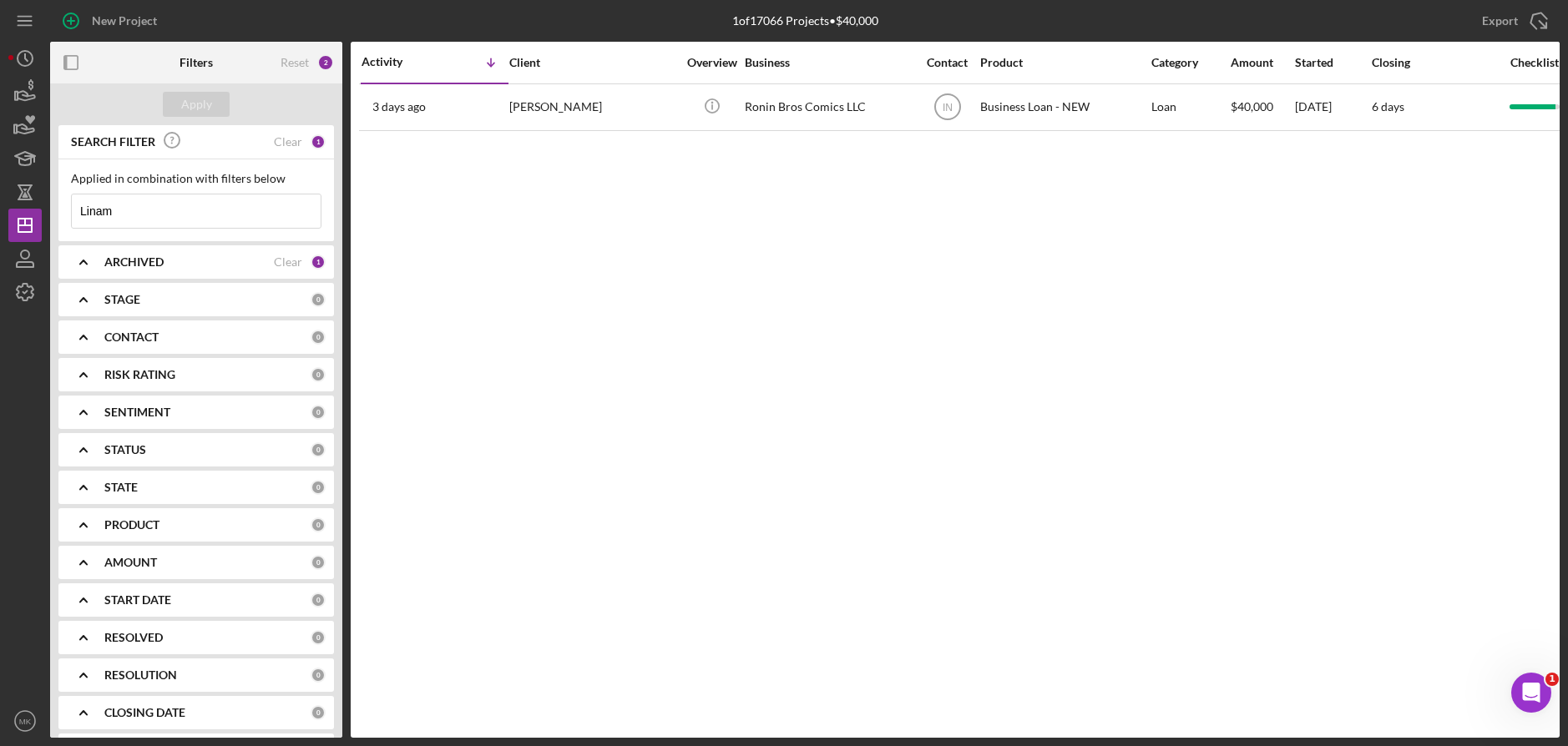
drag, startPoint x: 160, startPoint y: 214, endPoint x: -44, endPoint y: 199, distance: 204.6
click at [0, 199] on html "New Project 1 of 17066 Projects • $40,000 Linam Export Icon/Export Filters Rese…" at bounding box center [784, 373] width 1568 height 746
type input "Andrews"
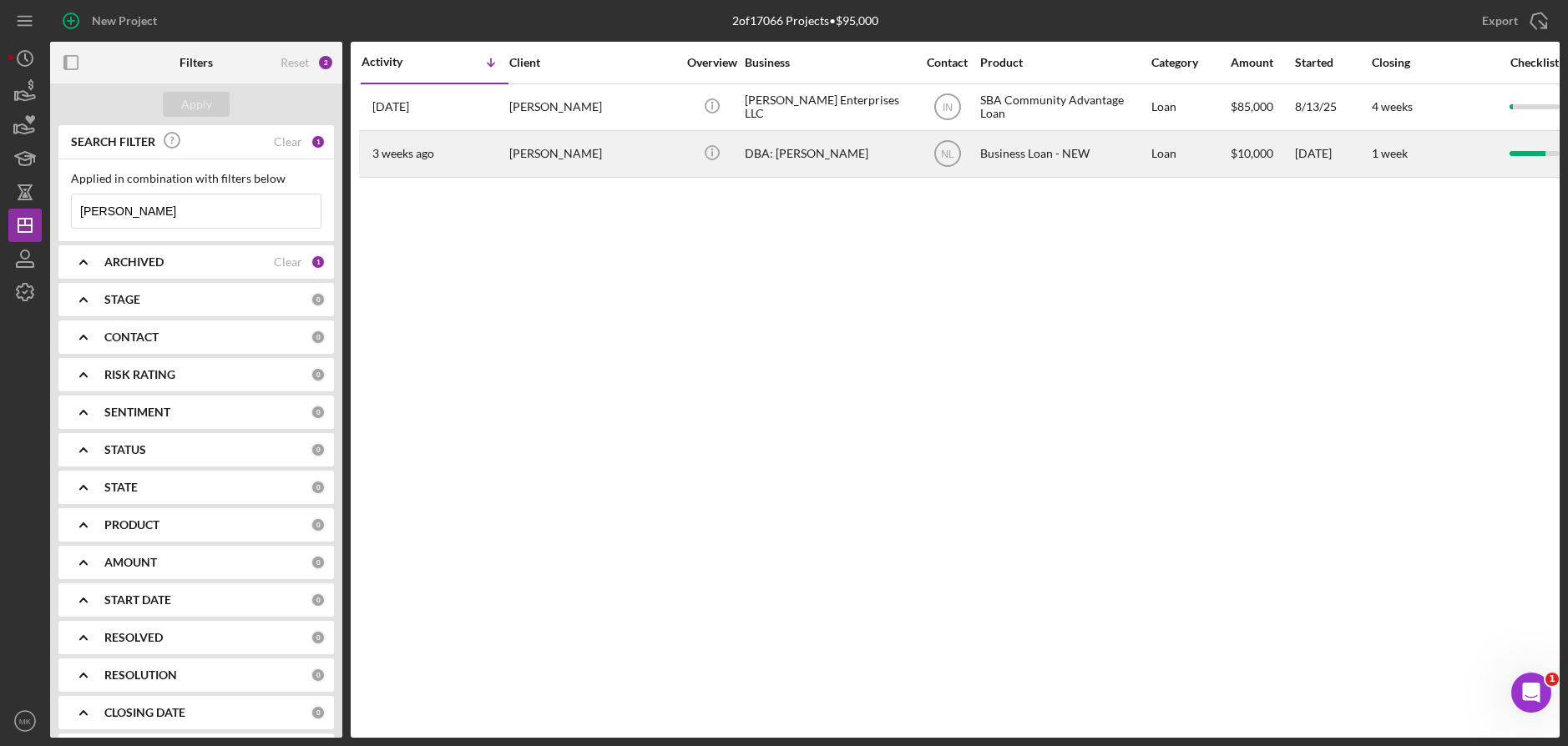
click at [550, 153] on div "Hayley Andrews" at bounding box center [593, 154] width 167 height 44
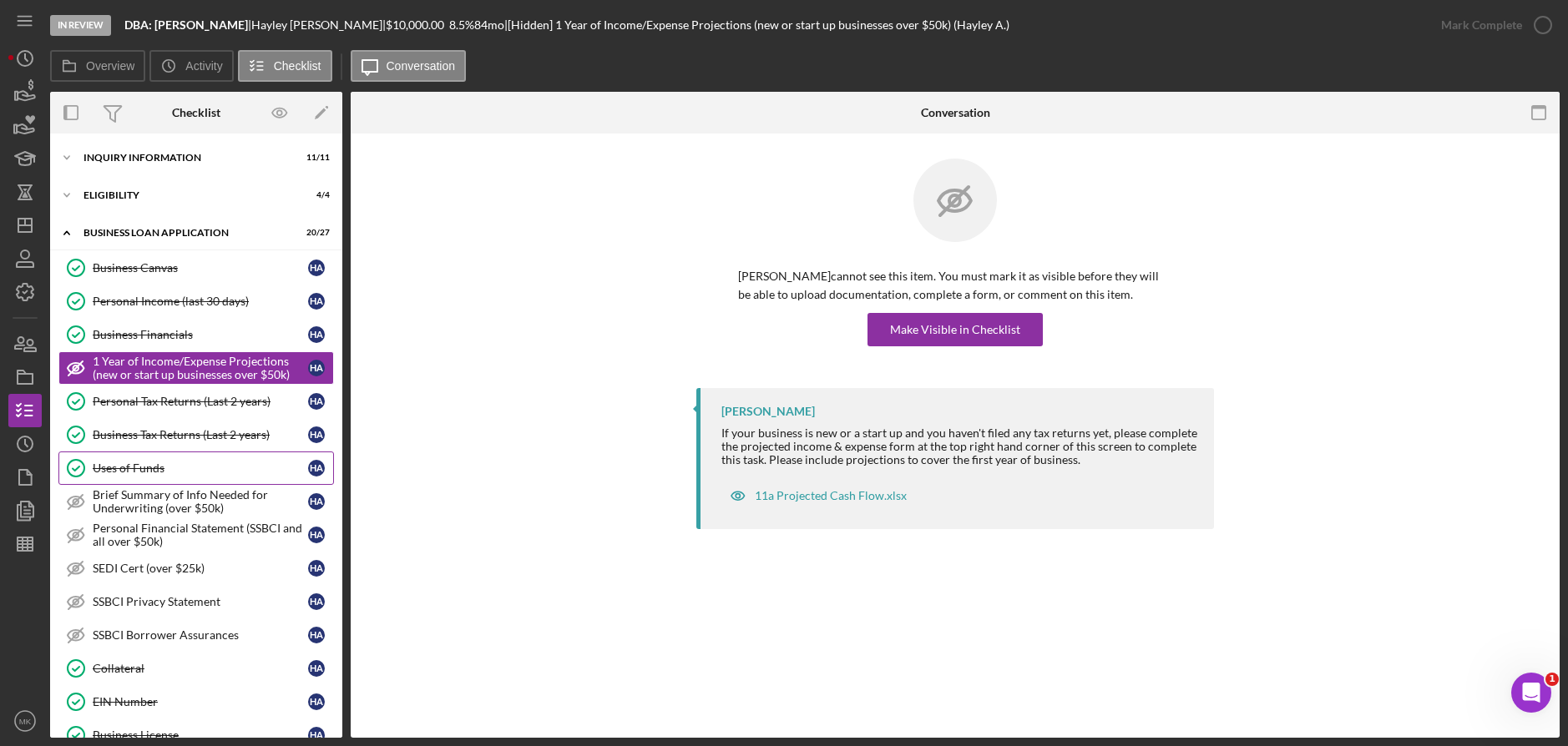
click at [160, 462] on div "Uses of Funds" at bounding box center [200, 468] width 216 height 14
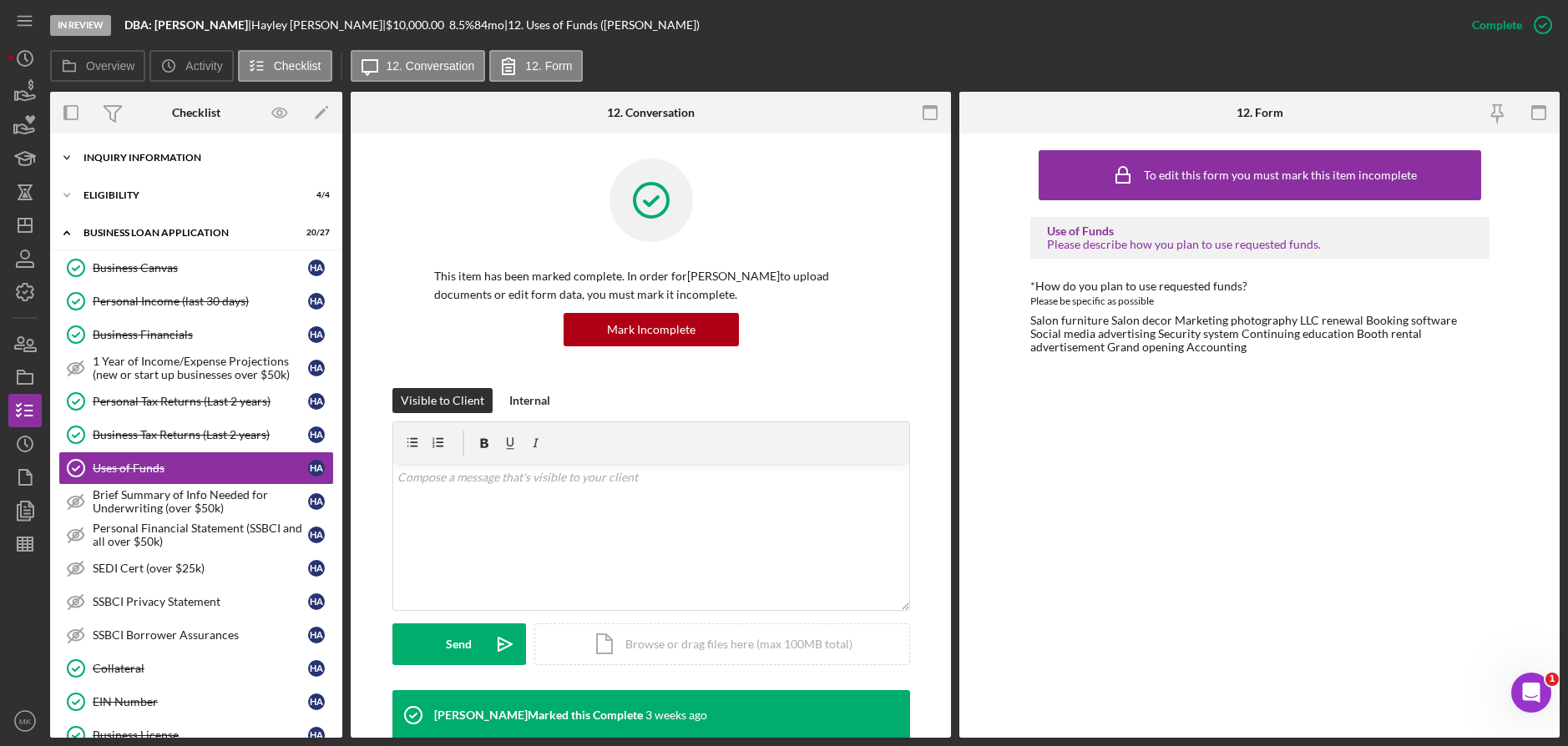
click at [168, 167] on div "Icon/Expander INQUIRY INFORMATION 11 / 11" at bounding box center [196, 158] width 292 height 34
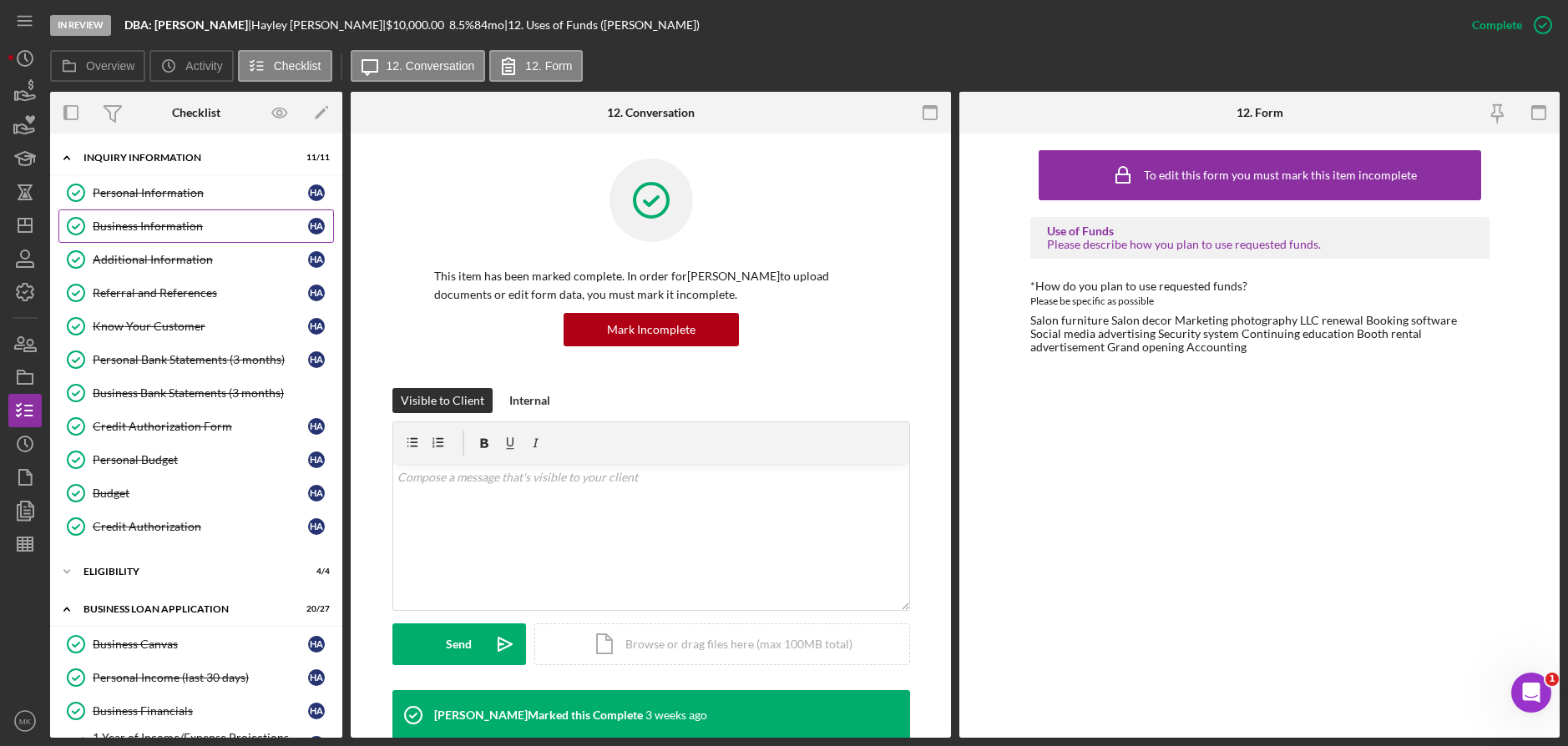
click at [152, 219] on div "Business Information" at bounding box center [200, 226] width 216 height 14
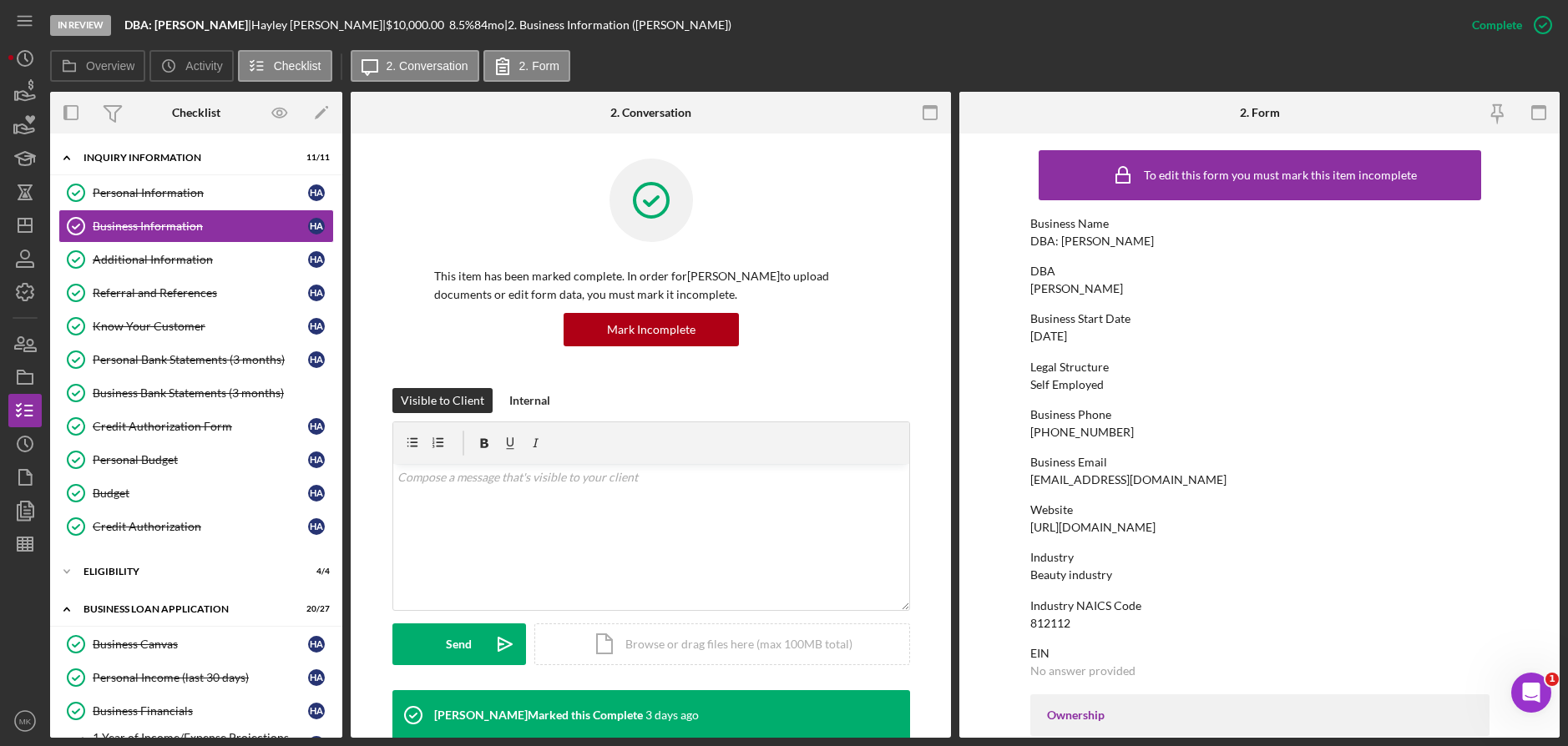
drag, startPoint x: 1166, startPoint y: 527, endPoint x: 1027, endPoint y: 529, distance: 139.0
click at [1031, 529] on div "Website https://pinklemonadecu.com" at bounding box center [1260, 518] width 460 height 31
drag, startPoint x: 1027, startPoint y: 529, endPoint x: 1050, endPoint y: 525, distance: 23.3
copy div "https://pinklemonadecu.com"
click at [227, 185] on link "Personal Information Personal Information H A" at bounding box center [196, 192] width 276 height 34
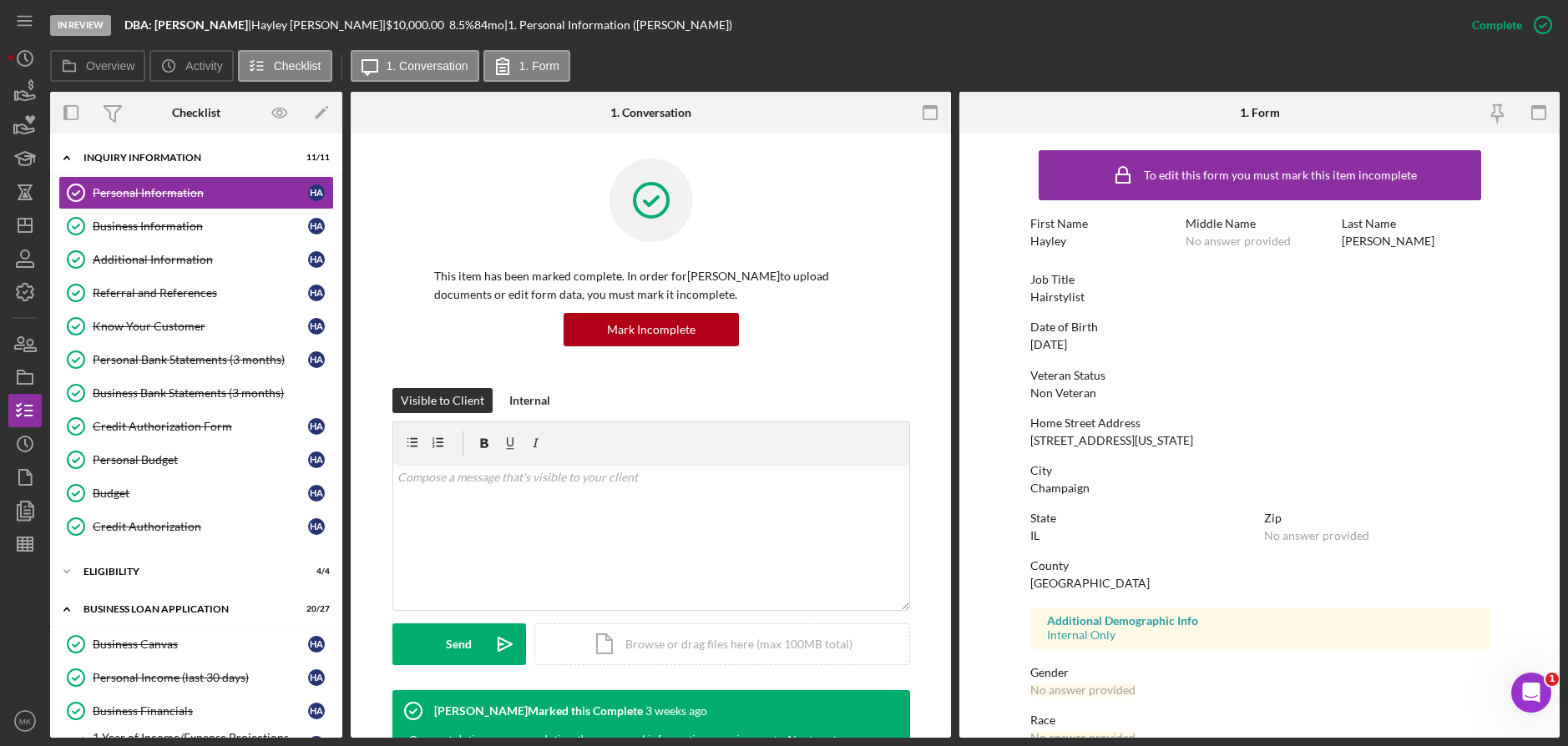
scroll to position [175, 0]
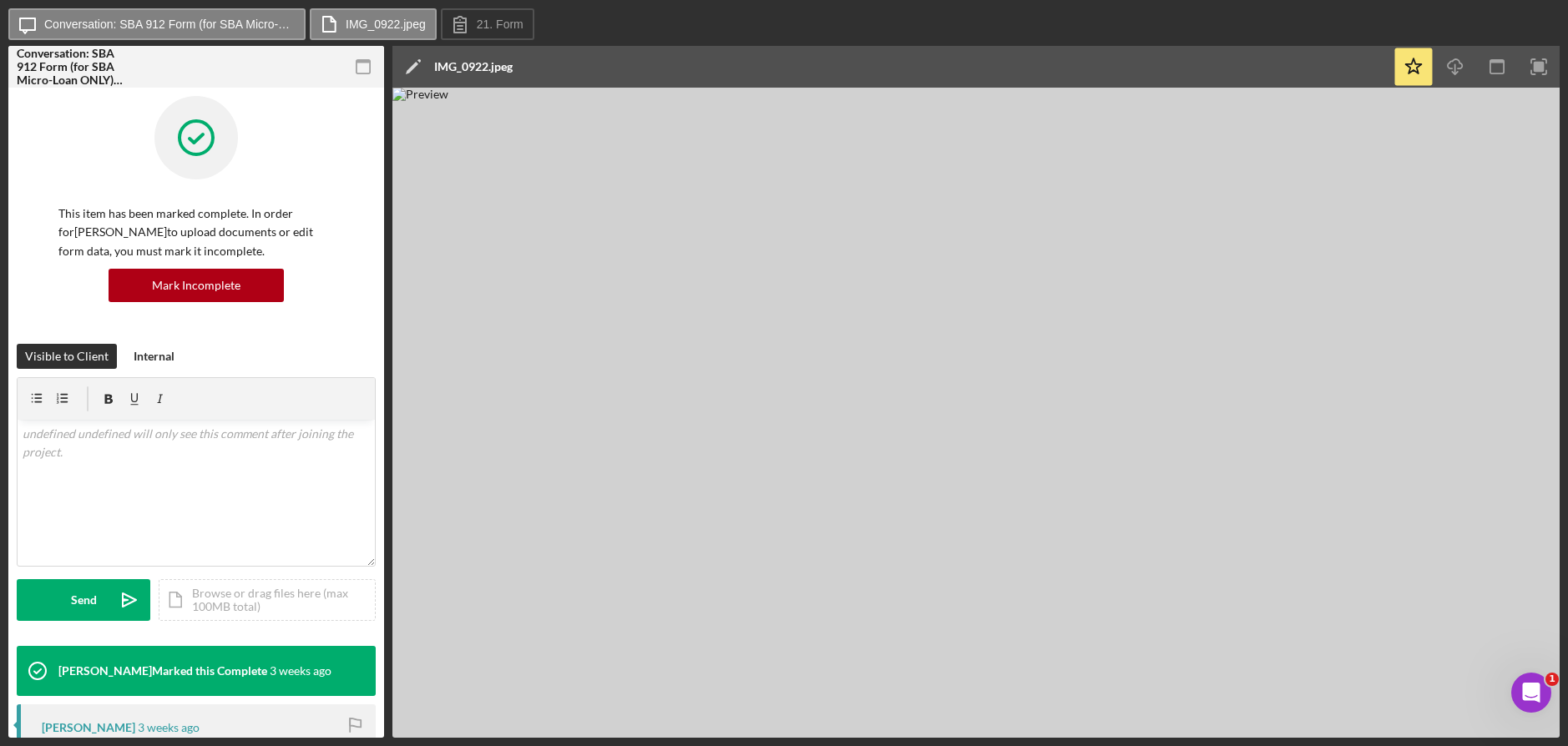
drag, startPoint x: 926, startPoint y: 235, endPoint x: 1449, endPoint y: 235, distance: 523.0
click at [1413, 421] on img at bounding box center [976, 413] width 1167 height 651
click at [1463, 74] on icon "Icon/Download" at bounding box center [1455, 66] width 37 height 37
